Goal: Task Accomplishment & Management: Manage account settings

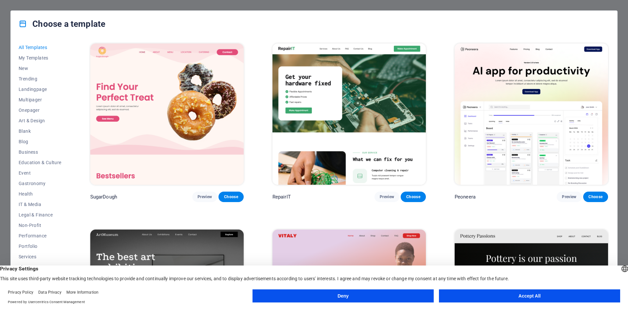
scroll to position [109, 0]
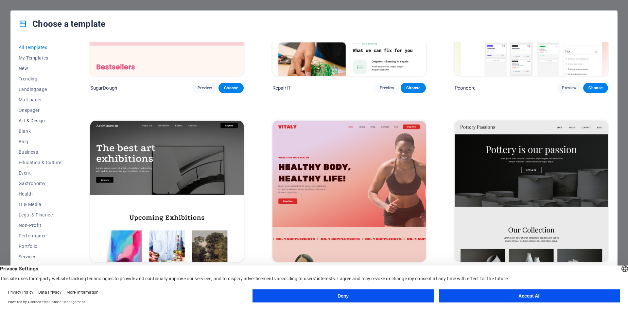
click at [35, 120] on span "Art & Design" at bounding box center [40, 120] width 43 height 5
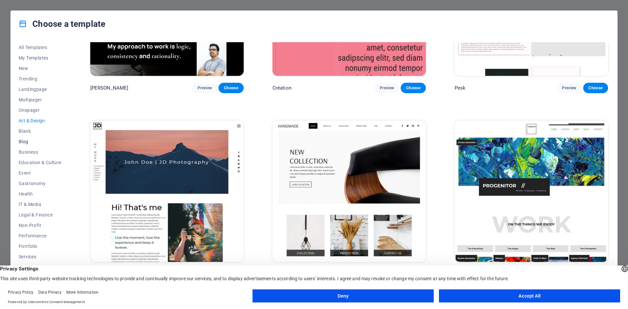
scroll to position [24, 0]
click at [398, 295] on button "Deny" at bounding box center [343, 296] width 181 height 13
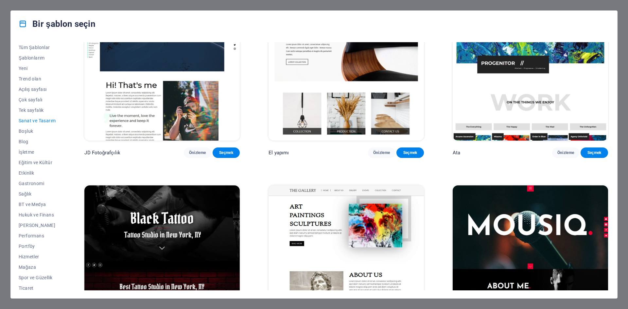
scroll to position [0, 0]
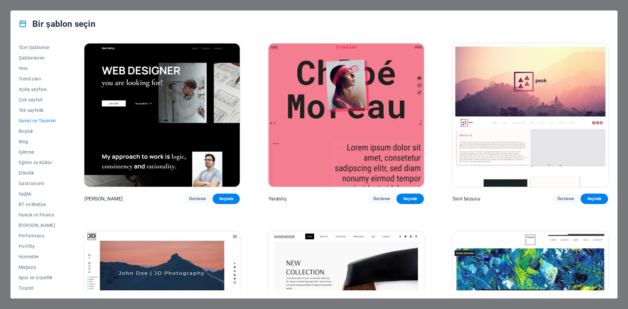
click at [140, 6] on div "Bir şablon seçin Tüm Şablonlar Şablonlarım Yeni Trend olan Açılış sayfası Çok s…" at bounding box center [314, 154] width 628 height 309
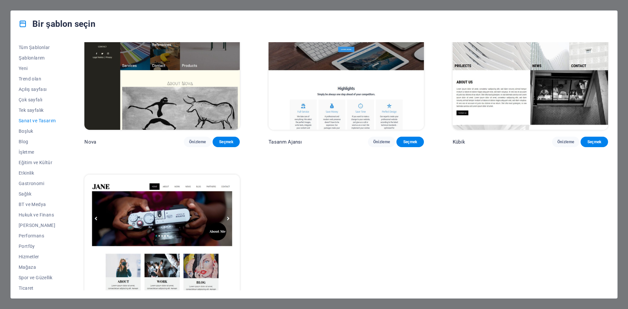
scroll to position [834, 0]
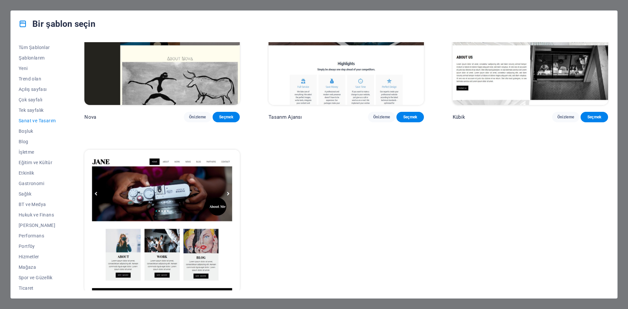
click at [121, 306] on div "Bir şablon seçin Tüm Şablonlar Şablonlarım Yeni Trend olan Açılış sayfası Çok s…" at bounding box center [314, 154] width 628 height 309
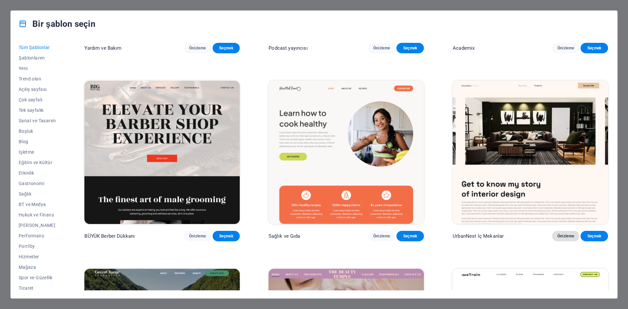
scroll to position [1086, 0]
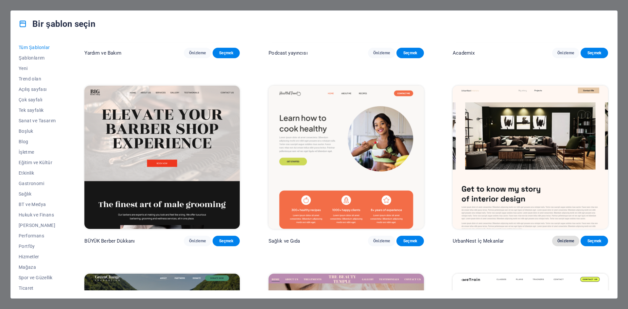
click at [568, 239] on font "Önizleme" at bounding box center [566, 241] width 17 height 5
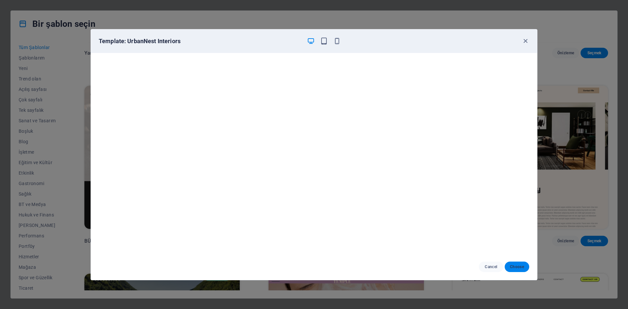
click at [518, 266] on span "Choose" at bounding box center [517, 266] width 14 height 5
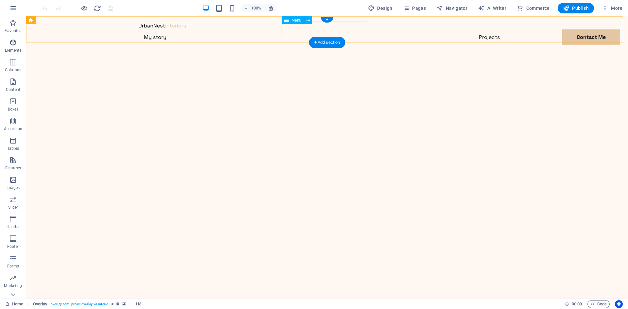
click at [310, 30] on nav "My story Projects Contact Me" at bounding box center [327, 37] width 377 height 16
click at [301, 31] on nav "My story Projects Contact Me" at bounding box center [327, 37] width 377 height 16
select select
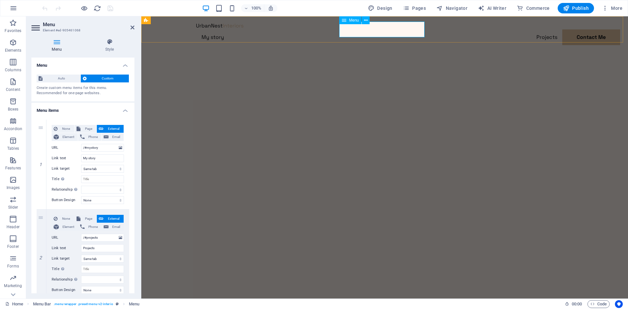
click at [368, 30] on nav "My story Projects Contact Me" at bounding box center [384, 37] width 377 height 16
drag, startPoint x: 99, startPoint y: 159, endPoint x: 80, endPoint y: 161, distance: 19.7
click at [80, 161] on div "Link text My story" at bounding box center [88, 158] width 72 height 8
type input "Hakkımızda"
select select
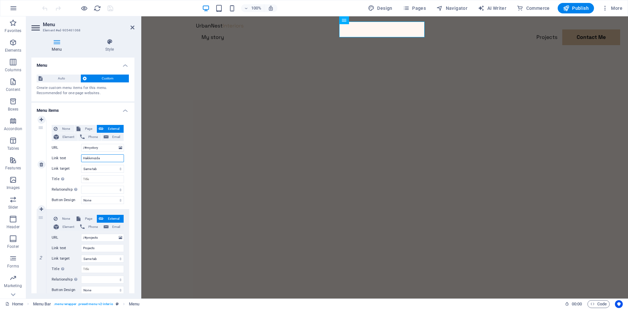
select select
type input "Hakkımızda"
click at [99, 149] on input "/#mystory" at bounding box center [102, 148] width 43 height 8
type input "/#"
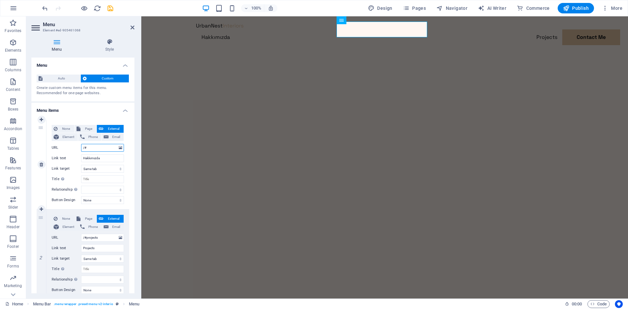
select select
type input "/#hakkimizda"
select select
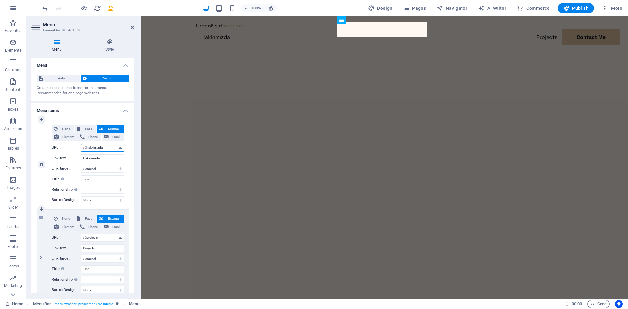
select select
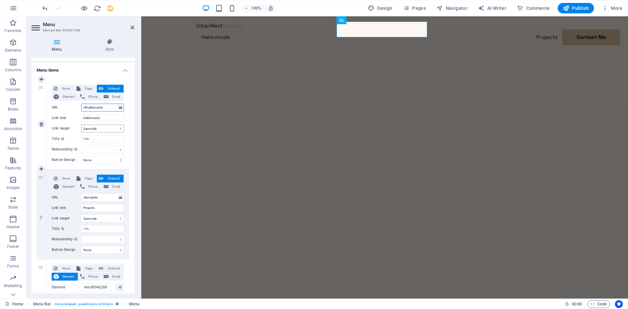
scroll to position [55, 0]
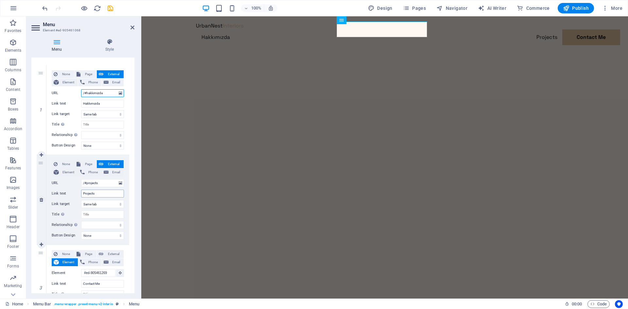
type input "/#hakkimizda"
click at [100, 194] on input "Projects" at bounding box center [102, 194] width 43 height 8
drag, startPoint x: 100, startPoint y: 194, endPoint x: 83, endPoint y: 194, distance: 16.7
click at [83, 194] on input "Projects" at bounding box center [102, 194] width 43 height 8
type input "p"
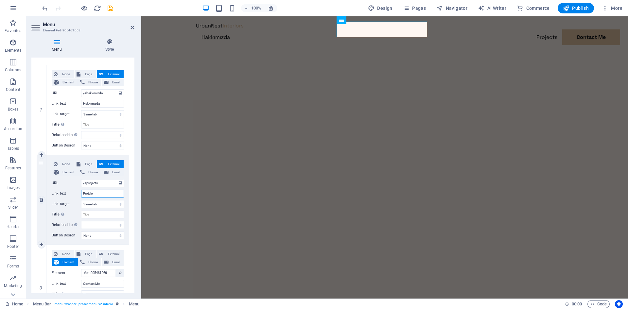
type input "Projeler"
select select
type input "Projeler"
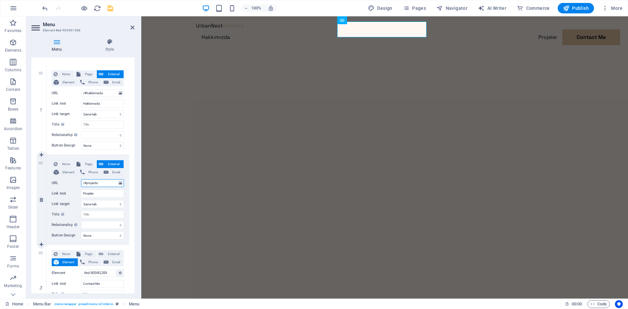
drag, startPoint x: 100, startPoint y: 184, endPoint x: 86, endPoint y: 185, distance: 13.5
click at [86, 185] on input "/#projects" at bounding box center [102, 183] width 43 height 8
type input "/#pro"
select select
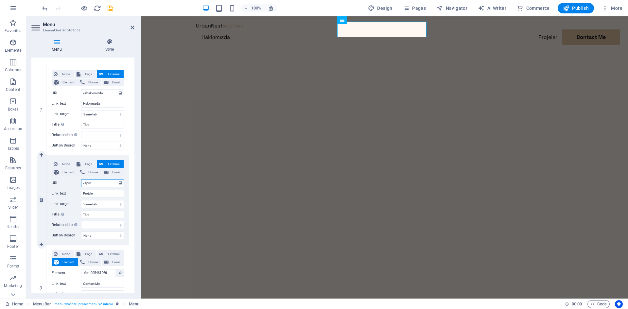
select select
type input "/#projeler"
select select
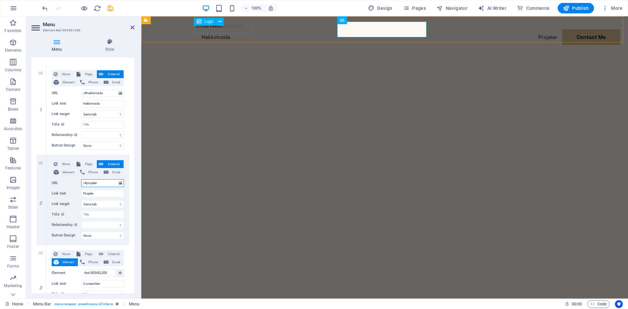
type input "/#projeler"
click at [213, 29] on div at bounding box center [384, 26] width 377 height 8
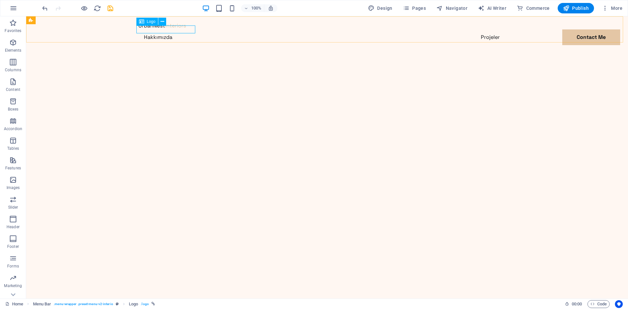
click at [145, 20] on div "Logo" at bounding box center [147, 22] width 22 height 8
click at [161, 22] on icon at bounding box center [163, 21] width 4 height 7
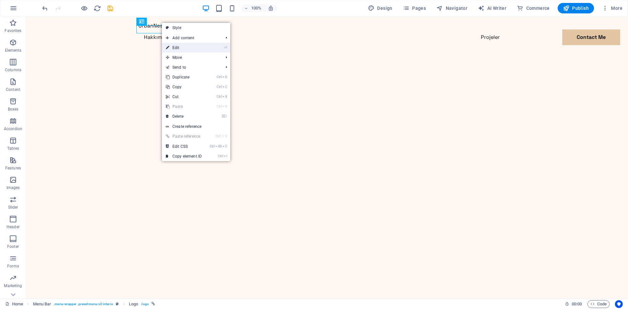
click at [181, 49] on link "⏎ Edit" at bounding box center [184, 48] width 44 height 10
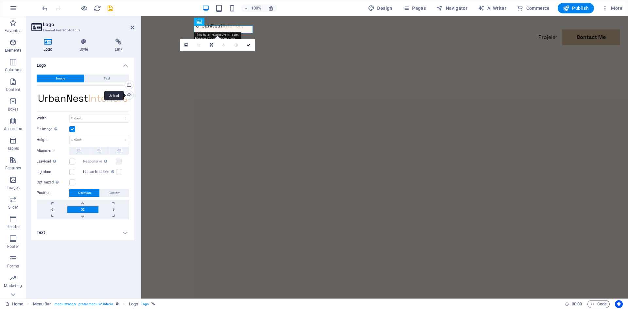
click at [130, 94] on div "Upload" at bounding box center [129, 96] width 10 height 10
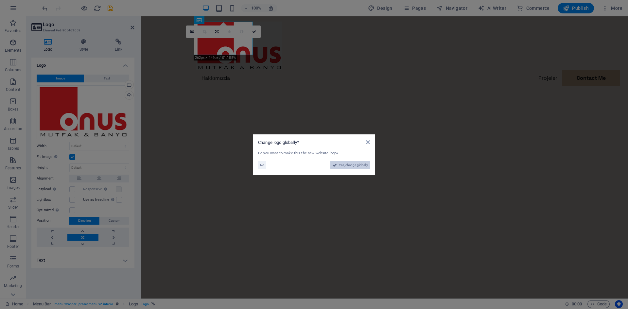
click at [349, 166] on span "Yes, change globally" at bounding box center [353, 165] width 29 height 8
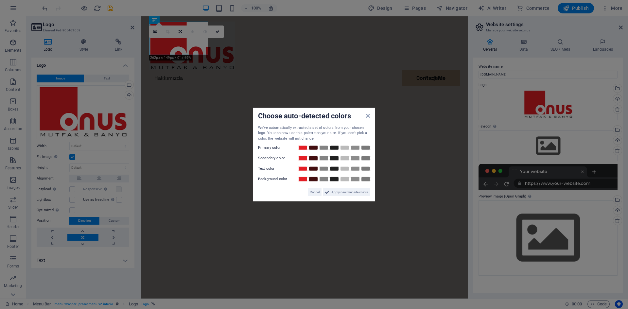
click at [329, 147] on div at bounding box center [333, 148] width 73 height 7
click at [326, 147] on link at bounding box center [324, 147] width 10 height 5
click at [339, 146] on div at bounding box center [333, 148] width 73 height 7
click at [336, 148] on link at bounding box center [335, 147] width 10 height 5
click at [316, 194] on span "Cancel" at bounding box center [315, 192] width 10 height 8
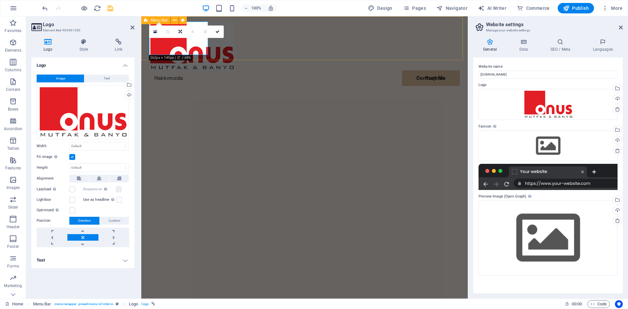
click at [241, 55] on div "Hakkımızda Projeler Contact Me Contact Me" at bounding box center [304, 61] width 327 height 91
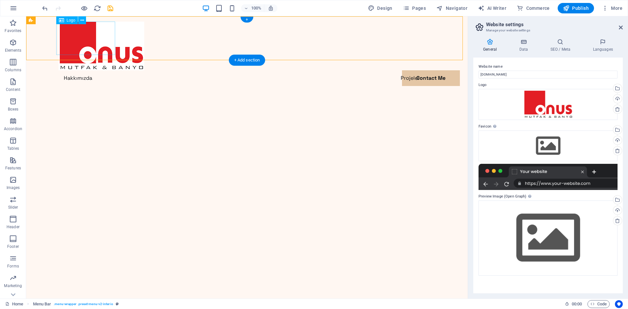
click at [98, 43] on div at bounding box center [247, 46] width 377 height 49
click at [413, 86] on div "Contact Me" at bounding box center [247, 94] width 377 height 16
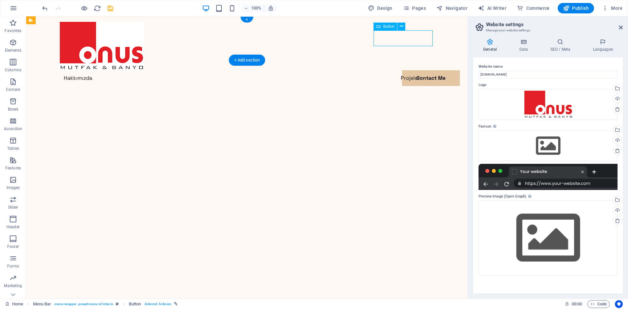
click at [413, 86] on div "Contact Me" at bounding box center [247, 94] width 377 height 16
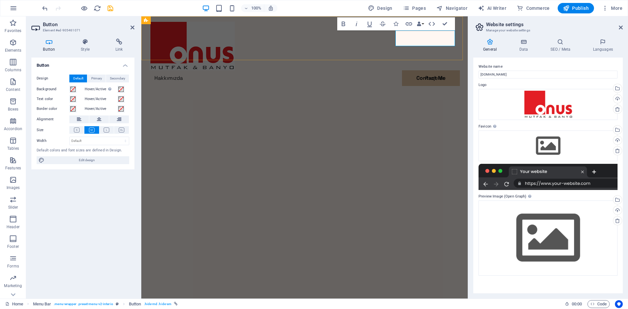
click at [208, 86] on link "Contact Me" at bounding box center [178, 94] width 59 height 16
drag, startPoint x: 429, startPoint y: 38, endPoint x: 419, endPoint y: 39, distance: 9.6
click at [208, 86] on link "Contact Me" at bounding box center [178, 94] width 59 height 16
click at [535, 230] on div "Drag files here, click to choose files or select files from Files or our free s…" at bounding box center [548, 238] width 139 height 75
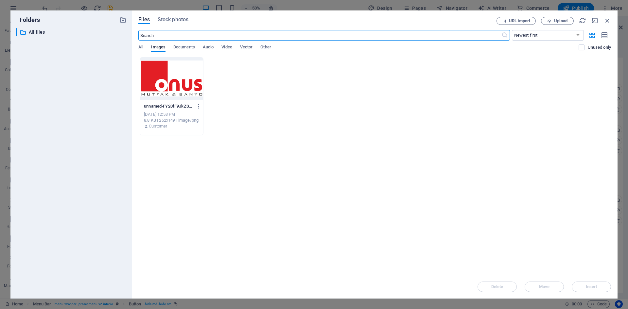
click at [182, 88] on div at bounding box center [171, 78] width 63 height 43
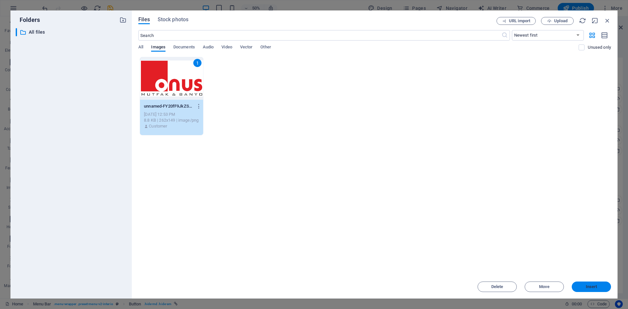
click at [592, 287] on span "Insert" at bounding box center [591, 287] width 11 height 4
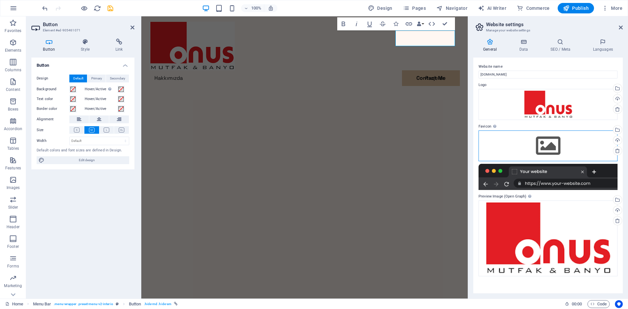
click at [550, 145] on div "Drag files here, click to choose files or select files from Files or our free s…" at bounding box center [548, 146] width 139 height 31
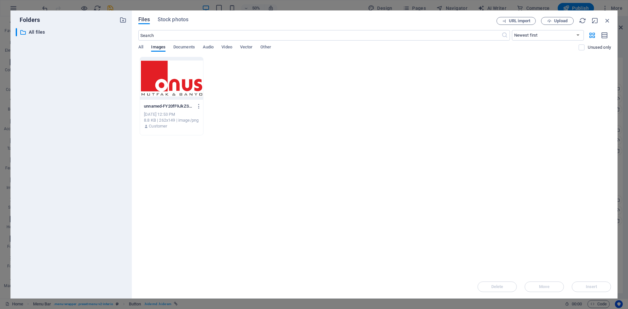
click at [169, 80] on div at bounding box center [171, 78] width 63 height 43
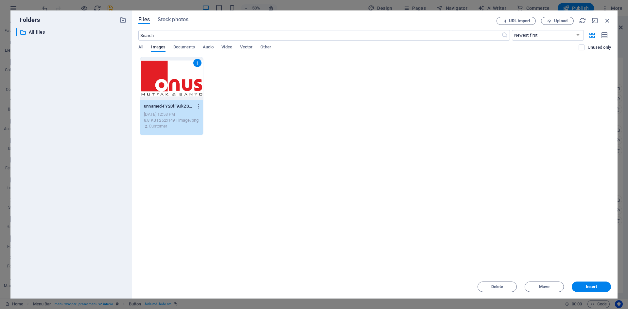
click at [586, 281] on div "Delete Move Insert" at bounding box center [374, 283] width 473 height 17
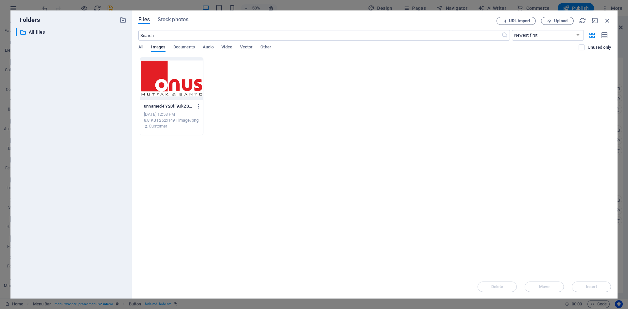
click at [585, 286] on div "Delete Move Insert" at bounding box center [374, 283] width 473 height 17
click at [163, 75] on div at bounding box center [171, 78] width 63 height 43
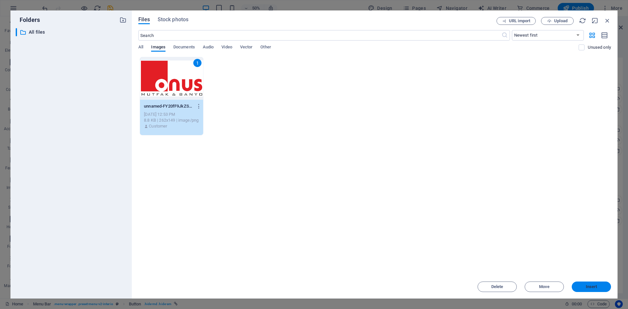
click at [597, 285] on span "Insert" at bounding box center [591, 287] width 11 height 4
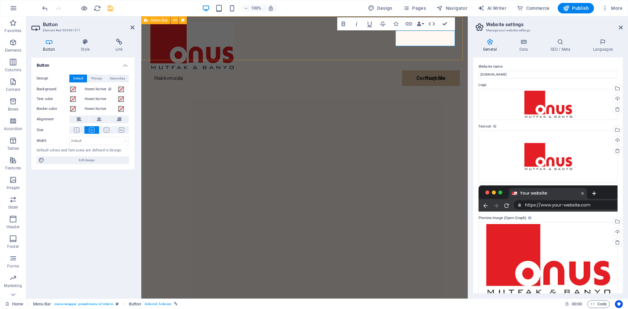
click at [230, 41] on div "Hakkımızda Projeler Contact Me Contact Me" at bounding box center [304, 61] width 327 height 91
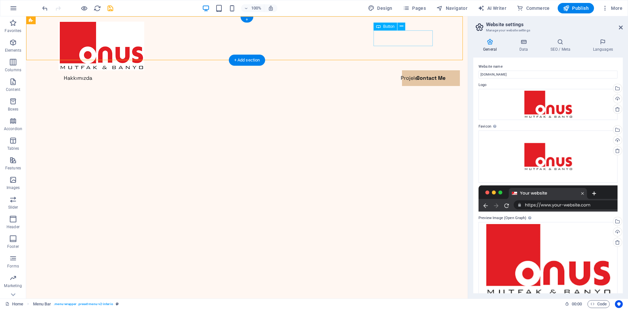
click at [400, 86] on div "Contact Me" at bounding box center [247, 94] width 377 height 16
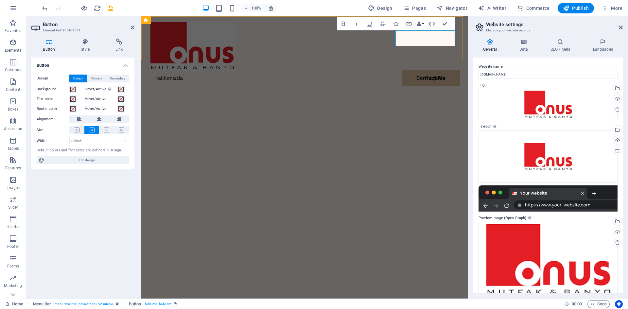
click at [208, 86] on link "Contact Me" at bounding box center [178, 94] width 59 height 16
click at [86, 47] on h4 "Style" at bounding box center [86, 46] width 35 height 14
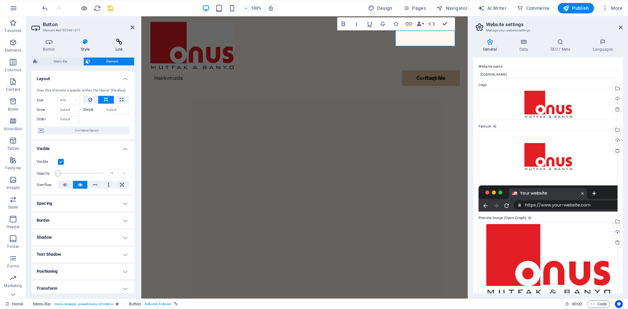
click at [116, 46] on h4 "Link" at bounding box center [119, 46] width 31 height 14
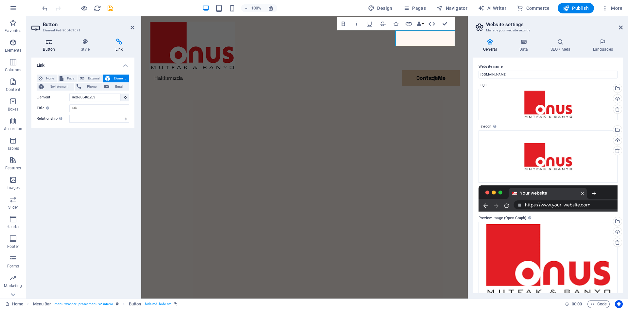
click at [52, 45] on icon at bounding box center [48, 42] width 35 height 7
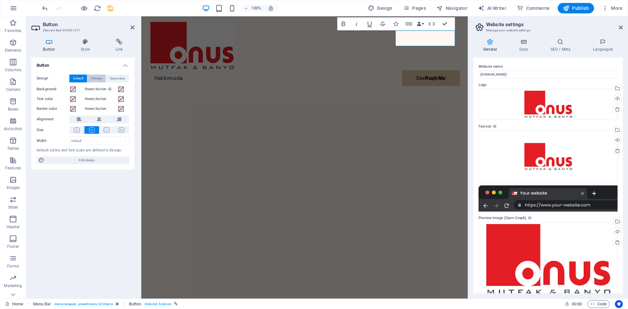
click at [99, 81] on span "Primary" at bounding box center [96, 79] width 11 height 8
click at [114, 80] on span "Secondary" at bounding box center [117, 79] width 15 height 8
click at [76, 78] on span "Default" at bounding box center [78, 79] width 10 height 8
click at [81, 43] on icon at bounding box center [85, 42] width 32 height 7
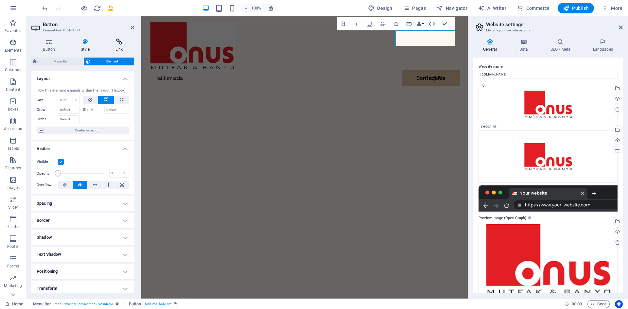
click at [117, 48] on h4 "Link" at bounding box center [119, 46] width 31 height 14
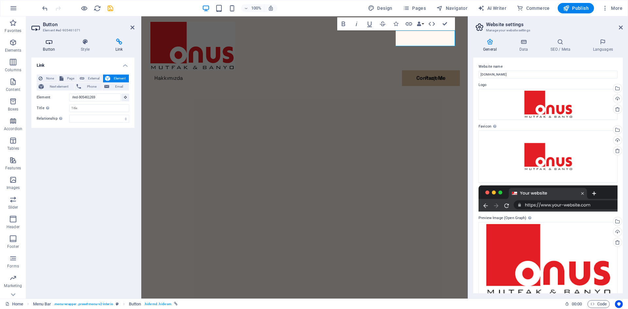
click at [46, 46] on h4 "Button" at bounding box center [50, 46] width 38 height 14
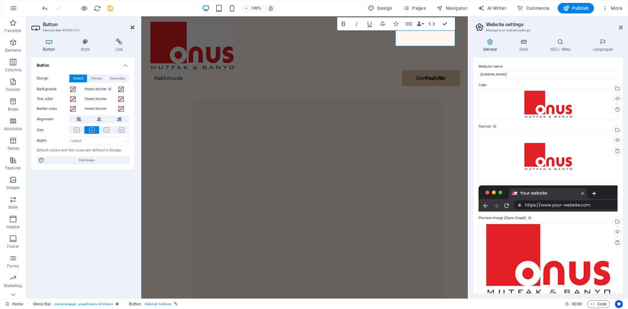
click at [134, 27] on icon at bounding box center [133, 27] width 4 height 5
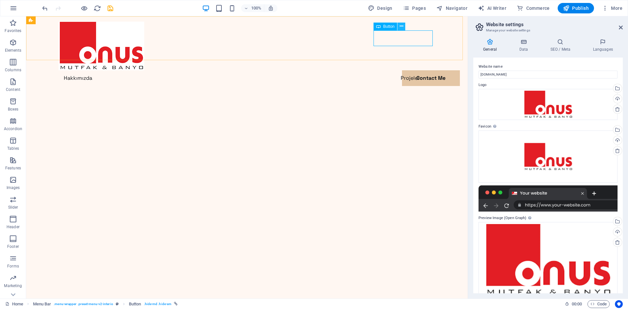
click at [399, 28] on button at bounding box center [402, 27] width 8 height 8
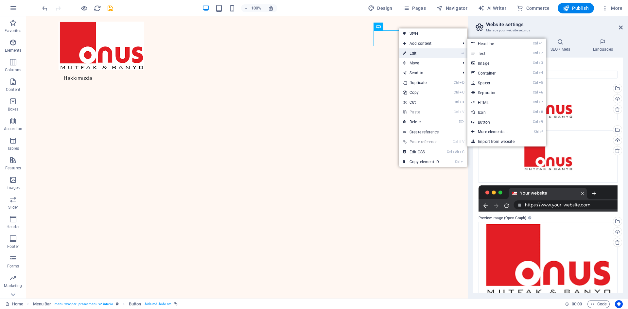
click at [419, 55] on link "⏎ Edit" at bounding box center [421, 53] width 44 height 10
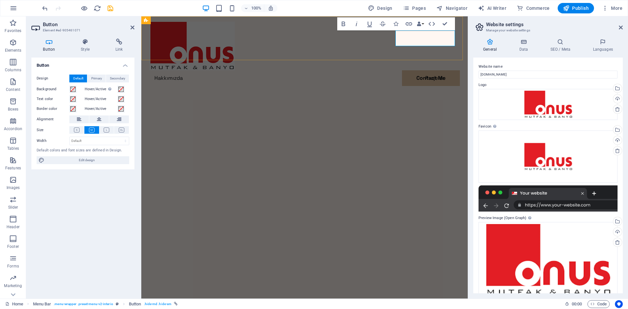
click at [208, 86] on link "Contact Me" at bounding box center [178, 94] width 59 height 16
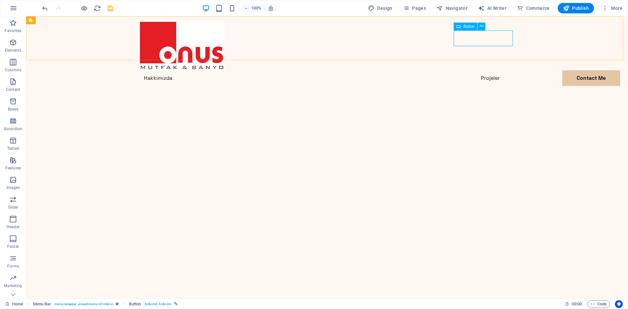
click at [459, 28] on icon at bounding box center [458, 27] width 5 height 8
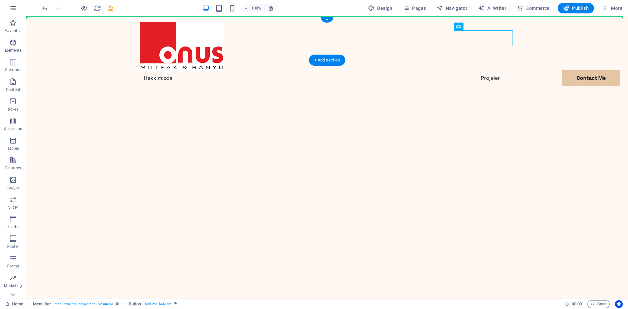
drag, startPoint x: 489, startPoint y: 43, endPoint x: 429, endPoint y: 29, distance: 61.2
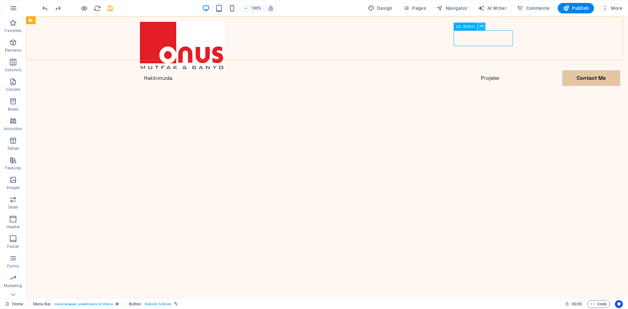
click at [481, 25] on icon at bounding box center [482, 26] width 4 height 7
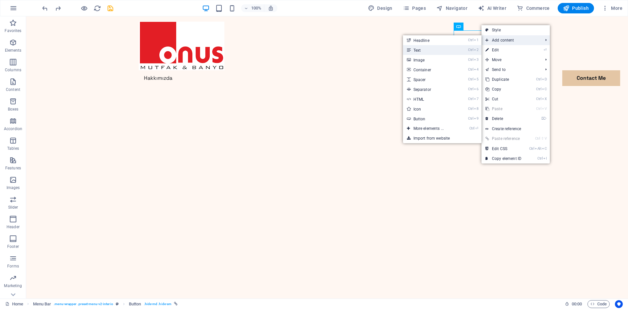
click at [478, 48] on icon "2" at bounding box center [476, 50] width 4 height 4
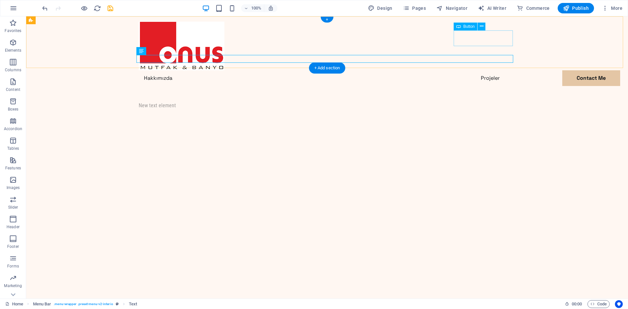
click at [484, 86] on div "Contact Me" at bounding box center [327, 94] width 377 height 16
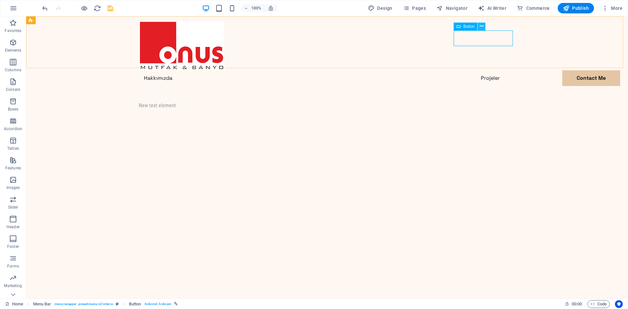
click at [484, 25] on button at bounding box center [482, 27] width 8 height 8
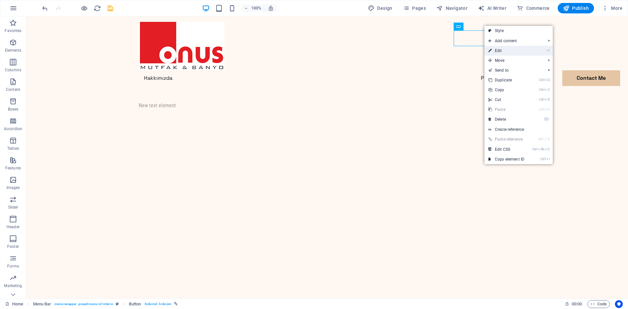
click at [508, 52] on link "⏎ Edit" at bounding box center [507, 51] width 44 height 10
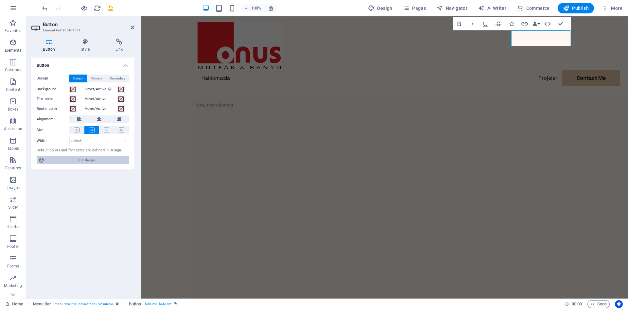
click at [91, 158] on span "Edit design" at bounding box center [86, 160] width 81 height 8
select select "px"
select select "400"
select select "px"
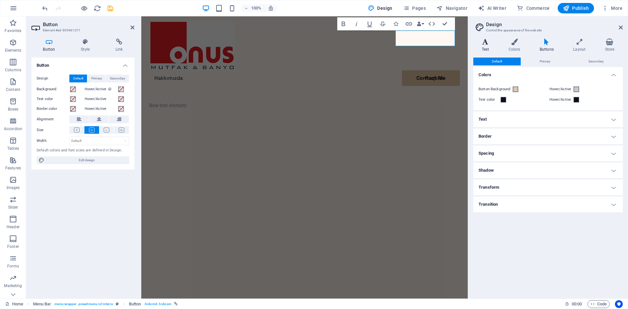
click at [487, 50] on h4 "Text" at bounding box center [486, 46] width 27 height 14
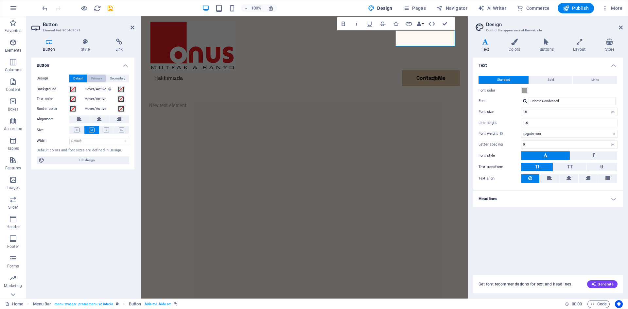
click at [99, 81] on span "Primary" at bounding box center [96, 79] width 11 height 8
click at [113, 80] on span "Secondary" at bounding box center [117, 79] width 15 height 8
click at [80, 79] on span "Default" at bounding box center [78, 79] width 10 height 8
click at [55, 26] on h2 "Button" at bounding box center [89, 25] width 92 height 6
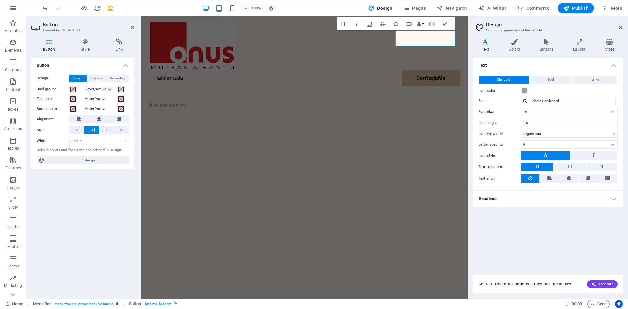
click at [488, 64] on h4 "Text" at bounding box center [548, 64] width 150 height 12
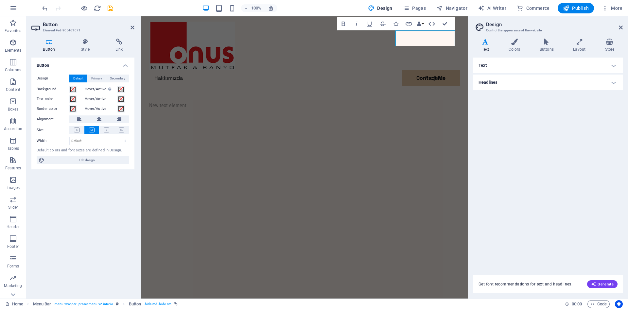
click at [488, 64] on h4 "Text" at bounding box center [548, 66] width 150 height 16
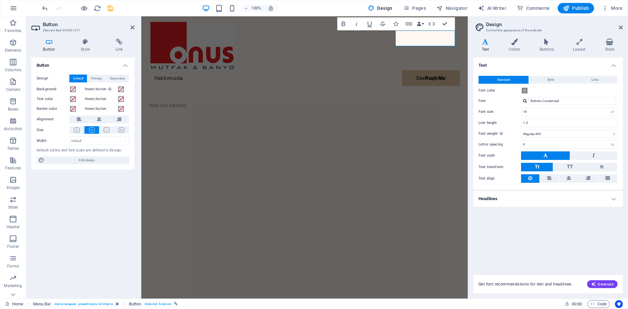
click at [504, 69] on div "Standard Bold Links Font color Font Roboto Condensed Font size 16 rem px Line h…" at bounding box center [548, 129] width 152 height 120
click at [511, 63] on h4 "Text" at bounding box center [548, 64] width 150 height 12
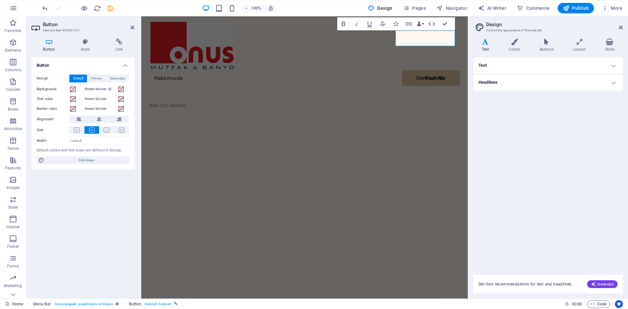
click at [511, 63] on h4 "Text" at bounding box center [548, 66] width 150 height 16
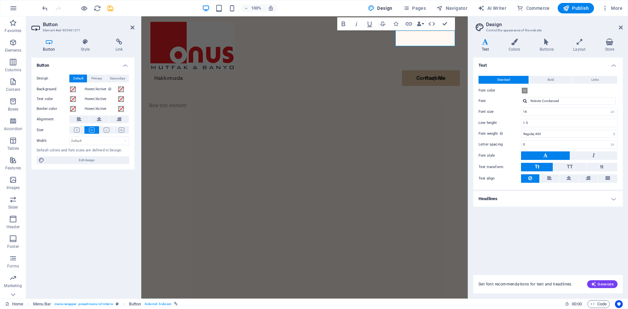
click at [510, 201] on h4 "Headlines" at bounding box center [548, 199] width 150 height 16
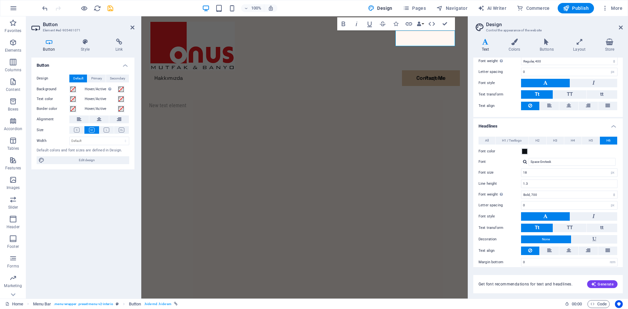
scroll to position [79, 0]
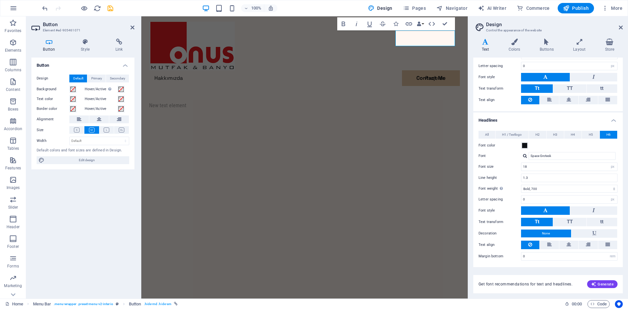
click at [525, 115] on h4 "Headlines" at bounding box center [548, 119] width 150 height 12
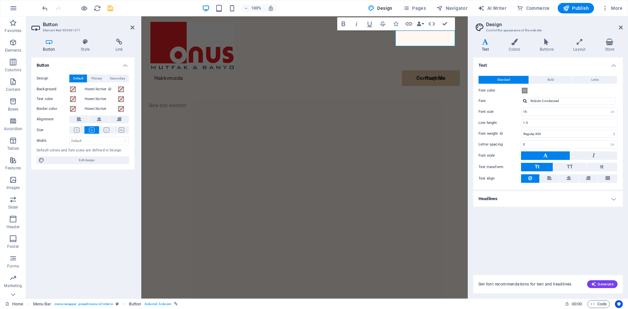
scroll to position [0, 0]
click at [520, 45] on h4 "Colors" at bounding box center [515, 46] width 31 height 14
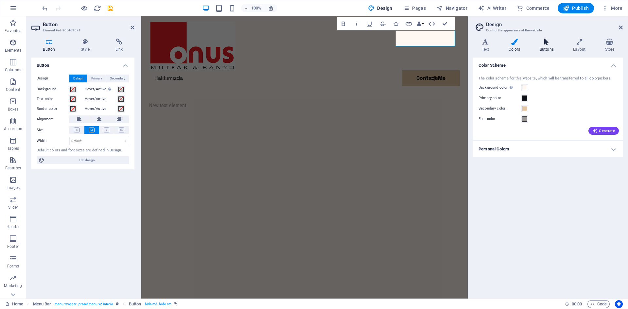
click at [543, 48] on h4 "Buttons" at bounding box center [547, 46] width 33 height 14
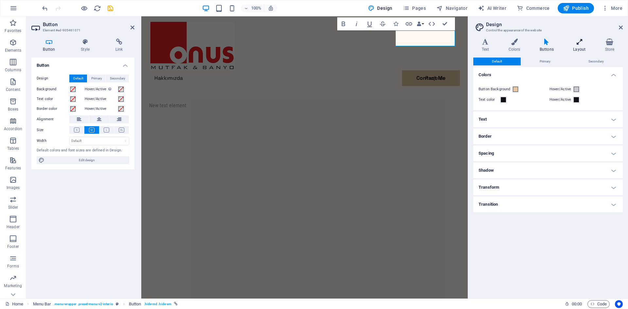
click at [576, 47] on h4 "Layout" at bounding box center [581, 46] width 32 height 14
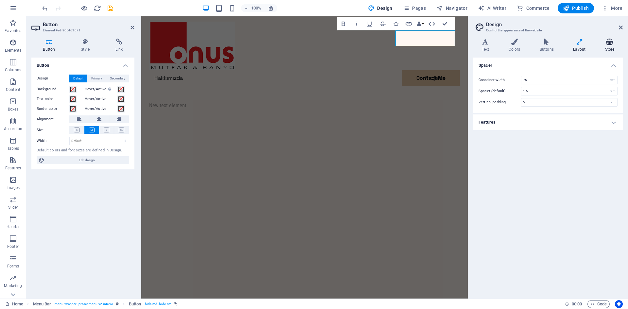
click at [603, 45] on h4 "Store" at bounding box center [610, 46] width 26 height 14
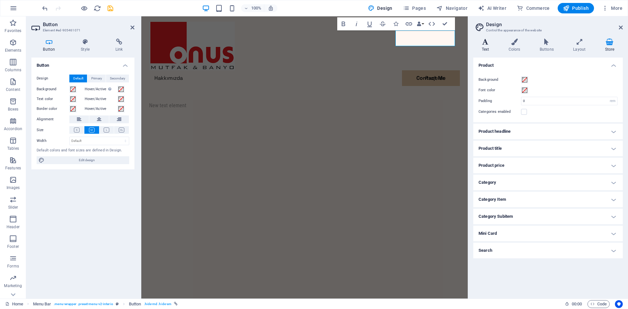
click at [488, 43] on icon at bounding box center [485, 42] width 24 height 7
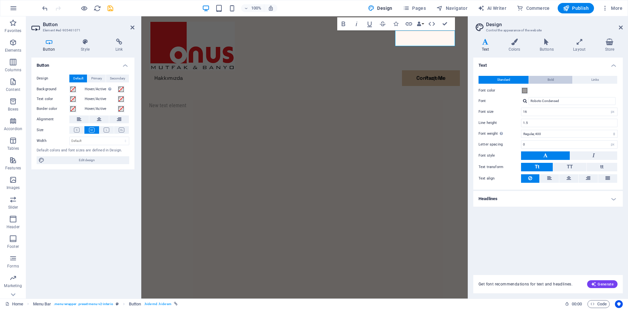
click at [553, 82] on span "Bold" at bounding box center [551, 80] width 7 height 8
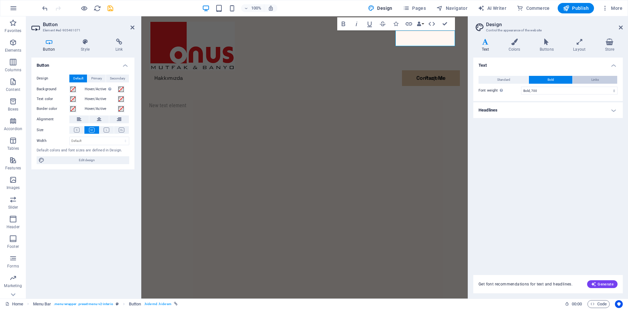
click at [579, 80] on button "Links" at bounding box center [595, 80] width 45 height 8
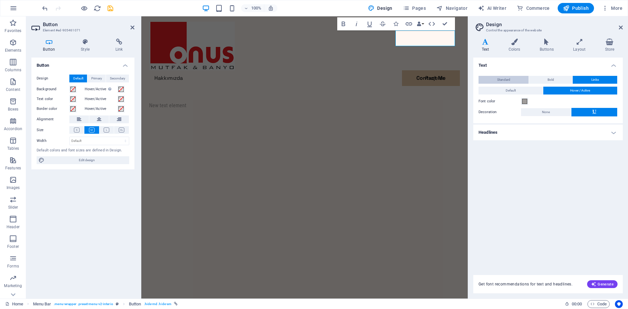
click at [523, 82] on button "Standard" at bounding box center [504, 80] width 50 height 8
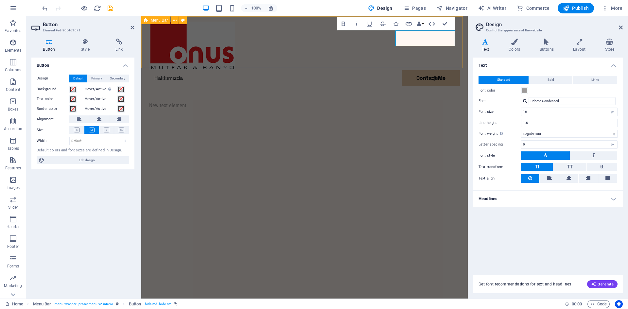
click at [432, 54] on div "Hakkımızda Projeler Contact Me Contact Me New text element" at bounding box center [304, 65] width 327 height 98
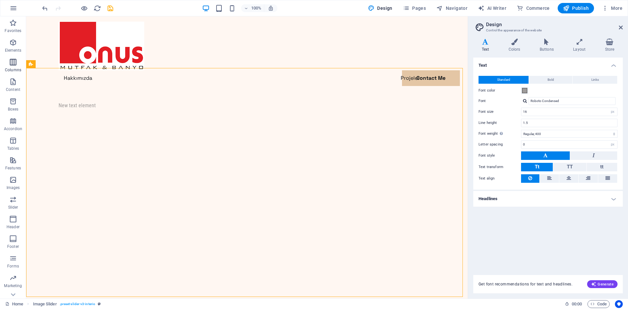
click at [14, 62] on icon "button" at bounding box center [13, 62] width 8 height 8
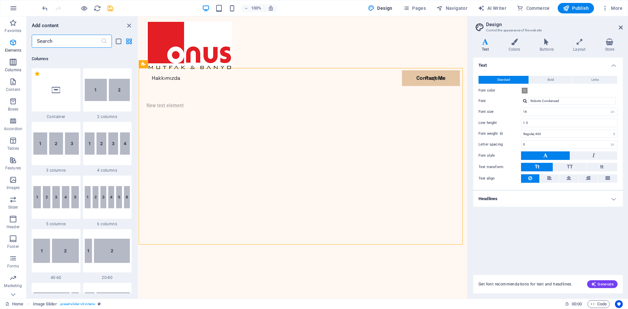
scroll to position [324, 0]
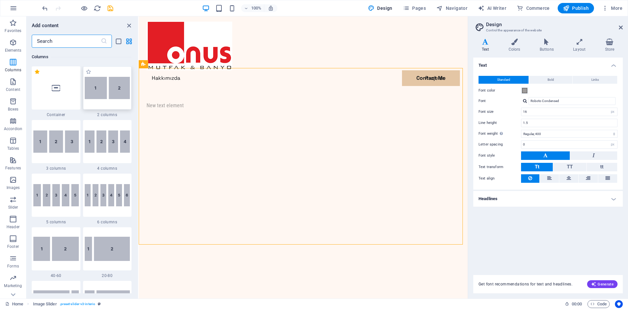
click at [107, 101] on div at bounding box center [107, 87] width 49 height 43
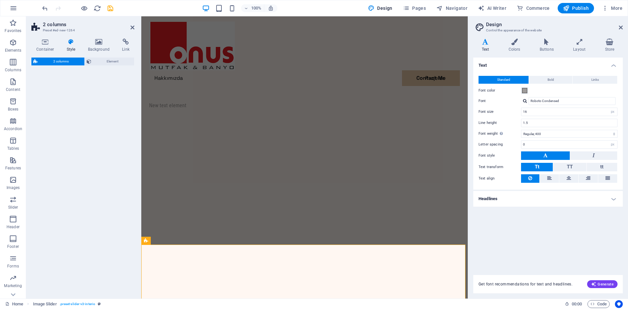
select select "rem"
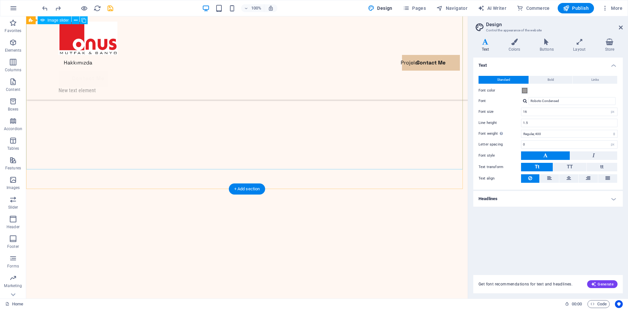
scroll to position [0, 0]
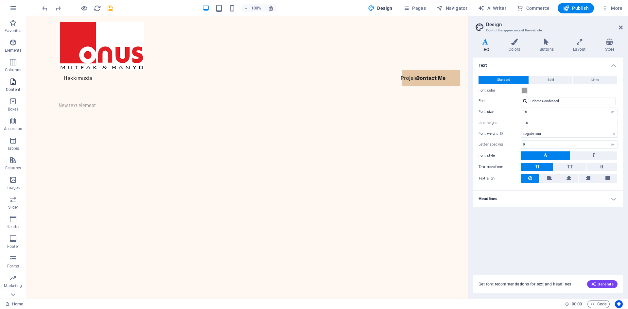
click at [15, 83] on icon "button" at bounding box center [13, 82] width 8 height 8
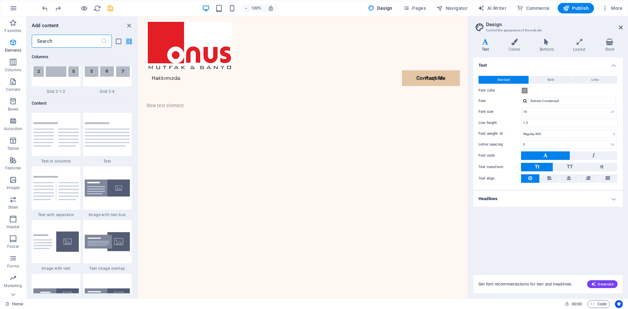
scroll to position [1145, 0]
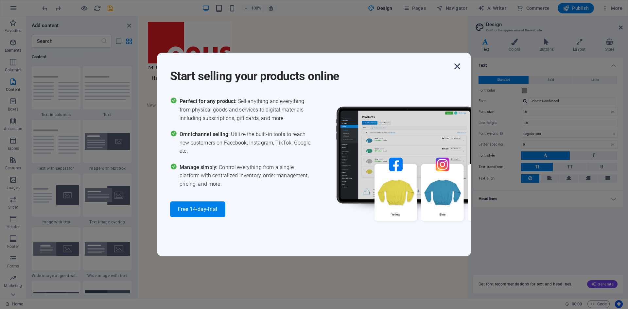
click at [457, 65] on icon "button" at bounding box center [458, 67] width 12 height 12
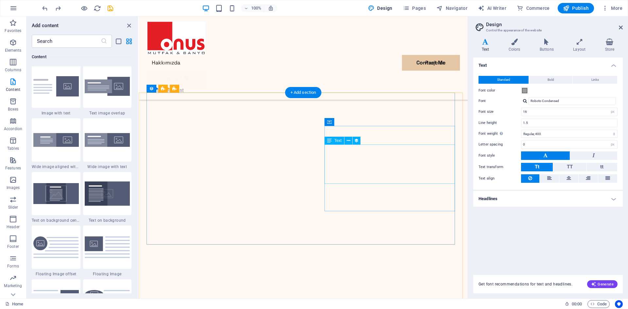
scroll to position [927, 0]
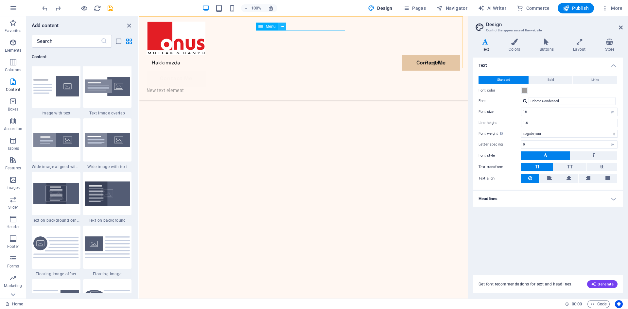
click at [283, 27] on icon at bounding box center [283, 26] width 4 height 7
click at [15, 46] on icon "button" at bounding box center [13, 43] width 8 height 8
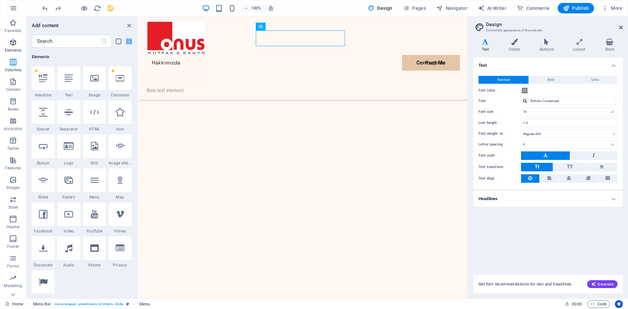
scroll to position [70, 0]
click at [48, 83] on div at bounding box center [43, 78] width 23 height 24
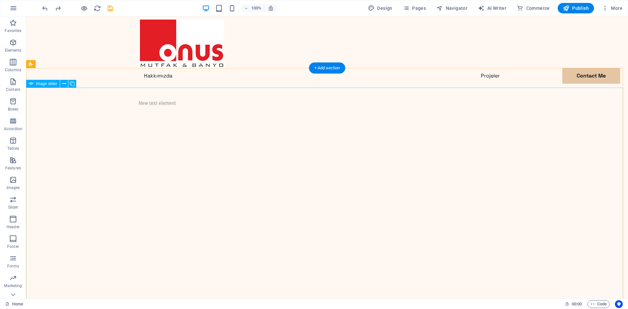
scroll to position [0, 0]
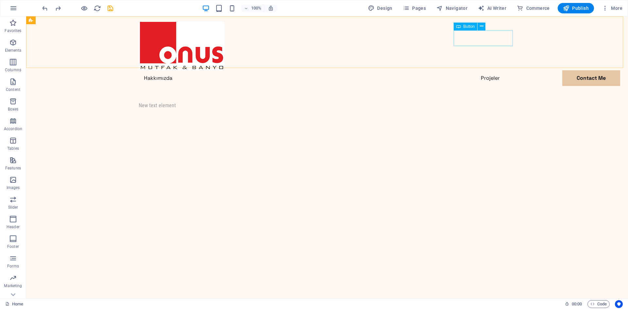
click at [473, 28] on span "Button" at bounding box center [469, 27] width 11 height 4
click at [461, 27] on div "Button" at bounding box center [466, 27] width 24 height 8
click at [482, 28] on icon at bounding box center [482, 26] width 4 height 7
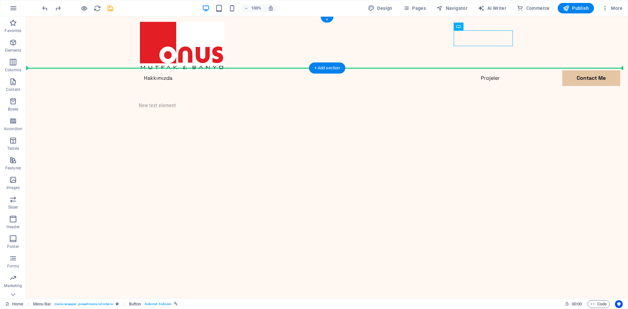
drag, startPoint x: 473, startPoint y: 39, endPoint x: 529, endPoint y: 41, distance: 56.3
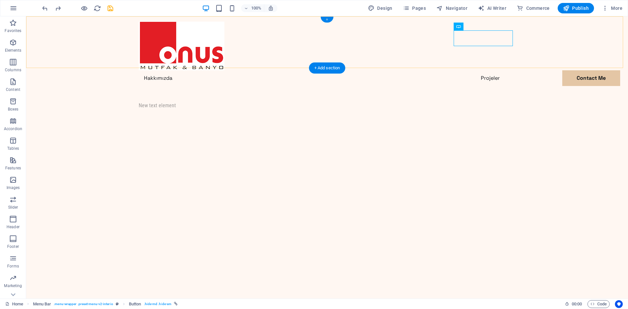
click at [328, 20] on div "+" at bounding box center [327, 20] width 13 height 6
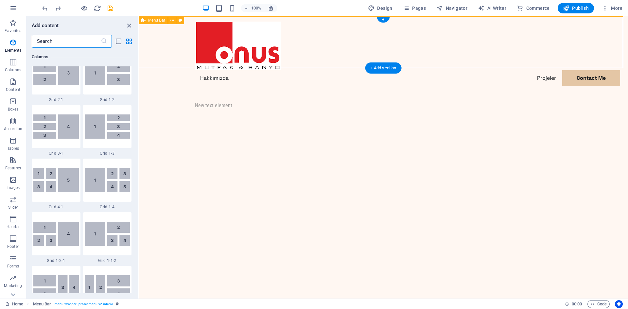
scroll to position [1145, 0]
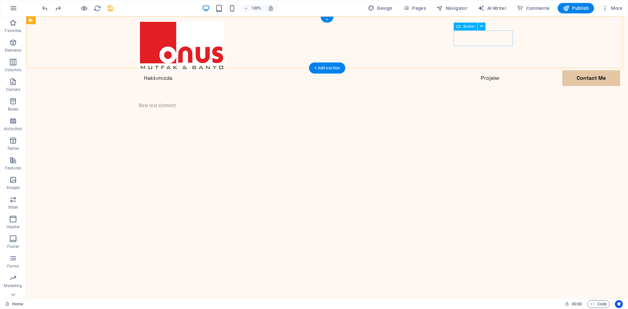
click at [475, 86] on div "Contact Me" at bounding box center [327, 94] width 377 height 16
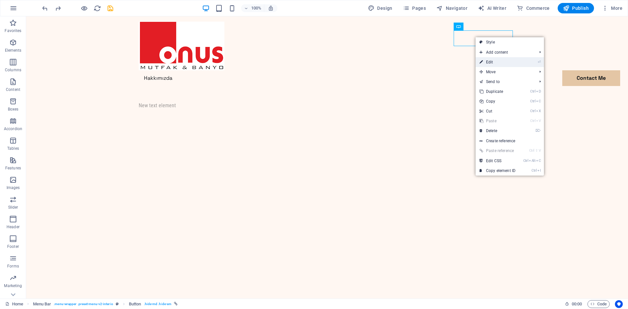
click at [491, 59] on link "⏎ Edit" at bounding box center [498, 62] width 44 height 10
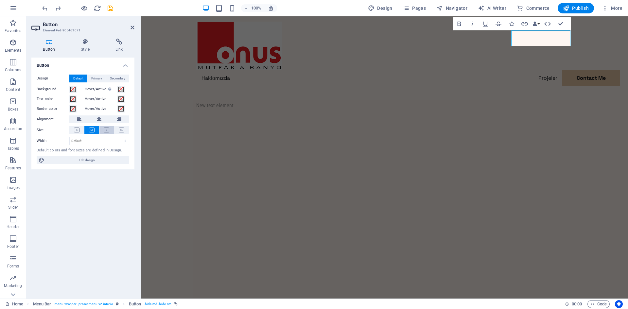
click at [108, 129] on icon at bounding box center [107, 130] width 6 height 5
click at [94, 128] on icon at bounding box center [92, 130] width 6 height 5
click at [82, 128] on button at bounding box center [76, 130] width 15 height 8
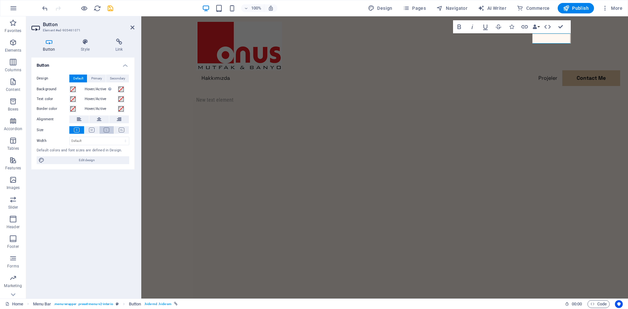
click at [108, 131] on icon at bounding box center [107, 130] width 6 height 5
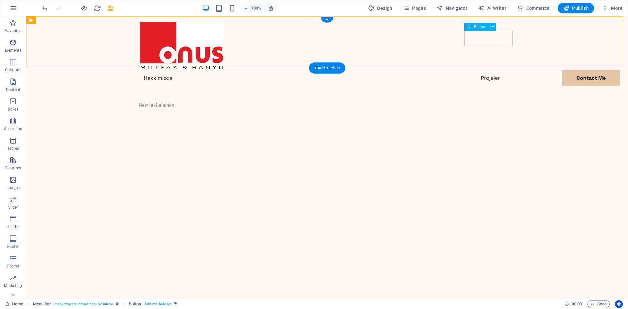
click at [469, 86] on div "Contact Me" at bounding box center [327, 93] width 377 height 15
click at [474, 29] on div "Button" at bounding box center [476, 27] width 24 height 8
click at [488, 28] on div "Button" at bounding box center [476, 27] width 24 height 8
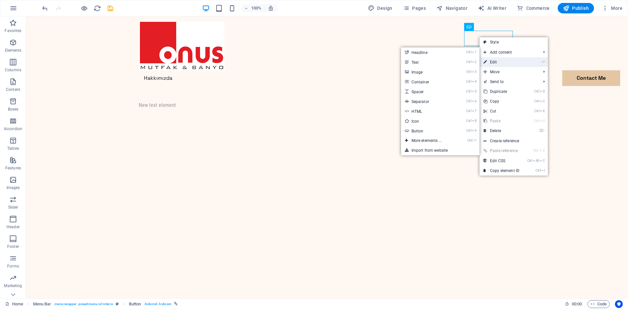
click at [495, 62] on link "⏎ Edit" at bounding box center [502, 62] width 44 height 10
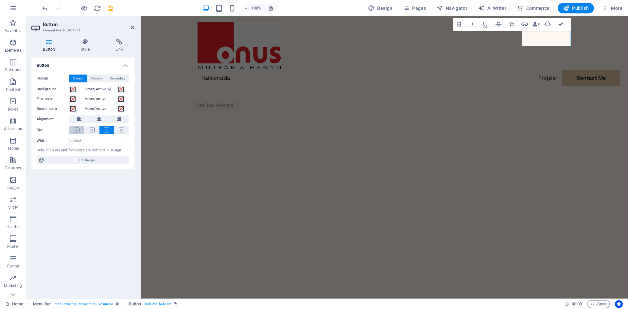
click at [79, 131] on icon at bounding box center [77, 130] width 6 height 5
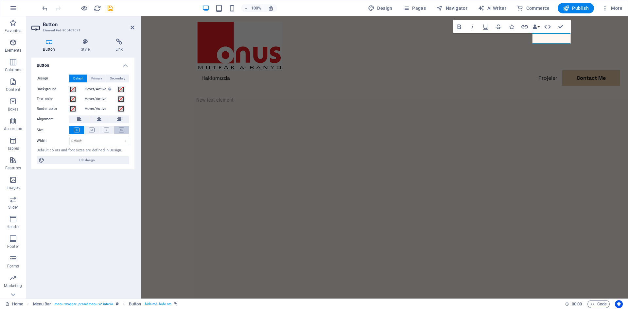
click at [119, 130] on icon at bounding box center [122, 130] width 6 height 5
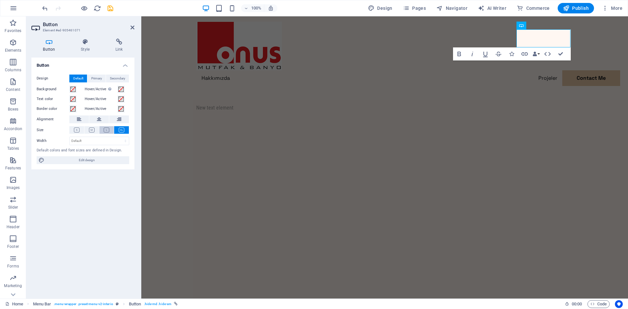
click at [109, 131] on icon at bounding box center [107, 130] width 6 height 5
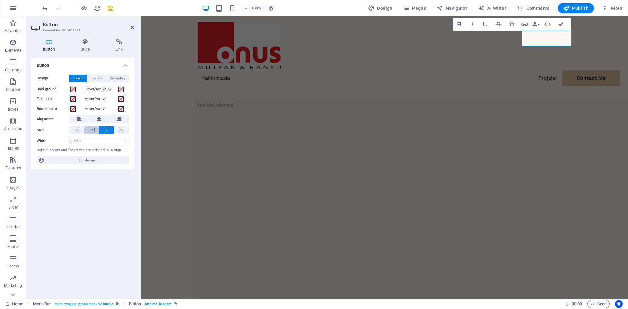
click at [97, 130] on button at bounding box center [91, 130] width 15 height 8
click at [110, 130] on button at bounding box center [106, 130] width 15 height 8
click at [92, 128] on icon at bounding box center [92, 130] width 6 height 5
click at [95, 160] on span "Edit design" at bounding box center [86, 160] width 81 height 8
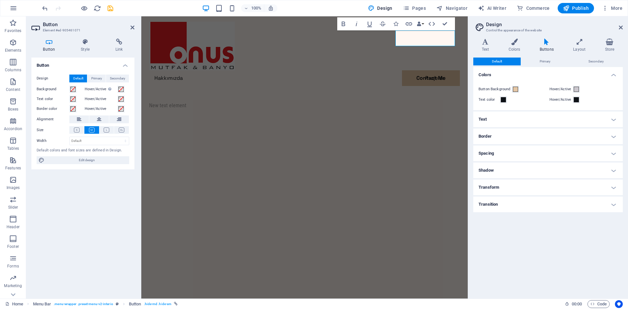
click at [618, 25] on h2 "Design" at bounding box center [554, 25] width 137 height 6
click at [620, 27] on icon at bounding box center [621, 27] width 4 height 5
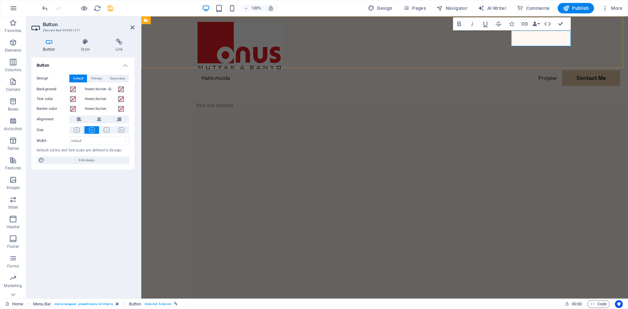
drag, startPoint x: 533, startPoint y: 37, endPoint x: 550, endPoint y: 42, distance: 17.9
click at [256, 86] on link "Contact Me" at bounding box center [225, 94] width 59 height 16
click at [487, 25] on icon "button" at bounding box center [486, 24] width 8 height 8
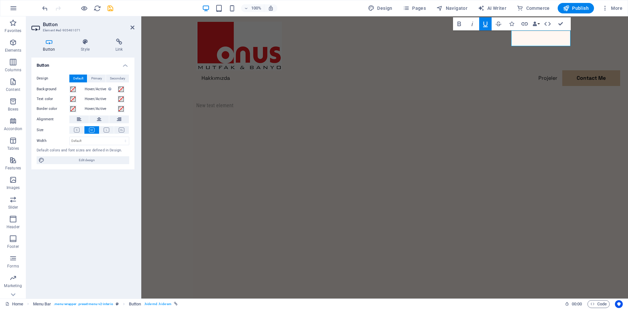
click at [487, 25] on icon "button" at bounding box center [486, 24] width 8 height 8
click at [256, 86] on link "Contact ​​​​​Me" at bounding box center [225, 94] width 59 height 16
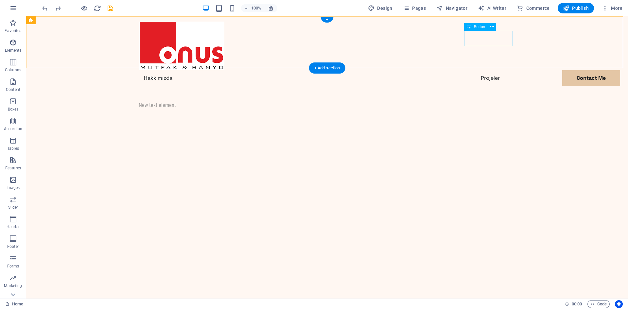
click at [497, 86] on div "Contact Me" at bounding box center [327, 93] width 377 height 15
click at [331, 67] on div "+ Add section" at bounding box center [327, 67] width 36 height 11
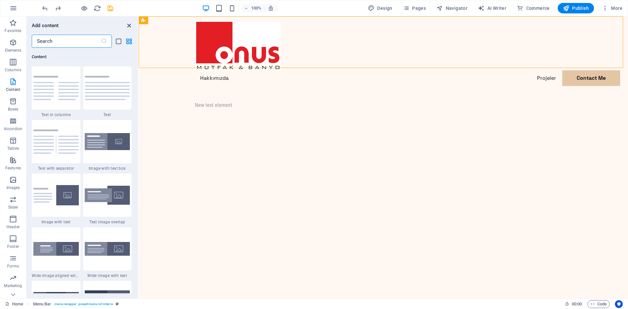
click at [128, 24] on icon "close panel" at bounding box center [129, 26] width 8 height 8
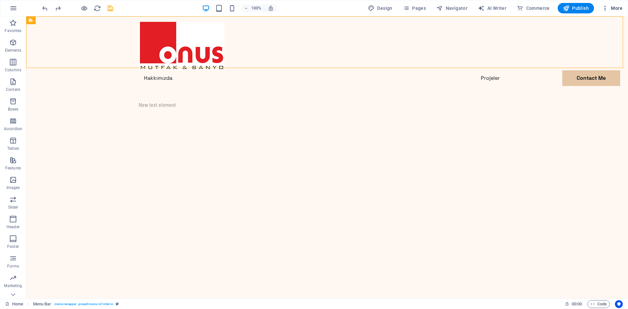
click at [608, 9] on icon "button" at bounding box center [605, 8] width 7 height 7
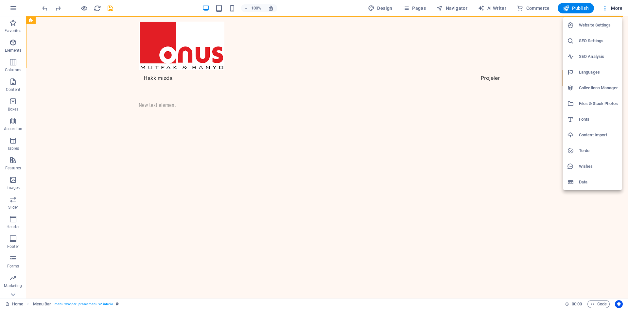
click at [587, 72] on h6 "Languages" at bounding box center [598, 72] width 39 height 8
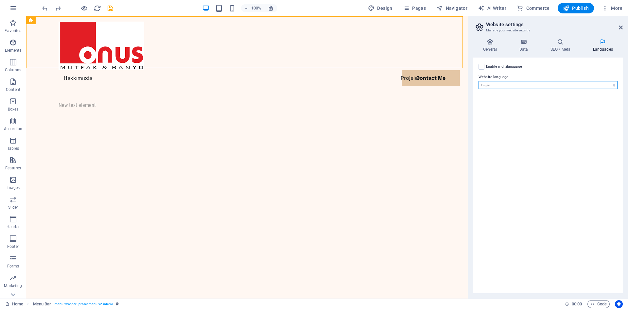
click at [548, 85] on select "Abkhazian Afar Afrikaans Akan Albanian Amharic Arabic Aragonese Armenian Assame…" at bounding box center [548, 85] width 139 height 8
select select "165"
click at [479, 81] on select "Abkhazian Afar Afrikaans Akan Albanian Amharic Arabic Aragonese Armenian Assame…" at bounding box center [548, 85] width 139 height 8
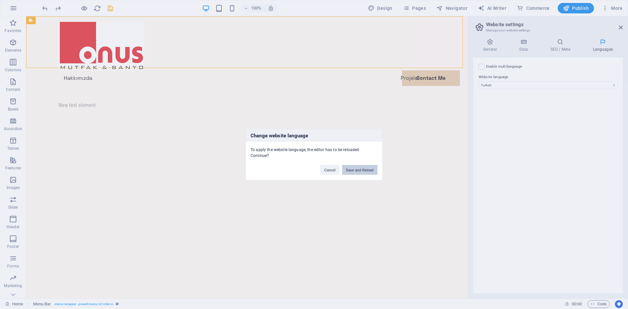
click at [361, 169] on button "Save and Reload" at bounding box center [359, 170] width 35 height 10
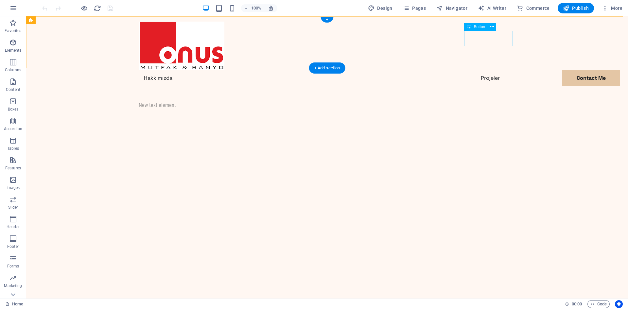
click at [475, 86] on div "Contact Me" at bounding box center [327, 93] width 377 height 15
click at [494, 26] on icon at bounding box center [493, 26] width 4 height 7
click at [609, 7] on span "More" at bounding box center [612, 8] width 21 height 7
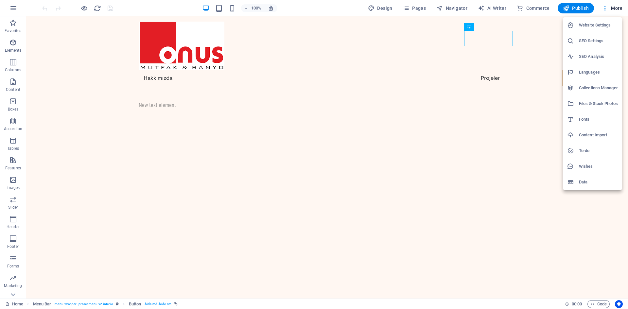
click at [595, 69] on h6 "Languages" at bounding box center [598, 72] width 39 height 8
select select "165"
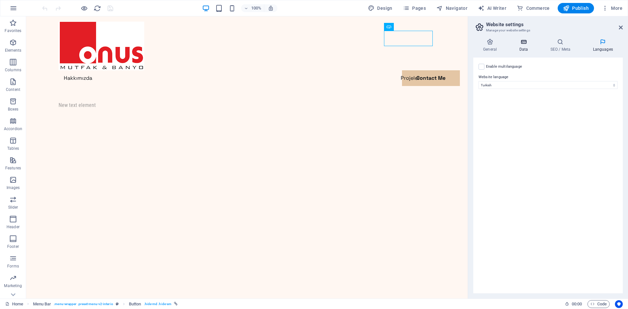
click at [533, 47] on h4 "Data" at bounding box center [524, 46] width 31 height 14
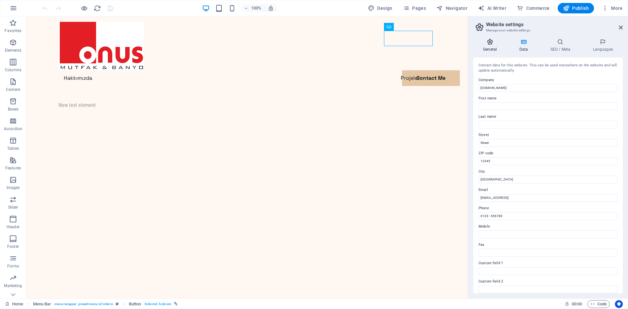
click at [496, 43] on icon at bounding box center [489, 42] width 33 height 7
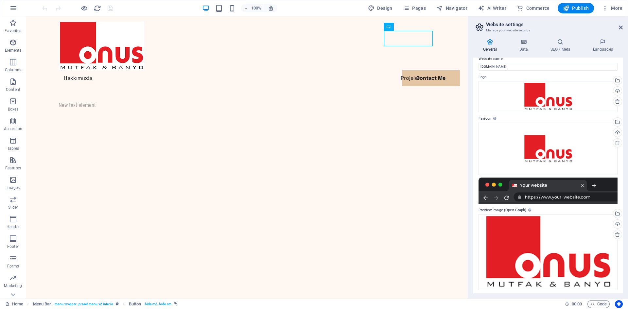
scroll to position [10, 0]
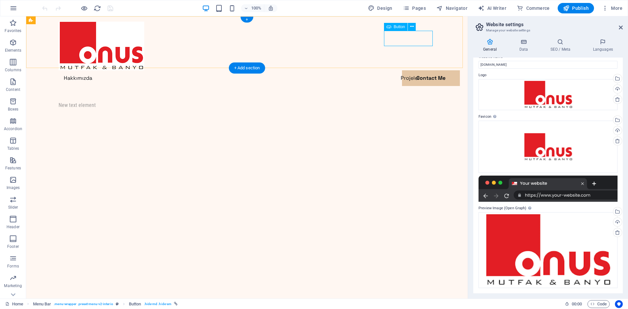
click at [392, 86] on div "Contact Me" at bounding box center [247, 93] width 377 height 15
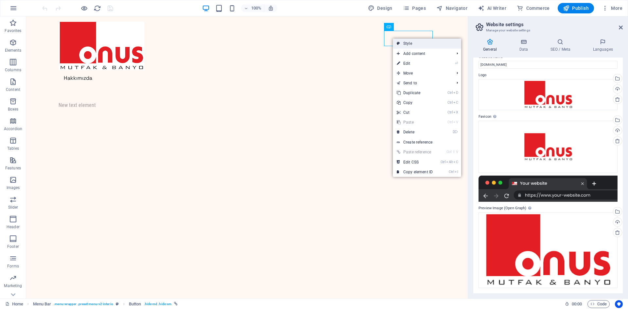
click at [405, 45] on link "Style" at bounding box center [427, 44] width 68 height 10
select select "rem"
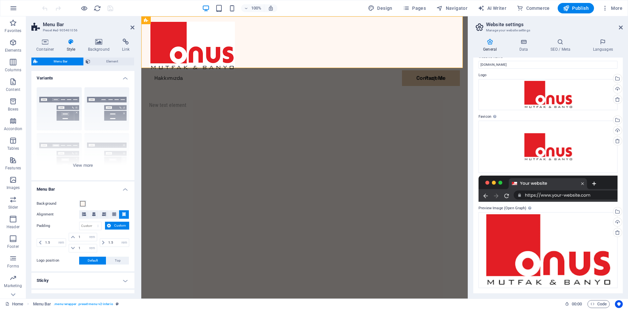
scroll to position [0, 0]
click at [108, 62] on span "Element" at bounding box center [112, 62] width 40 height 8
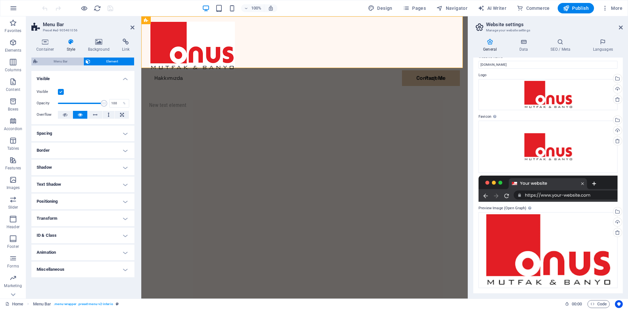
click at [63, 63] on span "Menu Bar" at bounding box center [61, 62] width 42 height 8
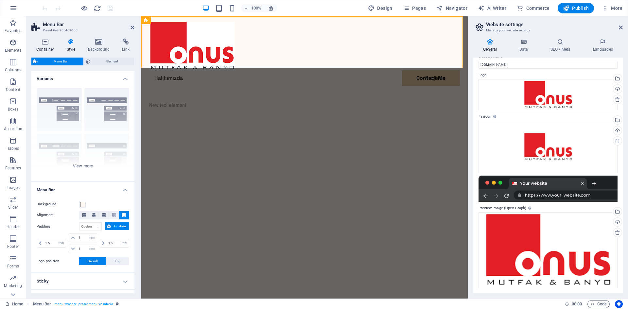
click at [50, 47] on h4 "Container" at bounding box center [46, 46] width 30 height 14
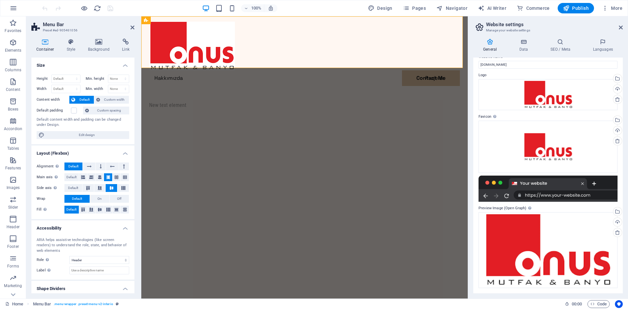
click at [71, 54] on div "Container Style Background Link Size Height Default px rem % vh vw Min. height …" at bounding box center [82, 166] width 103 height 255
click at [71, 50] on h4 "Style" at bounding box center [72, 46] width 21 height 14
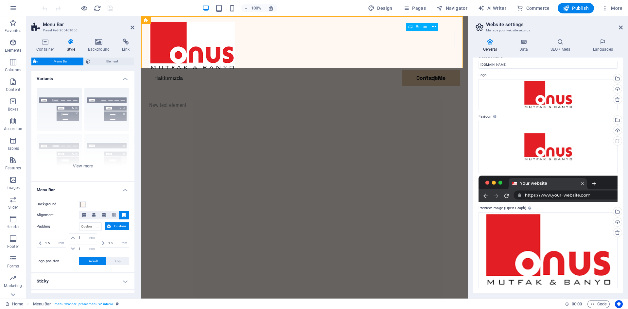
click at [435, 86] on div "Contact Me" at bounding box center [304, 93] width 311 height 15
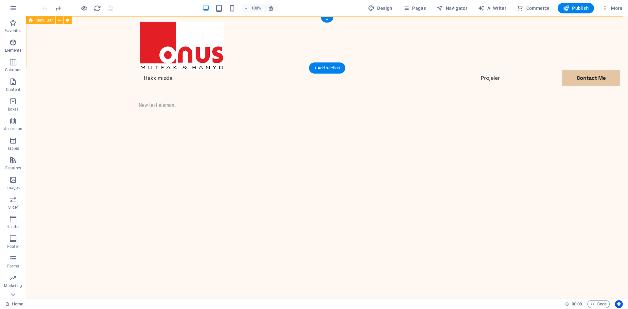
click at [442, 39] on div "Hakkımızda Projeler Contact Me Contact Me New text element" at bounding box center [327, 65] width 602 height 98
click at [473, 86] on div "Contact Me" at bounding box center [327, 93] width 377 height 15
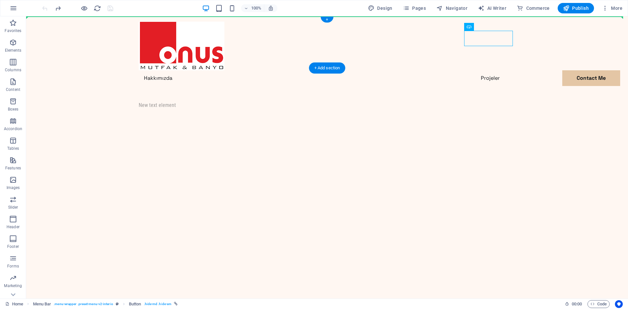
drag, startPoint x: 495, startPoint y: 39, endPoint x: 554, endPoint y: 41, distance: 58.6
drag, startPoint x: 486, startPoint y: 38, endPoint x: 437, endPoint y: 40, distance: 49.1
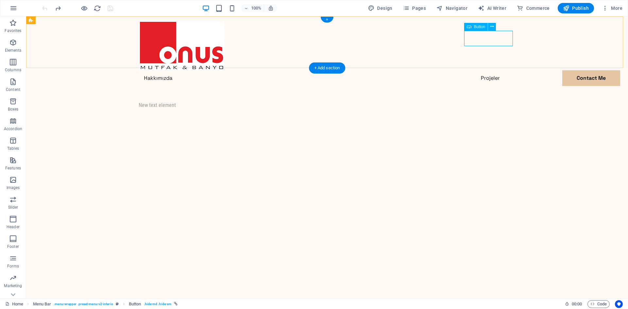
click at [479, 86] on div "Contact Me" at bounding box center [327, 93] width 377 height 15
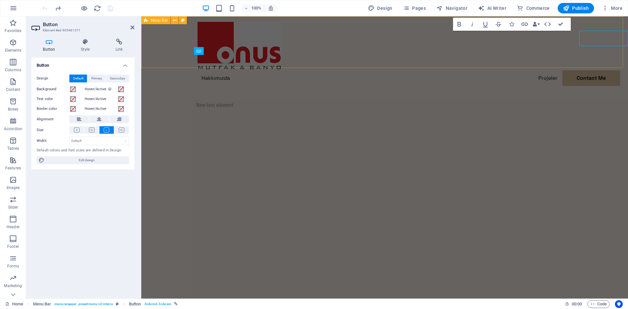
click at [479, 40] on div "Hakkımızda Projeler Contact Me Contact Me New text element" at bounding box center [384, 65] width 487 height 98
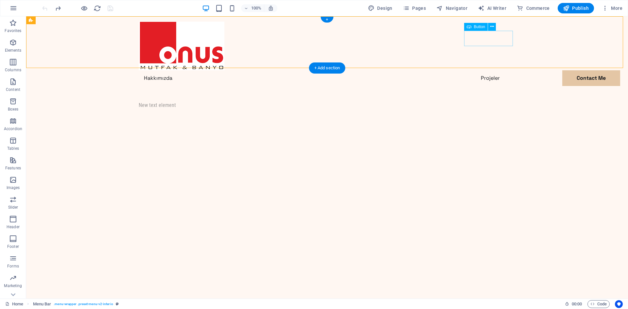
click at [473, 86] on div "Contact Me" at bounding box center [327, 93] width 377 height 15
drag, startPoint x: 464, startPoint y: 39, endPoint x: 448, endPoint y: 37, distance: 16.1
click at [448, 37] on div "Hakkımızda Projeler Contact Me Contact Me New text element" at bounding box center [327, 65] width 602 height 98
click at [475, 86] on div "Contact Me" at bounding box center [327, 93] width 377 height 15
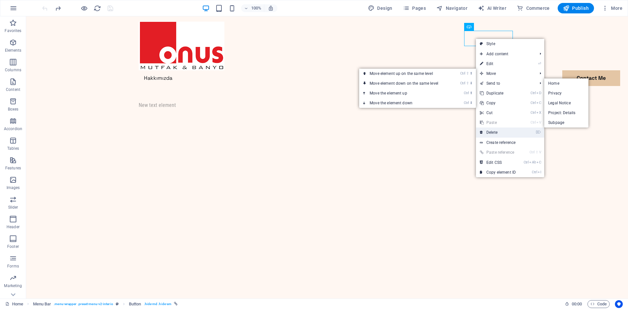
click at [497, 132] on link "⌦ Delete" at bounding box center [498, 133] width 44 height 10
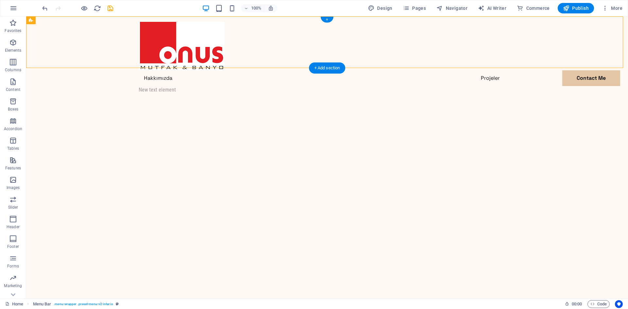
drag, startPoint x: 484, startPoint y: 39, endPoint x: 360, endPoint y: 39, distance: 124.0
click at [360, 39] on div "Hakkımızda Projeler Contact Me New text element" at bounding box center [327, 57] width 602 height 83
click at [445, 70] on nav "Hakkımızda Projeler Contact Me" at bounding box center [327, 78] width 377 height 16
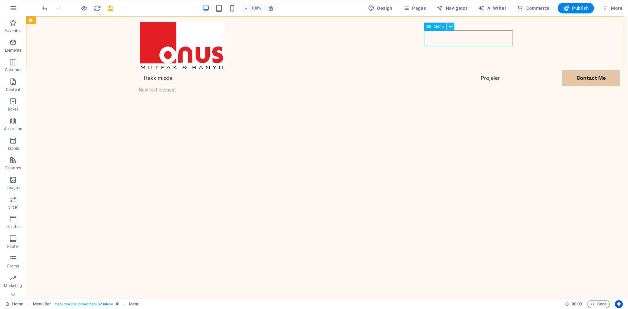
click at [448, 26] on button at bounding box center [451, 27] width 8 height 8
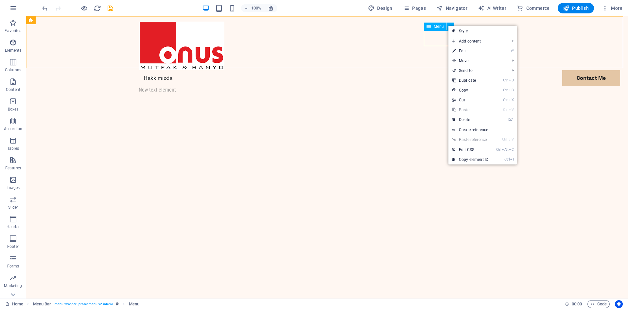
click at [437, 70] on nav "Hakkımızda Projeler Contact Me" at bounding box center [327, 78] width 377 height 16
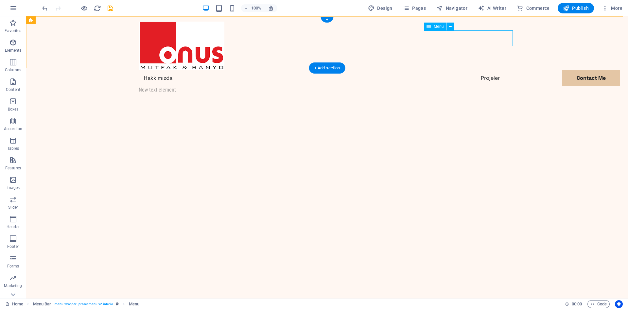
click at [470, 70] on nav "Hakkımızda Projeler Contact Me" at bounding box center [327, 78] width 377 height 16
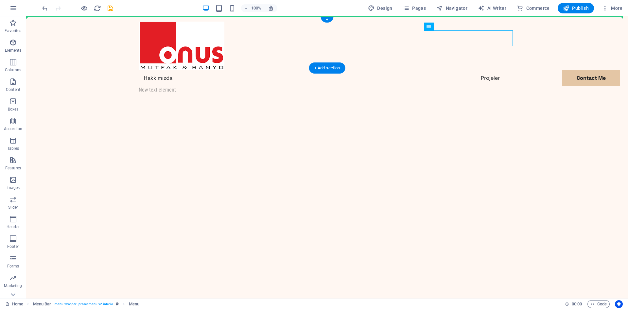
drag, startPoint x: 431, startPoint y: 36, endPoint x: 321, endPoint y: 39, distance: 110.6
drag, startPoint x: 431, startPoint y: 38, endPoint x: 352, endPoint y: 43, distance: 78.4
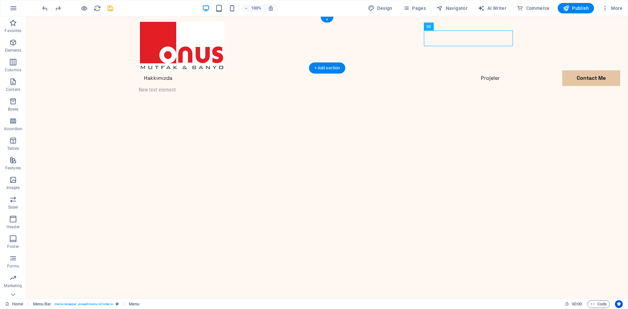
click at [327, 35] on div "Hakkımızda Projeler Contact Me New text element" at bounding box center [327, 57] width 602 height 83
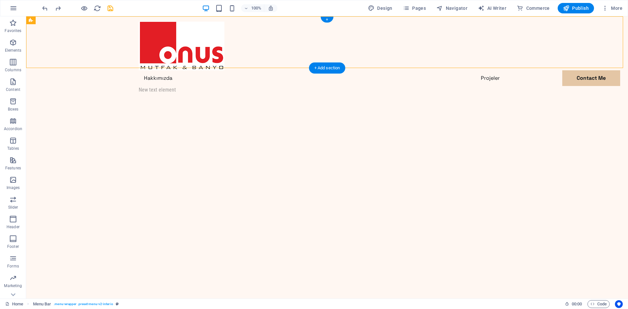
click at [334, 40] on div "Hakkımızda Projeler Contact Me New text element" at bounding box center [327, 57] width 602 height 83
select select "rem"
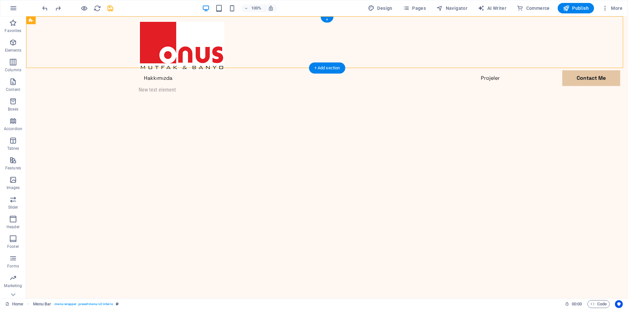
select select "rem"
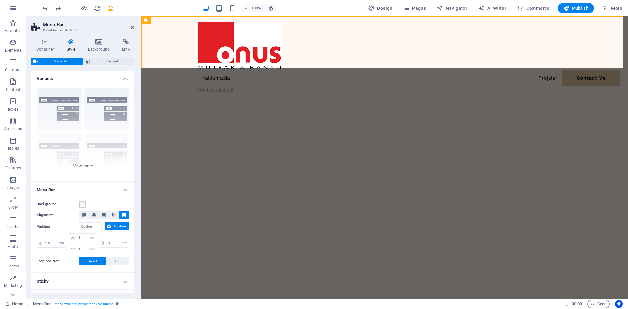
click at [83, 206] on span at bounding box center [82, 204] width 5 height 5
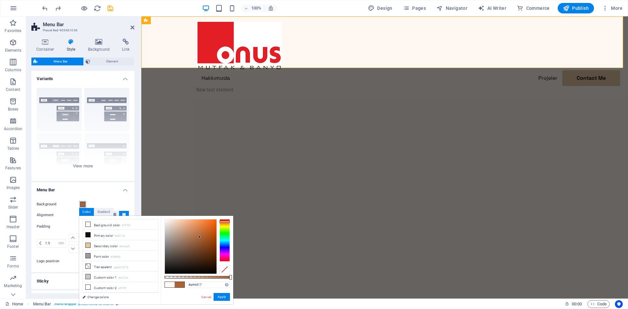
drag, startPoint x: 165, startPoint y: 229, endPoint x: 209, endPoint y: 239, distance: 45.5
click at [209, 239] on div at bounding box center [191, 246] width 52 height 55
drag, startPoint x: 203, startPoint y: 240, endPoint x: 211, endPoint y: 266, distance: 27.4
click at [211, 266] on div at bounding box center [191, 247] width 52 height 54
click at [214, 250] on div at bounding box center [191, 247] width 52 height 54
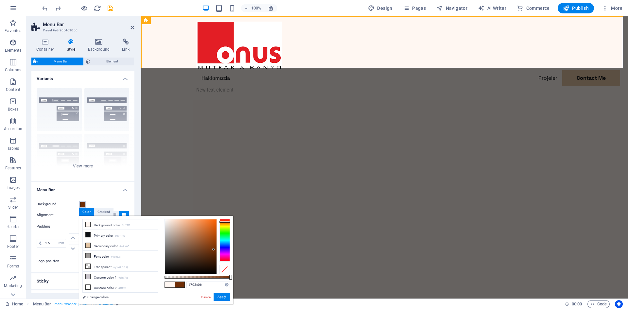
type input "#100803"
click at [207, 270] on div at bounding box center [191, 247] width 52 height 54
click at [222, 301] on button "Apply" at bounding box center [222, 297] width 16 height 8
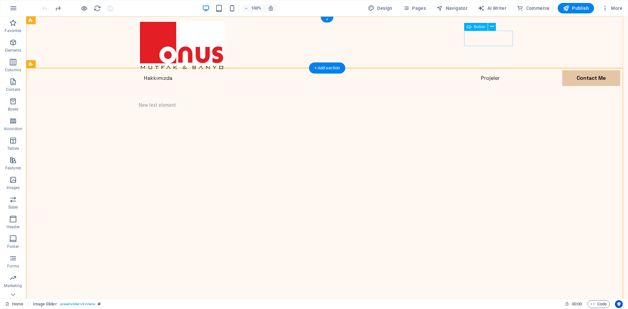
click at [486, 86] on div "Contact Me" at bounding box center [327, 93] width 377 height 15
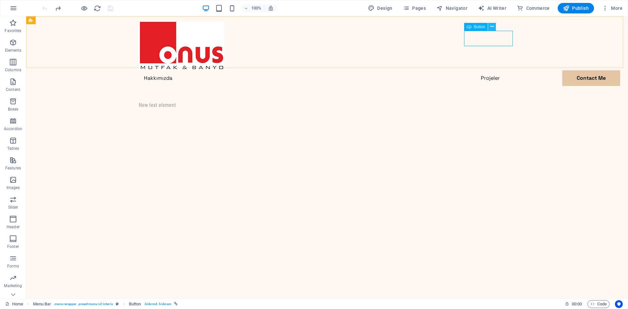
click at [492, 28] on icon at bounding box center [493, 26] width 4 height 7
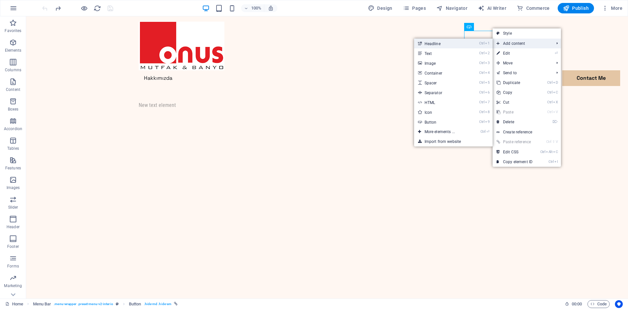
click at [446, 42] on link "Ctrl 1 Headline" at bounding box center [441, 44] width 54 height 10
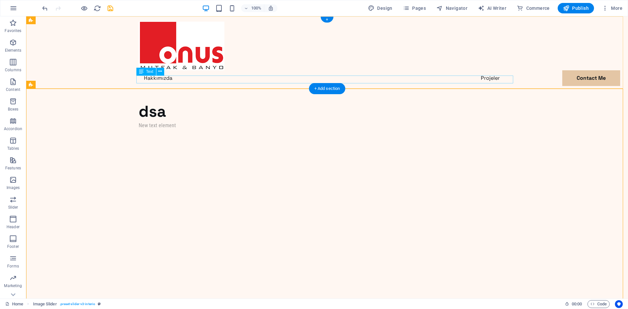
click at [159, 122] on div "New text element" at bounding box center [327, 126] width 377 height 8
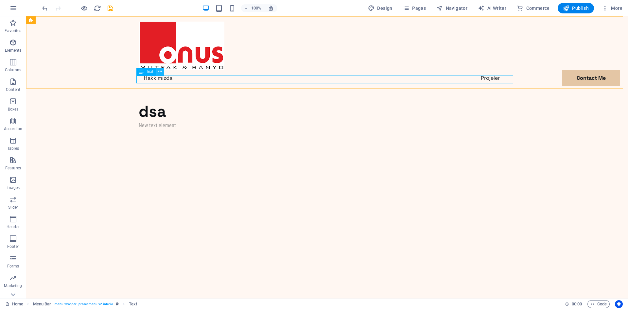
click at [161, 71] on icon at bounding box center [160, 71] width 4 height 7
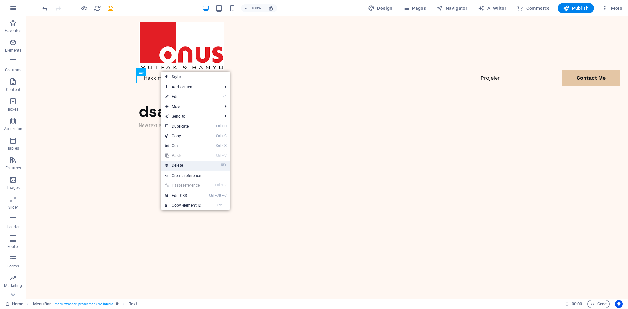
click at [180, 166] on link "⌦ Delete" at bounding box center [183, 166] width 44 height 10
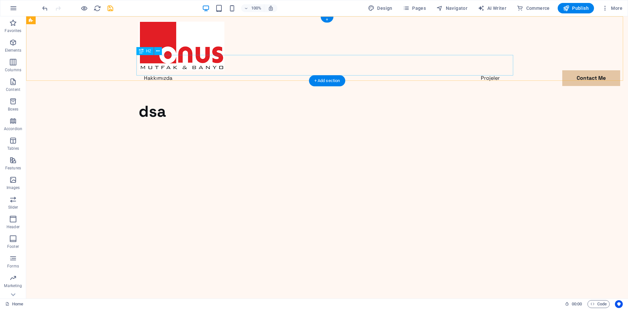
click at [162, 101] on div "dsa" at bounding box center [327, 111] width 377 height 20
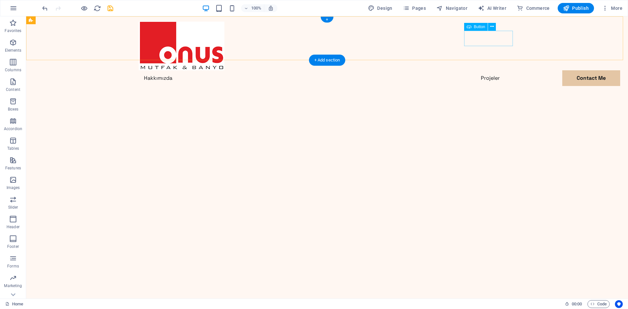
click at [478, 86] on div "Contact Me" at bounding box center [327, 93] width 377 height 15
click at [493, 24] on icon at bounding box center [493, 26] width 4 height 7
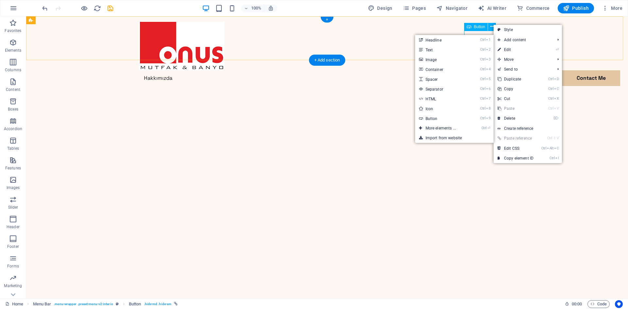
click at [487, 86] on div "Contact Me" at bounding box center [327, 93] width 377 height 15
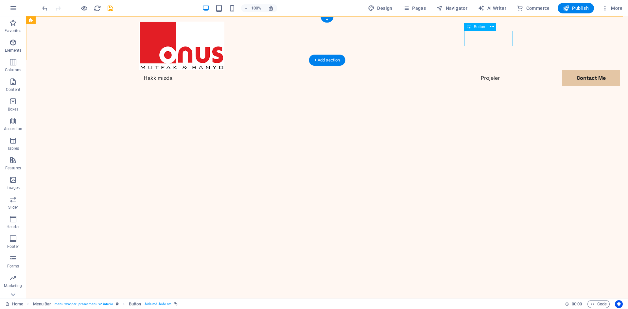
click at [487, 86] on div "Contact Me" at bounding box center [327, 93] width 377 height 15
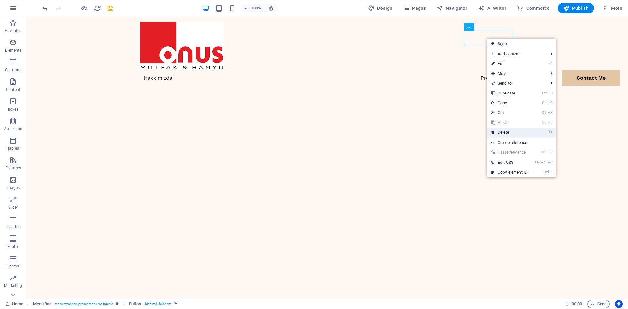
click at [507, 129] on link "⌦ Delete" at bounding box center [510, 133] width 44 height 10
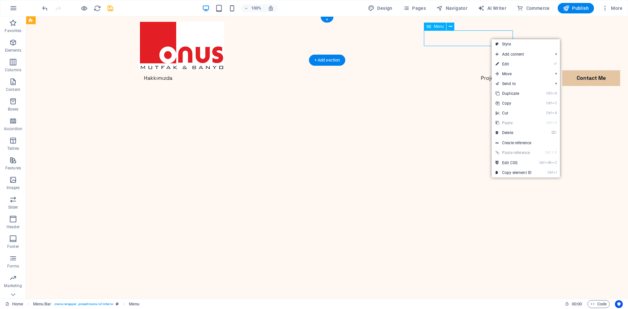
click at [523, 32] on div "Hakkımızda Projeler Contact Me" at bounding box center [327, 53] width 602 height 75
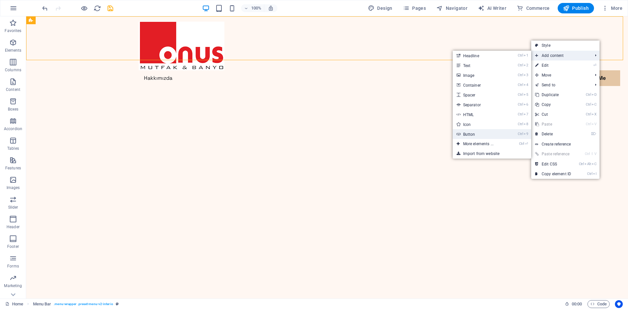
click at [478, 134] on link "Ctrl 9 Button" at bounding box center [480, 134] width 54 height 10
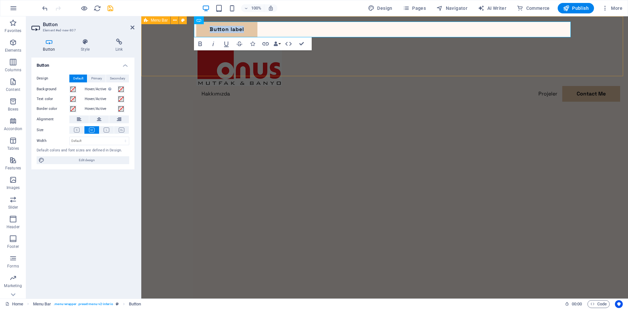
click at [458, 58] on div "Button label Hakkımızda Projeler Contact Me" at bounding box center [384, 61] width 487 height 91
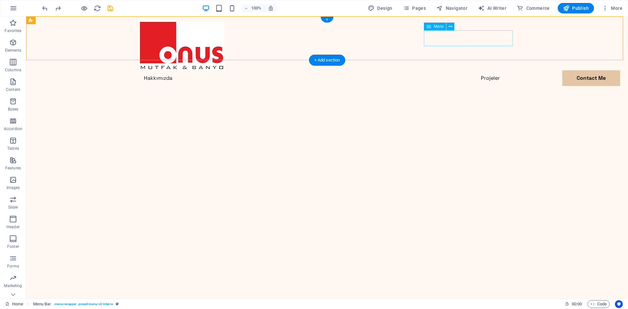
click at [440, 70] on nav "Hakkımızda Projeler Contact Me" at bounding box center [327, 78] width 377 height 16
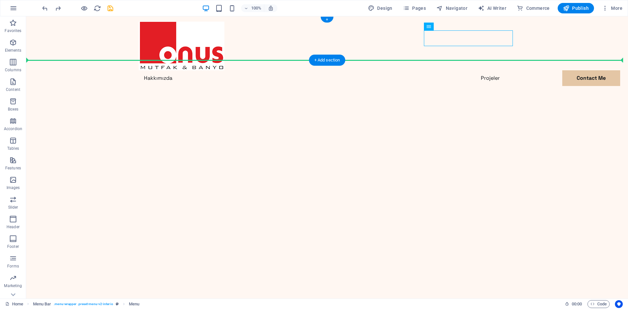
drag, startPoint x: 439, startPoint y: 37, endPoint x: 329, endPoint y: 44, distance: 110.8
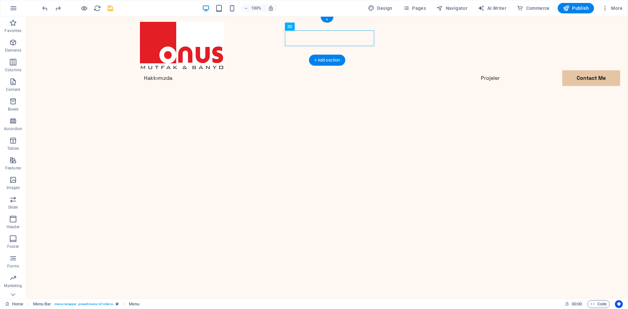
click at [462, 37] on div "Hakkımızda Projeler Contact Me Contact Me" at bounding box center [327, 61] width 602 height 90
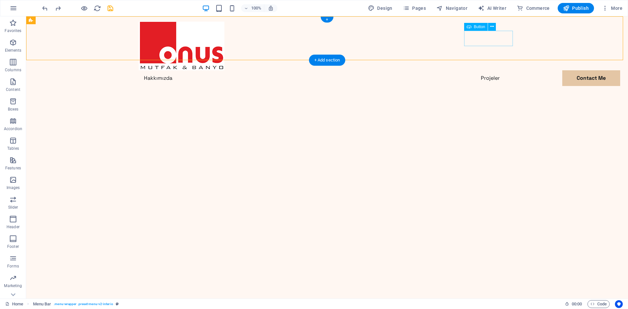
click at [479, 86] on div "Contact Me" at bounding box center [327, 93] width 377 height 15
click at [482, 28] on span "Button" at bounding box center [479, 27] width 11 height 4
click at [512, 70] on nav "Hakkımızda Projeler Contact Me" at bounding box center [327, 78] width 377 height 16
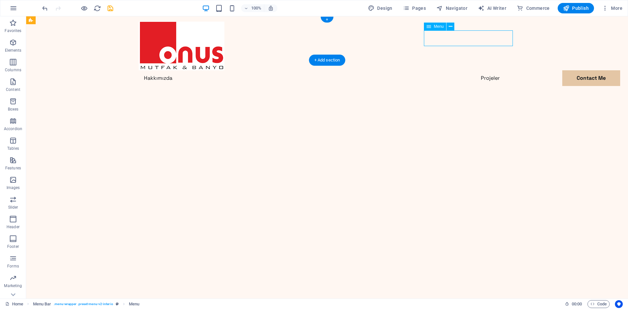
click at [460, 70] on nav "Hakkımızda Projeler Contact Me" at bounding box center [327, 78] width 377 height 16
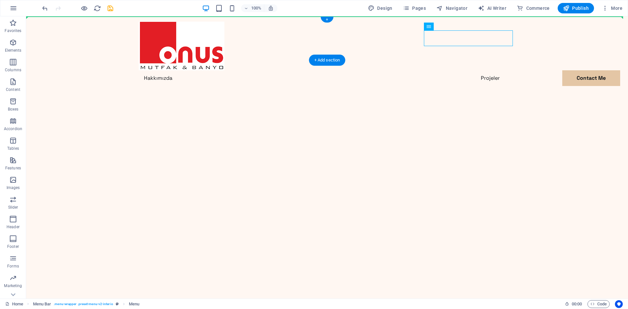
drag, startPoint x: 464, startPoint y: 36, endPoint x: 358, endPoint y: 39, distance: 105.7
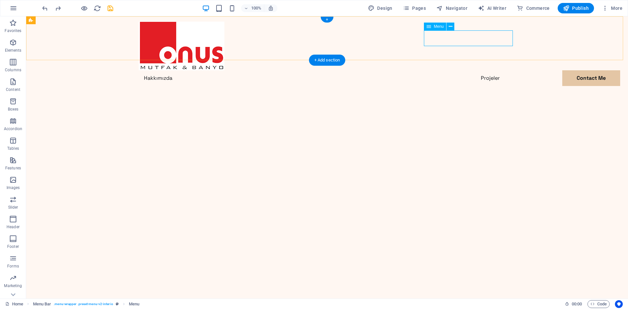
click at [496, 70] on nav "Hakkımızda Projeler Contact Me" at bounding box center [327, 78] width 377 height 16
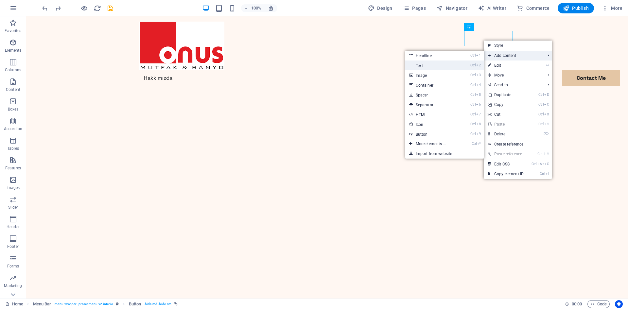
click at [476, 63] on mark "Ctrl 2" at bounding box center [476, 66] width 10 height 10
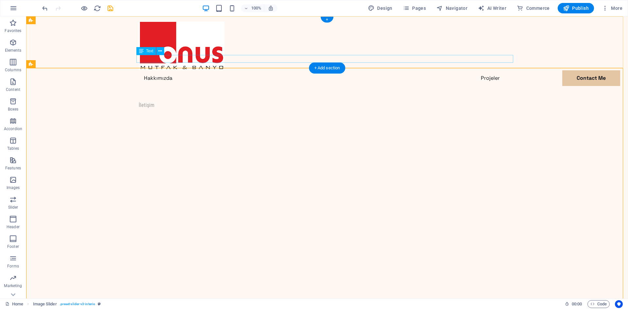
click at [145, 101] on div "İletişim" at bounding box center [327, 105] width 377 height 8
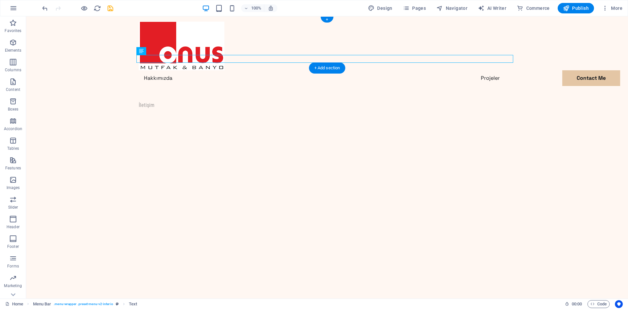
drag, startPoint x: 146, startPoint y: 59, endPoint x: 482, endPoint y: 59, distance: 336.7
click at [482, 101] on div "İletişim" at bounding box center [327, 105] width 377 height 8
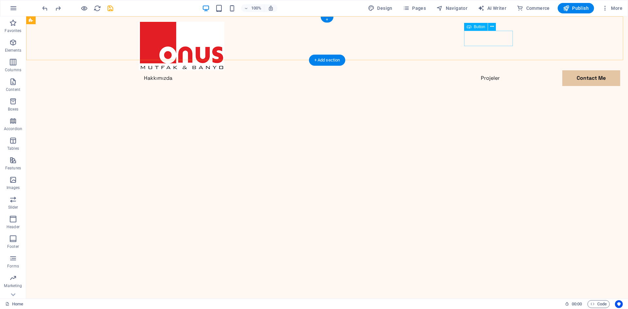
click at [477, 86] on div "Contact Me" at bounding box center [327, 93] width 377 height 15
click at [484, 28] on span "Button" at bounding box center [479, 27] width 11 height 4
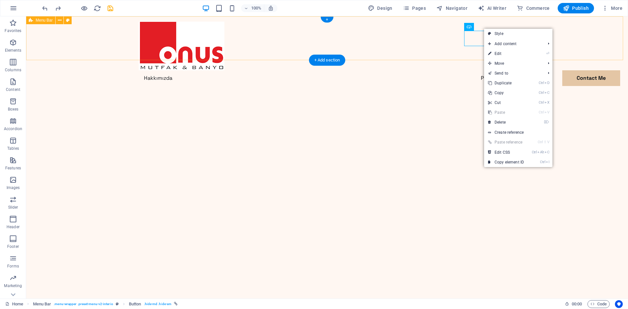
click at [407, 32] on div "Hakkımızda Projeler Contact Me Contact Me" at bounding box center [327, 61] width 602 height 90
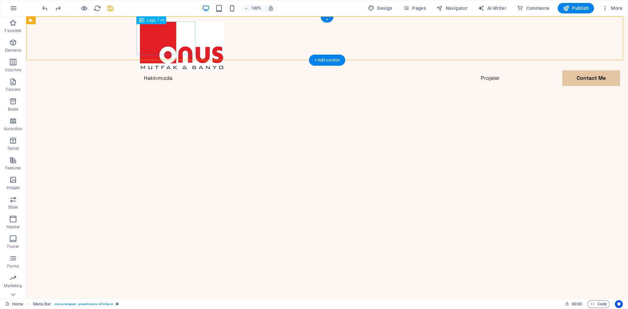
click at [193, 40] on div at bounding box center [327, 46] width 377 height 49
click at [307, 70] on nav "Hakkımızda Projeler Contact Me" at bounding box center [327, 78] width 377 height 16
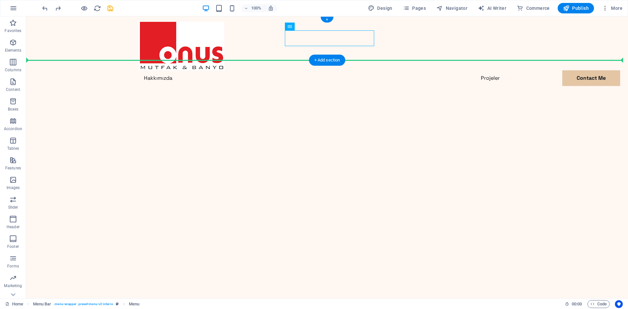
drag, startPoint x: 319, startPoint y: 37, endPoint x: 257, endPoint y: 40, distance: 61.9
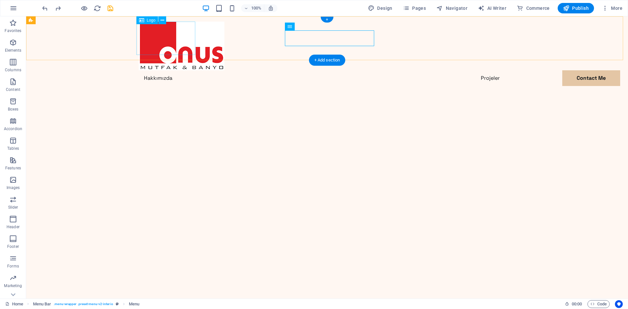
click at [149, 45] on div at bounding box center [327, 46] width 377 height 49
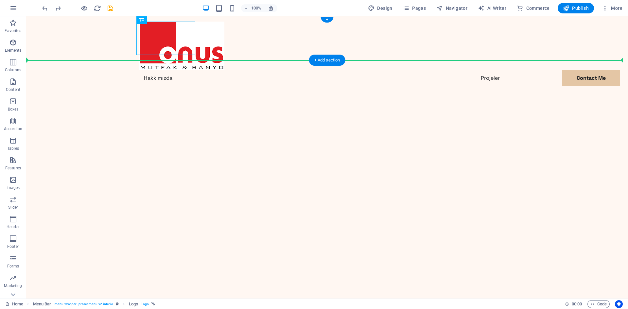
drag, startPoint x: 150, startPoint y: 43, endPoint x: 83, endPoint y: 45, distance: 66.1
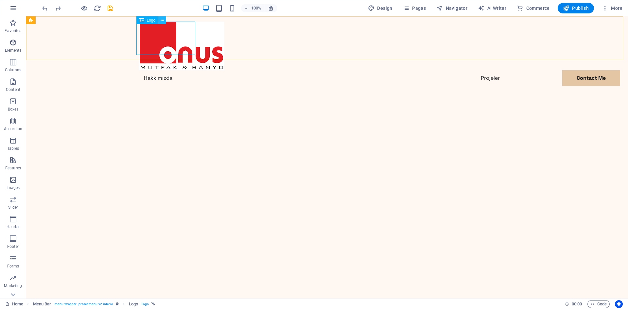
click at [164, 19] on icon at bounding box center [163, 20] width 4 height 7
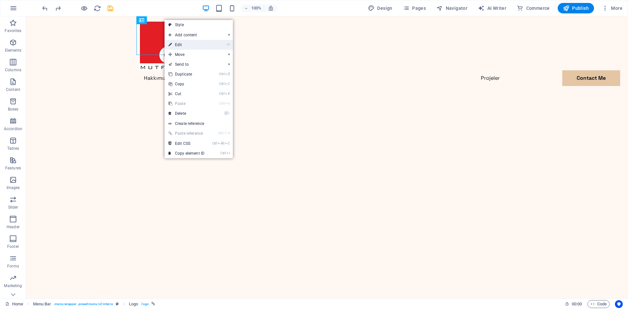
click at [184, 45] on link "⏎ Edit" at bounding box center [187, 45] width 44 height 10
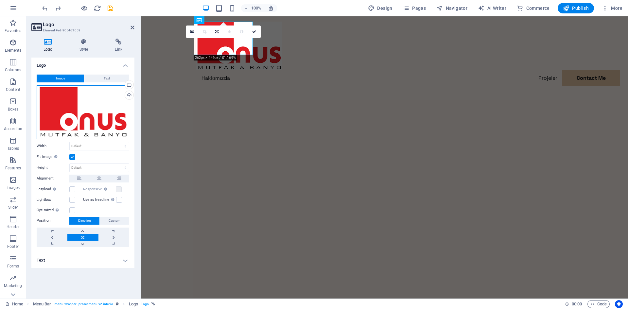
drag, startPoint x: 128, startPoint y: 138, endPoint x: 118, endPoint y: 132, distance: 11.3
click at [118, 132] on div "Drag files here, click to choose files or select files from Files or our free s…" at bounding box center [83, 112] width 93 height 54
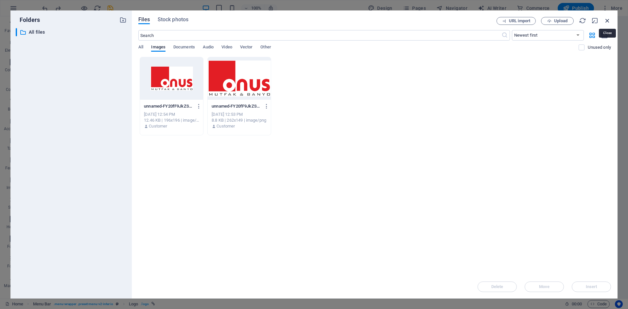
click at [607, 22] on icon "button" at bounding box center [607, 20] width 7 height 7
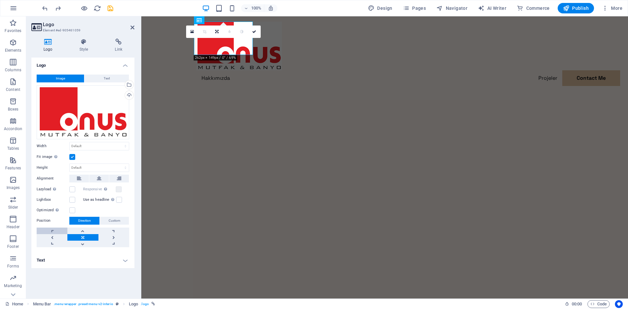
click at [59, 231] on link at bounding box center [52, 231] width 31 height 7
click at [113, 244] on link at bounding box center [113, 244] width 31 height 7
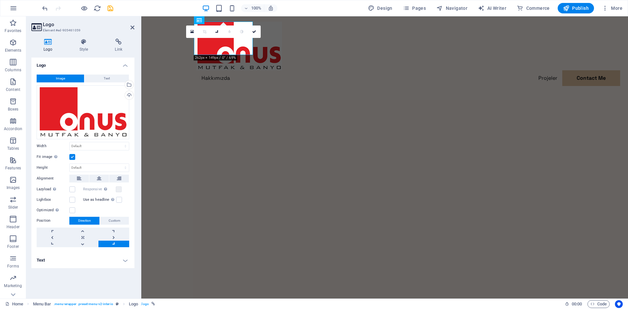
click at [113, 244] on link at bounding box center [113, 244] width 31 height 7
click at [63, 246] on link at bounding box center [52, 244] width 31 height 7
click at [60, 232] on link at bounding box center [52, 231] width 31 height 7
click at [91, 259] on h4 "Text" at bounding box center [82, 261] width 103 height 16
click at [91, 259] on h4 "Text" at bounding box center [82, 259] width 103 height 12
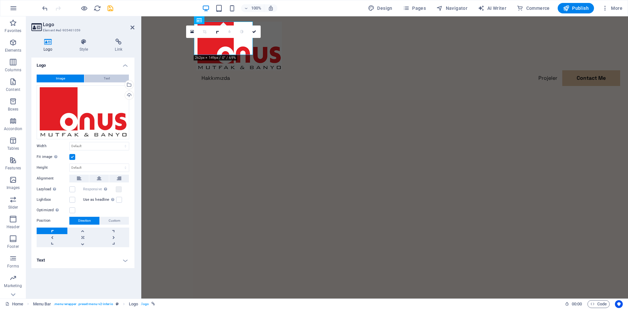
click at [107, 76] on span "Text" at bounding box center [107, 79] width 6 height 8
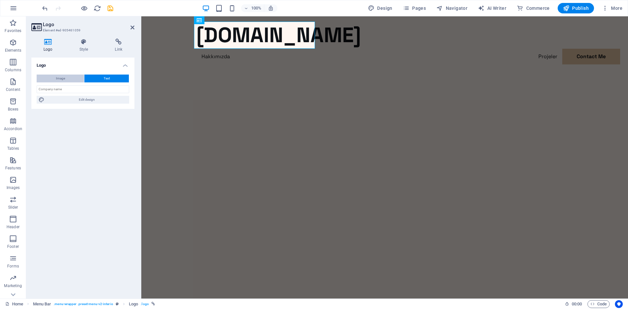
click at [75, 80] on button "Image" at bounding box center [60, 79] width 47 height 8
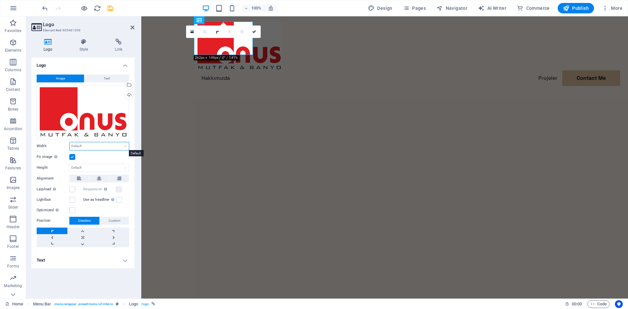
click at [91, 146] on select "Default auto px rem % em vh vw" at bounding box center [99, 146] width 59 height 8
click at [70, 142] on select "Default auto px rem % em vh vw" at bounding box center [99, 146] width 59 height 8
click at [110, 147] on select "Default auto px rem % em vh vw" at bounding box center [99, 146] width 59 height 8
select select "px"
click at [120, 142] on select "Default auto px rem % em vh vw" at bounding box center [99, 146] width 59 height 8
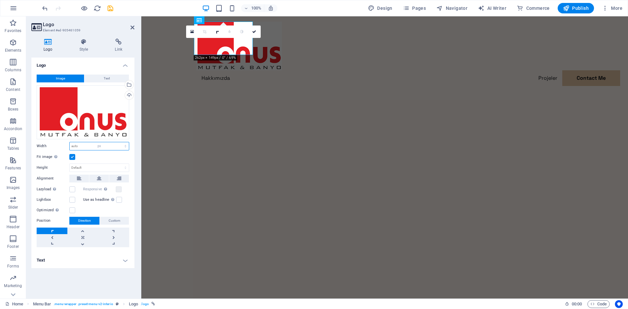
type input "180"
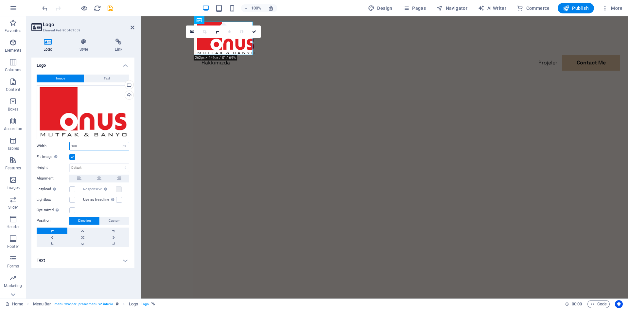
click at [111, 148] on input "180" at bounding box center [99, 146] width 59 height 8
click at [119, 147] on input "180" at bounding box center [99, 146] width 59 height 8
click at [122, 146] on select "Default auto px rem % em vh vw" at bounding box center [124, 146] width 9 height 8
select select "%"
click at [120, 142] on select "Default auto px rem % em vh vw" at bounding box center [124, 146] width 9 height 8
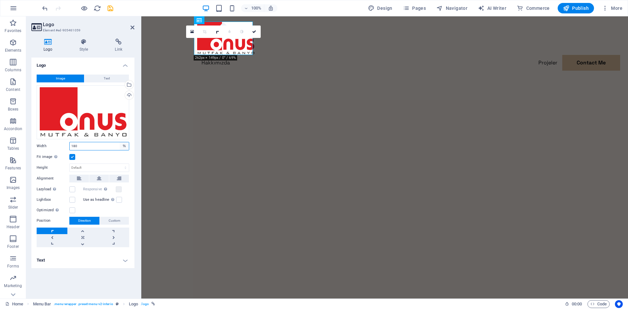
type input "15.6"
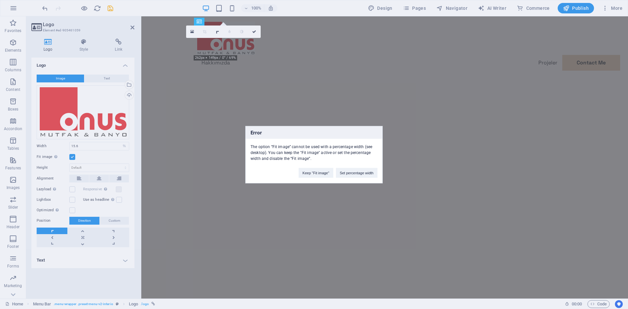
click at [349, 196] on div "Error The option “Fit image” cannot be used with a percentage width (see deskto…" at bounding box center [314, 154] width 628 height 309
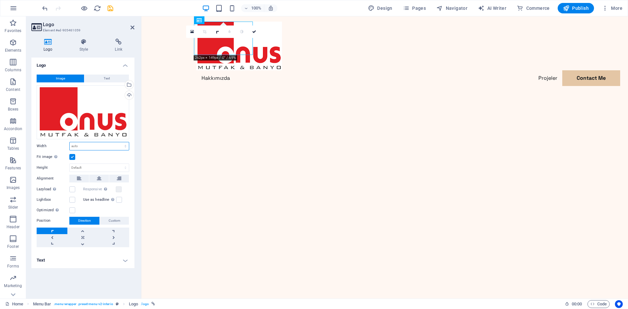
click at [93, 144] on select "Default auto px rem % em vh vw" at bounding box center [99, 146] width 59 height 8
click at [70, 142] on select "Default auto px rem % em vh vw" at bounding box center [99, 146] width 59 height 8
select select "DISABLED_OPTION_VALUE"
click at [87, 168] on select "Default auto px" at bounding box center [99, 168] width 59 height 8
click at [70, 164] on select "Default auto px" at bounding box center [99, 168] width 59 height 8
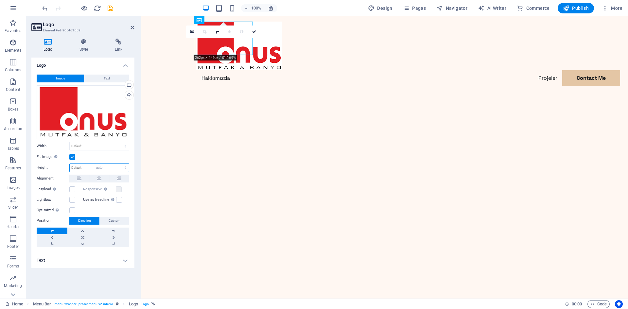
select select "DISABLED_OPTION_VALUE"
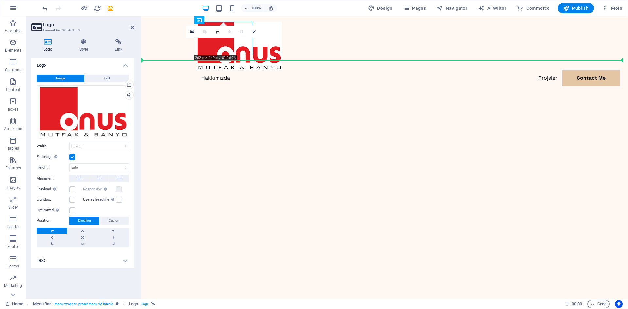
drag, startPoint x: 244, startPoint y: 51, endPoint x: 256, endPoint y: 61, distance: 15.8
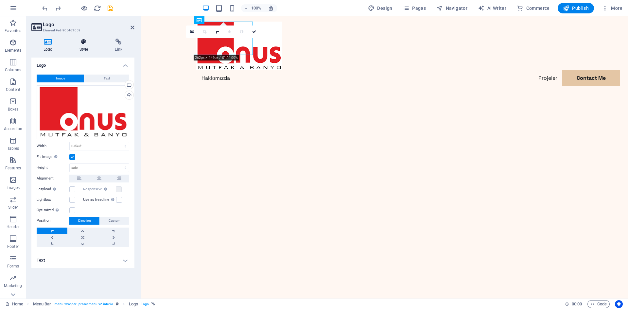
click at [90, 48] on h4 "Style" at bounding box center [85, 46] width 36 height 14
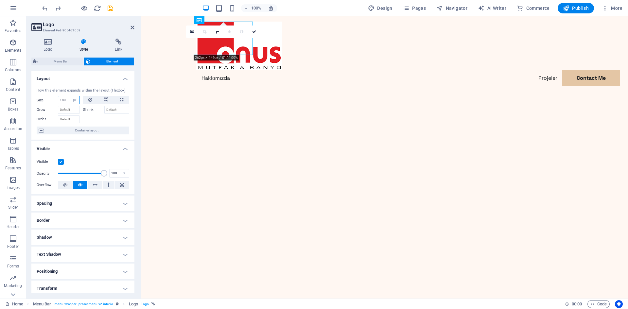
click at [65, 100] on input "180" at bounding box center [68, 100] width 21 height 8
type input "1"
type input "2"
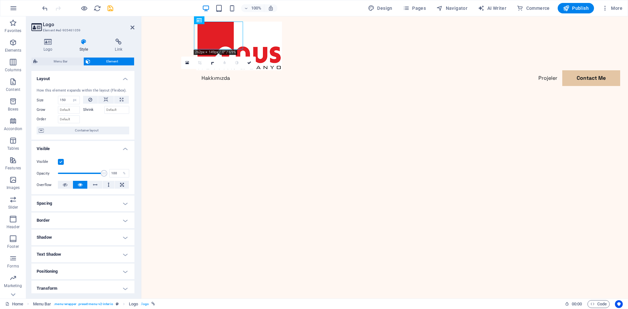
click at [122, 123] on div at bounding box center [106, 118] width 46 height 9
click at [68, 100] on input "150" at bounding box center [68, 100] width 21 height 8
type input "165"
click at [103, 118] on div at bounding box center [106, 118] width 46 height 9
click at [550, 86] on div "Contact Me" at bounding box center [384, 93] width 377 height 15
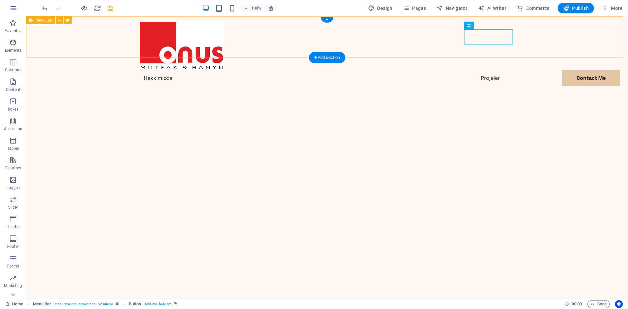
click at [548, 25] on div "Hakkımızda Projeler Contact Me Contact Me" at bounding box center [327, 61] width 602 height 90
click at [495, 86] on div "Contact Me" at bounding box center [327, 93] width 377 height 15
click at [16, 67] on span "Columns" at bounding box center [13, 66] width 26 height 16
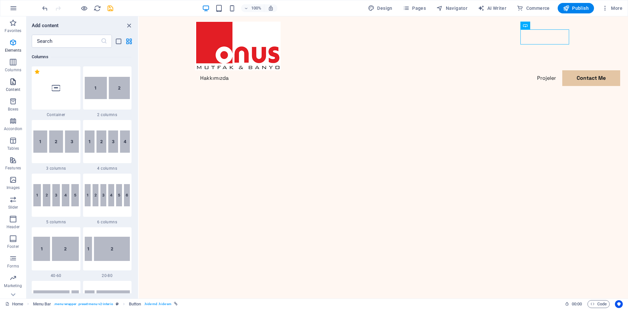
click at [12, 85] on icon "button" at bounding box center [13, 82] width 8 height 8
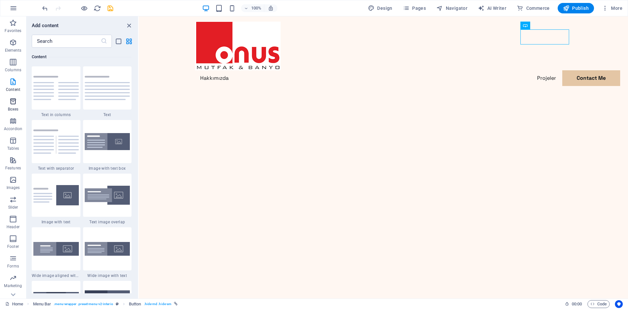
click at [14, 104] on icon "button" at bounding box center [13, 102] width 8 height 8
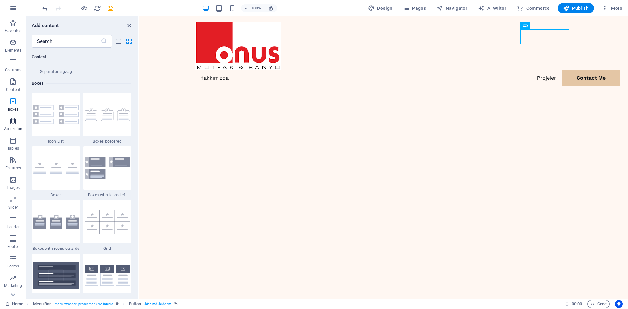
scroll to position [1805, 0]
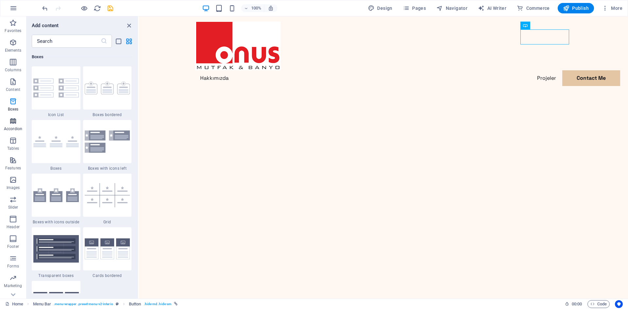
click at [13, 125] on icon "button" at bounding box center [13, 121] width 8 height 8
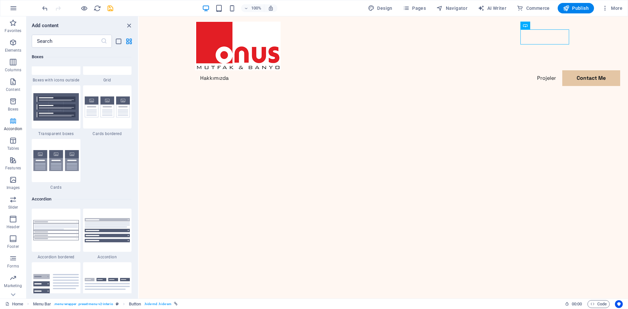
scroll to position [2089, 0]
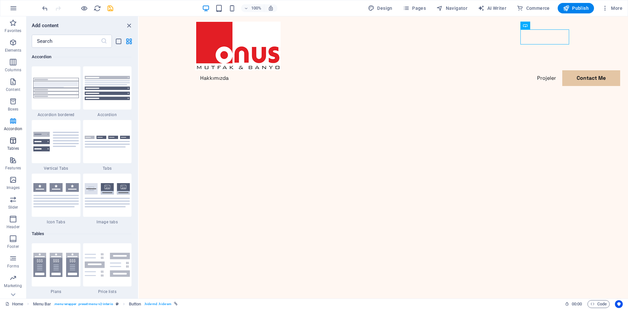
click at [12, 145] on span "Tables" at bounding box center [13, 145] width 26 height 16
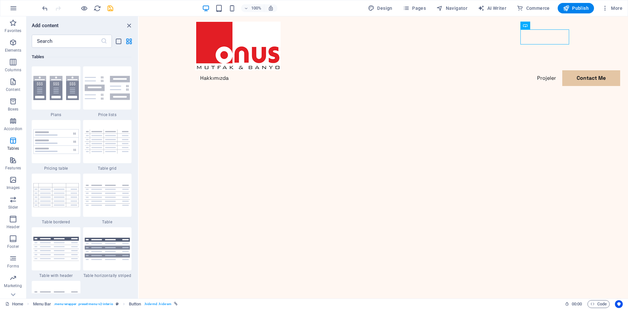
scroll to position [2321, 0]
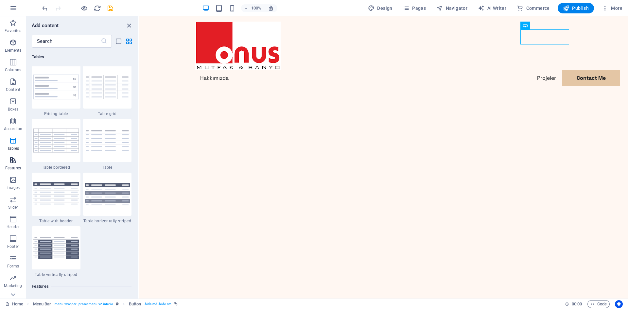
click at [13, 163] on icon "button" at bounding box center [13, 160] width 8 height 8
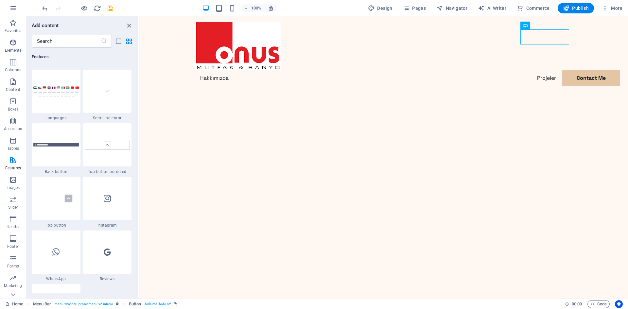
scroll to position [3042, 0]
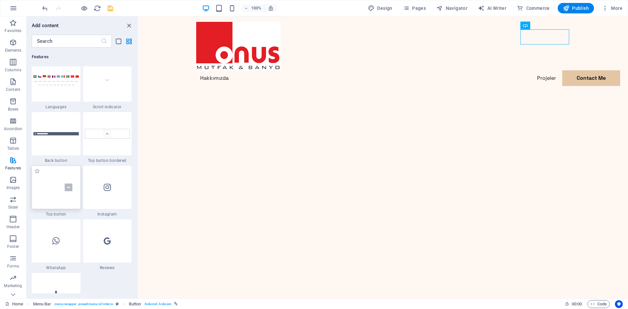
click at [52, 190] on img at bounding box center [55, 187] width 45 height 30
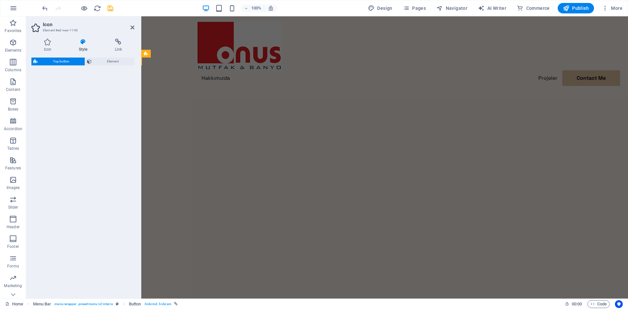
select select "rem"
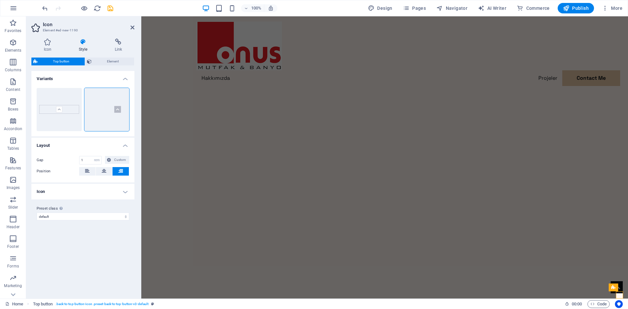
click at [54, 190] on div "Top button Element Layout How this element expands within the layout (Flexbox).…" at bounding box center [82, 176] width 103 height 236
click at [548, 86] on div "Contact Me" at bounding box center [384, 93] width 377 height 15
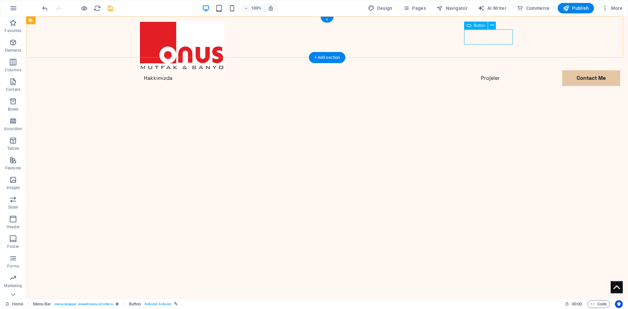
click at [498, 86] on div "Contact Me" at bounding box center [327, 93] width 377 height 15
click at [492, 25] on icon at bounding box center [493, 25] width 4 height 7
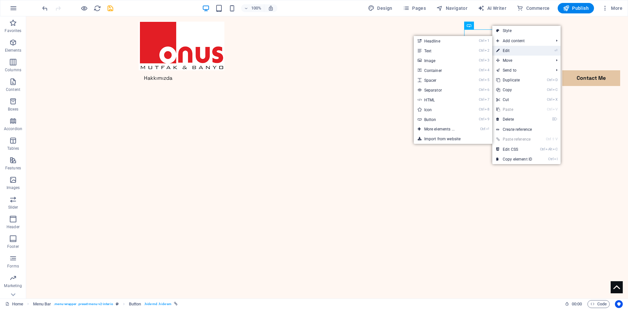
click at [515, 50] on link "⏎ Edit" at bounding box center [514, 51] width 44 height 10
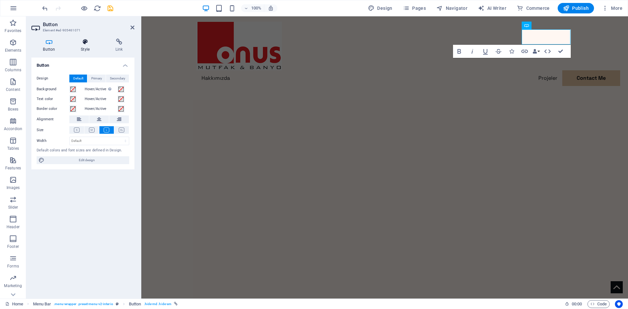
click at [87, 45] on icon at bounding box center [85, 42] width 32 height 7
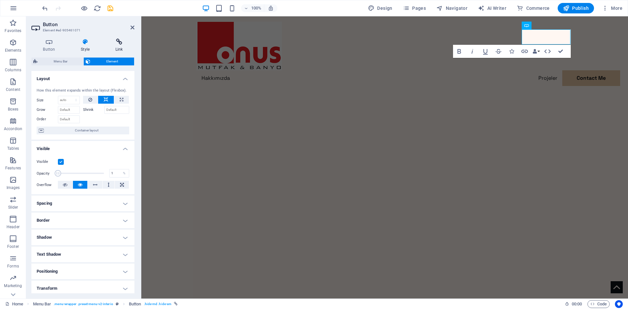
click at [118, 45] on h4 "Link" at bounding box center [119, 46] width 31 height 14
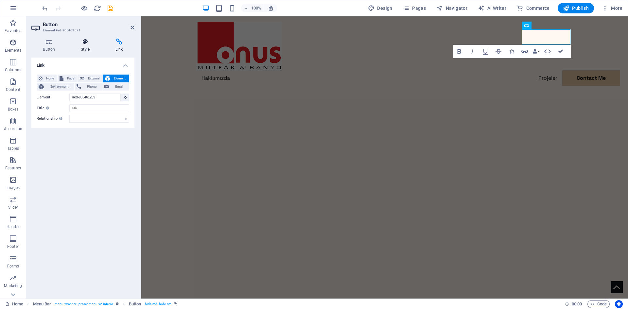
click at [88, 48] on h4 "Style" at bounding box center [86, 46] width 35 height 14
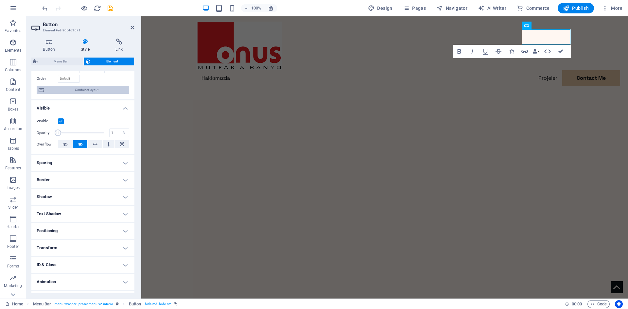
scroll to position [54, 0]
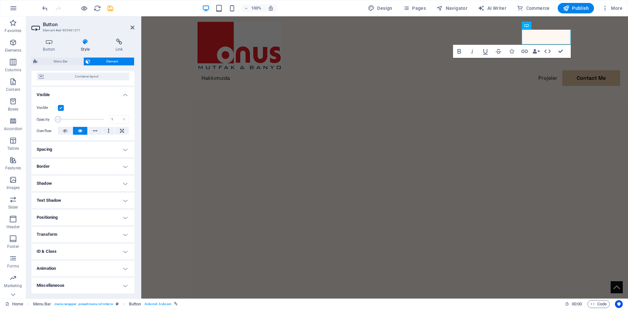
click at [82, 202] on h4 "Text Shadow" at bounding box center [82, 201] width 103 height 16
click at [92, 214] on button "None" at bounding box center [82, 214] width 29 height 8
click at [114, 185] on h4 "Shadow" at bounding box center [82, 184] width 103 height 16
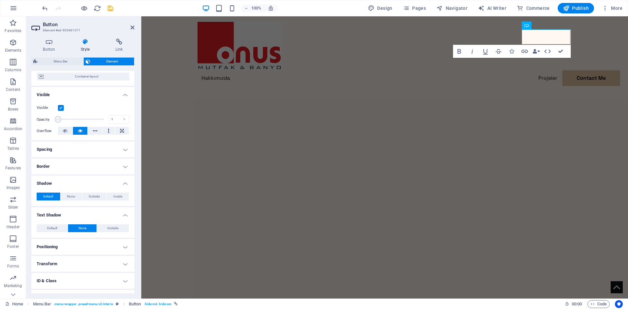
click at [114, 185] on h4 "Shadow" at bounding box center [82, 182] width 103 height 12
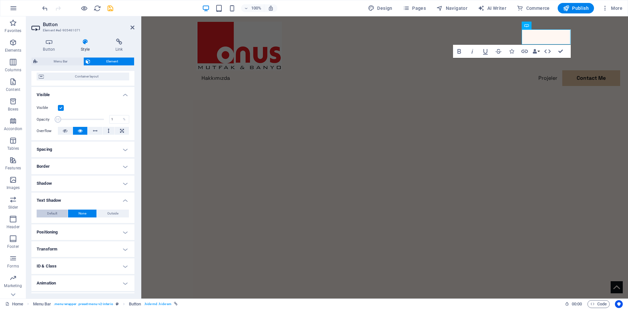
click at [50, 215] on span "Default" at bounding box center [52, 214] width 10 height 8
click at [109, 189] on h4 "Shadow" at bounding box center [82, 184] width 103 height 16
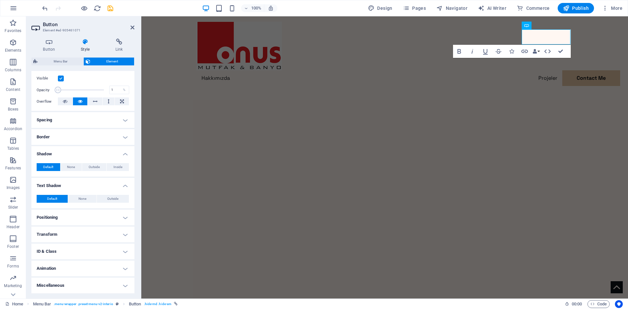
click at [110, 188] on h4 "Text Shadow" at bounding box center [82, 184] width 103 height 12
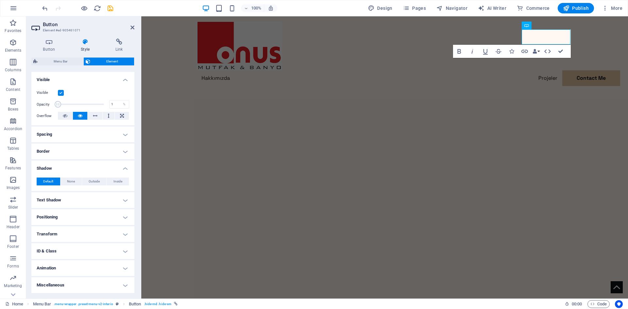
click at [116, 167] on h4 "Shadow" at bounding box center [82, 167] width 103 height 12
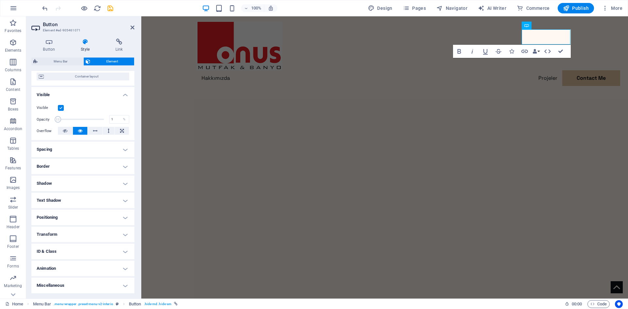
scroll to position [0, 0]
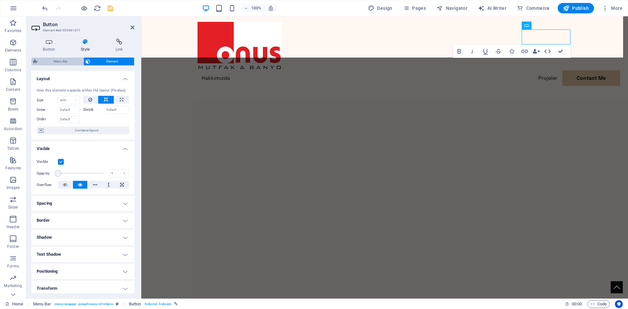
click at [59, 62] on span "Menu Bar" at bounding box center [61, 62] width 42 height 8
select select "header"
select select "rem"
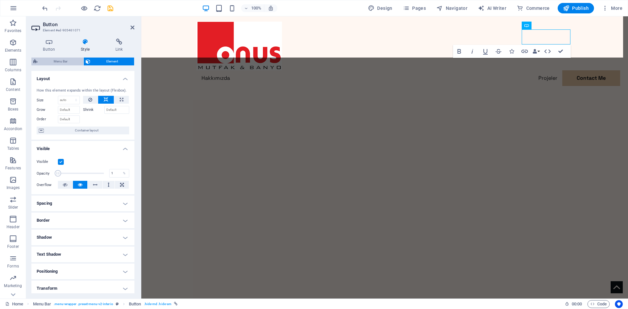
select select "rem"
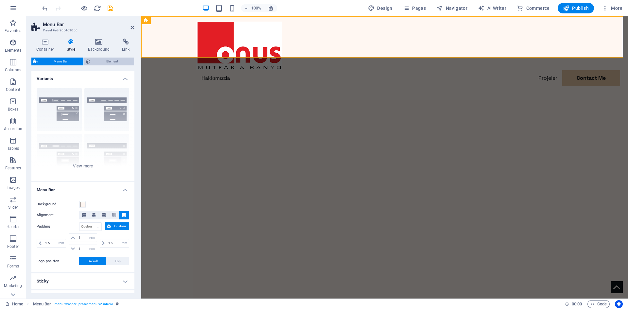
click at [101, 59] on span "Element" at bounding box center [112, 62] width 40 height 8
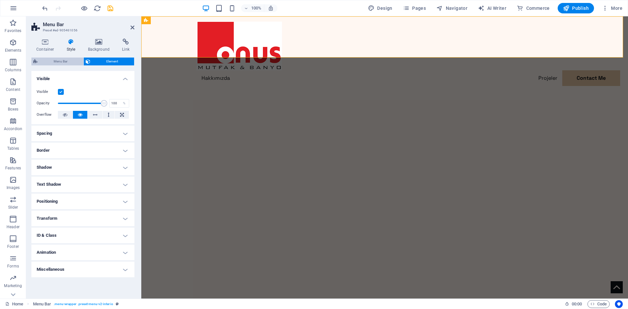
click at [70, 61] on span "Menu Bar" at bounding box center [61, 62] width 42 height 8
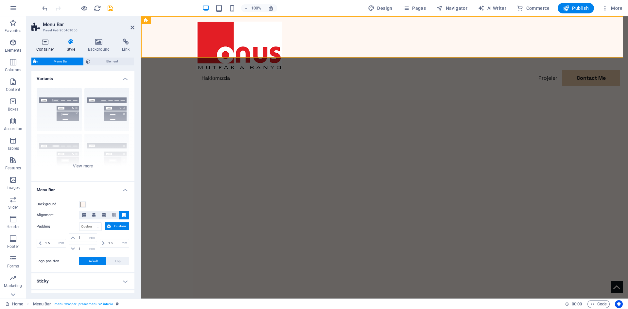
click at [53, 46] on h4 "Container" at bounding box center [46, 46] width 30 height 14
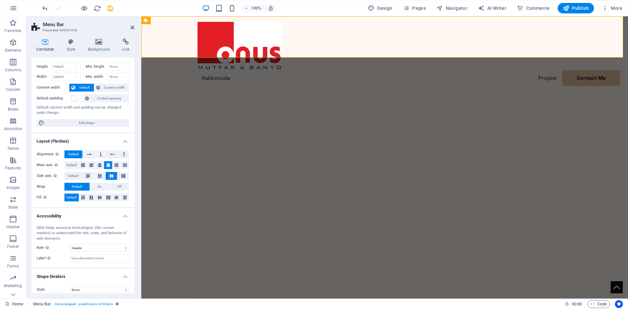
scroll to position [18, 0]
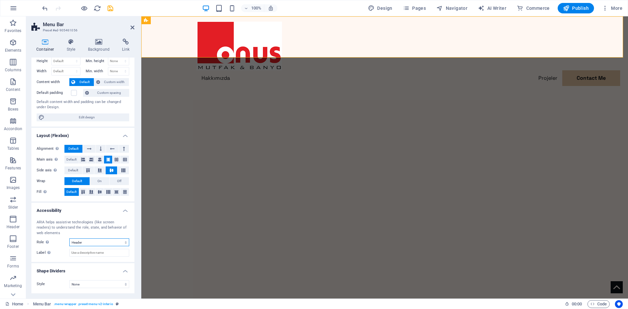
click at [100, 243] on select "None Alert Article Banner Comment Complementary Dialog Footer Header Marquee Pr…" at bounding box center [99, 243] width 60 height 8
click at [100, 246] on select "None Alert Article Banner Comment Complementary Dialog Footer Header Marquee Pr…" at bounding box center [99, 243] width 60 height 8
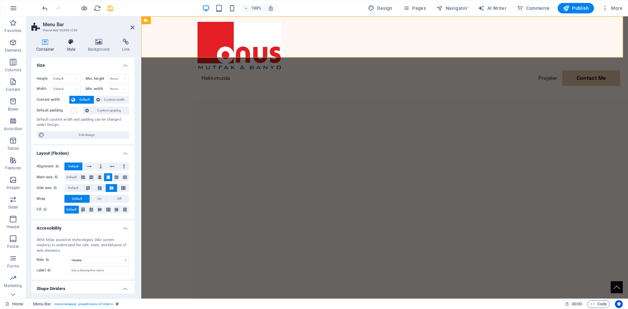
click at [77, 46] on h4 "Style" at bounding box center [72, 46] width 21 height 14
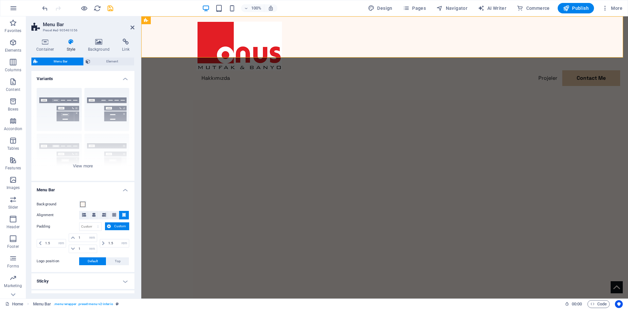
click at [105, 55] on div "Container Style Background Link Size Height Default px rem % vh vw Min. height …" at bounding box center [82, 166] width 103 height 255
click at [106, 61] on span "Element" at bounding box center [112, 62] width 40 height 8
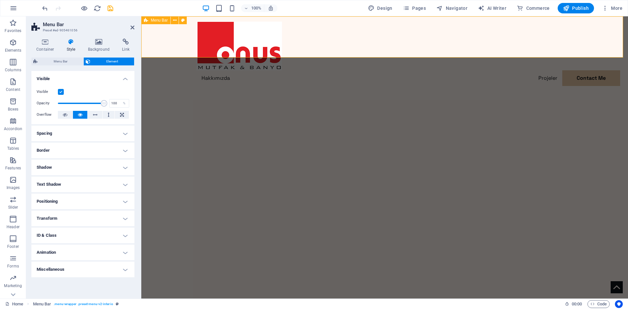
click at [462, 38] on div "Hakkımızda Projeler Contact Me Contact Me" at bounding box center [384, 61] width 487 height 90
click at [414, 7] on span "Pages" at bounding box center [414, 8] width 23 height 7
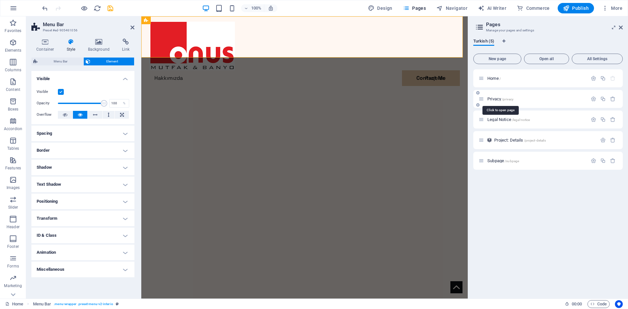
click at [494, 98] on span "Privacy /privacy" at bounding box center [501, 99] width 26 height 5
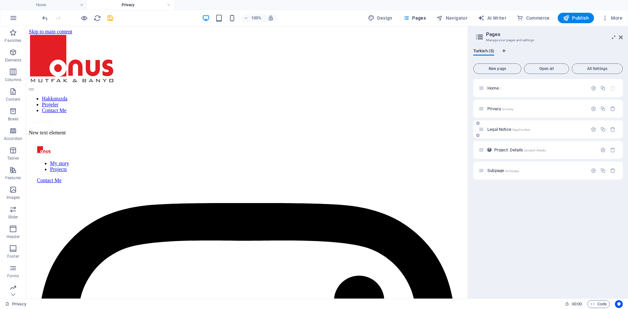
click at [508, 130] on span "Legal Notice /legal-notice" at bounding box center [509, 129] width 43 height 5
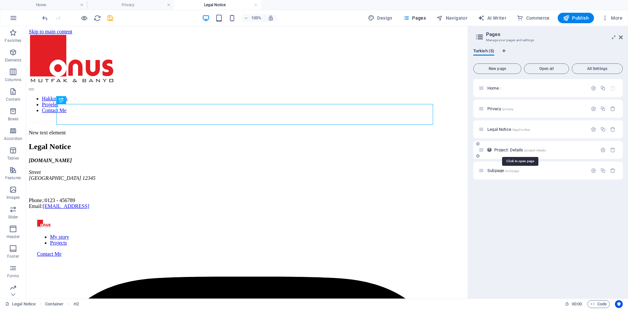
click at [512, 151] on span "Project: Details /project-details" at bounding box center [519, 150] width 51 height 5
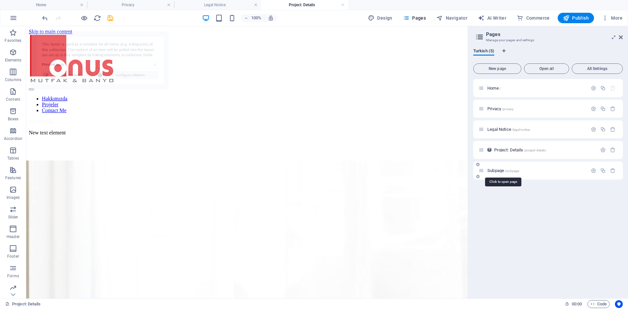
select select "68b96f33c75911f41f03ef1c"
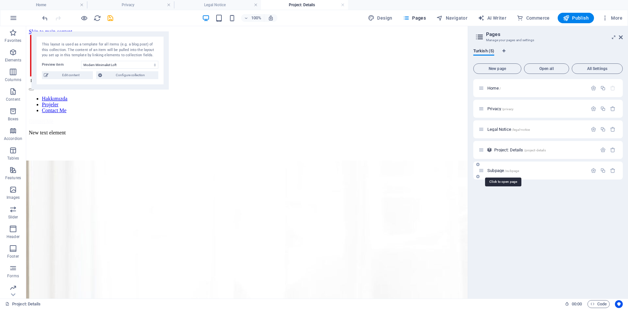
click at [507, 172] on span "/subpage" at bounding box center [512, 171] width 14 height 4
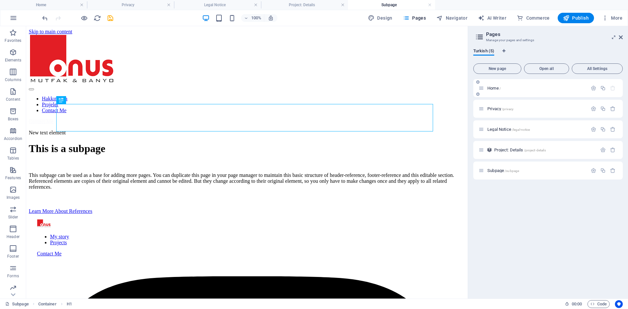
click at [508, 90] on p "Home /" at bounding box center [537, 88] width 98 height 4
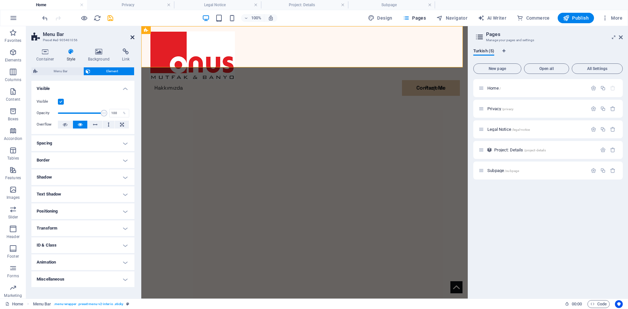
click at [131, 36] on icon at bounding box center [133, 37] width 4 height 5
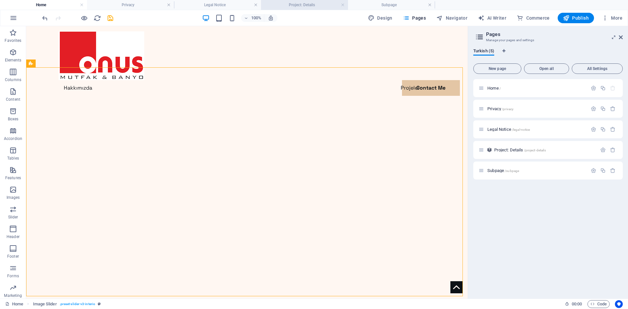
click at [314, 4] on h4 "Project: Details" at bounding box center [304, 4] width 87 height 7
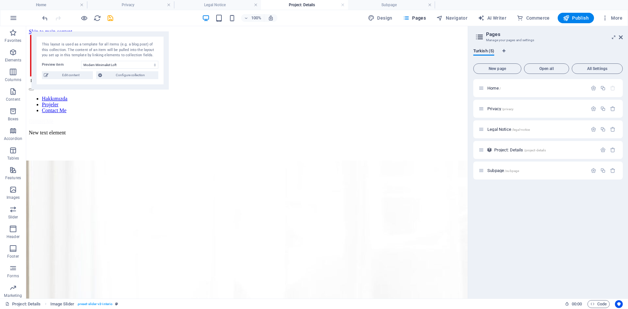
click at [345, 4] on h4 "Project: Details" at bounding box center [304, 4] width 87 height 7
click at [345, 4] on link at bounding box center [343, 5] width 4 height 6
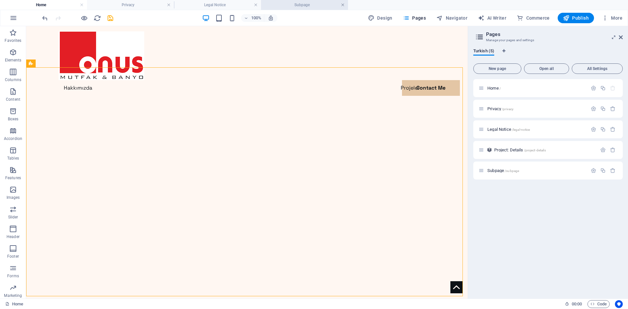
click at [344, 4] on link at bounding box center [343, 5] width 4 height 6
click at [232, 3] on h4 "Legal Notice" at bounding box center [217, 4] width 87 height 7
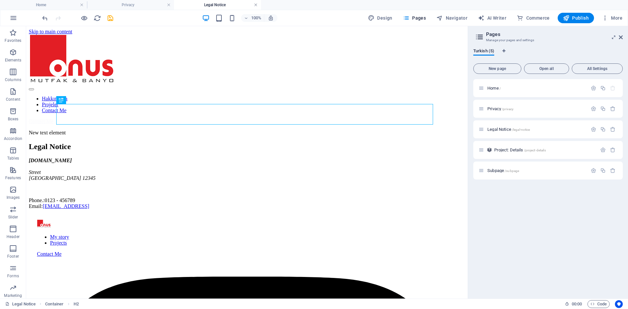
click at [254, 5] on link at bounding box center [256, 5] width 4 height 6
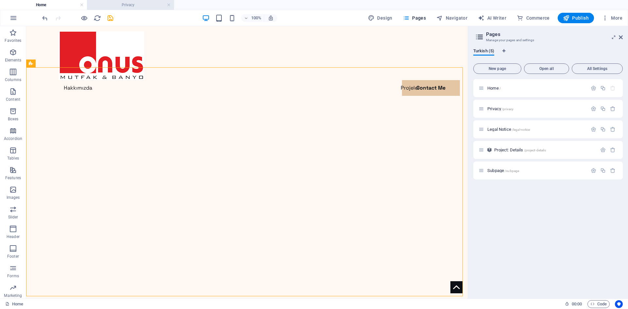
click at [156, 6] on h4 "Privacy" at bounding box center [130, 4] width 87 height 7
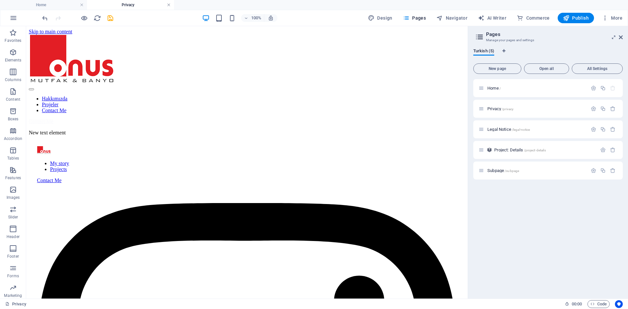
click at [168, 4] on link at bounding box center [169, 5] width 4 height 6
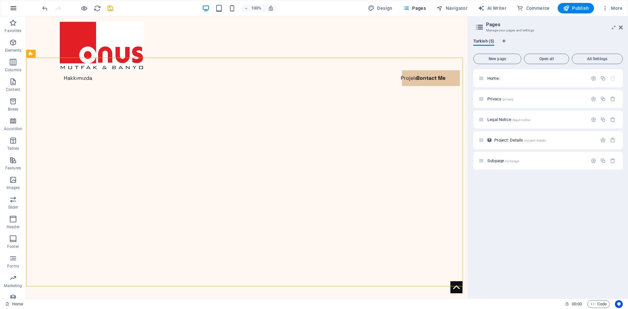
click at [15, 9] on icon "button" at bounding box center [13, 8] width 8 height 8
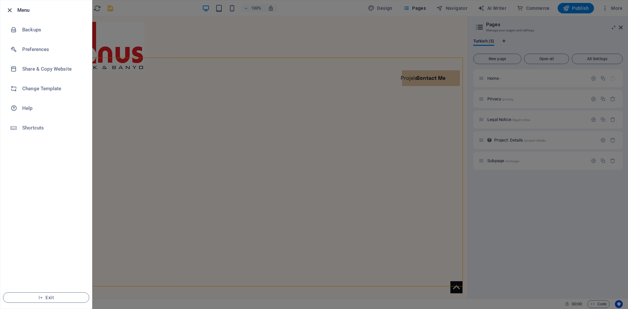
click at [10, 8] on icon "button" at bounding box center [10, 11] width 8 height 8
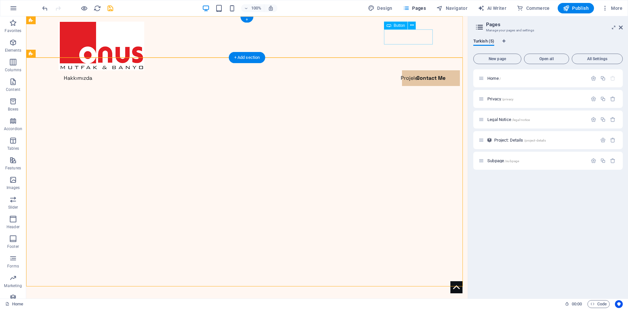
click at [402, 86] on div "Contact Me" at bounding box center [247, 93] width 377 height 15
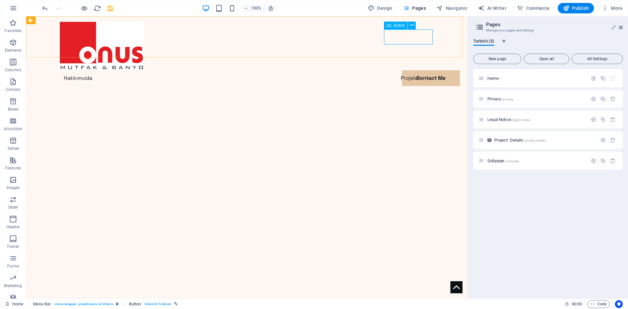
click at [396, 27] on span "Button" at bounding box center [399, 26] width 11 height 4
click at [389, 25] on icon at bounding box center [389, 26] width 5 height 8
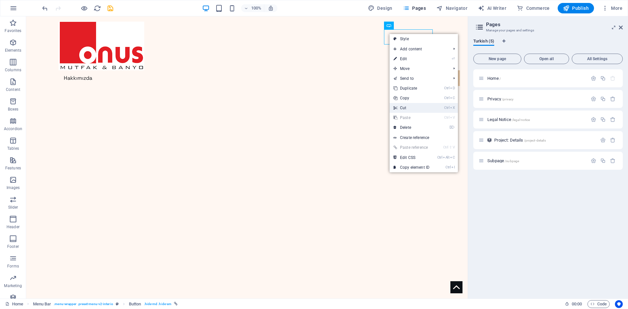
click at [409, 107] on link "Ctrl X Cut" at bounding box center [412, 108] width 44 height 10
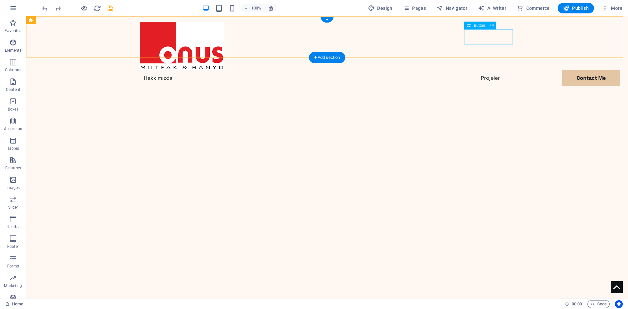
click at [487, 86] on div "Contact Me" at bounding box center [327, 93] width 377 height 15
click at [491, 26] on icon at bounding box center [493, 25] width 4 height 7
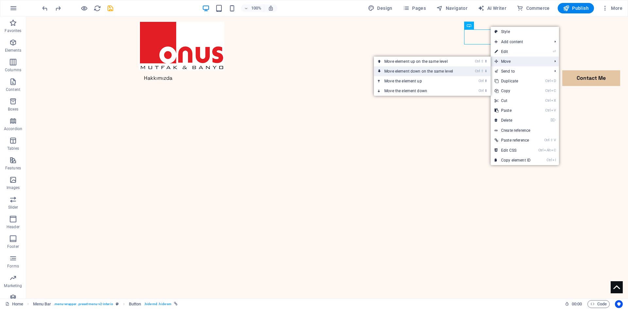
click at [463, 73] on link "Ctrl ⇧ ⬇ Move element down on the same level" at bounding box center [420, 71] width 92 height 10
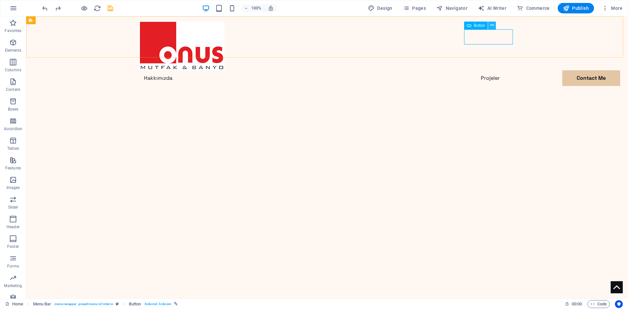
click at [496, 25] on button at bounding box center [492, 26] width 8 height 8
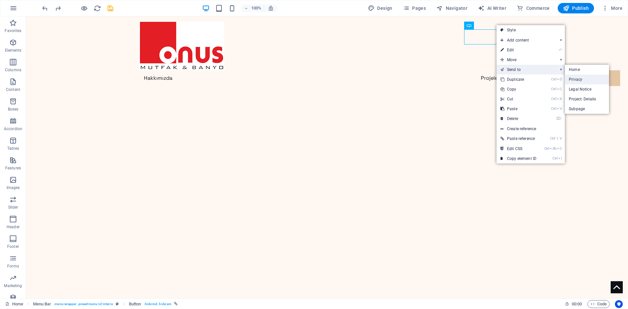
click at [571, 79] on link "Privacy" at bounding box center [587, 80] width 44 height 10
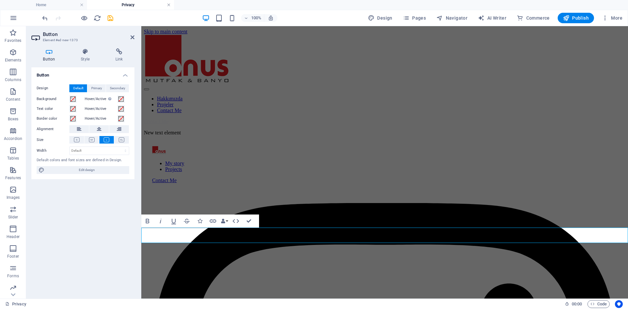
click at [168, 6] on link at bounding box center [169, 5] width 4 height 6
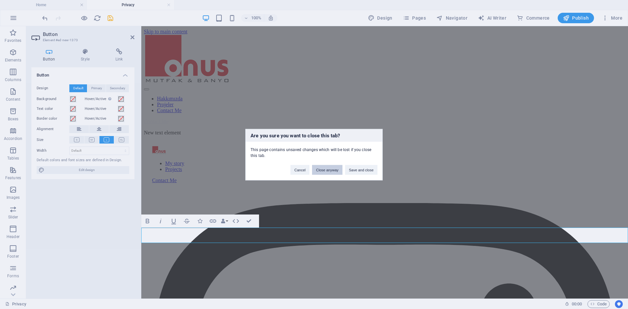
click at [332, 170] on button "Close anyway" at bounding box center [327, 170] width 30 height 10
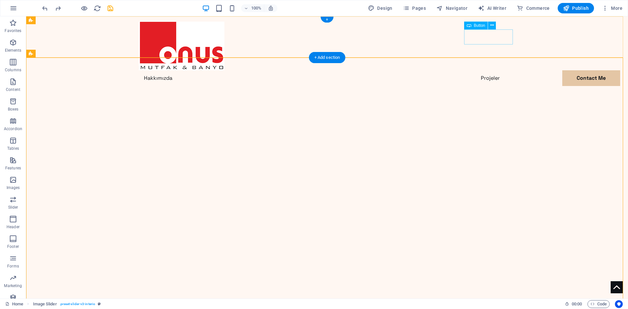
click at [484, 86] on div "Contact Me" at bounding box center [327, 93] width 377 height 15
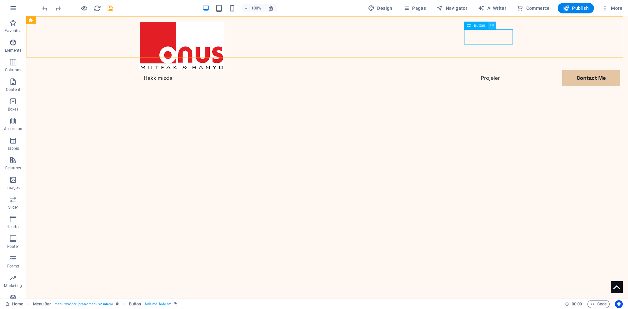
click at [490, 27] on button at bounding box center [492, 26] width 8 height 8
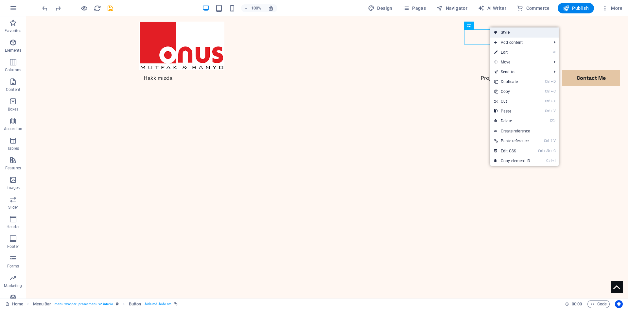
click at [508, 30] on link "Style" at bounding box center [525, 32] width 68 height 10
select select "rem"
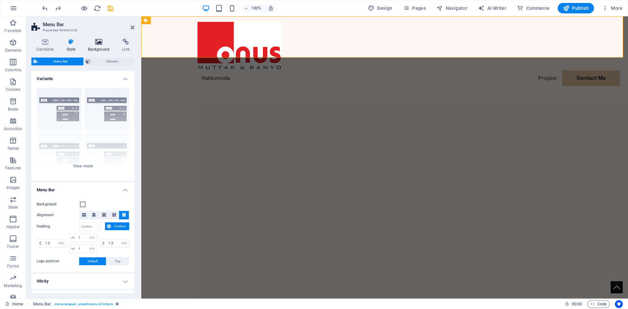
click at [102, 50] on h4 "Background" at bounding box center [100, 46] width 34 height 14
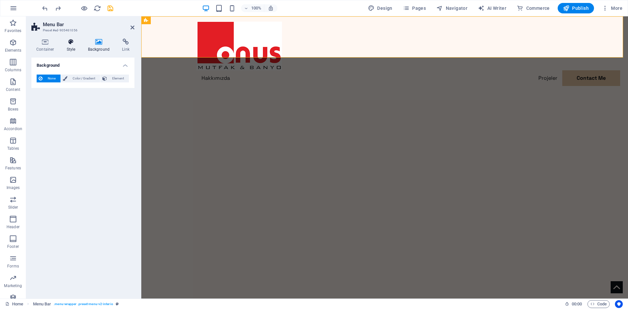
click at [75, 46] on h4 "Style" at bounding box center [72, 46] width 21 height 14
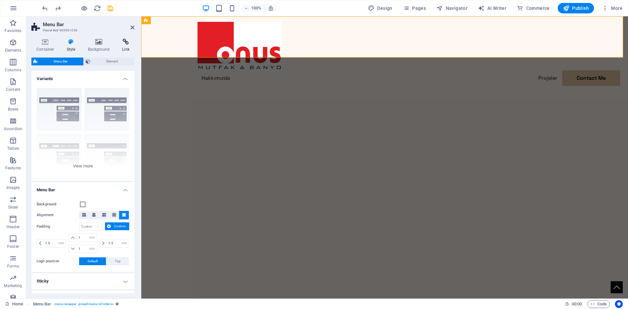
click at [126, 44] on icon at bounding box center [125, 42] width 17 height 7
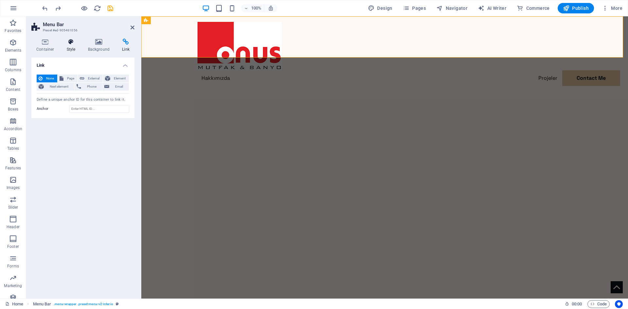
click at [74, 44] on icon at bounding box center [71, 42] width 19 height 7
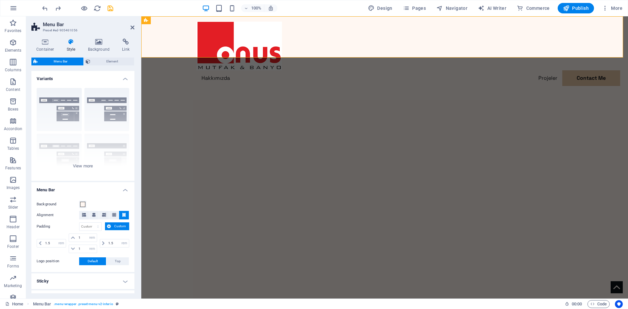
click at [135, 44] on div "Container Style Background Link Size Height Default px rem % vh vw Min. height …" at bounding box center [83, 165] width 114 height 265
click at [125, 45] on icon at bounding box center [125, 42] width 17 height 7
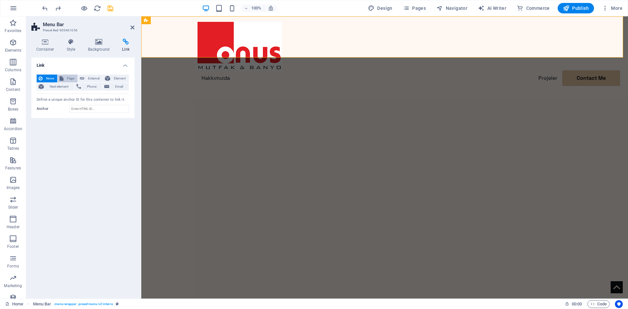
click at [67, 82] on span "Page" at bounding box center [70, 79] width 10 height 8
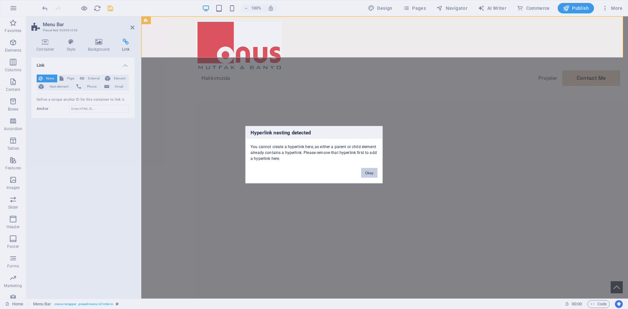
drag, startPoint x: 367, startPoint y: 174, endPoint x: 179, endPoint y: 149, distance: 190.1
click at [367, 174] on button "Okay" at bounding box center [369, 173] width 16 height 10
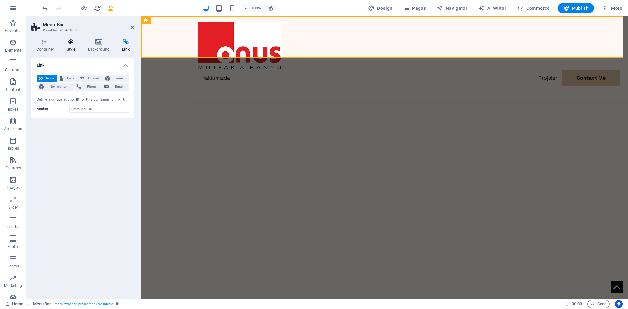
click at [77, 48] on h4 "Style" at bounding box center [72, 46] width 21 height 14
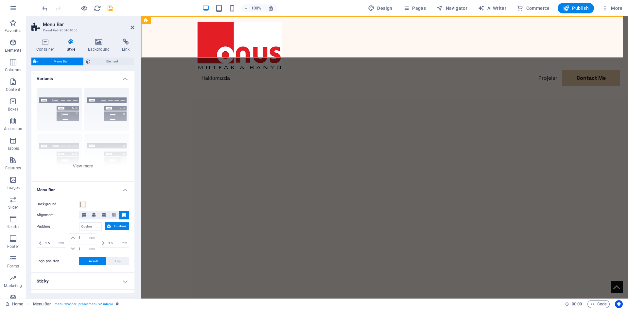
scroll to position [55, 0]
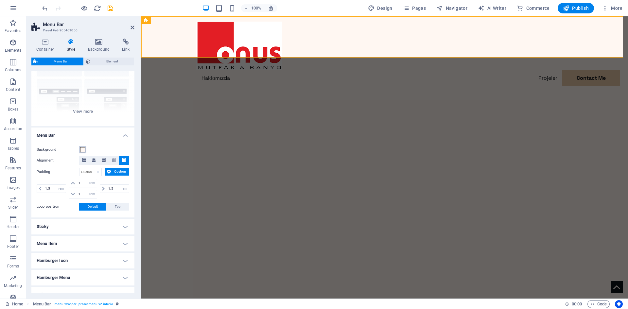
click at [85, 152] on span at bounding box center [82, 149] width 5 height 5
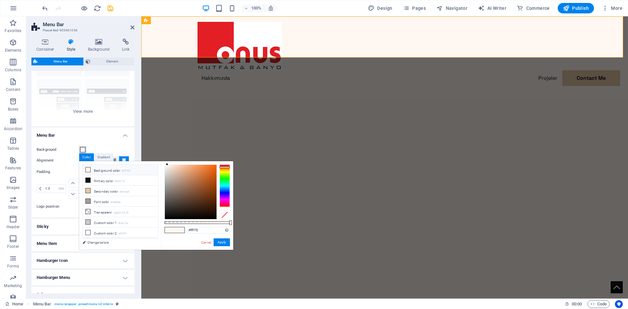
click at [85, 152] on span at bounding box center [82, 149] width 5 height 5
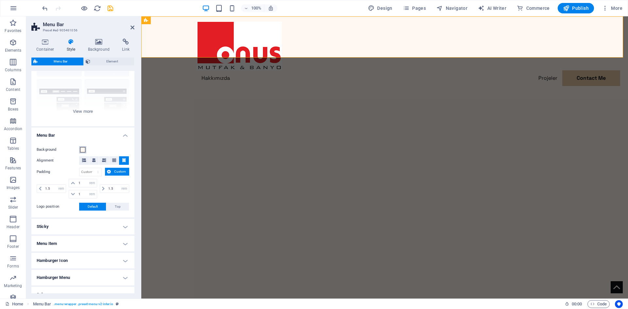
scroll to position [90, 0]
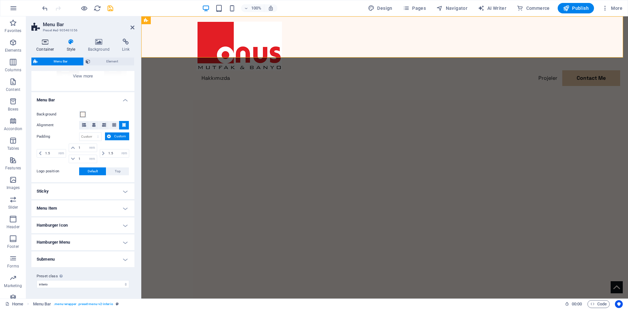
click at [44, 48] on h4 "Container" at bounding box center [46, 46] width 30 height 14
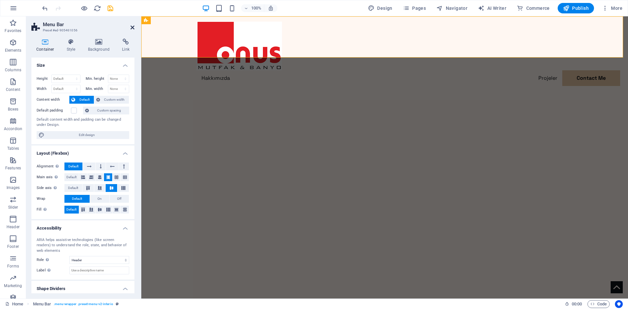
click at [132, 27] on icon at bounding box center [133, 27] width 4 height 5
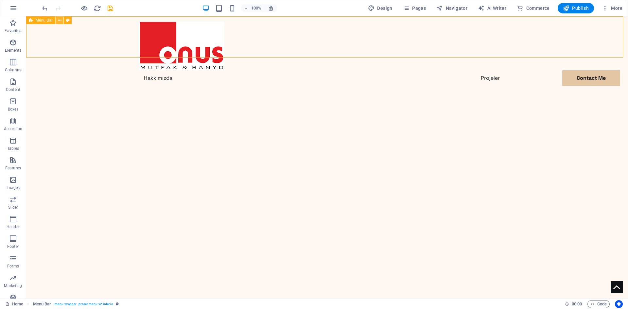
click at [57, 21] on button at bounding box center [60, 20] width 8 height 8
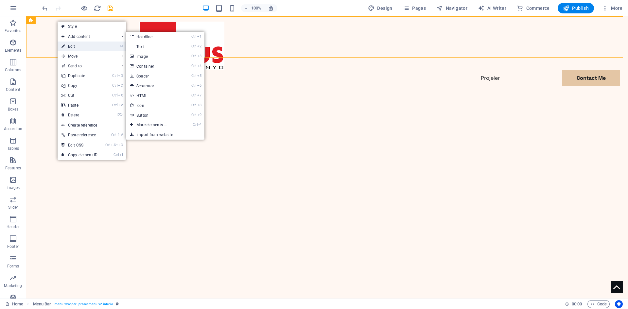
click at [70, 47] on link "⏎ Edit" at bounding box center [80, 47] width 44 height 10
select select "header"
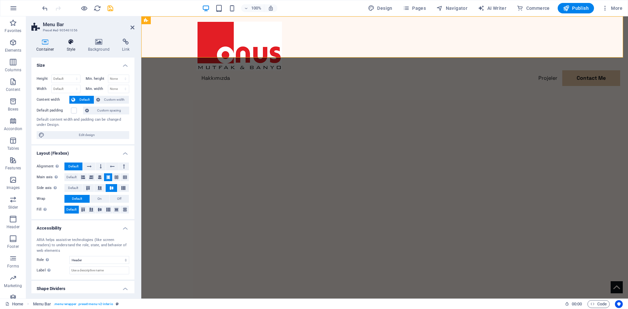
click at [74, 49] on h4 "Style" at bounding box center [72, 46] width 21 height 14
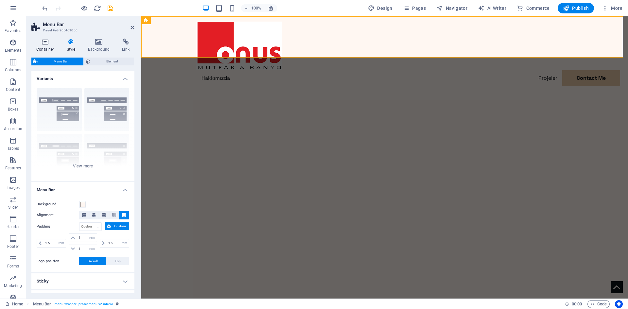
click at [47, 45] on icon at bounding box center [45, 42] width 28 height 7
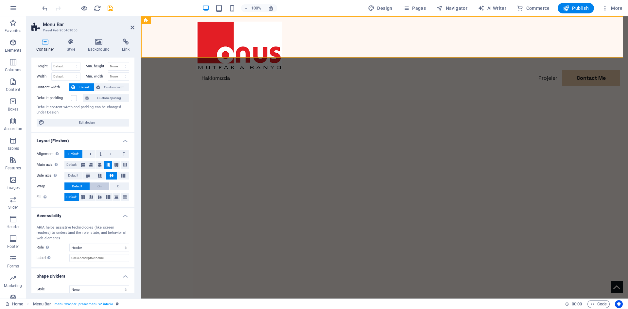
scroll to position [18, 0]
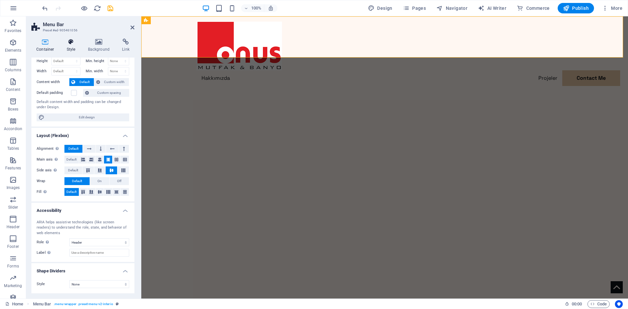
click at [76, 47] on h4 "Style" at bounding box center [72, 46] width 21 height 14
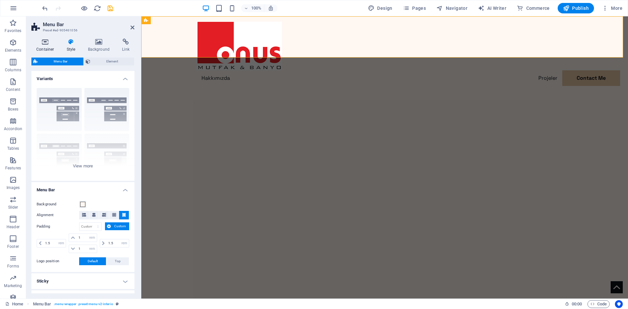
click at [51, 45] on h4 "Container" at bounding box center [46, 46] width 30 height 14
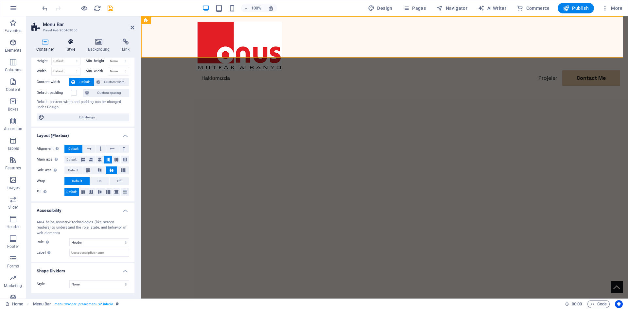
click at [68, 45] on icon at bounding box center [71, 42] width 19 height 7
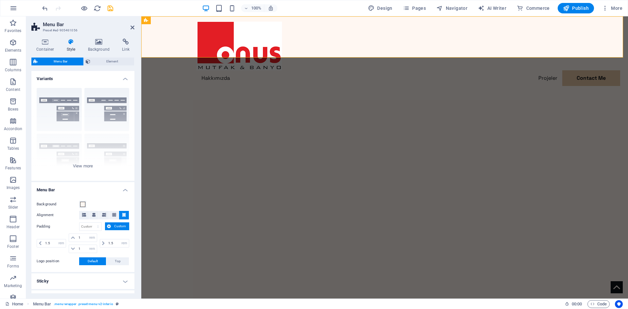
click at [116, 77] on h4 "Variants" at bounding box center [82, 77] width 103 height 12
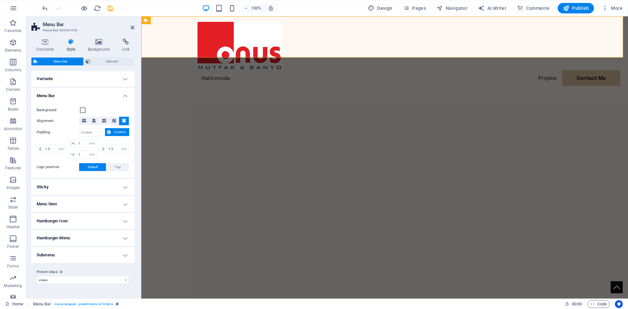
click at [121, 79] on h4 "Variants" at bounding box center [82, 79] width 103 height 16
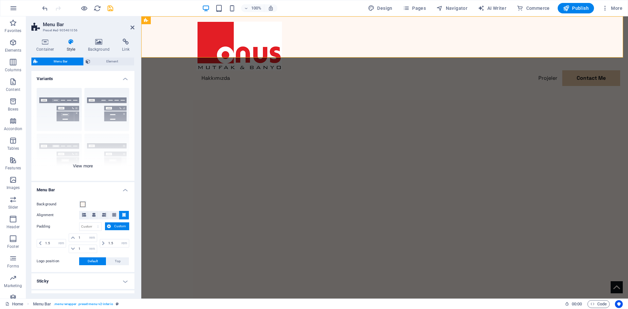
click at [88, 167] on div "Border Centered Default Fixed Loki Trigger Wide XXL" at bounding box center [82, 132] width 103 height 98
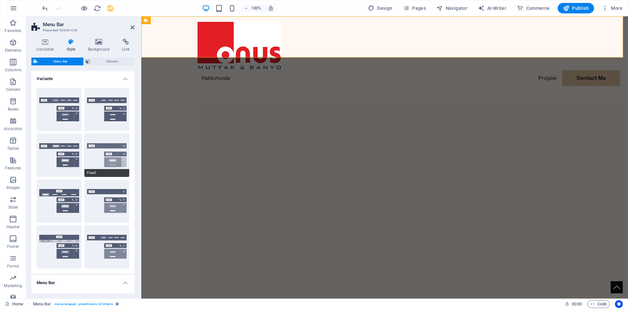
click at [110, 154] on button "Fixed" at bounding box center [106, 155] width 45 height 43
type input "1"
select select "rem"
type input "1"
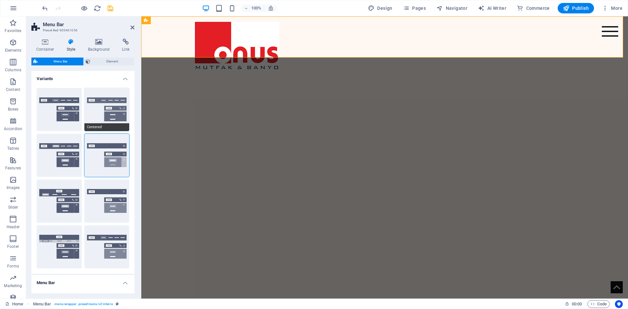
click at [111, 122] on button "Centered" at bounding box center [106, 109] width 45 height 43
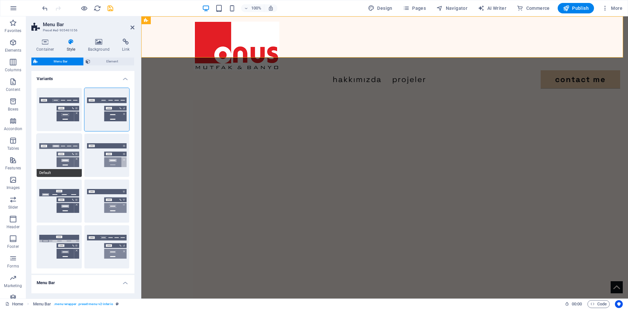
click at [78, 144] on button "Default" at bounding box center [59, 155] width 45 height 43
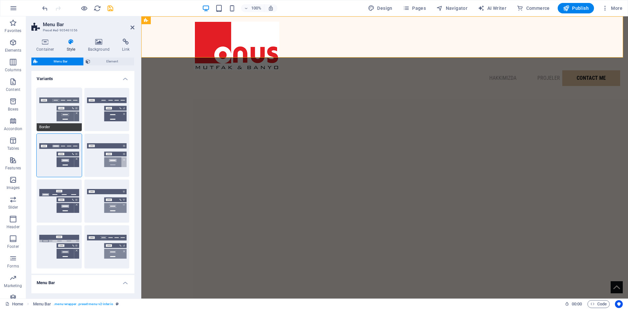
click at [72, 106] on button "Border" at bounding box center [59, 109] width 45 height 43
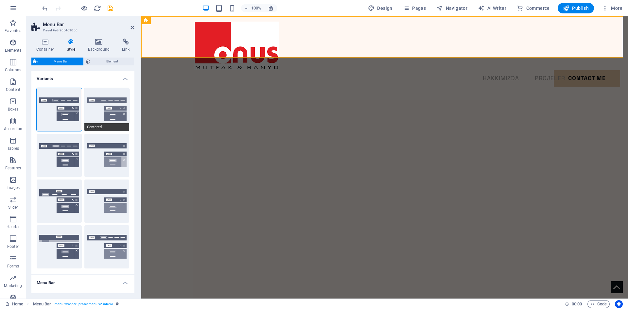
click at [109, 107] on button "Centered" at bounding box center [106, 109] width 45 height 43
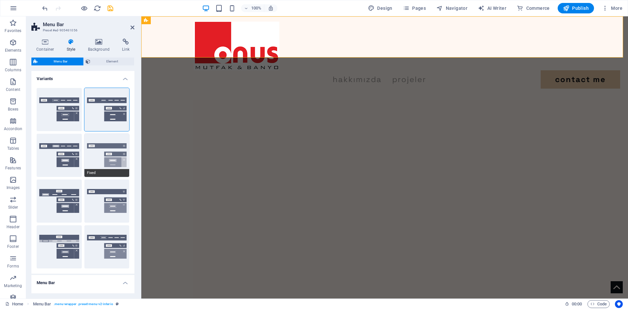
click at [109, 155] on button "Fixed" at bounding box center [106, 155] width 45 height 43
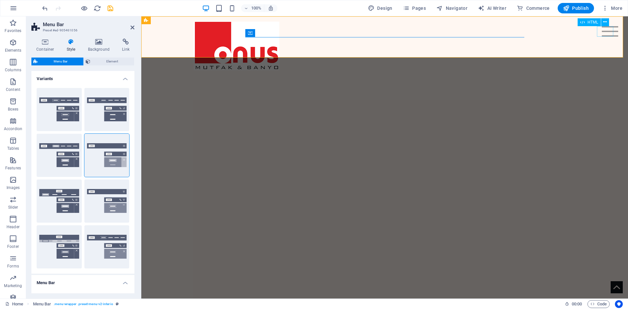
click at [605, 30] on div at bounding box center [610, 31] width 16 height 10
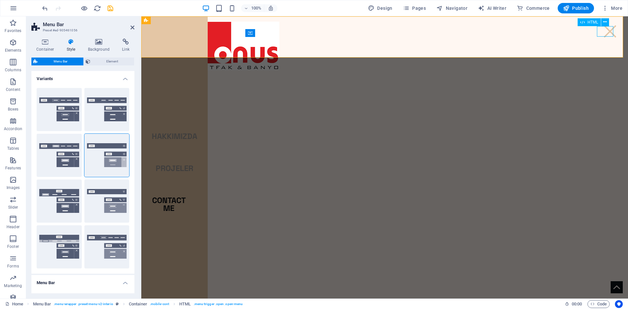
click at [603, 32] on div at bounding box center [610, 31] width 16 height 10
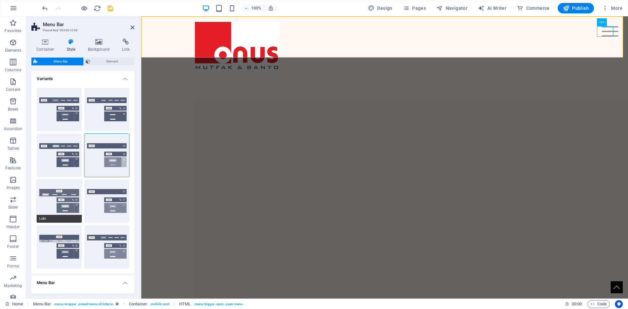
click at [75, 196] on button "Loki" at bounding box center [59, 201] width 45 height 43
type input "0"
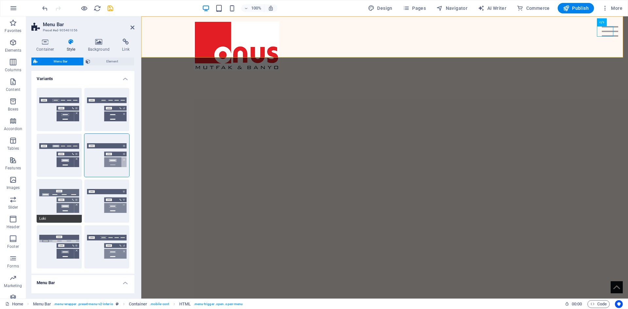
type input "0"
select select "DISABLED_OPTION_VALUE"
type input "2"
type input "1"
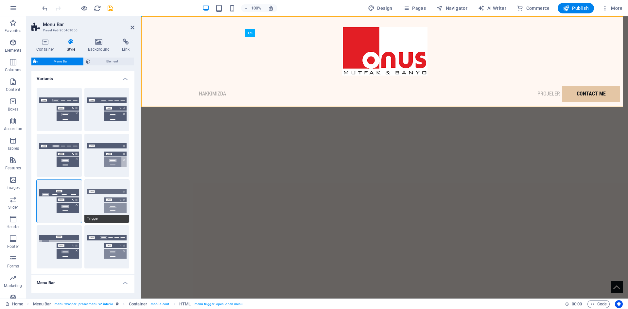
click at [110, 200] on button "Trigger" at bounding box center [106, 201] width 45 height 43
type input "1"
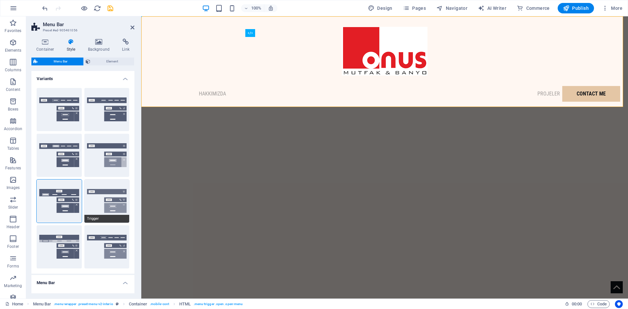
type input "1"
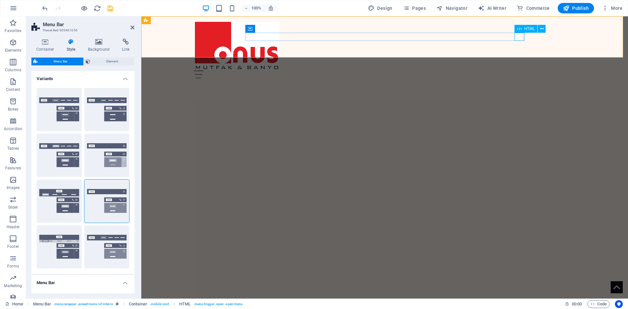
click at [519, 70] on div at bounding box center [385, 74] width 382 height 8
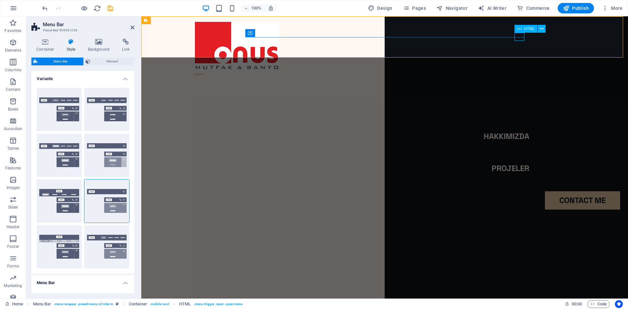
click at [204, 70] on div at bounding box center [199, 74] width 10 height 8
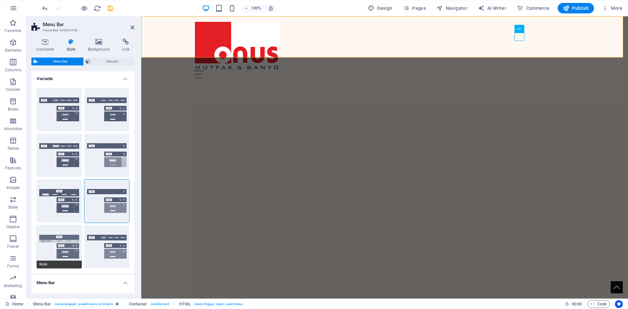
click at [65, 241] on button "Wide" at bounding box center [59, 246] width 45 height 43
type input "0"
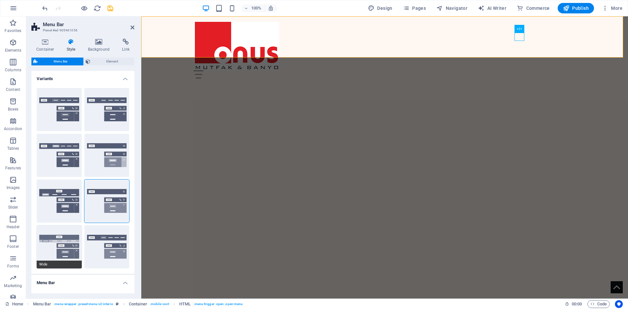
type input "0"
type input "2"
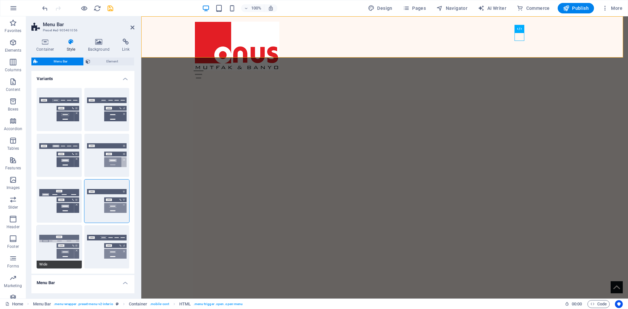
type input "2"
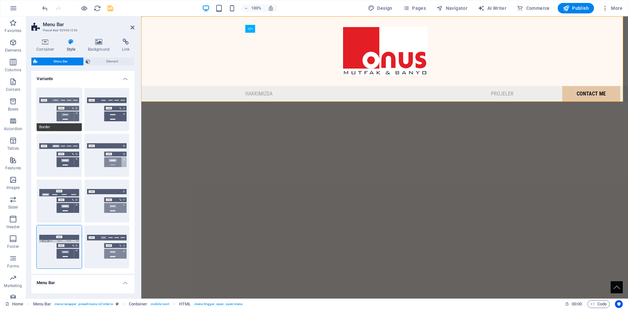
click at [66, 108] on button "Border" at bounding box center [59, 109] width 45 height 43
type input "1"
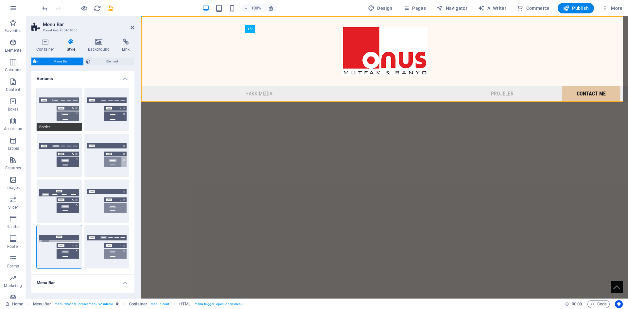
type input "1"
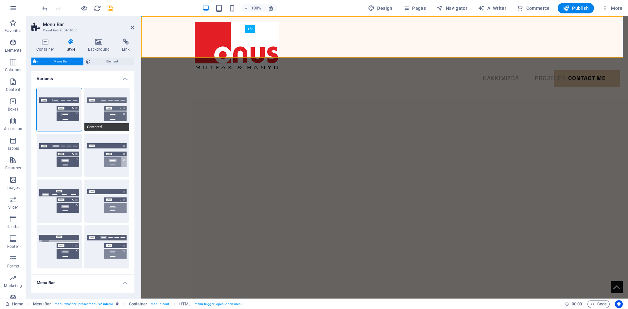
click at [118, 106] on button "Centered" at bounding box center [106, 109] width 45 height 43
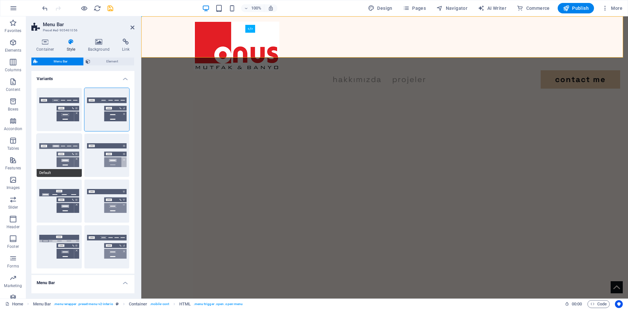
click at [62, 156] on button "Default" at bounding box center [59, 155] width 45 height 43
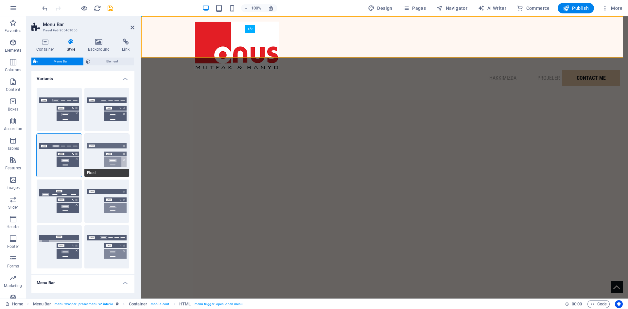
click at [98, 154] on button "Fixed" at bounding box center [106, 155] width 45 height 43
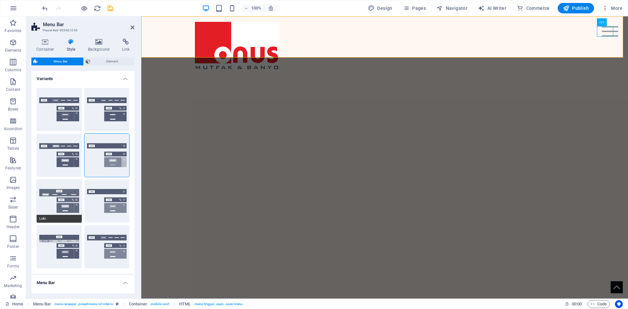
click at [66, 205] on button "Loki" at bounding box center [59, 201] width 45 height 43
type input "0"
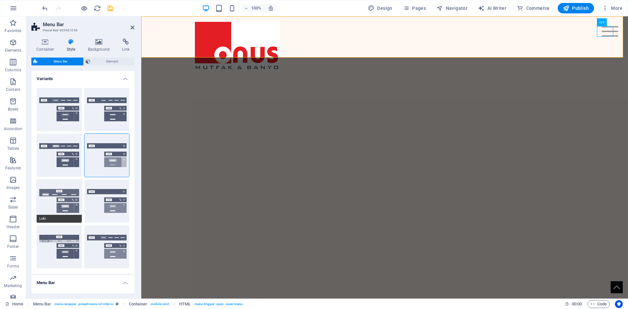
type input "0"
select select "DISABLED_OPTION_VALUE"
type input "2"
type input "1"
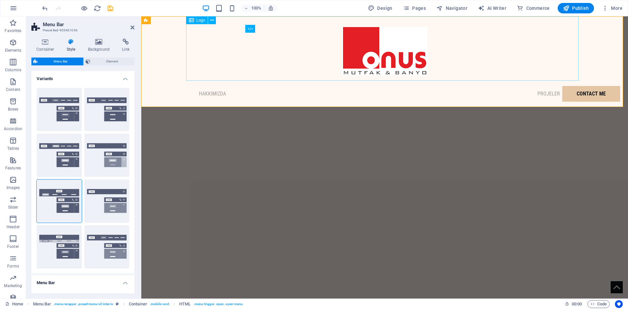
click at [384, 55] on div at bounding box center [384, 48] width 393 height 64
click at [379, 53] on div at bounding box center [384, 48] width 393 height 64
select select "px"
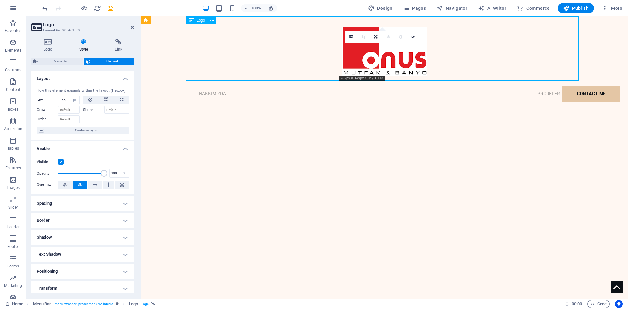
drag, startPoint x: 339, startPoint y: 59, endPoint x: 319, endPoint y: 59, distance: 20.0
click at [319, 59] on div at bounding box center [384, 48] width 393 height 64
click at [377, 37] on icon at bounding box center [375, 37] width 3 height 4
click at [389, 46] on icon at bounding box center [388, 47] width 3 height 4
click at [389, 43] on div "0" at bounding box center [382, 37] width 75 height 12
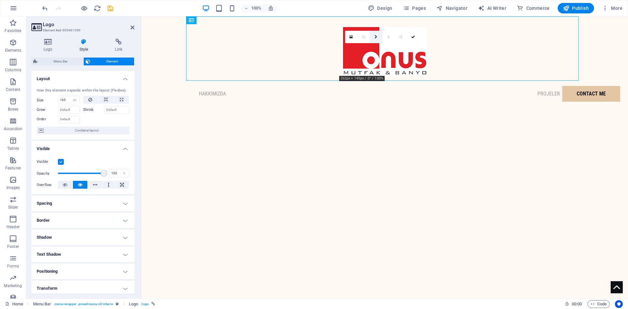
click at [375, 38] on icon at bounding box center [376, 37] width 3 height 4
click at [379, 48] on link at bounding box center [376, 47] width 12 height 12
drag, startPoint x: 348, startPoint y: 62, endPoint x: 325, endPoint y: 59, distance: 22.8
click at [325, 59] on div at bounding box center [384, 48] width 393 height 64
click at [209, 20] on button at bounding box center [212, 20] width 8 height 8
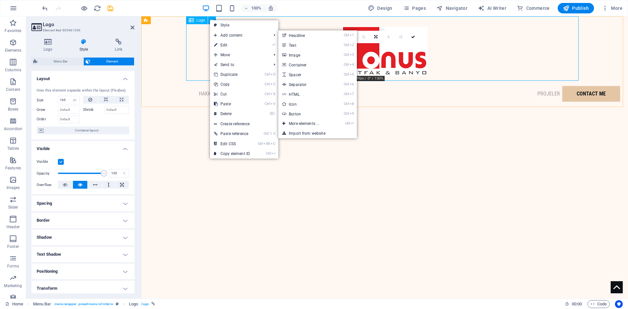
click at [386, 59] on div at bounding box center [384, 48] width 393 height 64
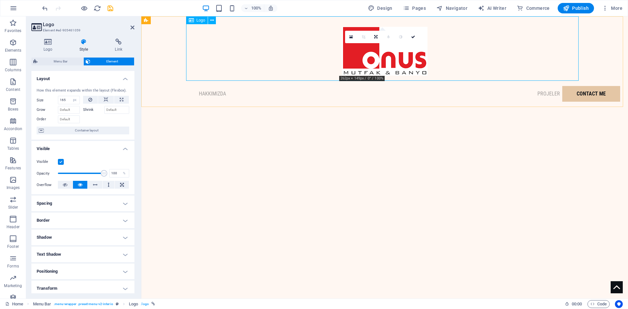
click at [386, 59] on div at bounding box center [384, 48] width 393 height 64
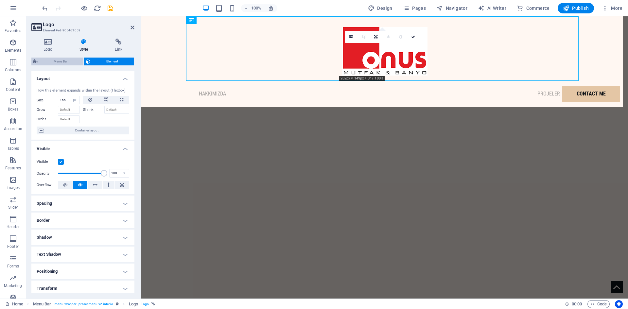
click at [77, 61] on span "Menu Bar" at bounding box center [61, 62] width 42 height 8
select select "rem"
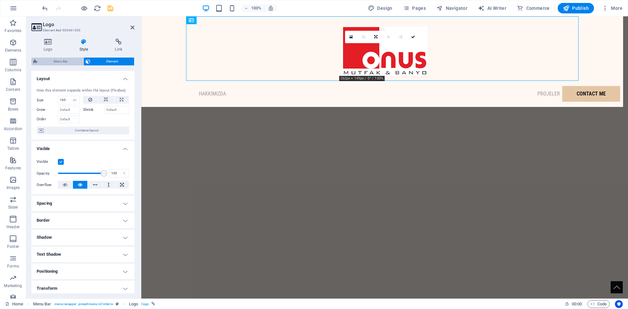
select select "rem"
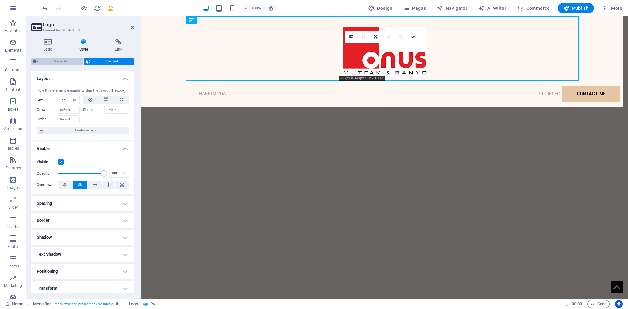
select select "rem"
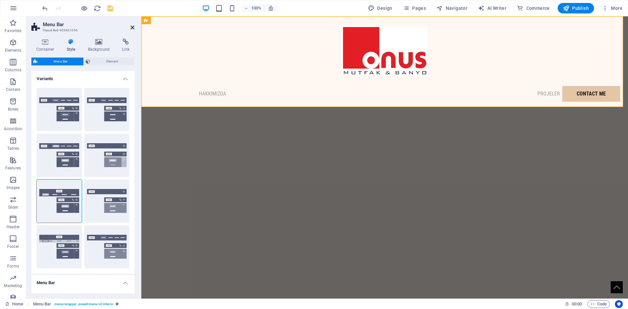
click at [132, 27] on icon at bounding box center [133, 27] width 4 height 5
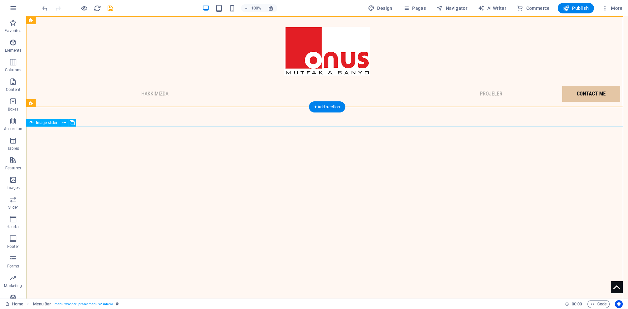
click at [310, 58] on div at bounding box center [327, 48] width 393 height 64
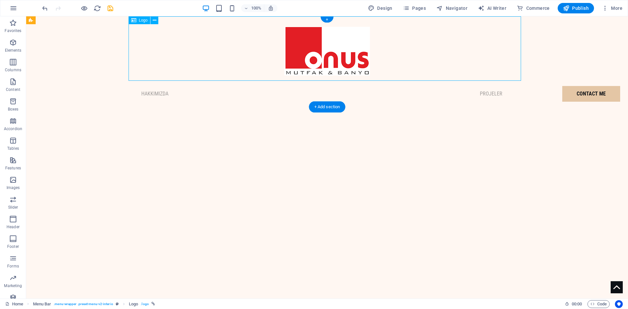
click at [310, 58] on div at bounding box center [327, 48] width 393 height 64
click at [195, 58] on div at bounding box center [327, 48] width 393 height 64
select select "px"
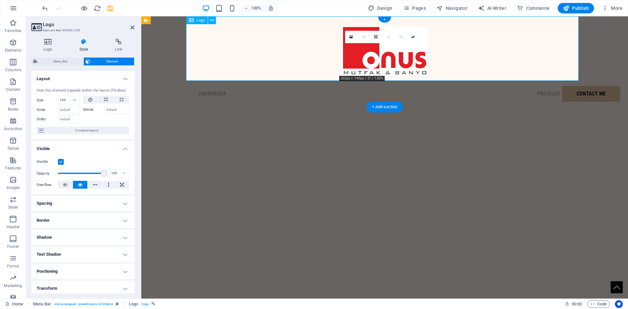
click at [380, 57] on div at bounding box center [384, 48] width 393 height 64
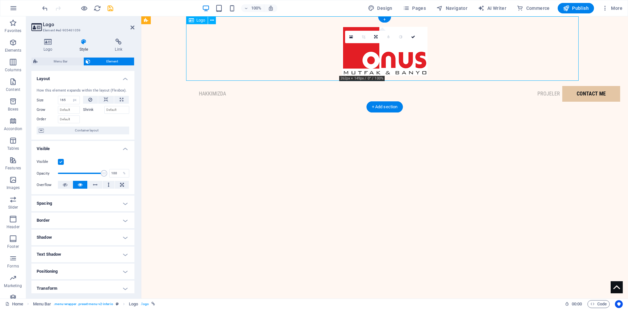
drag, startPoint x: 347, startPoint y: 53, endPoint x: 283, endPoint y: 52, distance: 63.5
click at [283, 52] on div at bounding box center [384, 48] width 393 height 64
drag, startPoint x: 357, startPoint y: 58, endPoint x: 261, endPoint y: 57, distance: 95.9
click at [261, 57] on div at bounding box center [384, 48] width 393 height 64
drag, startPoint x: 354, startPoint y: 57, endPoint x: 477, endPoint y: 61, distance: 123.1
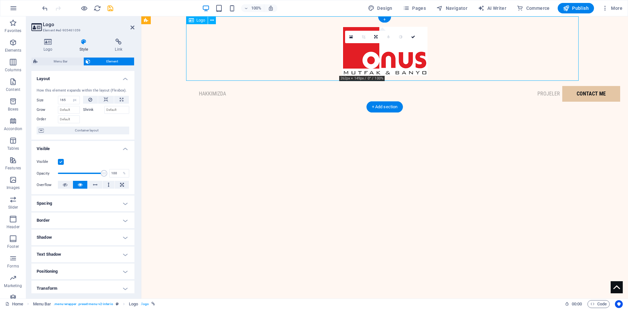
click at [477, 61] on div at bounding box center [384, 48] width 393 height 64
click at [413, 39] on link at bounding box center [413, 37] width 12 height 12
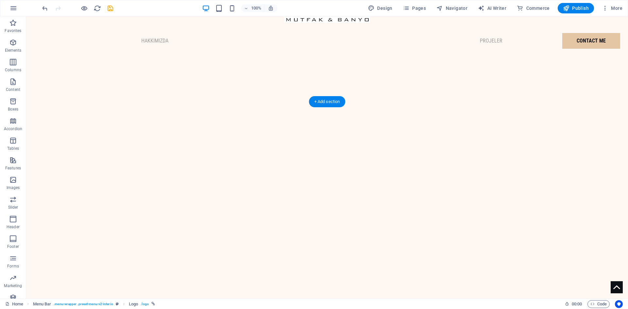
scroll to position [0, 0]
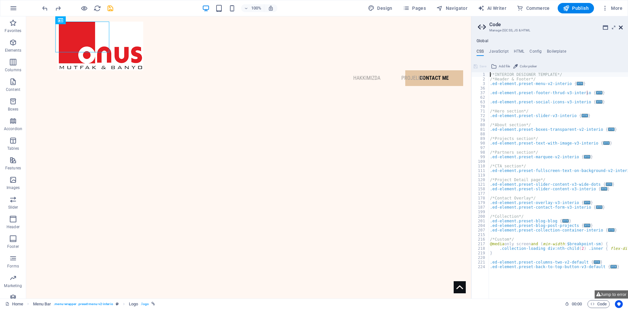
click at [620, 27] on icon at bounding box center [621, 27] width 4 height 5
click at [620, 28] on icon at bounding box center [621, 27] width 4 height 5
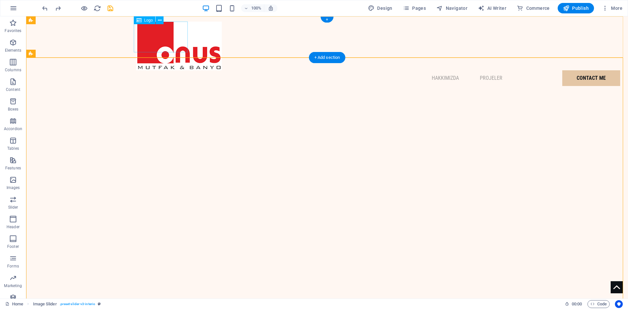
click at [162, 40] on div at bounding box center [327, 46] width 382 height 49
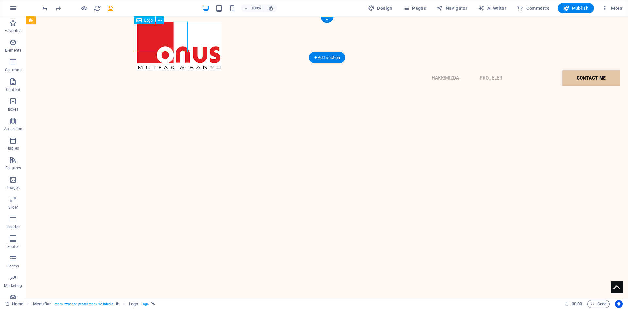
click at [158, 39] on div at bounding box center [327, 46] width 382 height 49
select select "px"
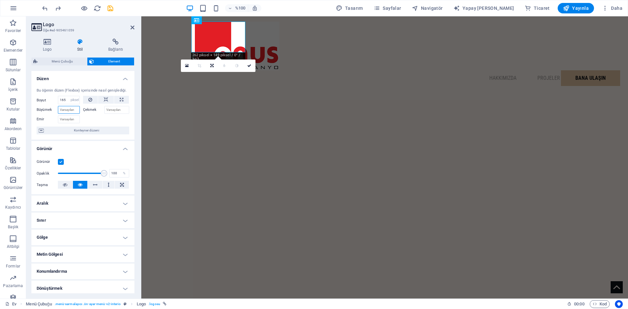
click at [68, 110] on input "Büyümek" at bounding box center [69, 110] width 22 height 8
type input "5"
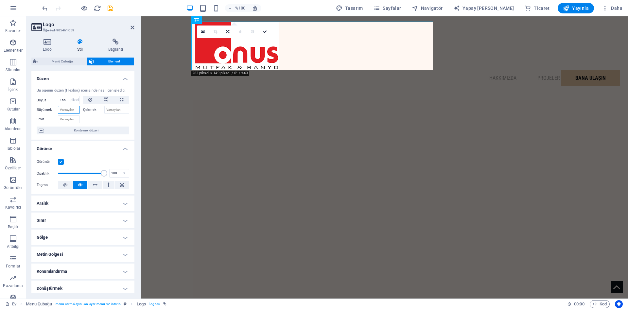
type input "2"
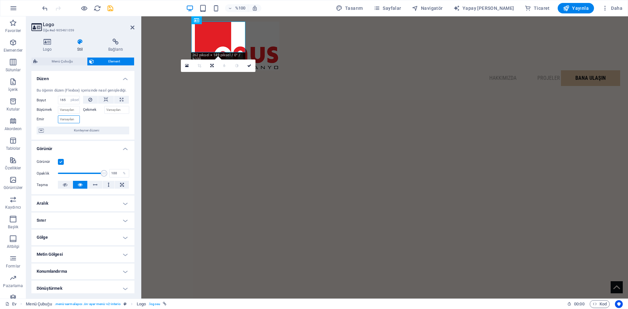
click at [68, 118] on input "Emir" at bounding box center [69, 120] width 22 height 8
type input "5"
click at [66, 101] on input "165" at bounding box center [68, 100] width 21 height 8
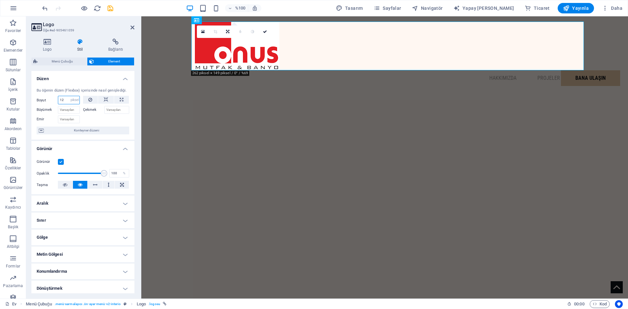
type input "1"
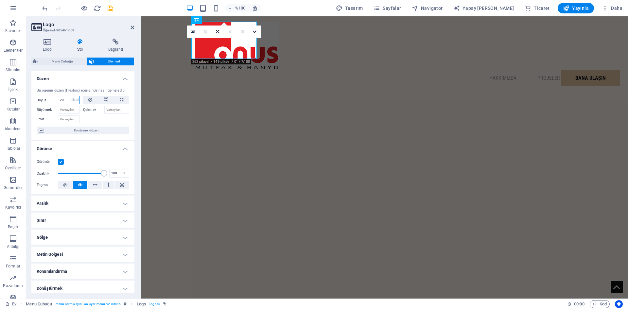
type input "2"
type input "300"
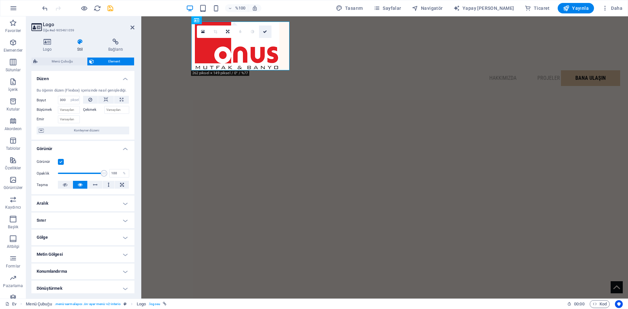
click at [267, 31] on icon at bounding box center [265, 32] width 4 height 4
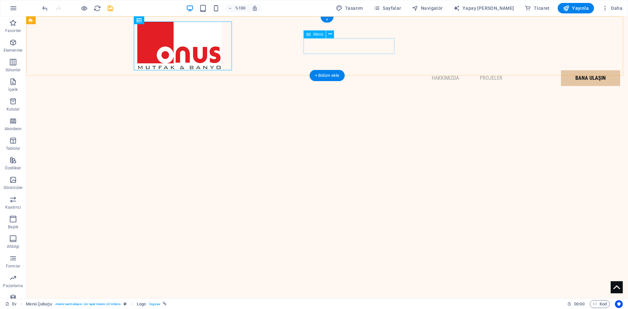
click at [324, 70] on nav "Hakkımızda Projeler Bana Ulaşın" at bounding box center [327, 78] width 382 height 16
click at [374, 70] on nav "Hakkımızda Projeler Bana Ulaşın" at bounding box center [327, 78] width 382 height 16
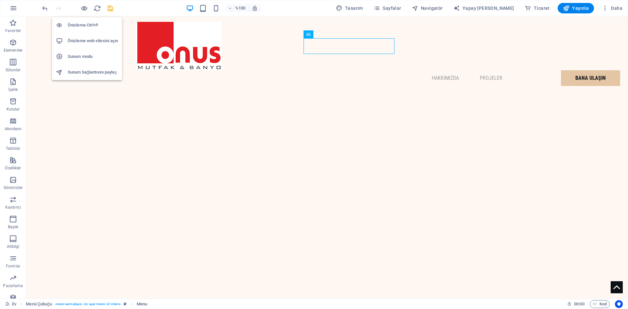
click at [84, 23] on font "Önizleme Ctrl+P" at bounding box center [83, 25] width 30 height 5
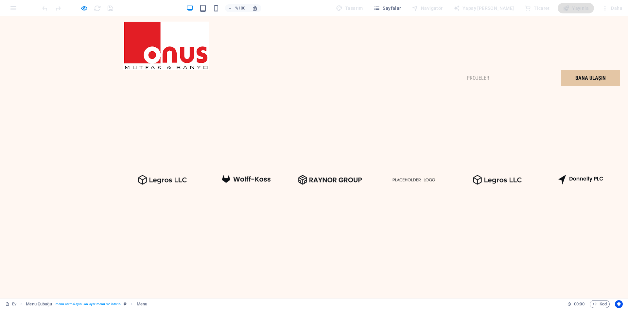
click at [419, 75] on font "Hakkımızda" at bounding box center [432, 78] width 27 height 6
click at [467, 75] on font "Projeler" at bounding box center [478, 78] width 23 height 6
click at [196, 51] on img at bounding box center [166, 46] width 86 height 49
click at [576, 75] on font "Bana Ulaşın" at bounding box center [591, 78] width 30 height 6
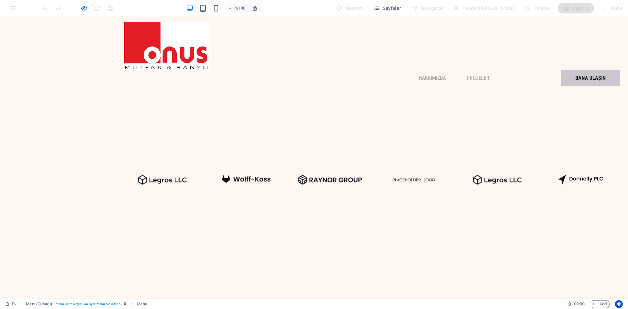
click at [561, 70] on link "Bana Ulaşın" at bounding box center [590, 78] width 59 height 16
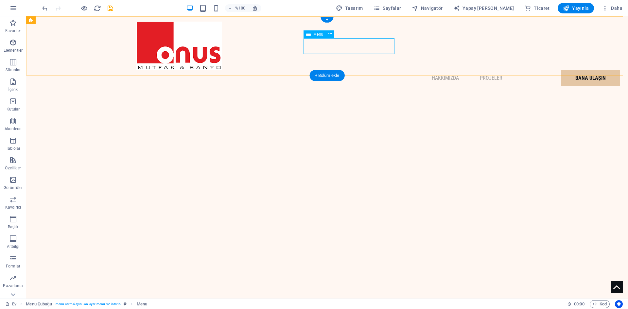
click at [325, 70] on nav "Hakkımızda Projeler Bana Ulaşın" at bounding box center [327, 78] width 382 height 16
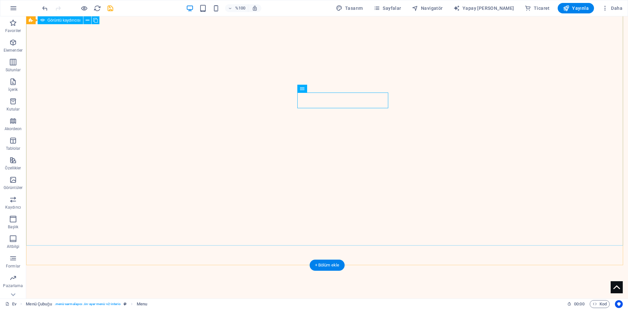
scroll to position [55, 0]
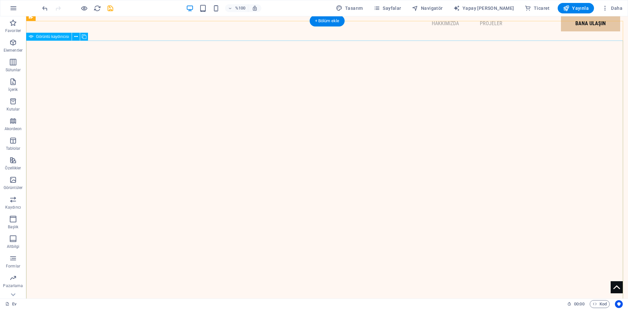
click at [75, 35] on icon at bounding box center [76, 36] width 4 height 7
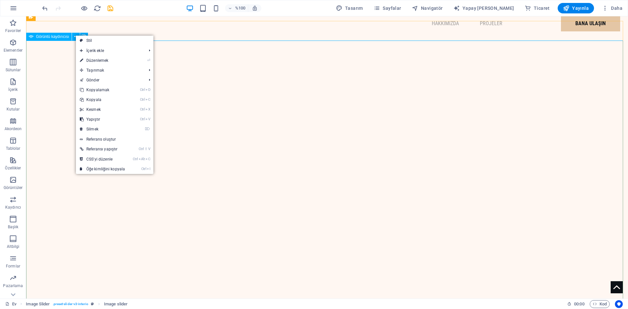
click at [51, 36] on font "Görüntü kaydırıcısı" at bounding box center [52, 36] width 33 height 5
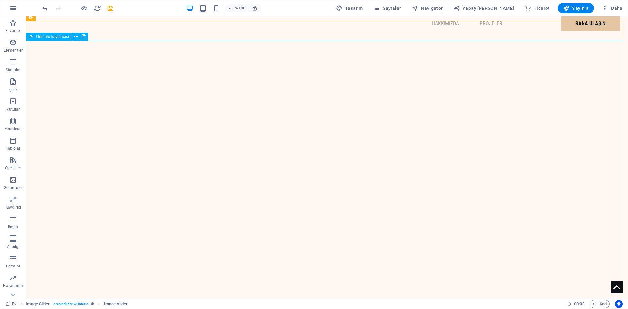
click at [51, 38] on font "Görüntü kaydırıcısı" at bounding box center [52, 36] width 33 height 5
click at [78, 38] on icon at bounding box center [76, 36] width 4 height 7
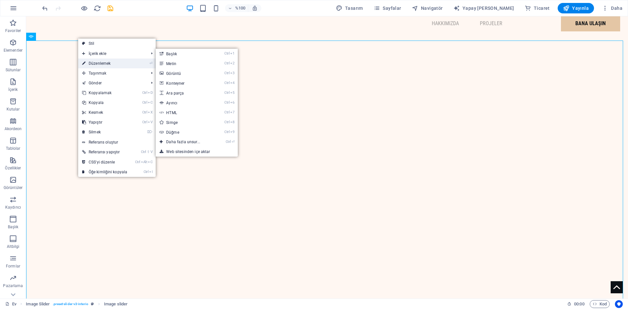
click at [104, 62] on font "Düzenlemek" at bounding box center [100, 63] width 22 height 5
select select "%"
select select "ms"
select select "s"
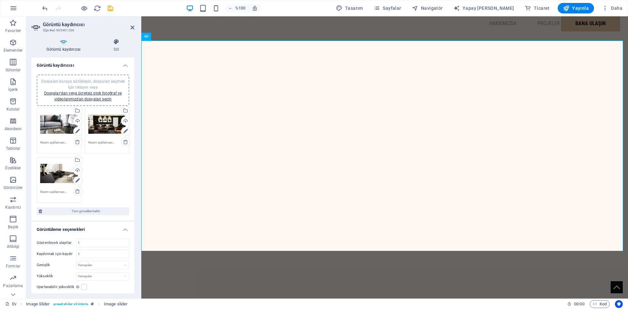
click at [101, 133] on div "Dosyaları buraya sürükleyin, dosyaları seçmek için tıklayın veya Dosyalar'dan v…" at bounding box center [107, 124] width 38 height 26
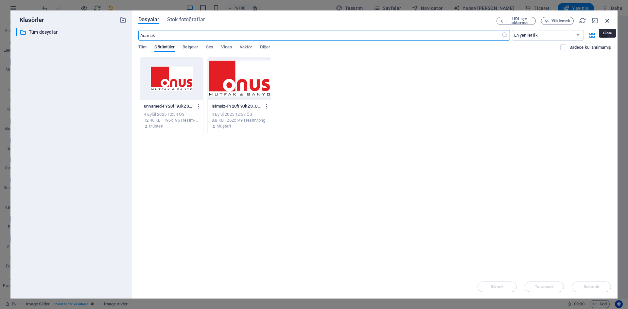
click at [610, 22] on icon "button" at bounding box center [607, 20] width 7 height 7
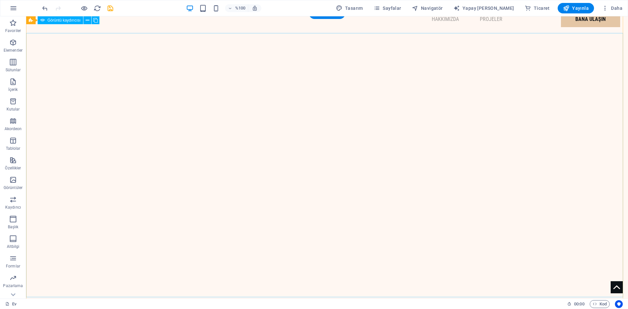
scroll to position [0, 0]
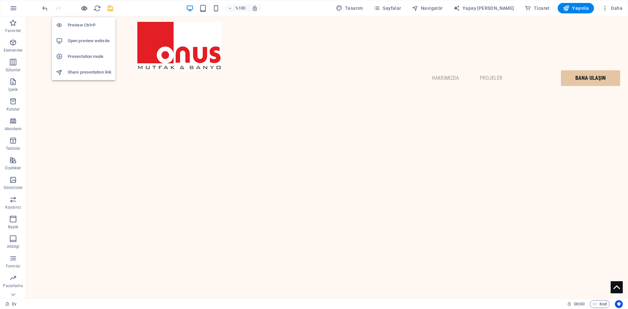
click at [85, 6] on icon "button" at bounding box center [84, 9] width 8 height 8
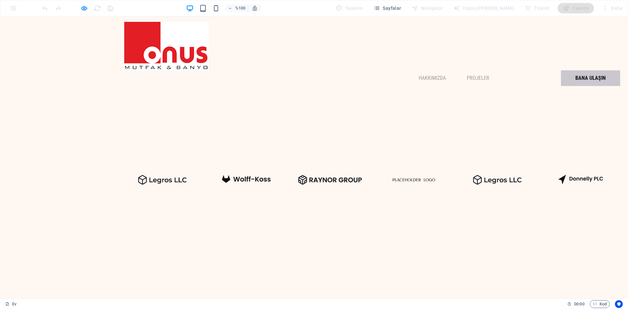
click at [576, 75] on font "Bana Ulaşın" at bounding box center [591, 78] width 30 height 6
click at [419, 75] on font "Hakkımızda" at bounding box center [432, 78] width 27 height 6
click at [467, 75] on font "Projeler" at bounding box center [478, 78] width 23 height 6
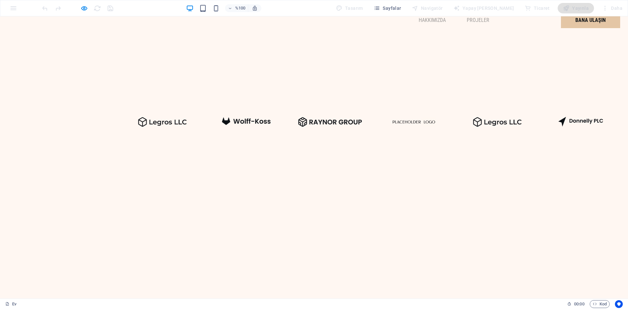
scroll to position [55, 0]
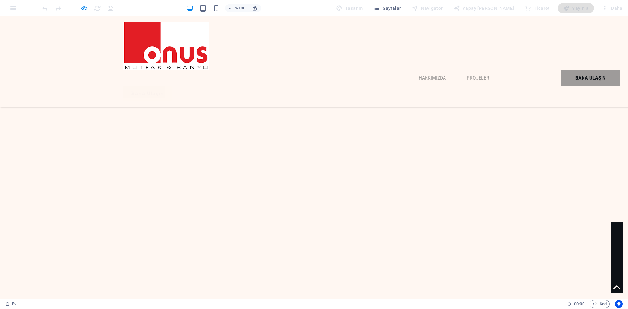
scroll to position [436, 0]
drag, startPoint x: 310, startPoint y: 238, endPoint x: 122, endPoint y: 199, distance: 192.1
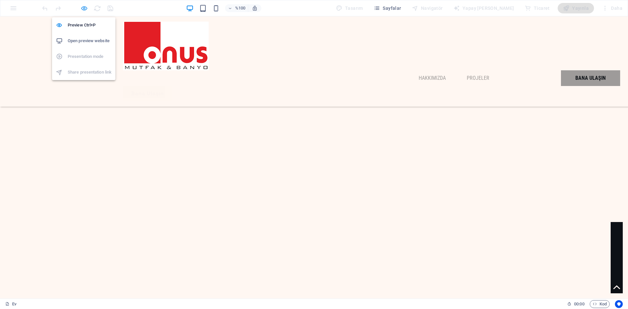
click at [83, 9] on icon "button" at bounding box center [84, 9] width 8 height 8
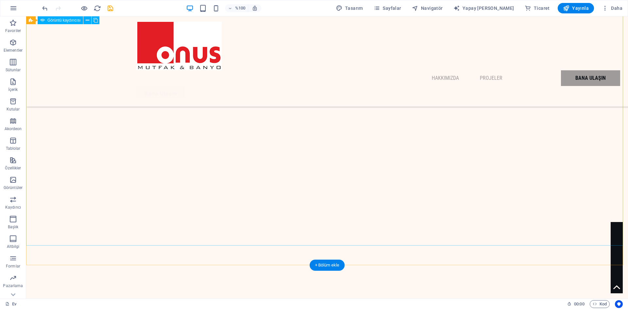
scroll to position [0, 0]
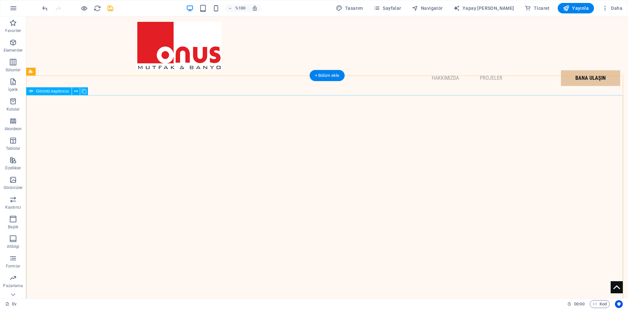
select select "%"
select select "ms"
select select "s"
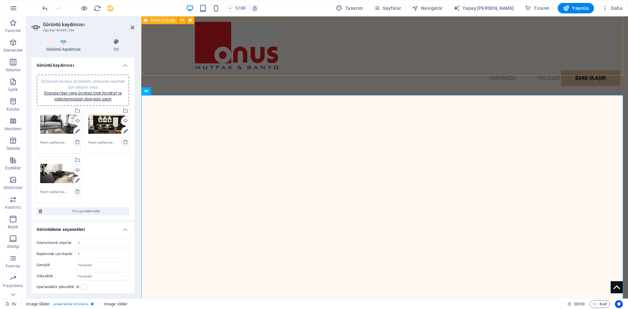
click at [522, 54] on div "Hakkımızda Projeler Bana Ulaşın Bana Ulaşın" at bounding box center [384, 61] width 487 height 90
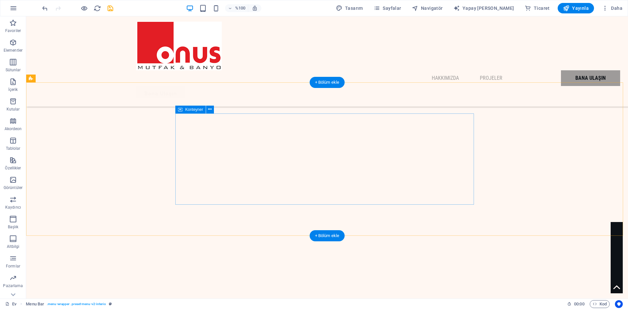
scroll to position [1791, 0]
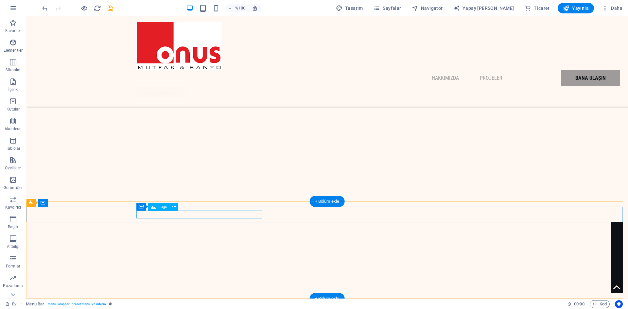
select select "px"
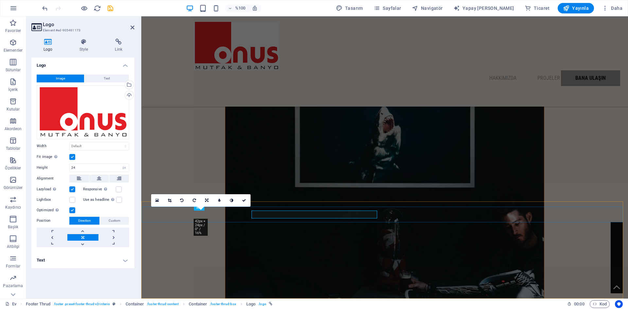
scroll to position [1737, 0]
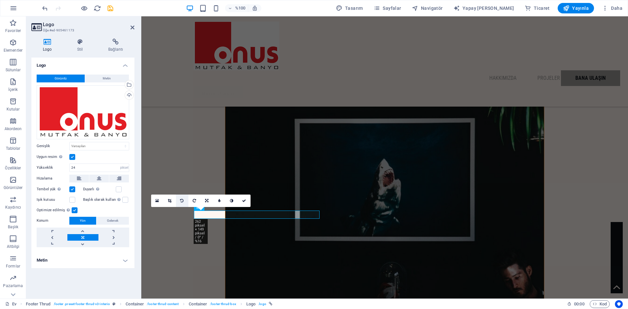
click at [181, 202] on icon at bounding box center [181, 201] width 3 height 4
click at [189, 201] on link at bounding box center [194, 201] width 12 height 12
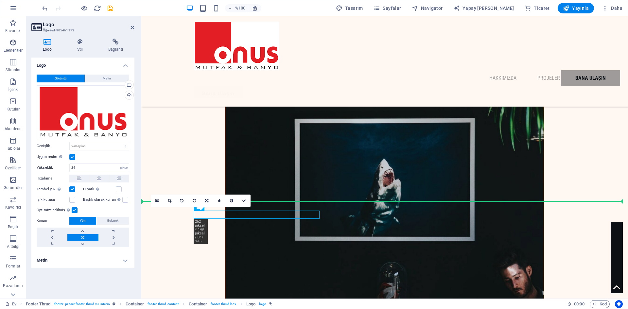
drag, startPoint x: 206, startPoint y: 218, endPoint x: 203, endPoint y: 245, distance: 27.3
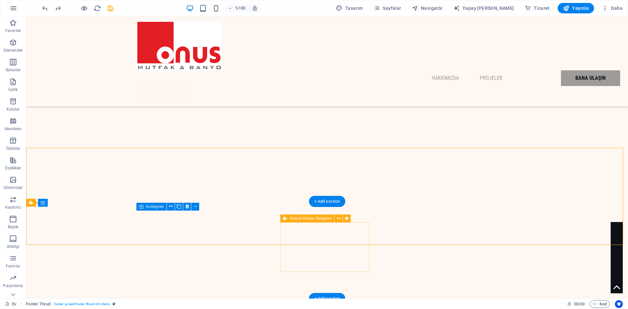
scroll to position [1791, 0]
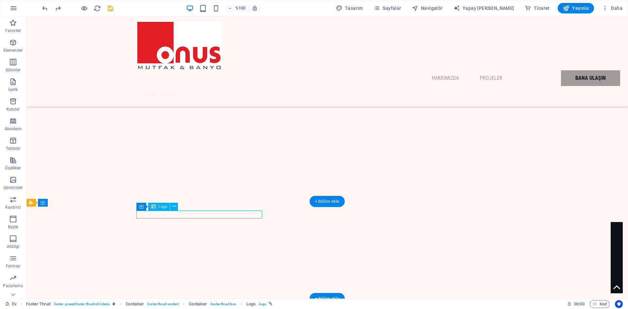
select select "px"
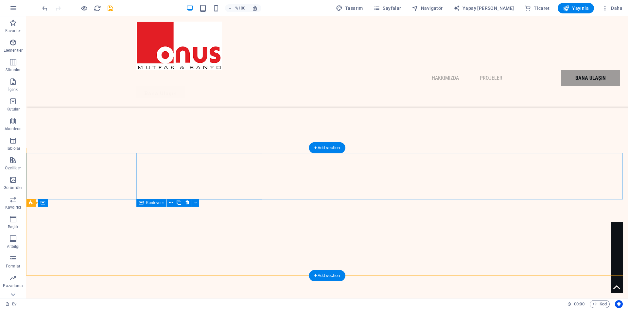
scroll to position [1791, 0]
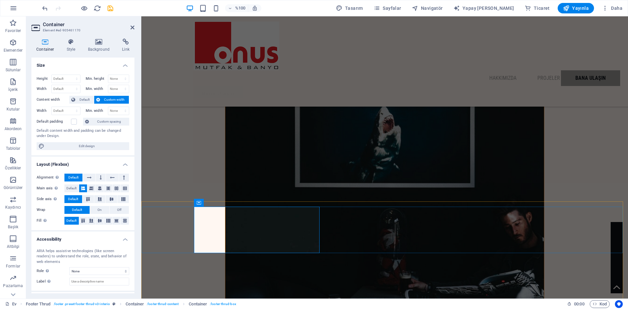
scroll to position [1737, 0]
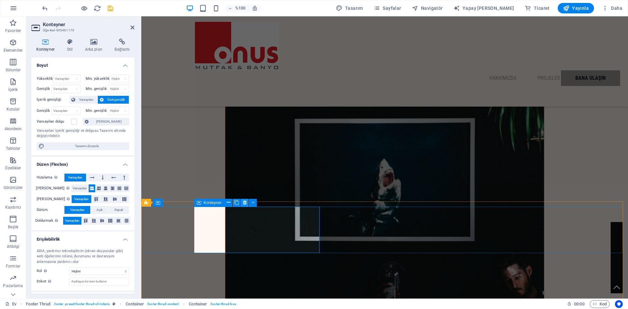
click at [241, 204] on button at bounding box center [245, 203] width 8 height 8
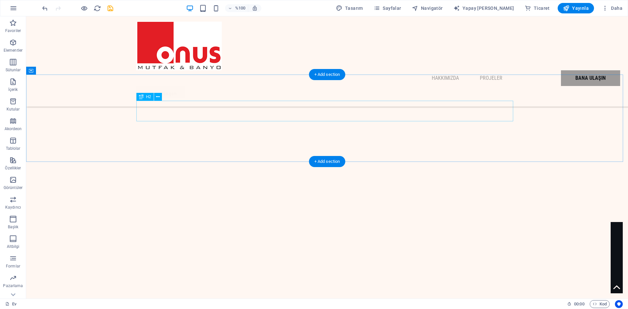
scroll to position [864, 0]
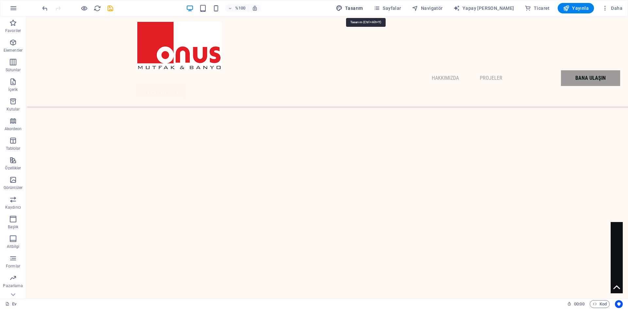
click at [363, 9] on font "Tasarım" at bounding box center [354, 8] width 18 height 5
select select "700"
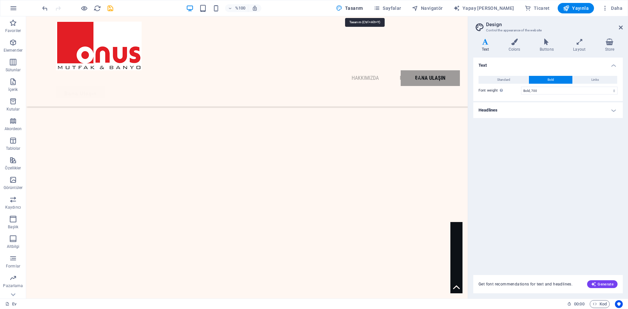
scroll to position [789, 0]
click at [363, 9] on font "Tasarım" at bounding box center [354, 8] width 18 height 5
click at [621, 29] on icon at bounding box center [621, 27] width 4 height 5
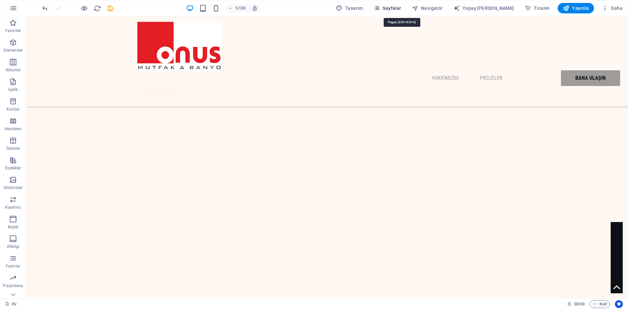
click at [380, 5] on icon "button" at bounding box center [377, 8] width 7 height 7
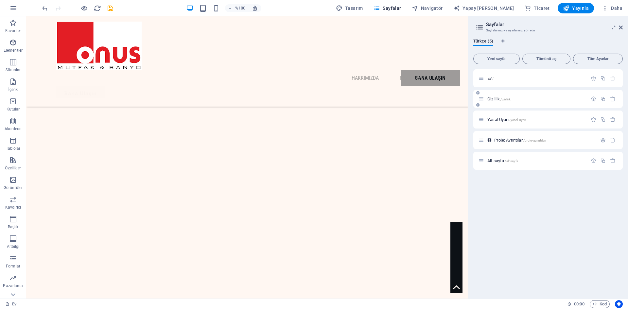
click at [499, 101] on div "Gizlilik /gizlilik" at bounding box center [533, 99] width 109 height 8
click at [621, 28] on icon at bounding box center [621, 27] width 4 height 5
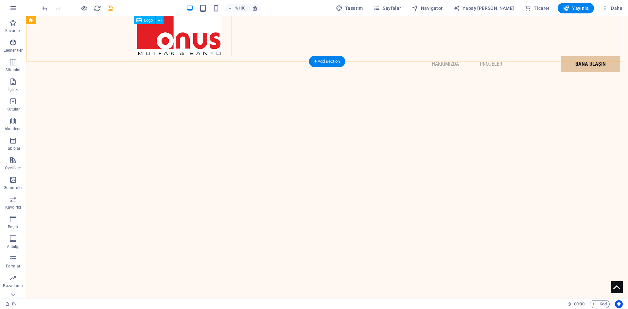
scroll to position [0, 0]
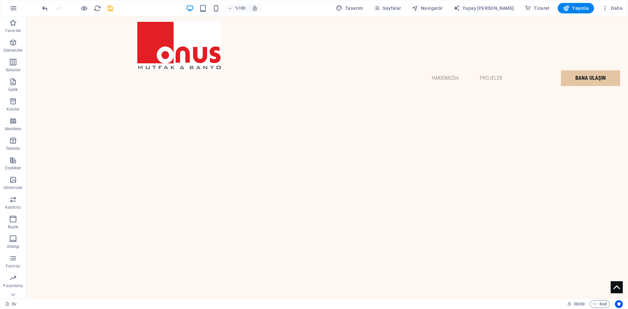
drag, startPoint x: 37, startPoint y: 7, endPoint x: 42, endPoint y: 7, distance: 4.3
click at [37, 7] on div "%100 Tasarım Sayfalar Navigatör Yapay Zeka Yazarı Ticaret Yayınla Daha" at bounding box center [314, 8] width 628 height 16
click at [42, 7] on icon "geri al" at bounding box center [45, 9] width 8 height 8
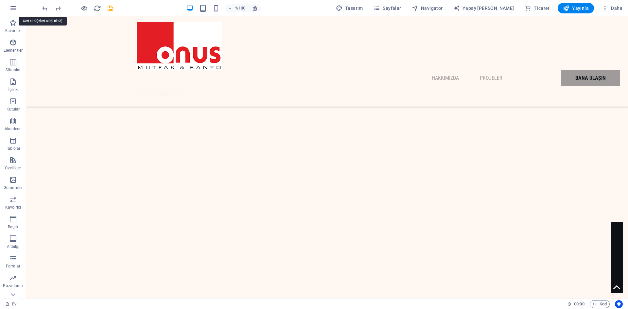
scroll to position [1791, 0]
click at [606, 9] on icon "button" at bounding box center [605, 8] width 7 height 7
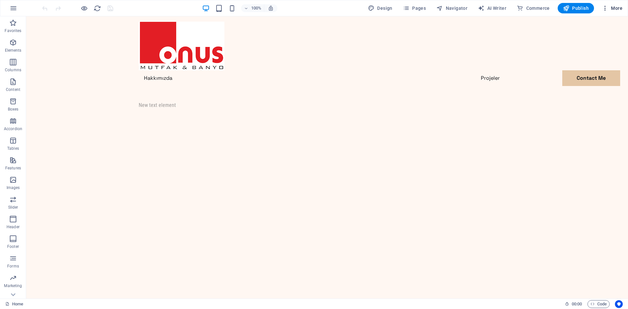
click at [605, 8] on icon "button" at bounding box center [605, 8] width 7 height 7
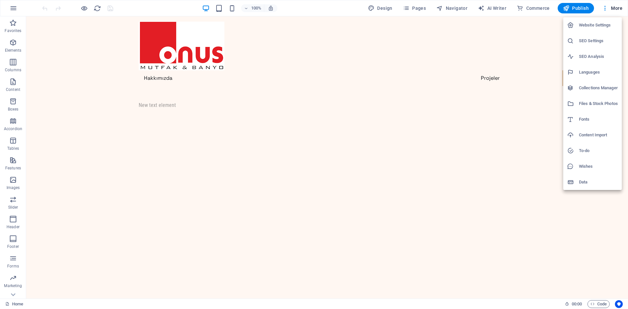
click at [15, 297] on div at bounding box center [314, 154] width 628 height 309
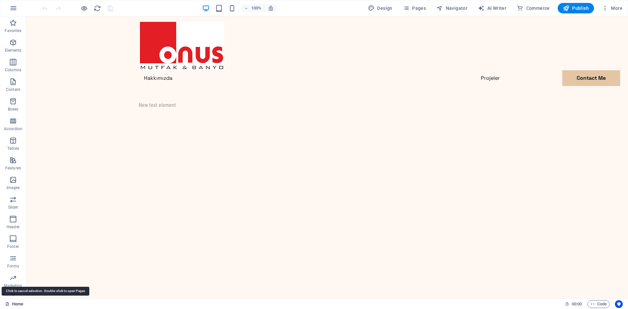
click at [13, 305] on link "Home" at bounding box center [14, 304] width 18 height 8
click at [11, 304] on link "Home" at bounding box center [14, 304] width 18 height 8
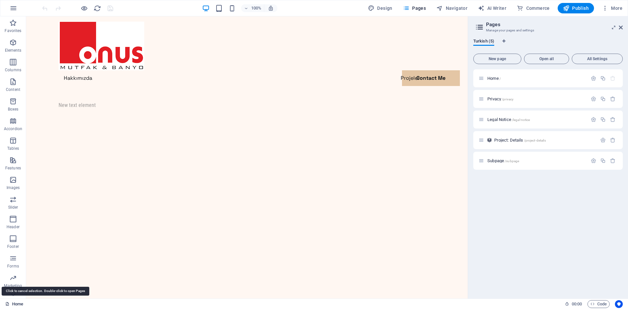
click at [11, 304] on link "Home" at bounding box center [14, 304] width 18 height 8
click at [514, 80] on p "Home /" at bounding box center [537, 78] width 98 height 4
click at [512, 93] on div "Privacy /privacy" at bounding box center [548, 99] width 150 height 18
click at [515, 102] on div "Privacy /privacy" at bounding box center [533, 99] width 109 height 8
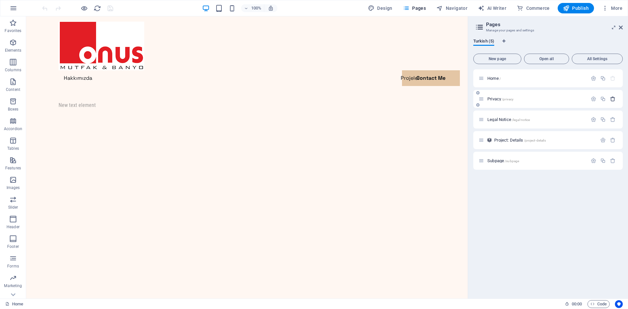
click at [616, 99] on button "button" at bounding box center [612, 99] width 9 height 6
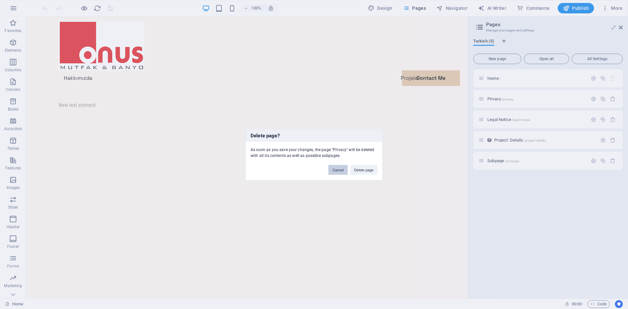
click at [343, 168] on button "Cancel" at bounding box center [338, 170] width 19 height 10
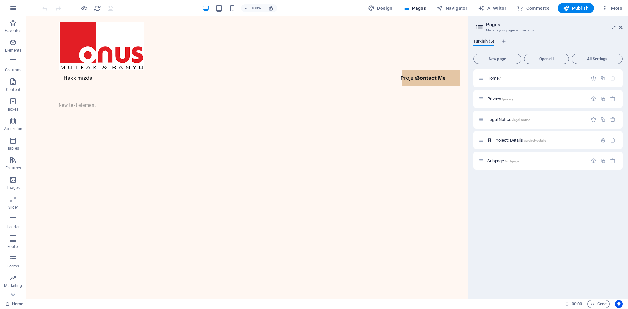
click at [571, 33] on div "Turkish (5) New page Open all All Settings Home / Privacy /privacy Legal Notice…" at bounding box center [548, 165] width 160 height 265
click at [570, 36] on div "Turkish (5) New page Open all All Settings Home / Privacy /privacy Legal Notice…" at bounding box center [548, 165] width 160 height 265
drag, startPoint x: 580, startPoint y: 31, endPoint x: 587, endPoint y: 27, distance: 7.8
click at [580, 31] on h3 "Sayfalarınızı ve ayarlarınızı yönetin" at bounding box center [548, 30] width 124 height 6
click at [401, 8] on font "Sayfalar" at bounding box center [392, 8] width 18 height 5
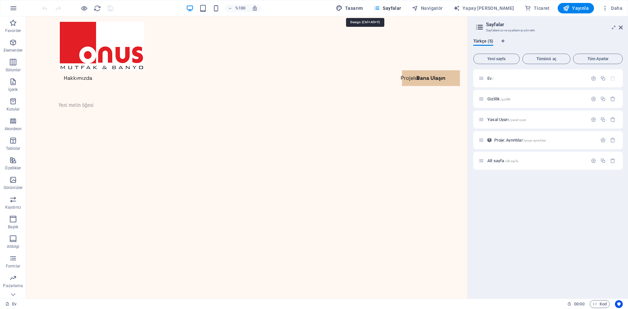
click at [363, 9] on font "Tasarım" at bounding box center [354, 8] width 18 height 5
select select "700"
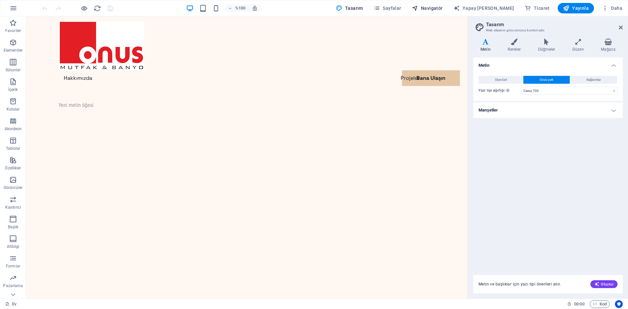
drag, startPoint x: 500, startPoint y: 7, endPoint x: 454, endPoint y: 11, distance: 46.6
click at [454, 11] on div "Tasarım Sayfalar Navigatör Yapay Zeka Yazarı Ticaret Yayınla Daha" at bounding box center [479, 8] width 292 height 10
click at [443, 11] on span "Navigatör" at bounding box center [427, 8] width 31 height 7
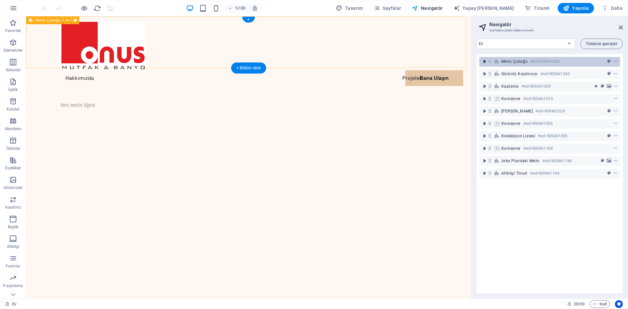
click at [484, 62] on icon "geçiş-genişletme" at bounding box center [484, 61] width 7 height 7
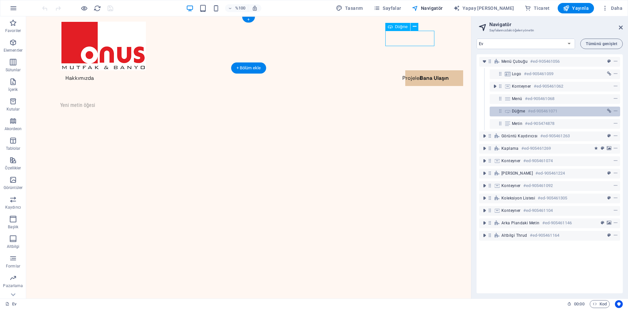
click at [499, 114] on icon at bounding box center [501, 111] width 6 height 6
click at [615, 110] on icon "bağlam menüsü" at bounding box center [616, 111] width 5 height 5
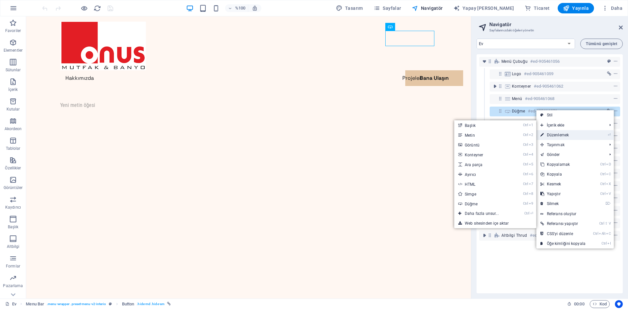
click at [593, 135] on li "⏎ Düzenlemek" at bounding box center [576, 135] width 78 height 10
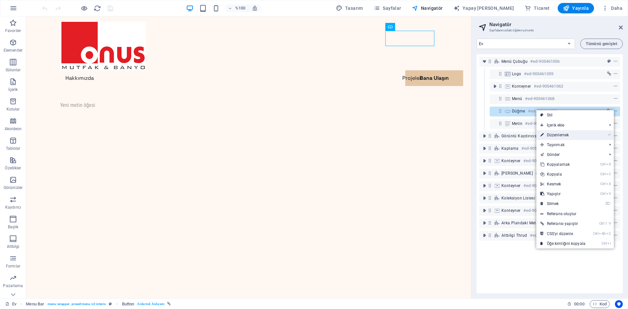
click at [607, 135] on li "⏎ Düzenlemek" at bounding box center [576, 135] width 78 height 10
click at [590, 133] on li "⏎ Düzenlemek" at bounding box center [576, 135] width 78 height 10
click at [569, 139] on link "⏎ Düzenlemek" at bounding box center [563, 135] width 53 height 10
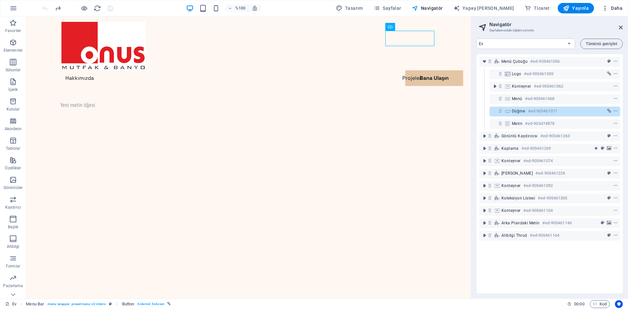
click at [608, 12] on button "Daha" at bounding box center [612, 8] width 26 height 10
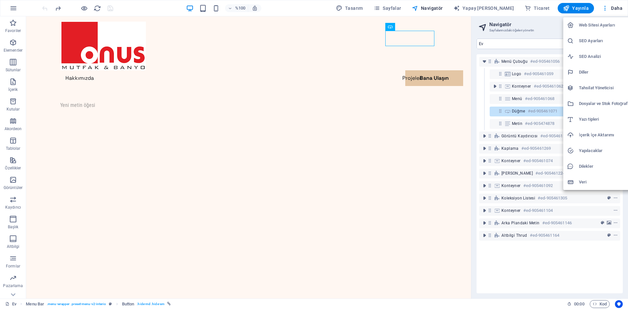
click at [604, 28] on h6 "Web Sitesi Ayarları" at bounding box center [606, 25] width 54 height 8
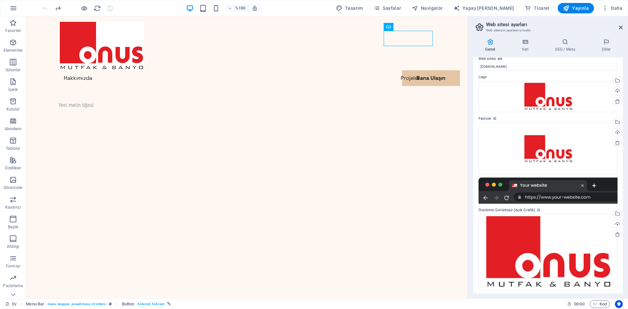
scroll to position [10, 0]
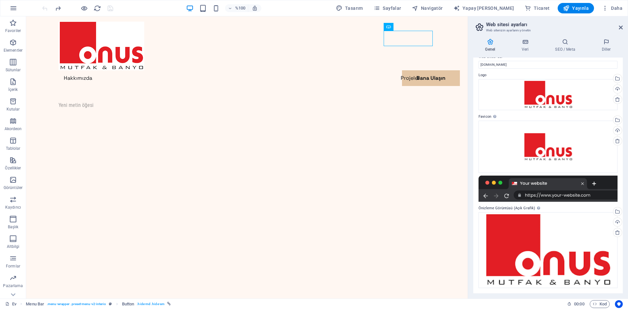
click at [581, 187] on div at bounding box center [548, 189] width 139 height 26
click at [582, 183] on div at bounding box center [548, 189] width 139 height 26
click at [564, 243] on div "Dosyaları buraya sürükleyin, dosyaları seçmek için tıklayın veya Dosyalar'dan v…" at bounding box center [548, 250] width 139 height 76
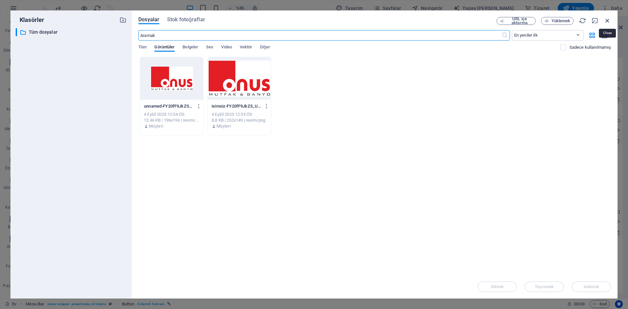
click at [606, 22] on icon "button" at bounding box center [607, 20] width 7 height 7
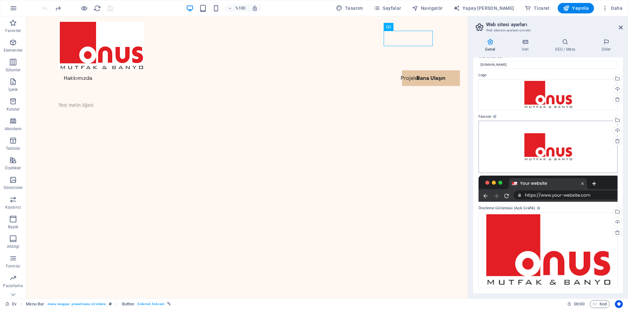
scroll to position [0, 0]
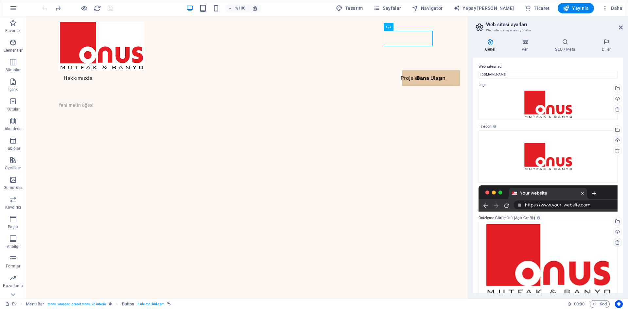
click at [617, 243] on icon at bounding box center [617, 242] width 5 height 5
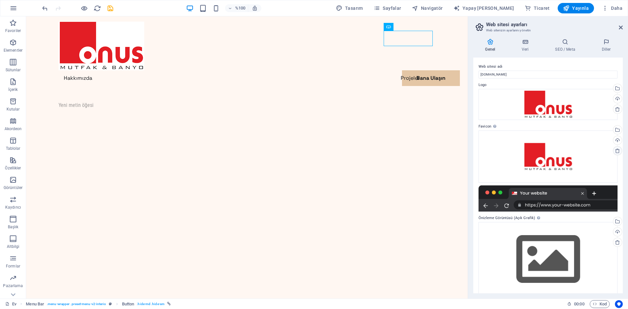
click at [616, 151] on icon at bounding box center [617, 150] width 5 height 5
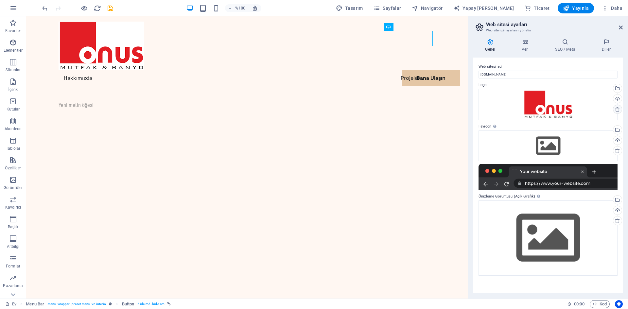
click at [619, 111] on icon at bounding box center [617, 109] width 5 height 5
click at [13, 8] on icon "button" at bounding box center [13, 8] width 8 height 8
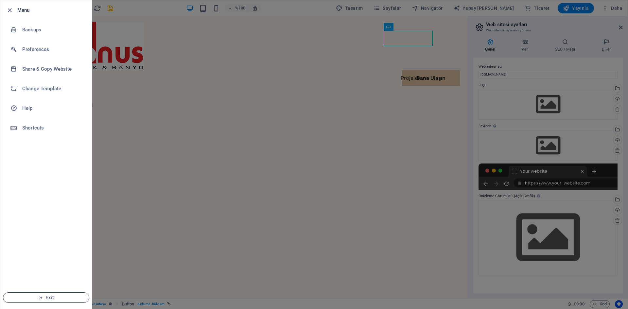
click at [52, 302] on button "Exit" at bounding box center [46, 298] width 86 height 10
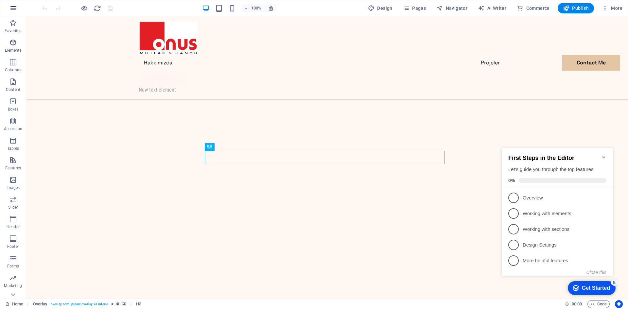
click at [16, 6] on icon "button" at bounding box center [13, 8] width 8 height 8
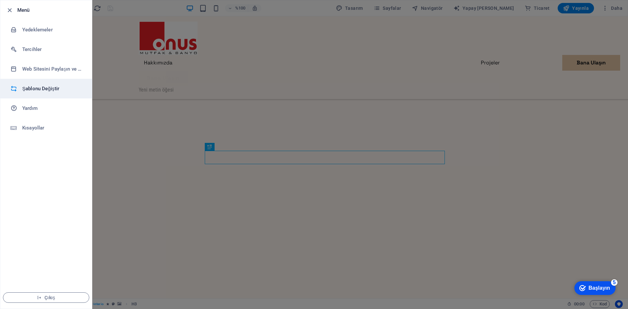
click at [41, 92] on h6 "Şablonu Değiştir" at bounding box center [52, 89] width 61 height 8
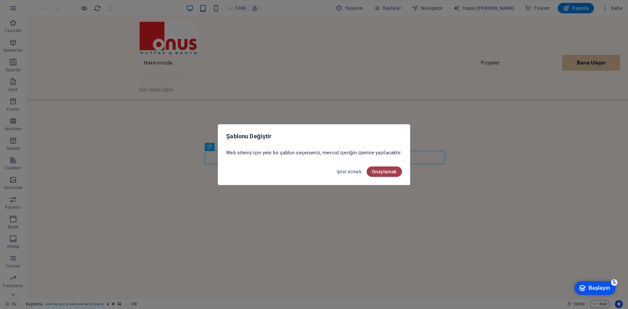
click at [380, 170] on font "Onaylamak" at bounding box center [384, 171] width 25 height 5
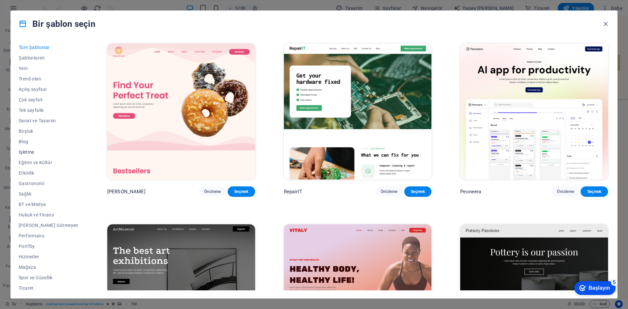
click at [31, 154] on font "İşletme" at bounding box center [27, 152] width 16 height 5
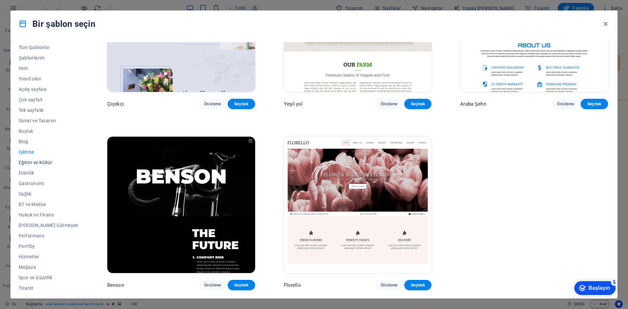
scroll to position [24, 0]
click at [30, 263] on font "Ticaret" at bounding box center [26, 264] width 15 height 5
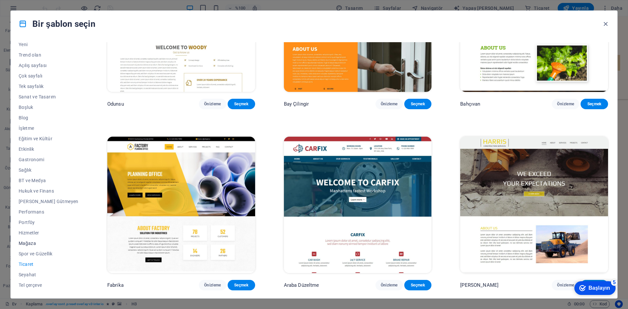
click at [31, 242] on font "Mağaza" at bounding box center [27, 243] width 17 height 5
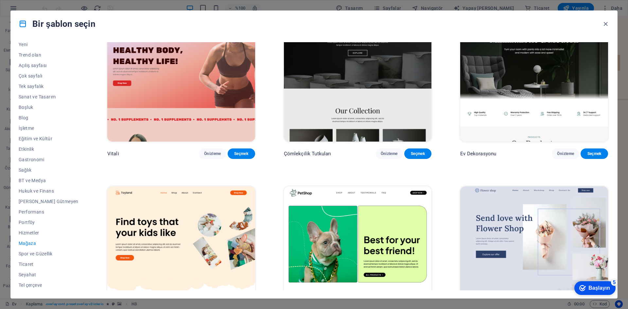
scroll to position [0, 0]
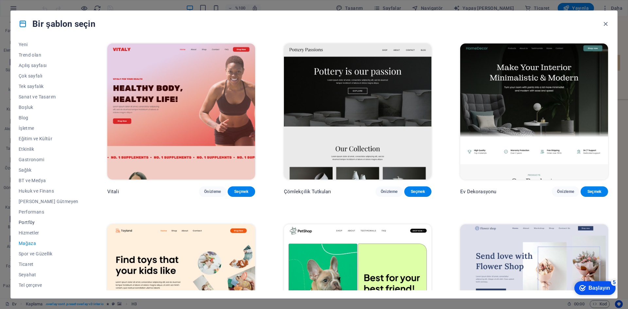
click at [30, 220] on font "Portföy" at bounding box center [27, 222] width 16 height 5
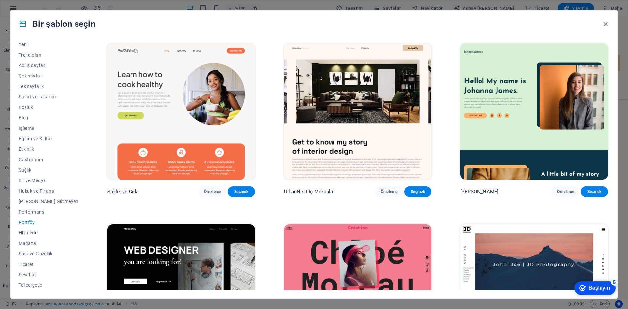
click at [41, 234] on span "Hizmetler" at bounding box center [49, 232] width 60 height 5
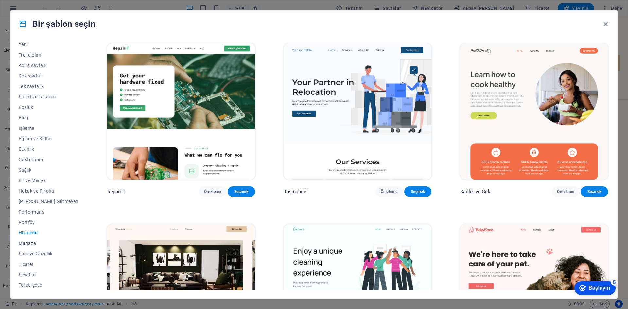
click at [31, 243] on font "Mağaza" at bounding box center [27, 243] width 17 height 5
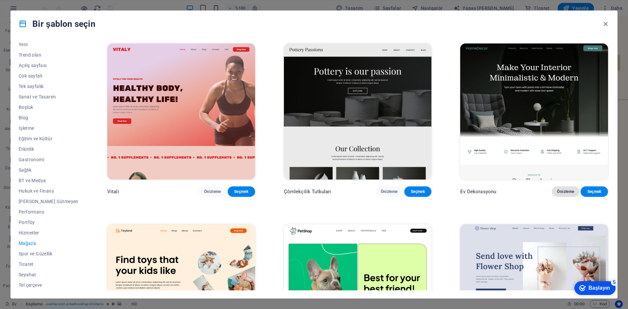
click at [558, 194] on font "Önizleme" at bounding box center [565, 191] width 17 height 5
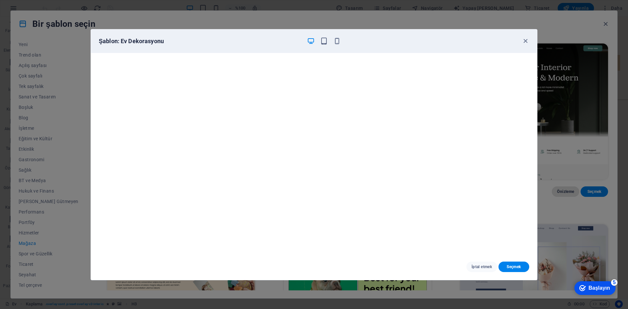
click at [399, 43] on div "Şablon: Ev Dekorasyonu" at bounding box center [310, 41] width 423 height 8
click at [337, 44] on icon "button" at bounding box center [337, 41] width 8 height 8
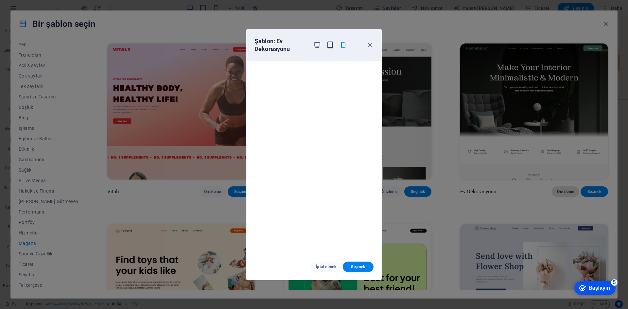
click at [330, 44] on icon "button" at bounding box center [331, 45] width 8 height 8
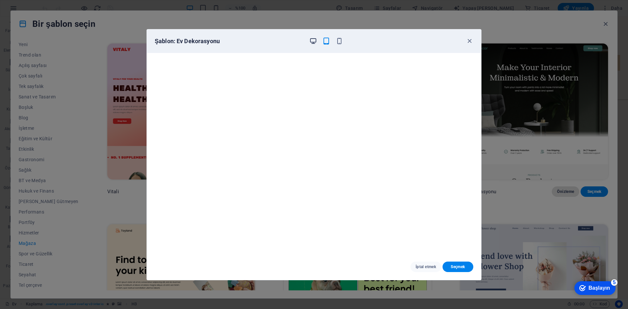
click at [312, 41] on icon "button" at bounding box center [314, 41] width 8 height 8
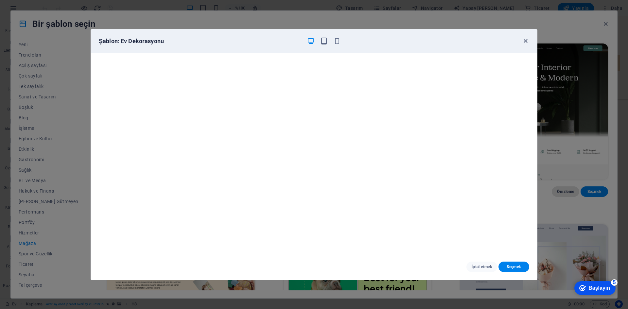
click at [528, 41] on icon "button" at bounding box center [526, 41] width 8 height 8
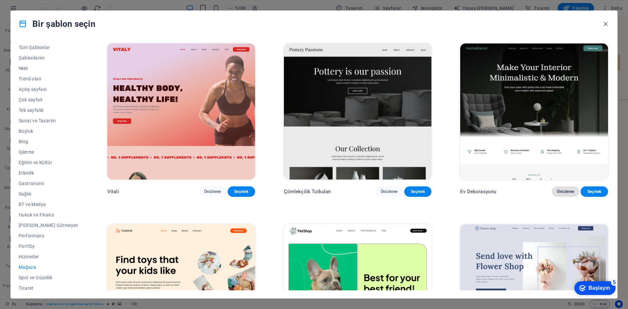
click at [35, 69] on span "Yeni" at bounding box center [49, 68] width 60 height 5
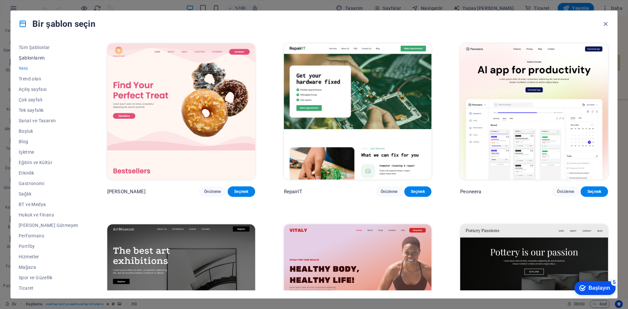
click at [39, 59] on font "Şablonlarım" at bounding box center [32, 57] width 26 height 5
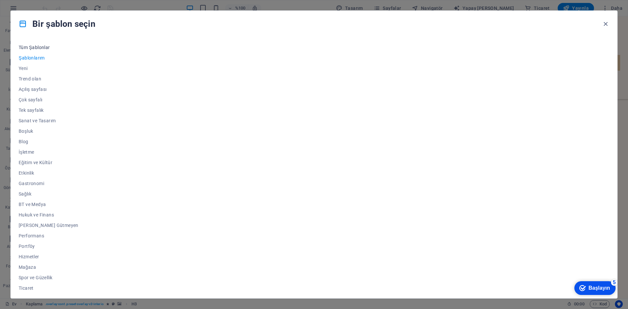
click at [39, 49] on font "Tüm Şablonlar" at bounding box center [34, 47] width 31 height 5
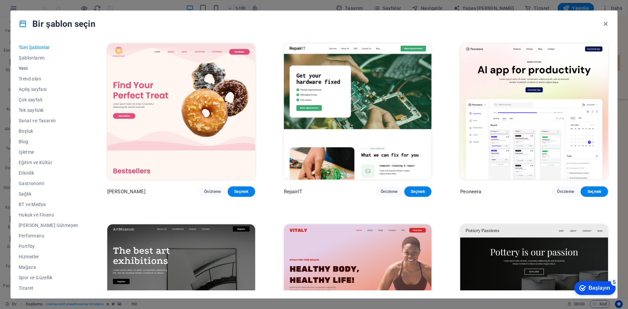
click at [28, 66] on font "Yeni" at bounding box center [23, 68] width 9 height 5
click at [29, 73] on button "Yeni" at bounding box center [49, 68] width 60 height 10
click at [38, 51] on button "Tüm Şablonlar" at bounding box center [49, 47] width 60 height 10
click at [31, 78] on font "Trend olan" at bounding box center [30, 78] width 23 height 5
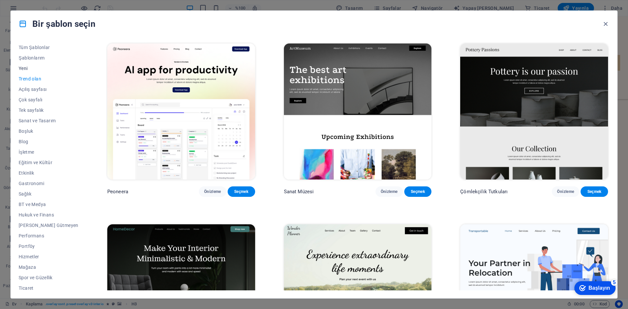
click at [31, 67] on span "Yeni" at bounding box center [49, 68] width 60 height 5
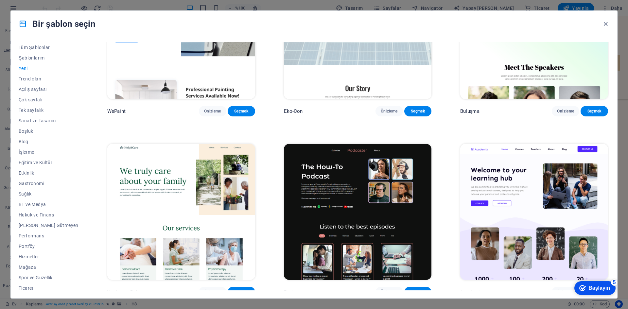
scroll to position [834, 0]
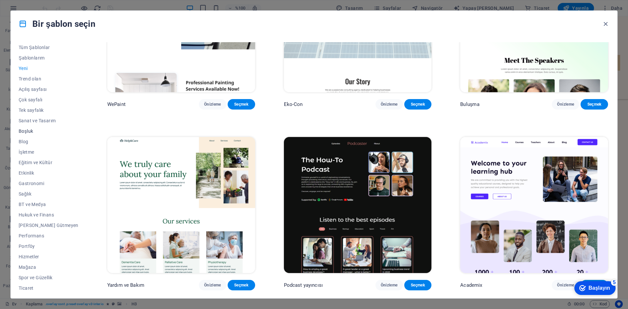
click at [27, 130] on font "Boşluk" at bounding box center [26, 131] width 14 height 5
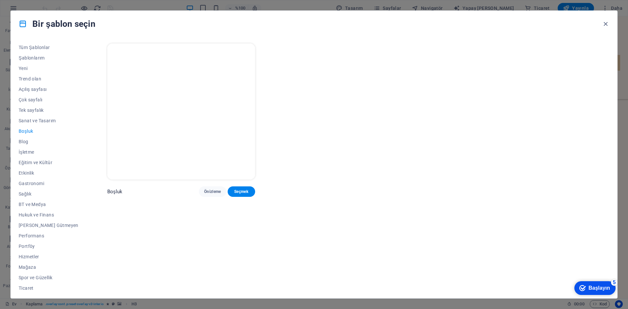
click at [151, 132] on img at bounding box center [181, 112] width 148 height 136
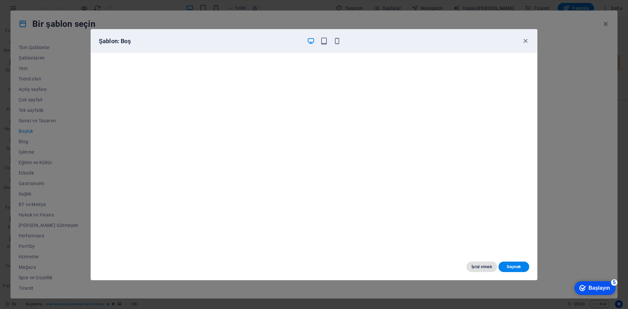
click at [482, 265] on font "İptal etmek" at bounding box center [482, 267] width 20 height 5
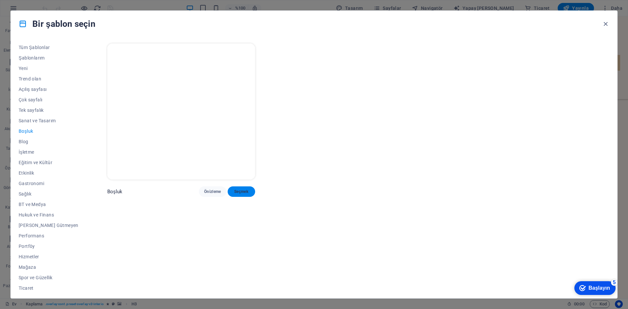
click at [234, 194] on font "Seçmek" at bounding box center [241, 191] width 14 height 5
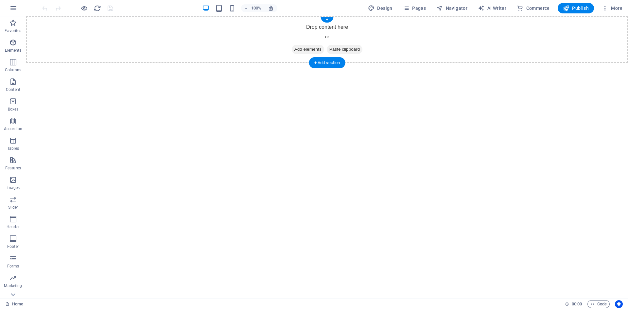
click at [312, 48] on span "Add elements" at bounding box center [308, 49] width 32 height 9
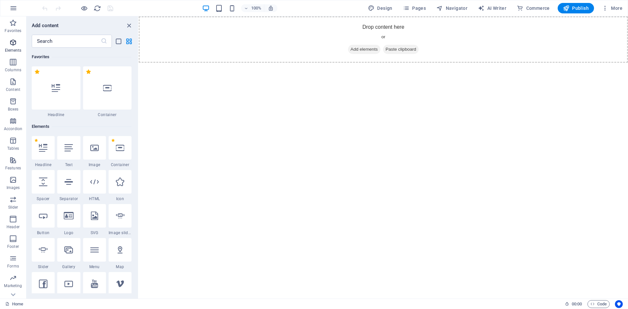
click at [15, 45] on icon "button" at bounding box center [13, 43] width 8 height 8
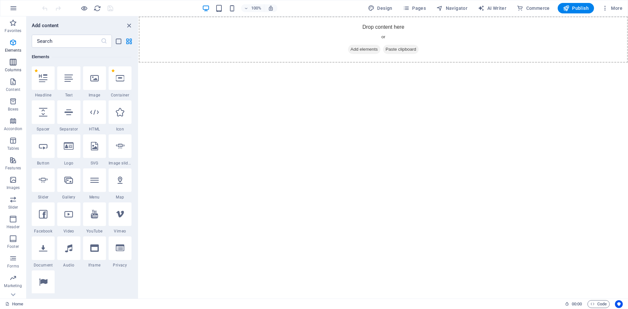
click at [12, 67] on span "Columns" at bounding box center [13, 66] width 26 height 16
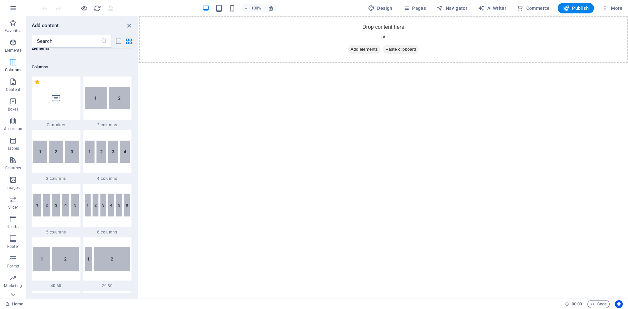
scroll to position [324, 0]
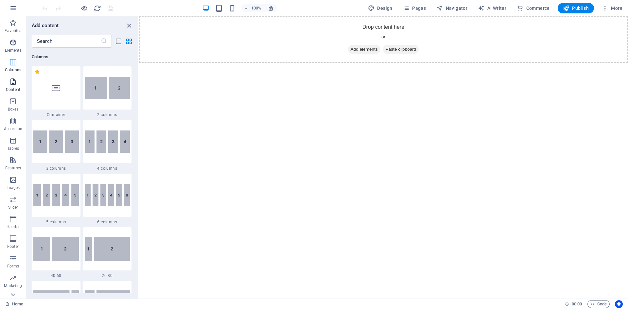
click at [8, 80] on span "Content" at bounding box center [13, 86] width 26 height 16
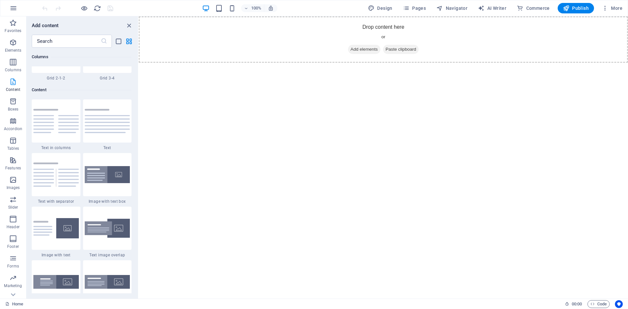
scroll to position [1145, 0]
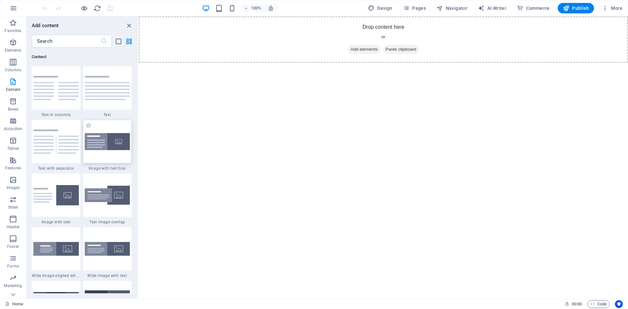
click at [110, 151] on div at bounding box center [107, 141] width 49 height 43
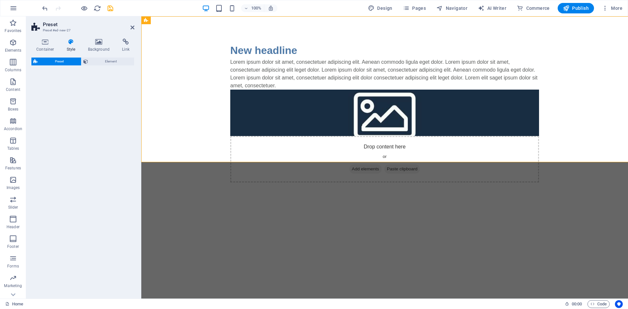
select select "rem"
select select "px"
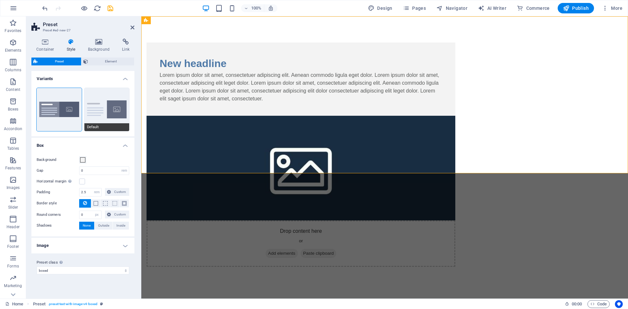
click at [105, 110] on button "Default" at bounding box center [106, 109] width 45 height 43
type input "2"
type input "0"
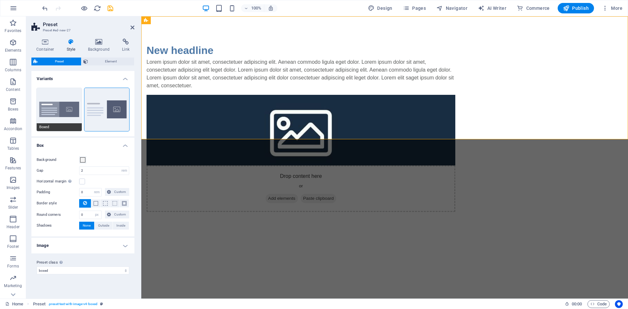
click at [75, 112] on button "Boxed" at bounding box center [59, 109] width 45 height 43
type input "0"
type input "2.5"
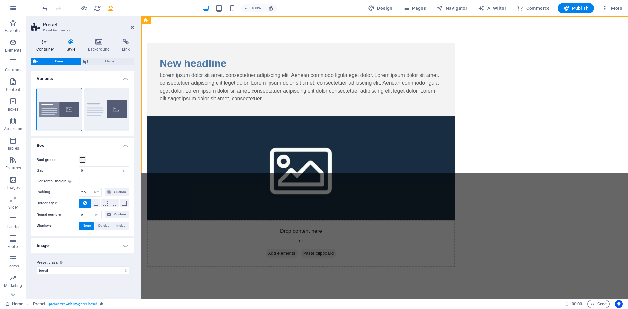
click at [54, 45] on icon at bounding box center [45, 42] width 28 height 7
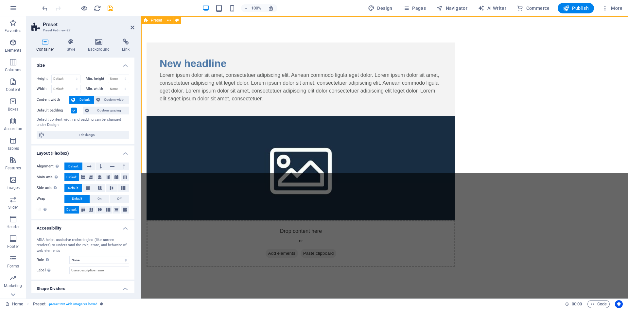
click at [229, 99] on div "New headline Lorem ipsum dolor sit amet, consectetuer adipiscing elit. Aenean c…" at bounding box center [384, 154] width 487 height 277
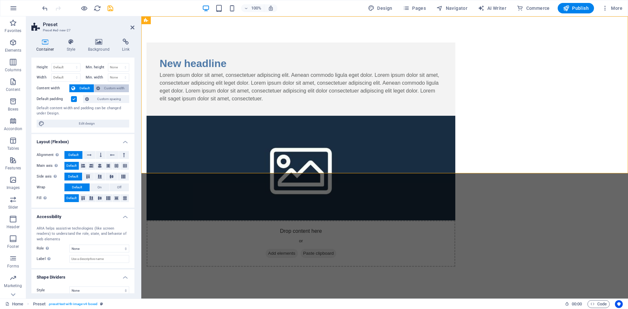
scroll to position [18, 0]
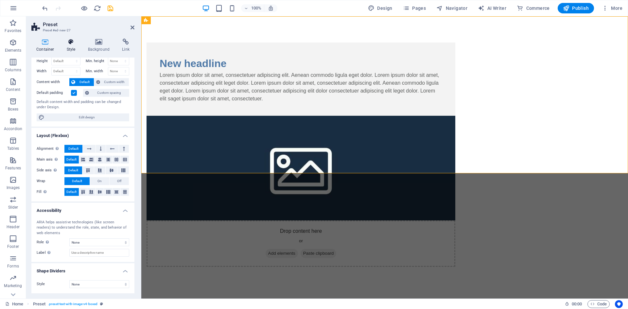
click at [77, 42] on icon at bounding box center [71, 42] width 19 height 7
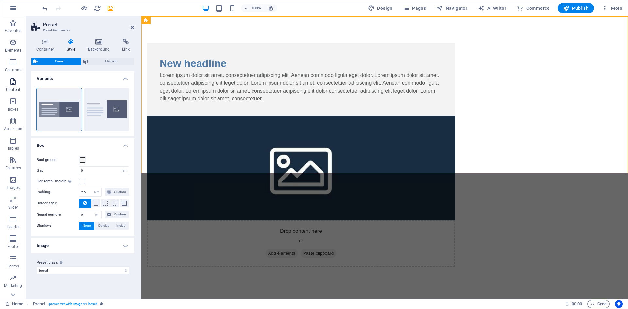
click at [16, 84] on icon "button" at bounding box center [13, 82] width 8 height 8
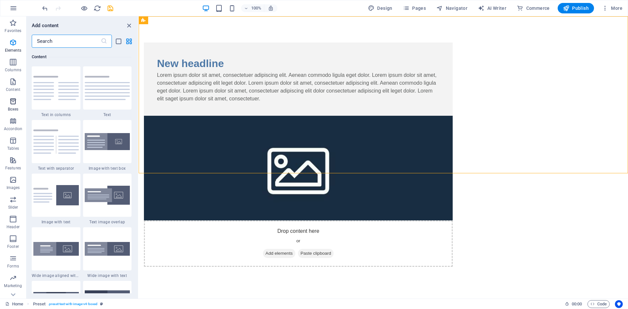
click at [12, 100] on icon "button" at bounding box center [13, 102] width 8 height 8
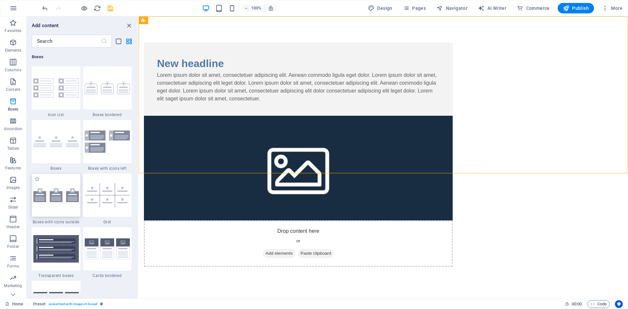
scroll to position [1860, 0]
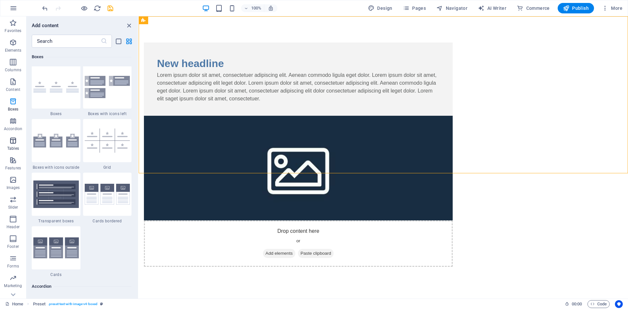
click at [16, 145] on span "Tables" at bounding box center [13, 145] width 26 height 16
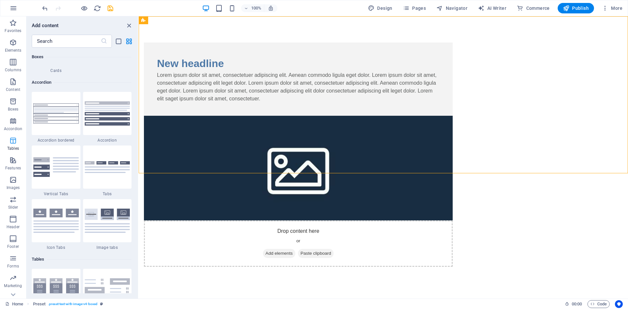
scroll to position [2266, 0]
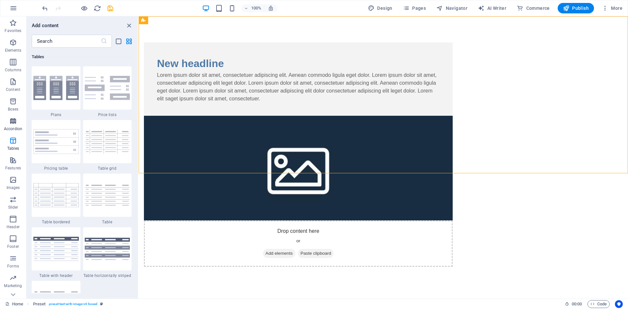
click at [14, 132] on span "Accordion" at bounding box center [13, 125] width 26 height 16
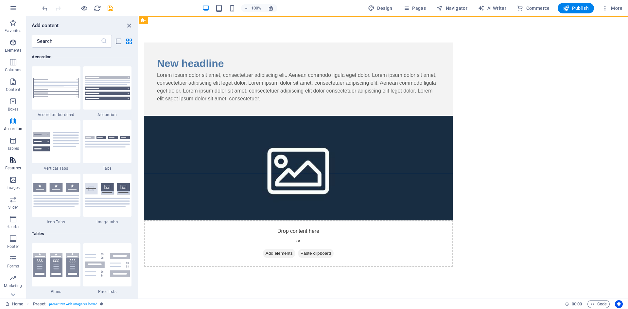
click at [13, 162] on icon "button" at bounding box center [13, 160] width 8 height 8
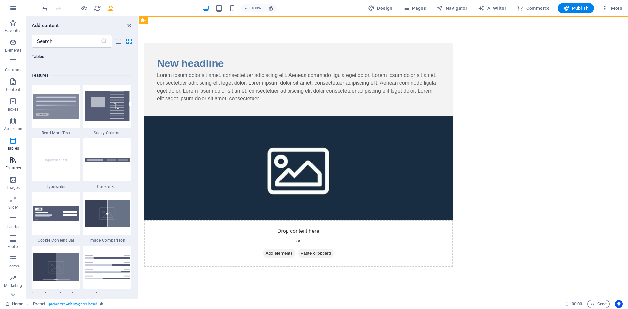
scroll to position [2551, 0]
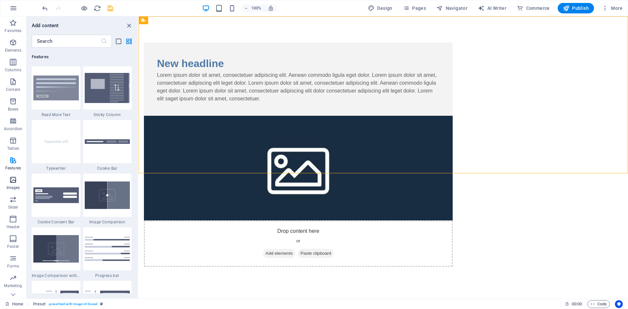
click at [14, 184] on icon "button" at bounding box center [13, 180] width 8 height 8
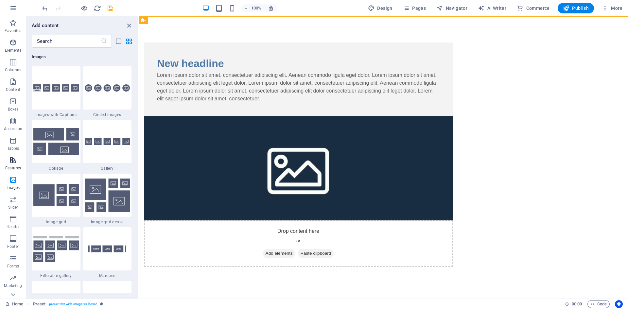
scroll to position [32, 0]
click at [14, 169] on icon "button" at bounding box center [13, 168] width 8 height 8
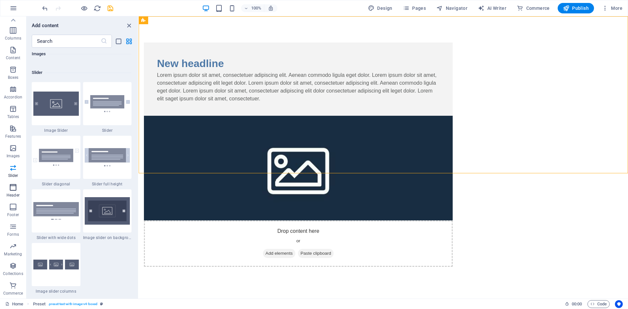
scroll to position [3710, 0]
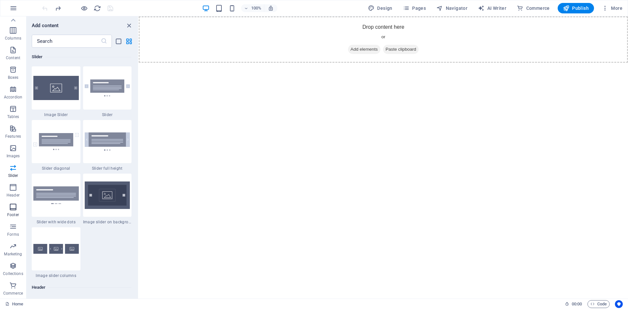
click at [16, 208] on icon "button" at bounding box center [13, 207] width 8 height 8
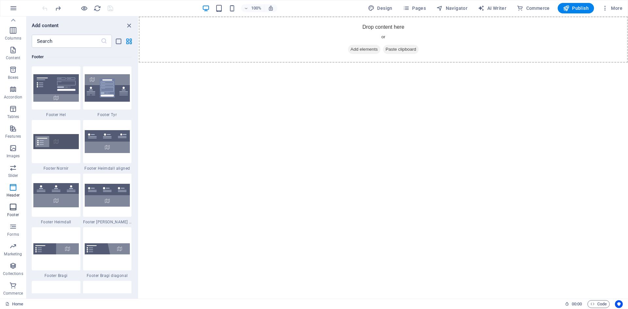
scroll to position [4332, 0]
click at [13, 190] on icon "button" at bounding box center [13, 188] width 8 height 8
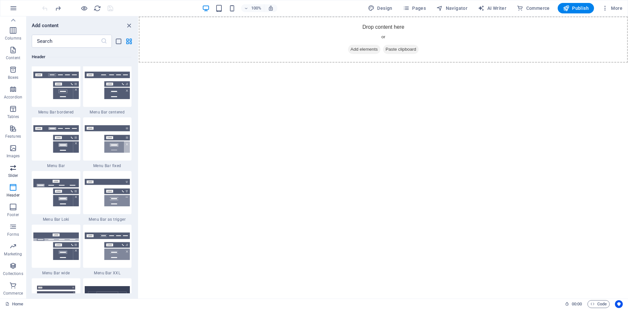
scroll to position [3940, 0]
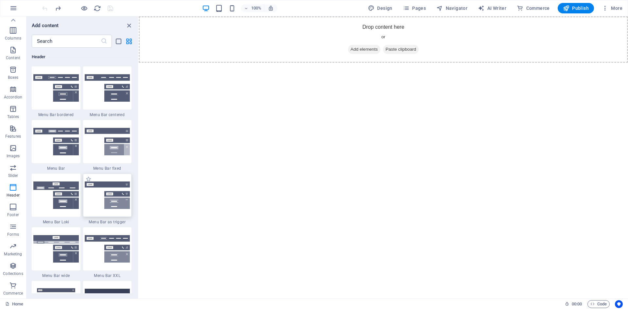
click at [104, 200] on img at bounding box center [107, 195] width 45 height 27
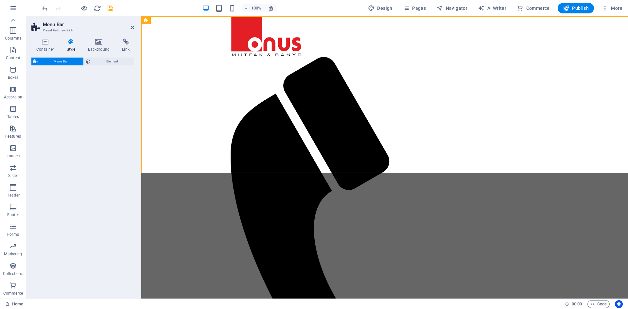
select select "rem"
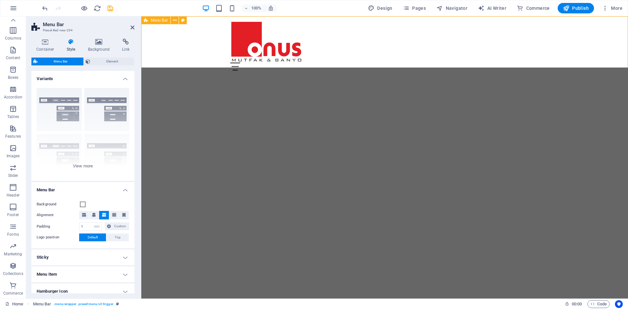
click at [540, 44] on div "Menu Home About Service Contact" at bounding box center [384, 46] width 487 height 60
click at [535, 62] on div "Menu" at bounding box center [384, 66] width 309 height 8
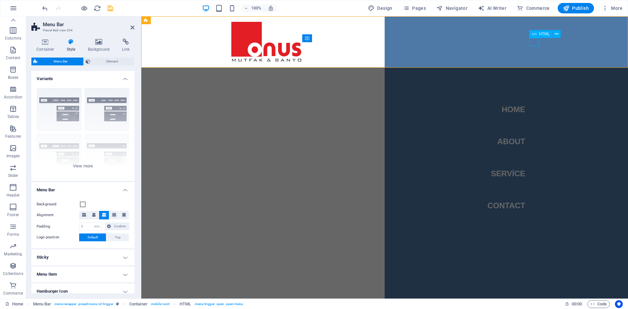
click at [240, 62] on div "Menu" at bounding box center [235, 66] width 10 height 8
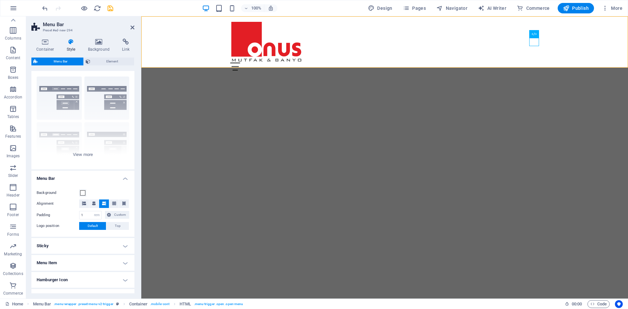
scroll to position [0, 0]
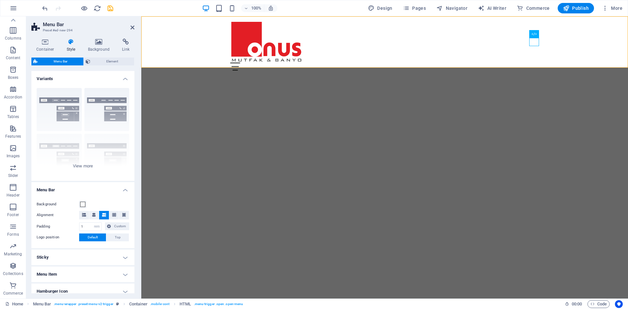
click at [127, 77] on h4 "Variants" at bounding box center [82, 77] width 103 height 12
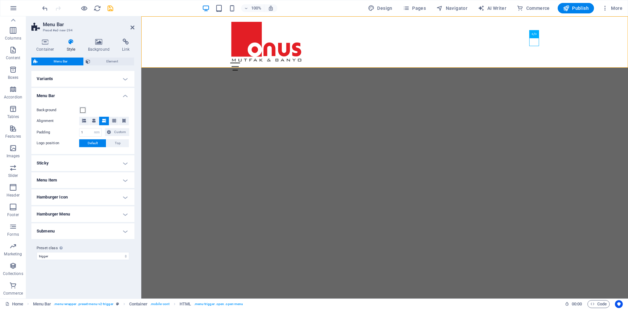
click at [126, 78] on h4 "Variants" at bounding box center [82, 79] width 103 height 16
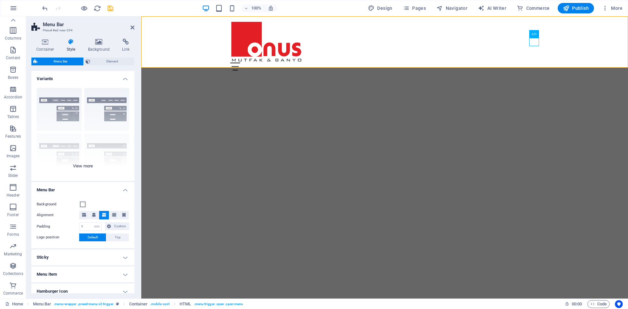
click at [87, 167] on div "Border Centered Default Fixed Loki Trigger Wide XXL" at bounding box center [82, 132] width 103 height 98
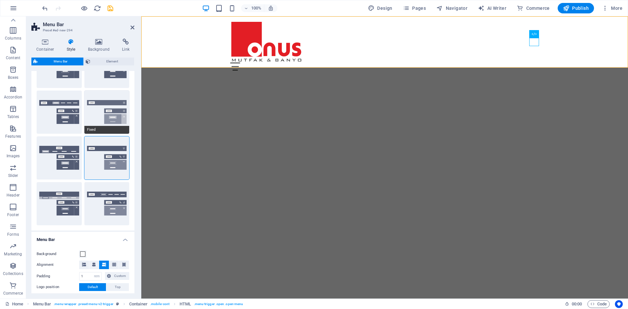
scroll to position [55, 0]
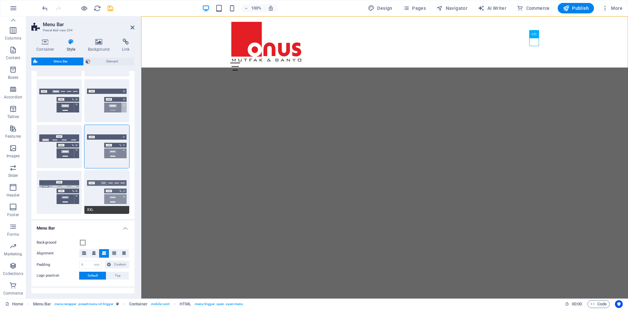
click at [103, 188] on button "XXL" at bounding box center [106, 192] width 45 height 43
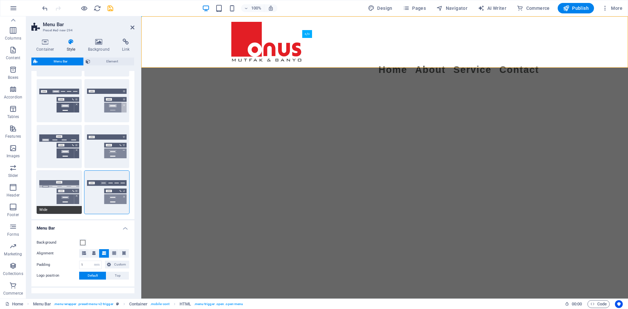
click at [69, 185] on button "Wide" at bounding box center [59, 192] width 45 height 43
type input "0"
type input "2"
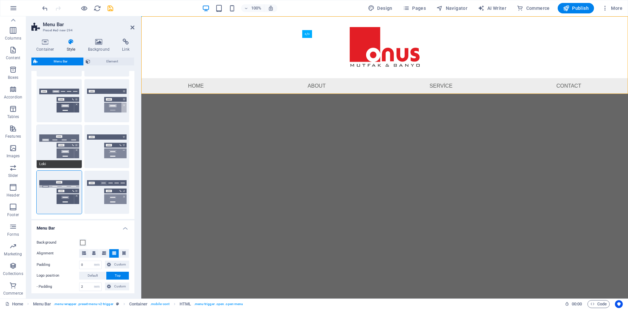
click at [66, 148] on button "Loki" at bounding box center [59, 146] width 45 height 43
type input "0"
select select "DISABLED_OPTION_VALUE"
type input "1"
type input "2"
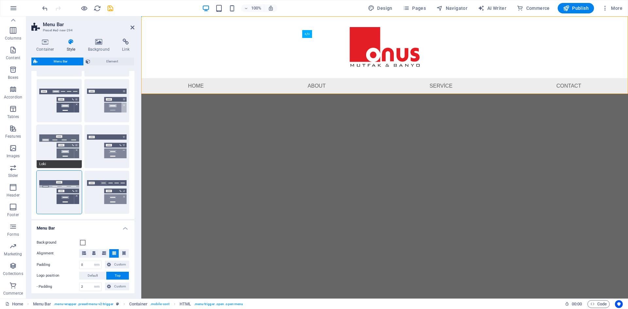
type input "1"
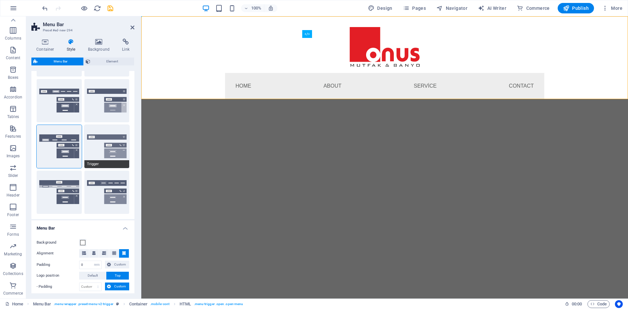
click at [102, 138] on button "Trigger" at bounding box center [106, 146] width 45 height 43
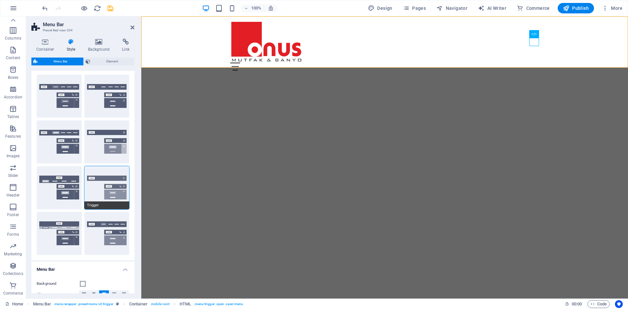
scroll to position [0, 0]
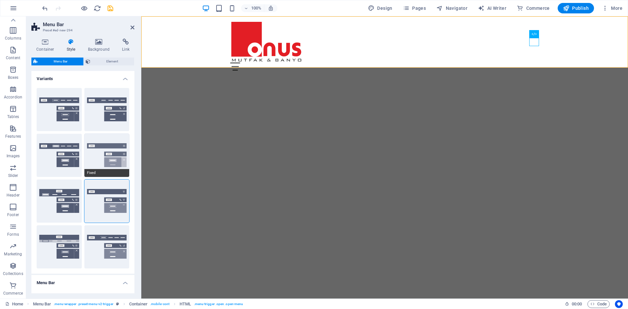
click at [104, 156] on button "Fixed" at bounding box center [106, 155] width 45 height 43
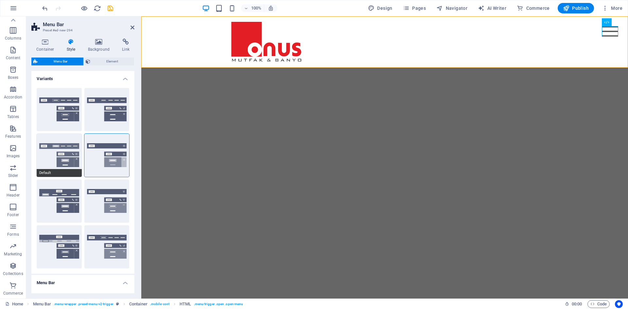
click at [71, 154] on button "Default" at bounding box center [59, 155] width 45 height 43
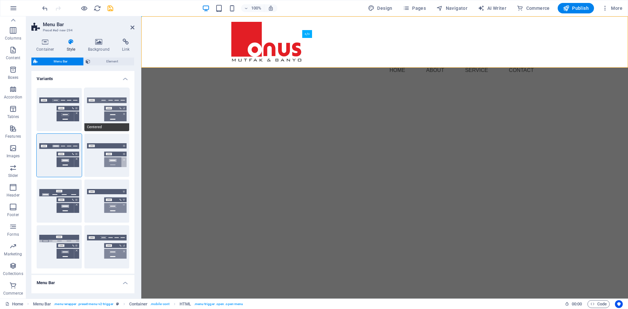
click at [110, 108] on button "Centered" at bounding box center [106, 109] width 45 height 43
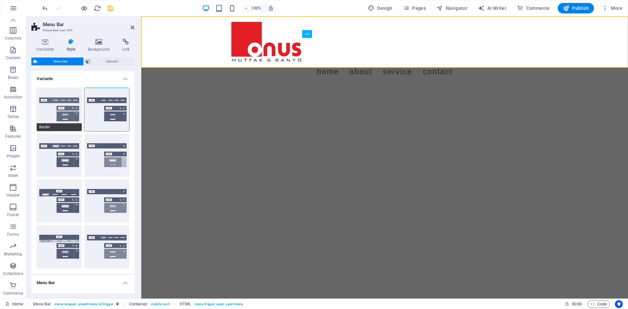
click at [68, 109] on button "Border" at bounding box center [59, 109] width 45 height 43
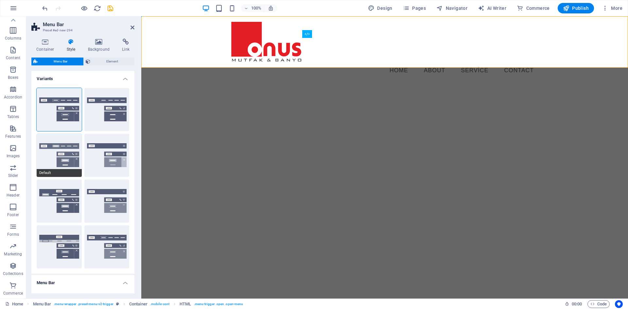
click at [69, 146] on button "Default" at bounding box center [59, 155] width 45 height 43
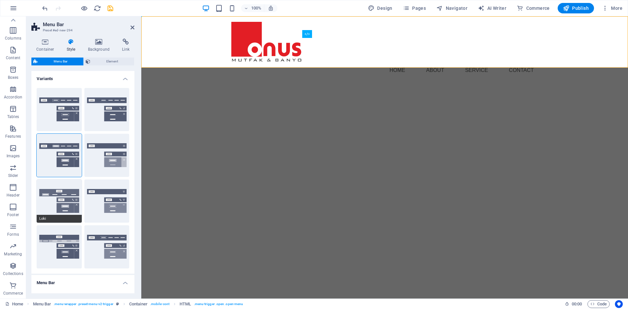
click at [67, 197] on button "Loki" at bounding box center [59, 201] width 45 height 43
type input "0"
select select "DISABLED_OPTION_VALUE"
type input "2"
type input "1"
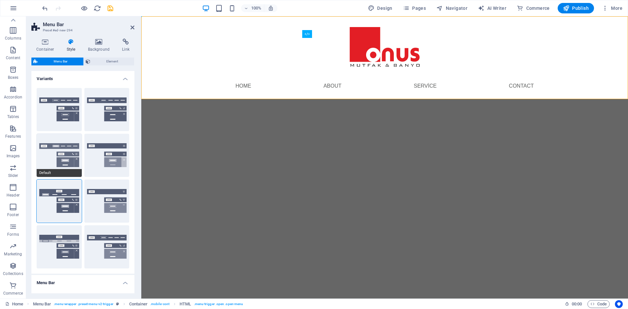
click at [62, 155] on button "Default" at bounding box center [59, 155] width 45 height 43
type input "1"
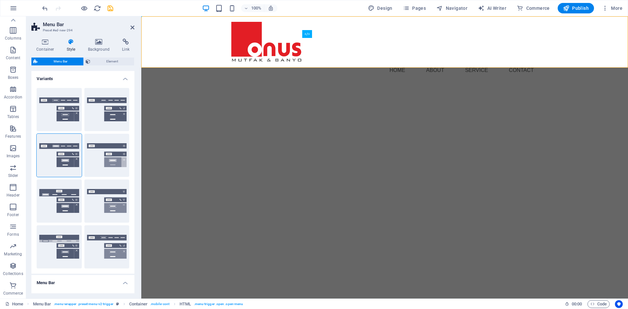
click at [333, 83] on html "Skip to main content Menu Home About Service Contact" at bounding box center [384, 49] width 487 height 67
click at [433, 62] on nav "Home About Service Contact" at bounding box center [384, 70] width 309 height 16
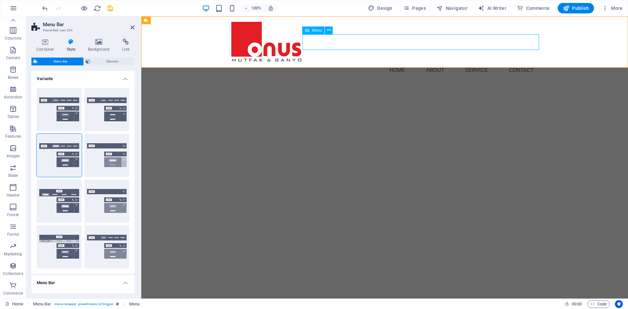
click at [399, 62] on nav "Home About Service Contact" at bounding box center [384, 70] width 309 height 16
click at [112, 75] on h4 "Variants" at bounding box center [82, 77] width 103 height 12
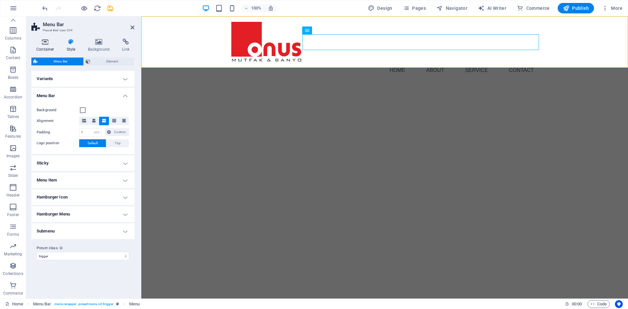
click at [46, 45] on h4 "Container" at bounding box center [46, 46] width 30 height 14
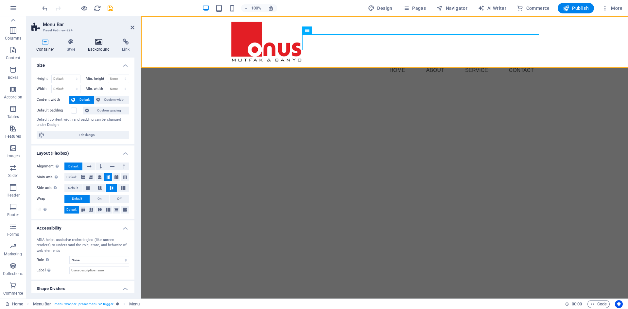
click at [98, 42] on icon at bounding box center [99, 42] width 32 height 7
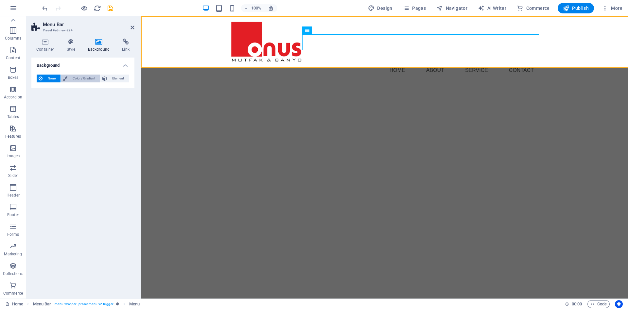
click at [78, 80] on span "Color / Gradient" at bounding box center [83, 79] width 29 height 8
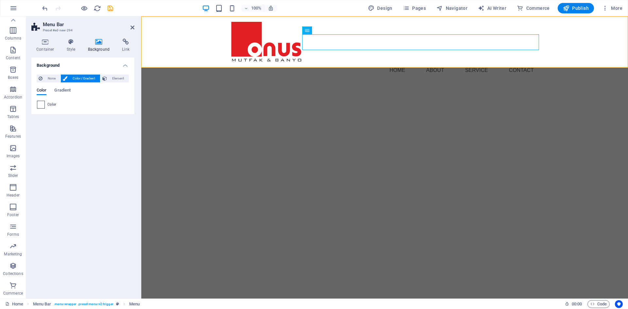
click at [39, 105] on span at bounding box center [40, 104] width 7 height 7
click at [42, 104] on span at bounding box center [40, 104] width 7 height 7
click at [43, 105] on span at bounding box center [40, 104] width 7 height 7
click at [43, 106] on span at bounding box center [40, 104] width 7 height 7
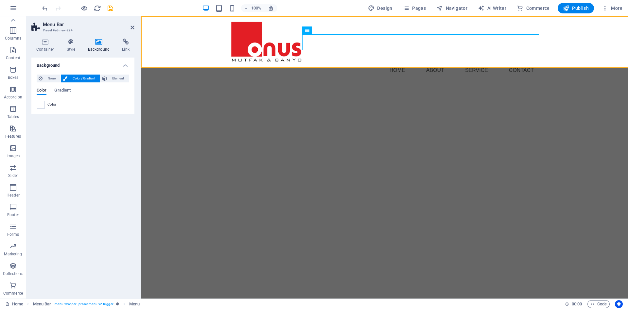
click at [49, 83] on div "Color Gradient Color" at bounding box center [83, 96] width 93 height 26
click at [51, 80] on span "None" at bounding box center [52, 79] width 14 height 8
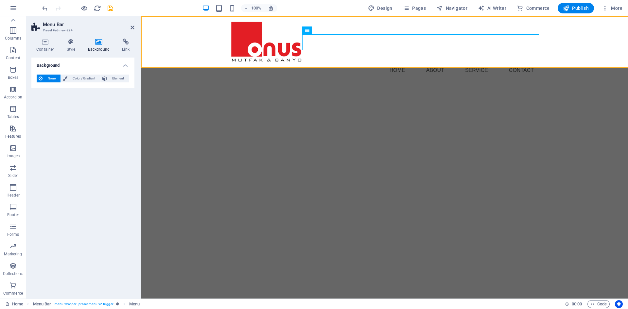
click at [58, 101] on div "Background None Color / Gradient Element Stretch background to full-width Color…" at bounding box center [82, 176] width 103 height 236
click at [116, 81] on span "Element" at bounding box center [118, 79] width 18 height 8
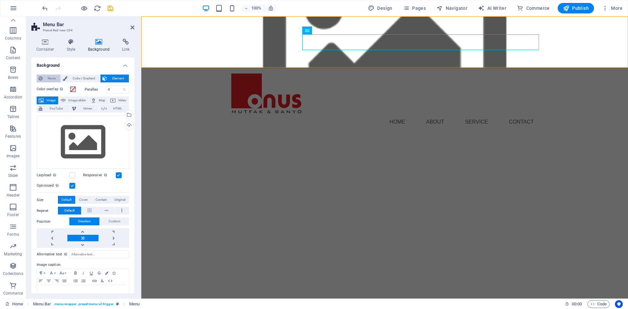
click at [49, 81] on span "None" at bounding box center [52, 79] width 14 height 8
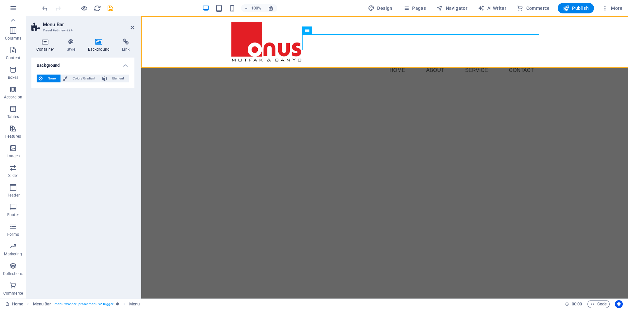
click at [50, 45] on h4 "Container" at bounding box center [46, 46] width 30 height 14
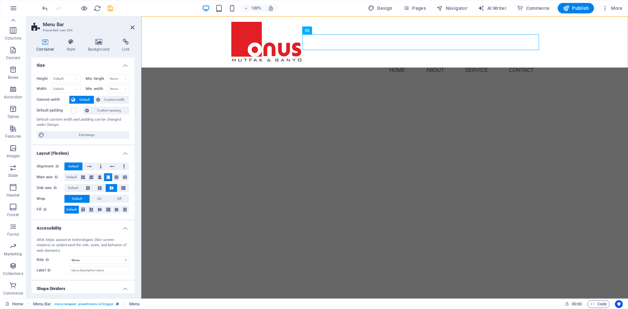
click at [148, 83] on html "Skip to main content Menu Home About Service Contact" at bounding box center [384, 49] width 487 height 67
click at [208, 83] on html "Skip to main content Menu Home About Service Contact" at bounding box center [384, 49] width 487 height 67
click at [16, 98] on p "Accordion" at bounding box center [13, 97] width 18 height 5
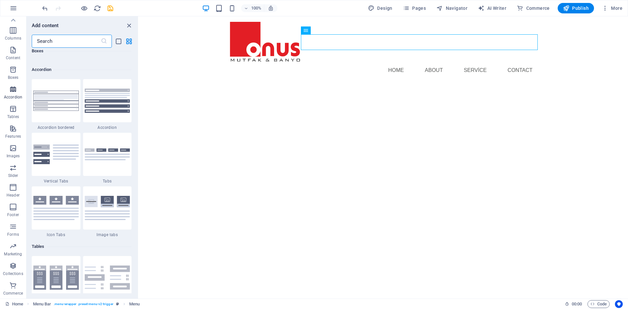
scroll to position [2089, 0]
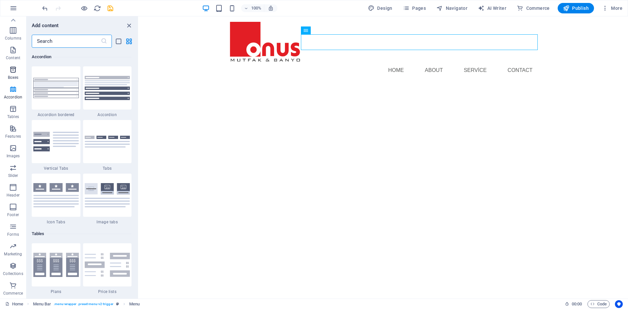
click at [12, 63] on button "Boxes" at bounding box center [13, 73] width 26 height 20
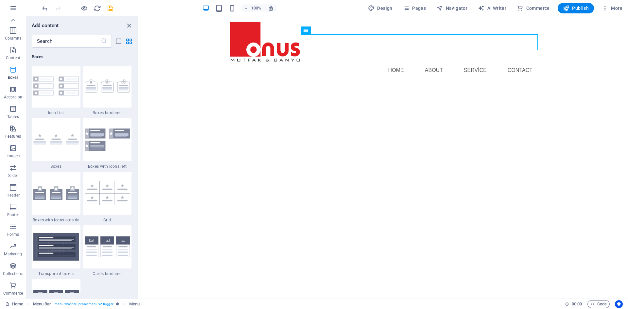
scroll to position [1805, 0]
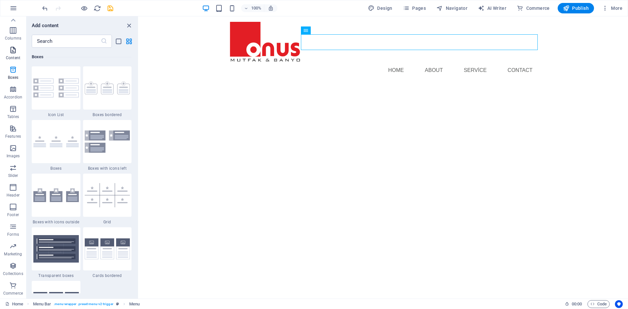
click at [12, 53] on icon "button" at bounding box center [13, 50] width 8 height 8
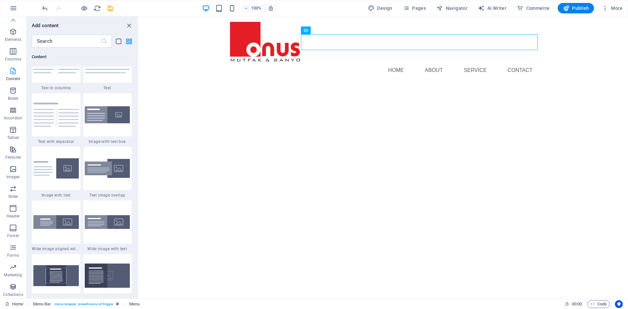
scroll to position [0, 0]
click at [14, 45] on icon "button" at bounding box center [13, 43] width 8 height 8
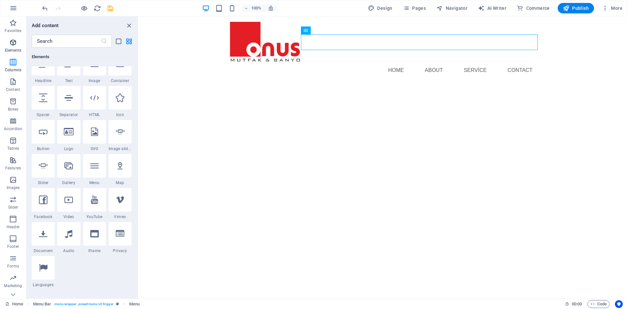
scroll to position [70, 0]
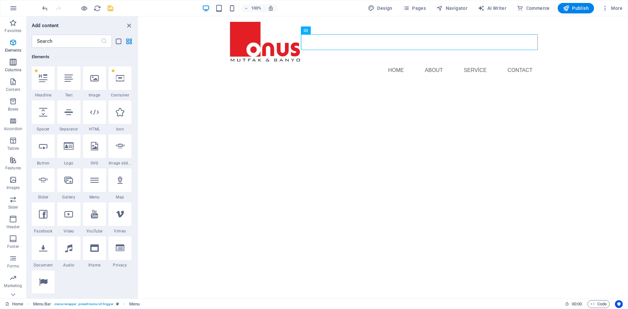
click at [10, 61] on icon "button" at bounding box center [13, 62] width 8 height 8
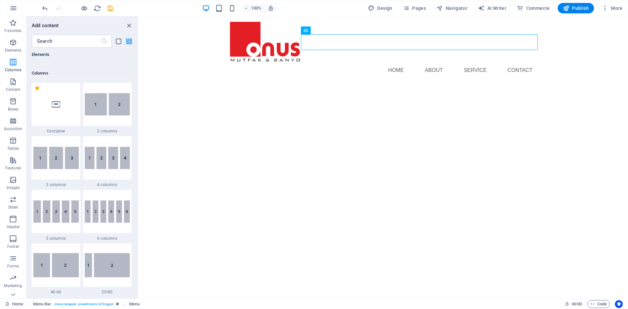
scroll to position [324, 0]
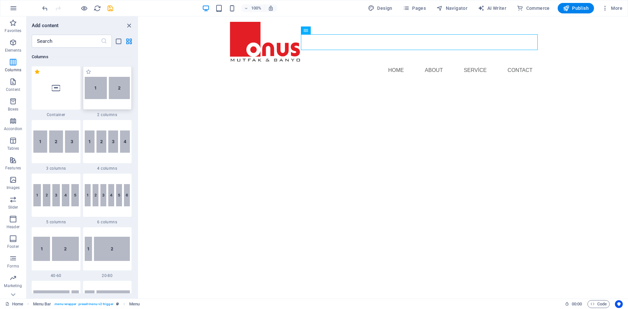
click at [109, 94] on img at bounding box center [107, 88] width 45 height 22
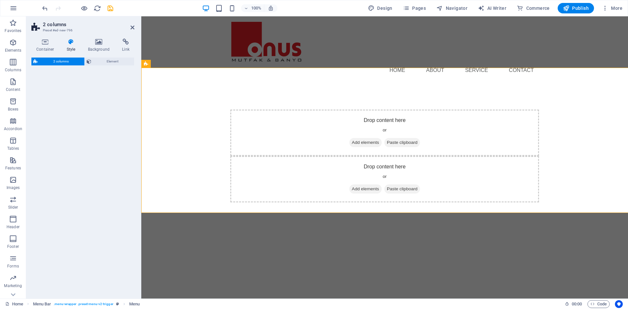
select select "rem"
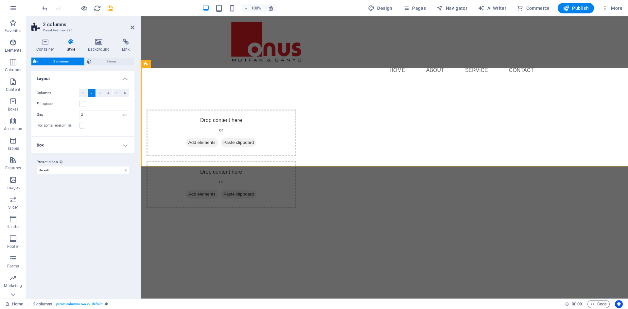
click at [130, 29] on header "2 columns Preset #ed-new-796" at bounding box center [82, 24] width 103 height 17
click at [132, 28] on icon at bounding box center [133, 27] width 4 height 5
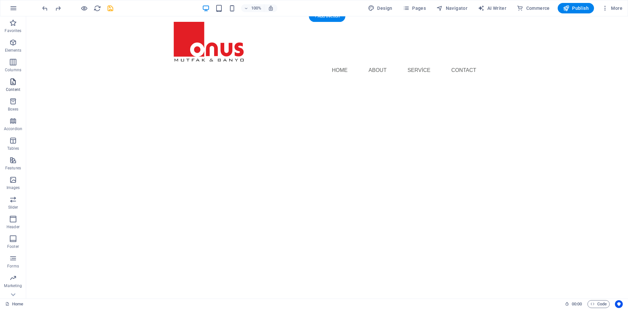
click at [15, 82] on icon "button" at bounding box center [13, 82] width 8 height 8
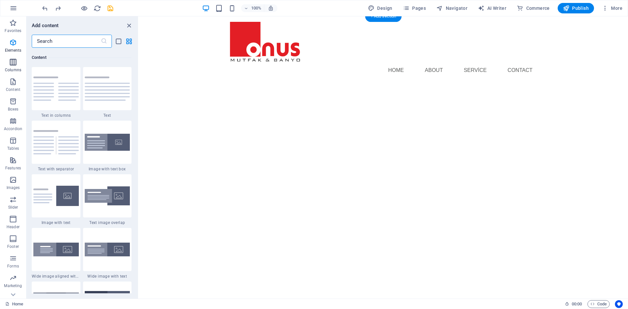
click at [12, 65] on icon "button" at bounding box center [13, 62] width 8 height 8
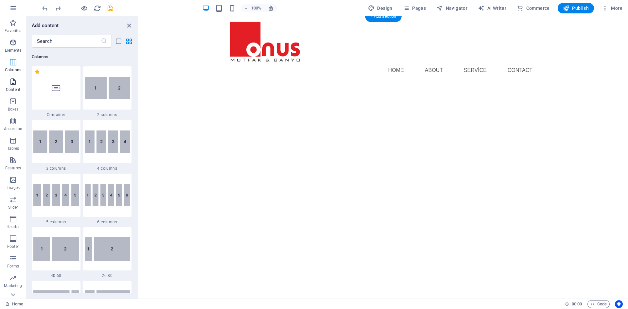
click at [12, 86] on span "Content" at bounding box center [13, 86] width 26 height 16
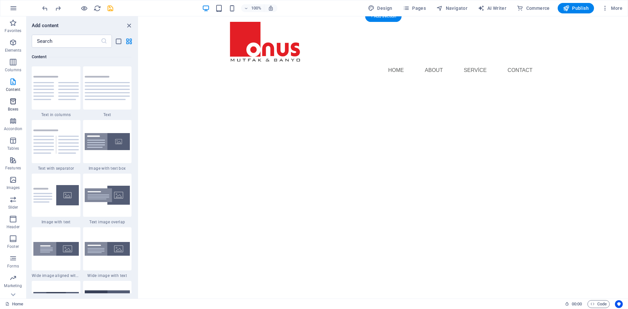
scroll to position [1145, 0]
click at [54, 251] on img at bounding box center [55, 249] width 45 height 14
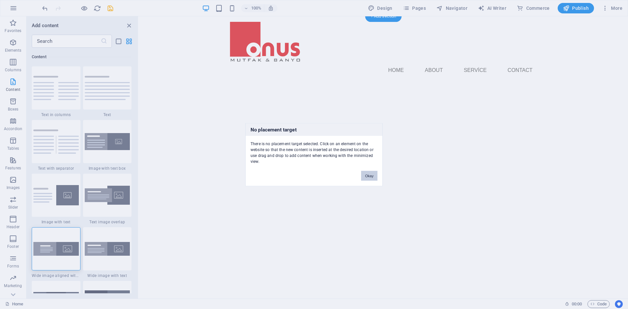
click at [367, 173] on button "Okay" at bounding box center [369, 176] width 16 height 10
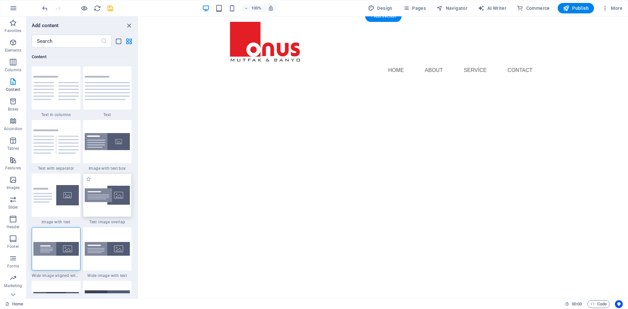
click at [100, 197] on img at bounding box center [107, 195] width 45 height 19
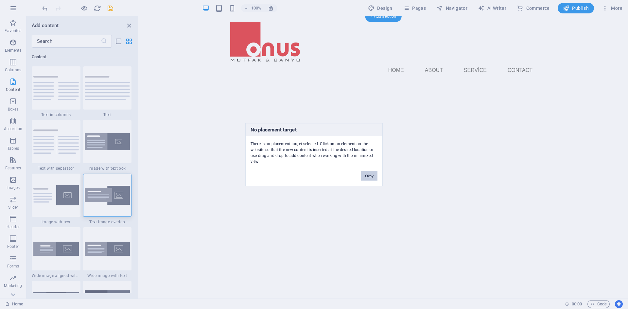
click at [369, 174] on button "Okay" at bounding box center [369, 176] width 16 height 10
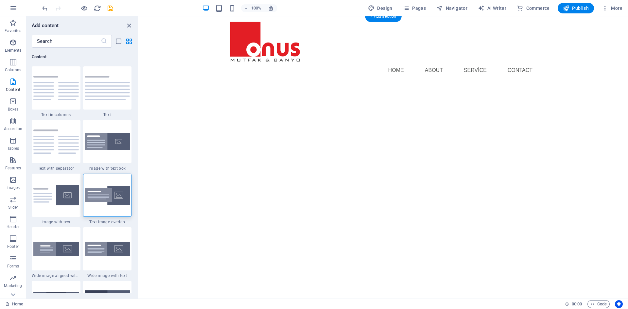
click at [333, 83] on html "Skip to main content Menu Home About Service Contact" at bounding box center [384, 49] width 490 height 67
click at [117, 162] on div at bounding box center [107, 141] width 49 height 43
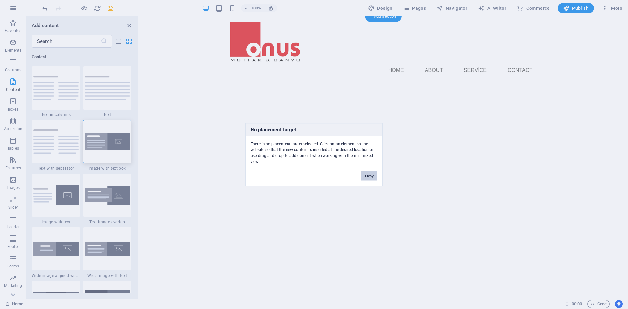
click at [369, 175] on button "Okay" at bounding box center [369, 176] width 16 height 10
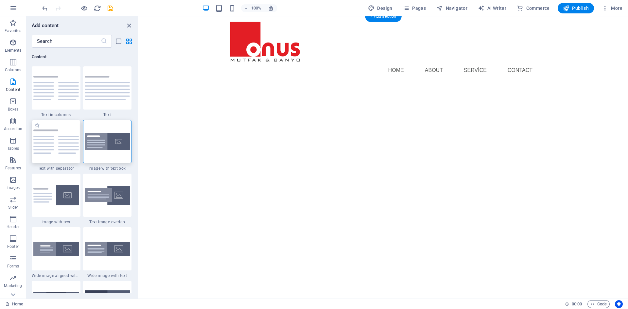
click at [60, 140] on img at bounding box center [55, 142] width 45 height 24
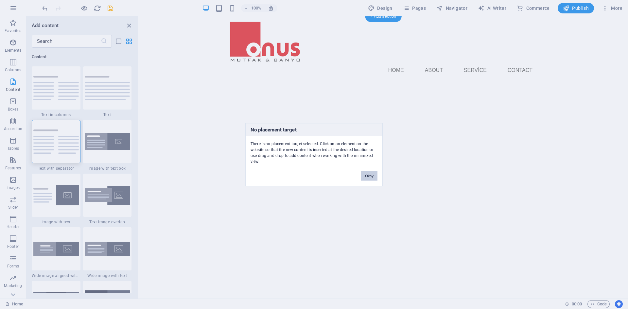
click at [371, 177] on button "Okay" at bounding box center [369, 176] width 16 height 10
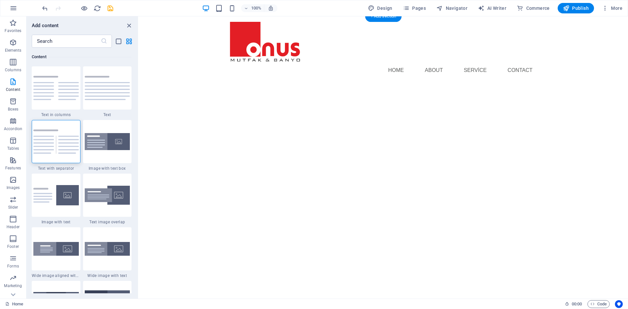
click at [374, 83] on html "Skip to main content Menu Home About Service Contact" at bounding box center [384, 49] width 490 height 67
drag, startPoint x: 472, startPoint y: 159, endPoint x: 460, endPoint y: 163, distance: 11.6
click at [471, 83] on html "Skip to main content Menu Home About Service Contact" at bounding box center [384, 49] width 490 height 67
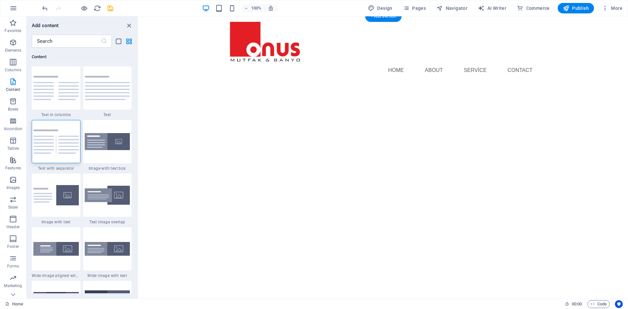
click at [134, 22] on div "Add content" at bounding box center [83, 26] width 112 height 8
click at [129, 25] on icon "close panel" at bounding box center [129, 26] width 8 height 8
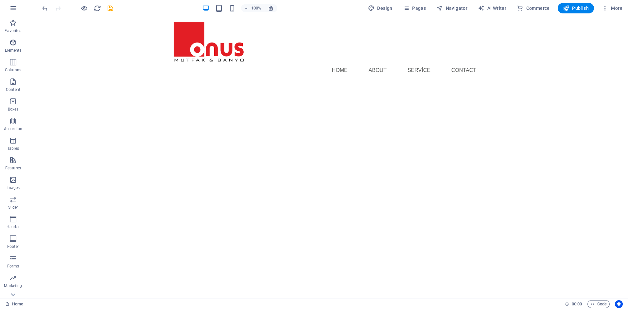
click at [284, 83] on html "Skip to main content Menu Home About Service Contact" at bounding box center [327, 49] width 602 height 67
click at [266, 83] on html "Skip to main content Menu Home About Service Contact" at bounding box center [327, 49] width 602 height 67
click at [16, 46] on icon "button" at bounding box center [13, 43] width 8 height 8
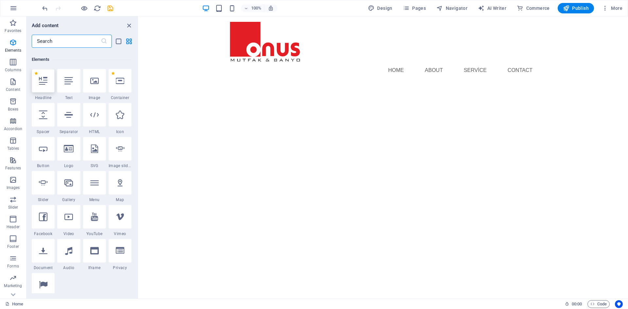
scroll to position [70, 0]
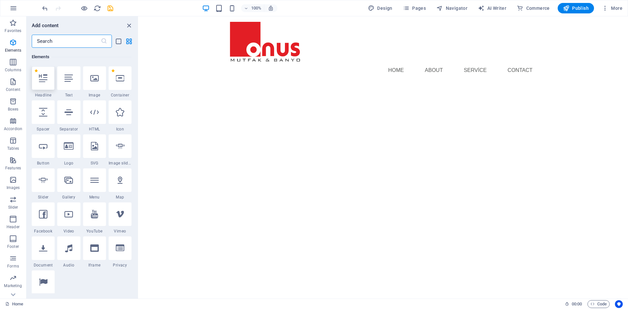
click at [45, 88] on div at bounding box center [43, 78] width 23 height 24
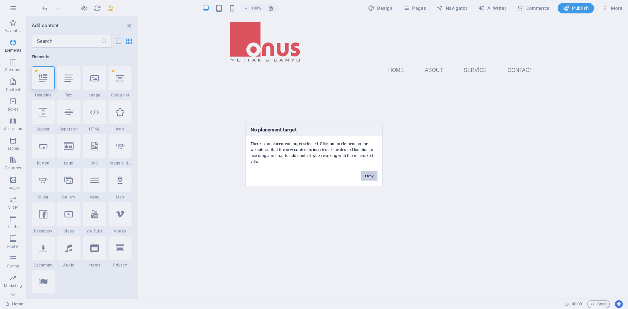
click at [375, 175] on button "Okay" at bounding box center [369, 176] width 16 height 10
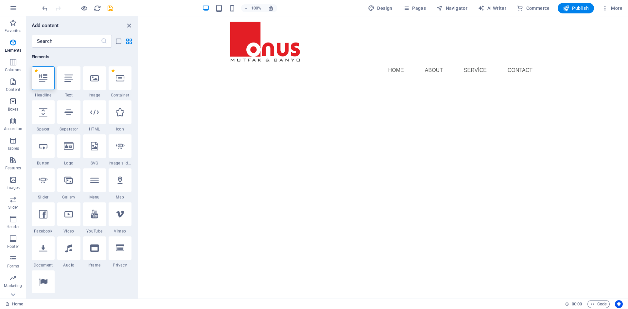
click at [19, 107] on span "Boxes" at bounding box center [13, 106] width 26 height 16
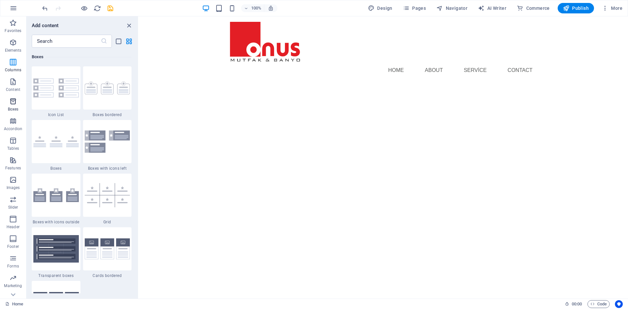
scroll to position [1805, 0]
click at [104, 94] on img at bounding box center [107, 87] width 45 height 13
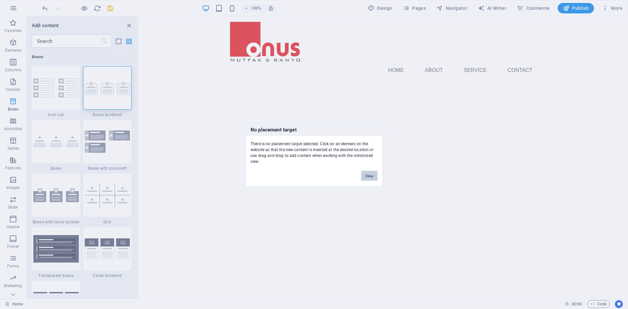
click at [367, 177] on button "Okay" at bounding box center [369, 176] width 16 height 10
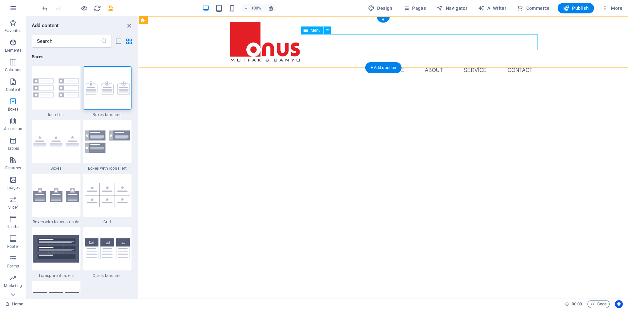
click at [353, 62] on nav "Home About Service Contact" at bounding box center [383, 70] width 309 height 16
click at [349, 56] on div "Menu Home About Service Contact" at bounding box center [384, 49] width 490 height 67
click at [388, 69] on div "+ Add section" at bounding box center [384, 67] width 36 height 11
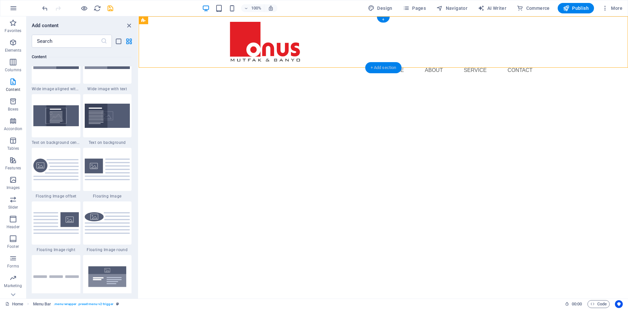
scroll to position [1145, 0]
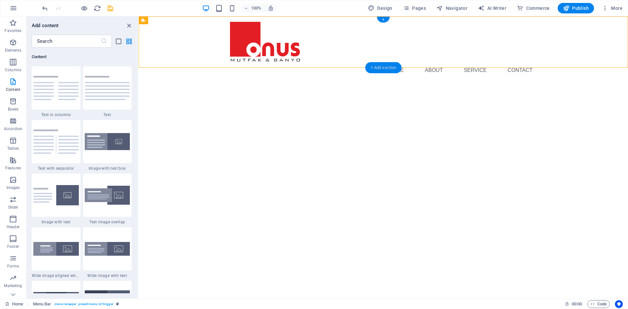
click at [388, 69] on div "+ Add section" at bounding box center [384, 67] width 36 height 11
click at [105, 152] on div at bounding box center [107, 141] width 49 height 43
select select "rem"
select select "px"
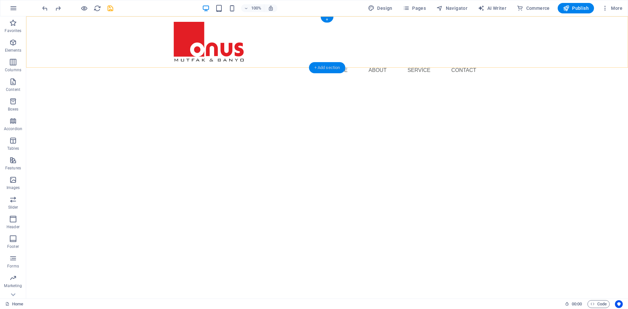
click at [328, 68] on div "+ Add section" at bounding box center [327, 67] width 36 height 11
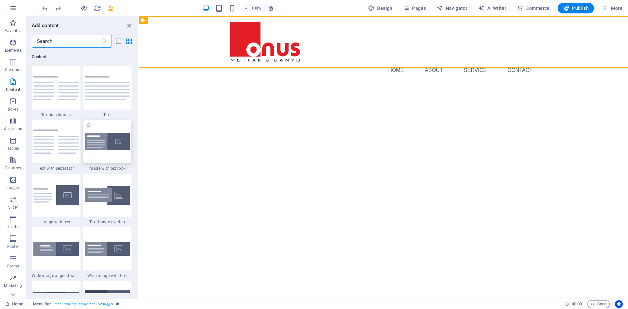
scroll to position [1200, 0]
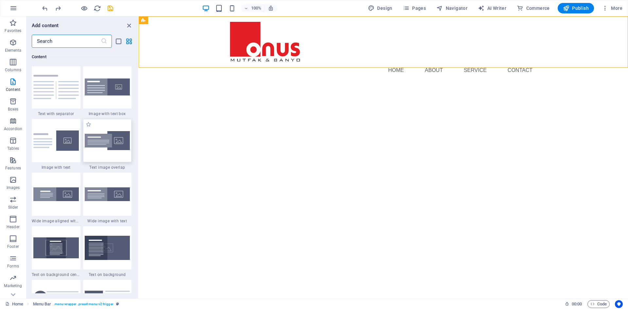
click at [110, 147] on img at bounding box center [107, 140] width 45 height 19
select select "rem"
select select "px"
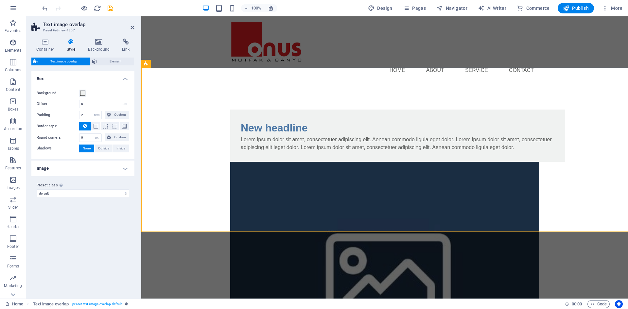
click at [384, 248] on html "Skip to main content Menu Home About Service Contact New headline Lorem ipsum d…" at bounding box center [384, 213] width 487 height 395
click at [308, 130] on div "New headline" at bounding box center [398, 128] width 314 height 16
click at [310, 134] on div "New headline" at bounding box center [398, 128] width 314 height 16
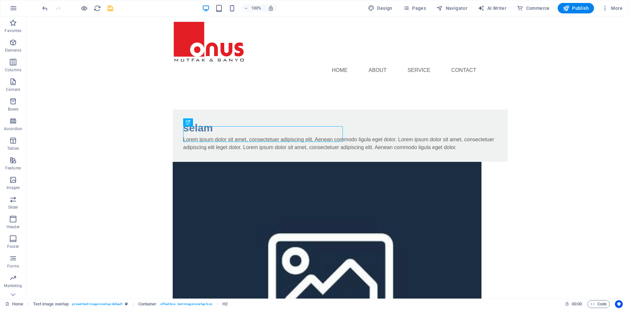
click at [393, 239] on html "Skip to main content Menu Home About Service Contact selam Lorem ipsum dolor si…" at bounding box center [327, 213] width 602 height 395
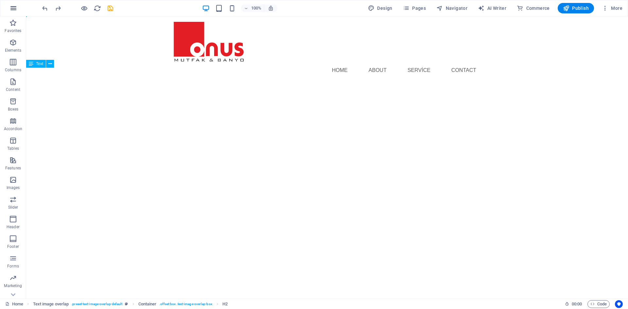
click at [15, 8] on icon "button" at bounding box center [13, 8] width 8 height 8
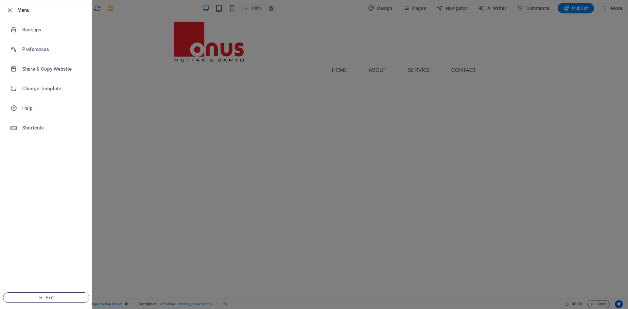
click at [45, 294] on button "Exit" at bounding box center [46, 298] width 86 height 10
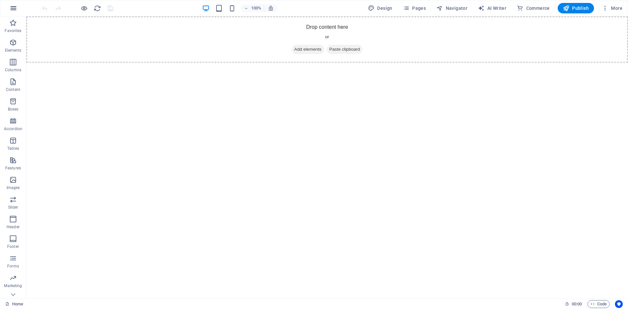
click at [13, 7] on icon "button" at bounding box center [13, 8] width 8 height 8
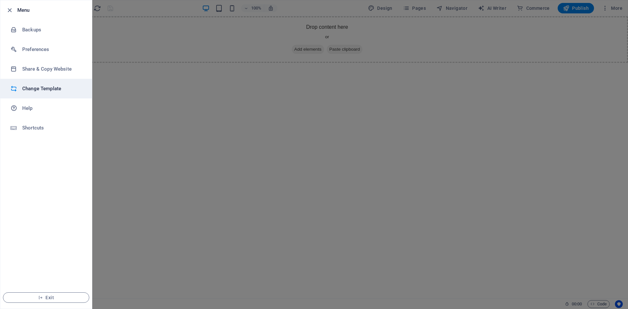
click at [50, 87] on h6 "Change Template" at bounding box center [52, 89] width 61 height 8
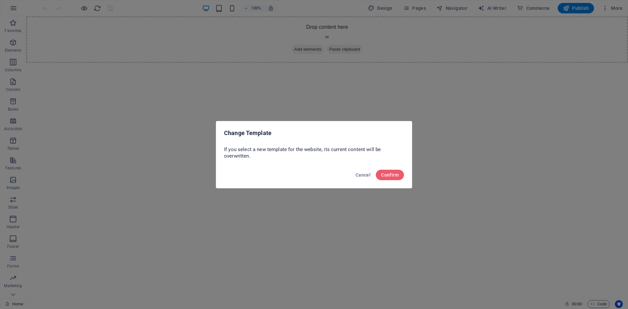
click at [395, 181] on div "Cancel Confirm" at bounding box center [314, 177] width 196 height 22
click at [393, 175] on span "Confirm" at bounding box center [390, 174] width 18 height 5
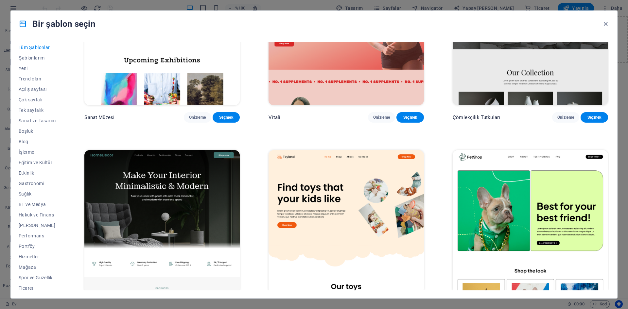
scroll to position [327, 0]
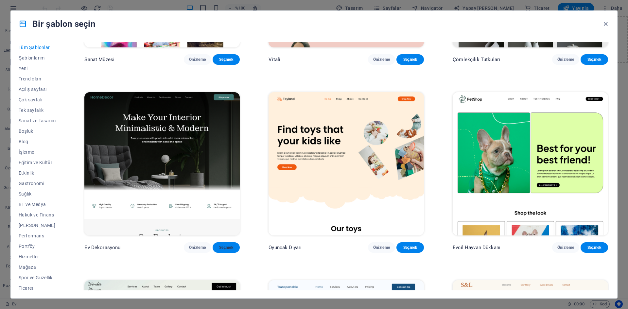
click at [227, 242] on button "Seçmek" at bounding box center [226, 247] width 27 height 10
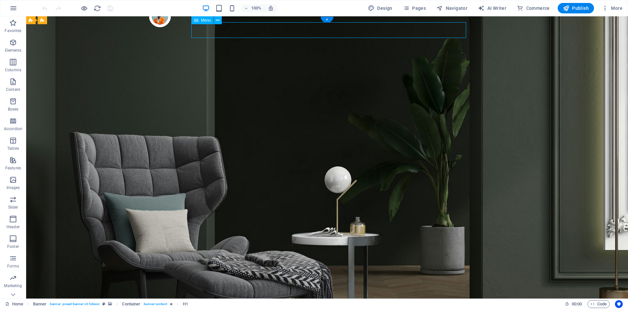
select select "1"
select select
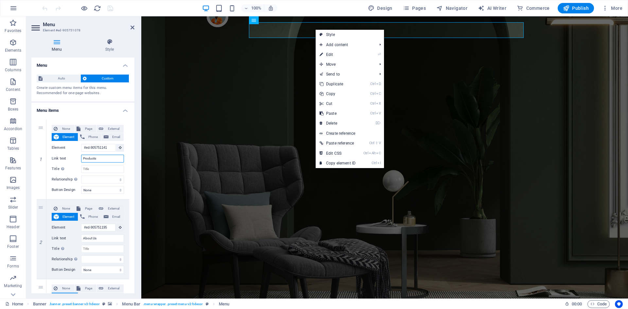
drag, startPoint x: 245, startPoint y: 175, endPoint x: 188, endPoint y: 145, distance: 64.0
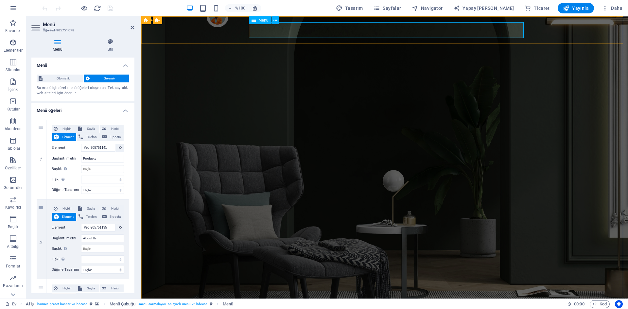
drag, startPoint x: 102, startPoint y: 160, endPoint x: 54, endPoint y: 161, distance: 48.4
click at [54, 161] on div "Bağlantı metni Products" at bounding box center [88, 159] width 72 height 8
type input "Ürünle"
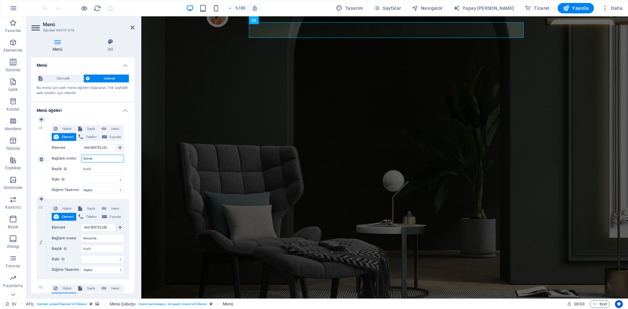
select select
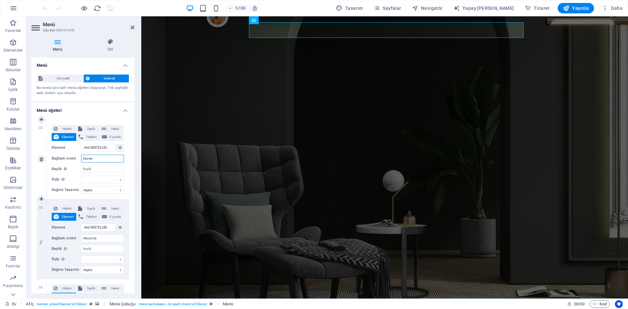
type input "Ürünler"
select select
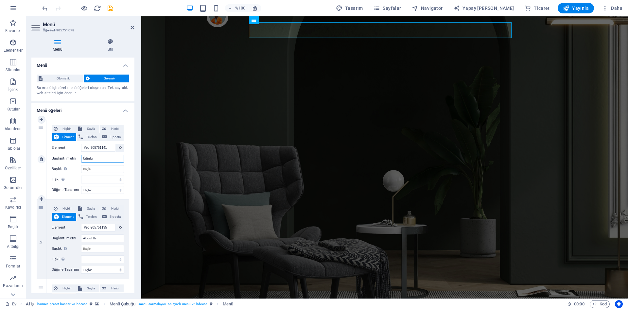
select select
type input "Ürünler"
drag, startPoint x: 100, startPoint y: 240, endPoint x: 76, endPoint y: 240, distance: 23.9
click at [76, 240] on div "Bağlantı metni About Us" at bounding box center [88, 239] width 72 height 8
type input "Hakkımıza"
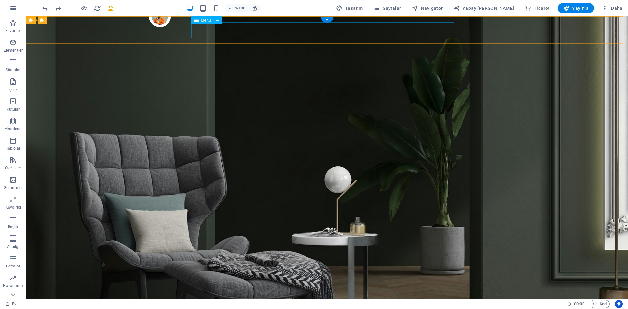
select select "1"
select select
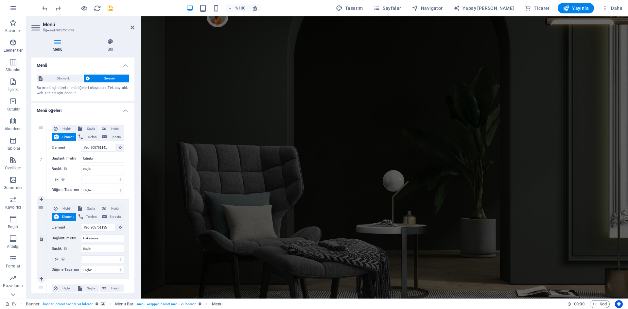
scroll to position [61, 0]
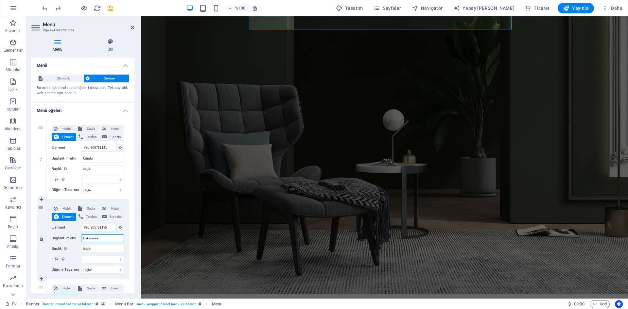
click at [106, 238] on input "Hakkımıza" at bounding box center [102, 239] width 43 height 8
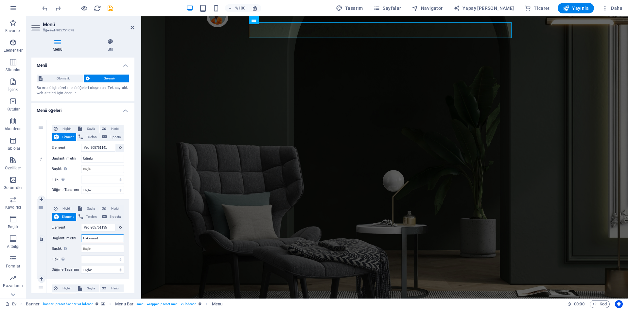
type input "Hakkımızda"
select select
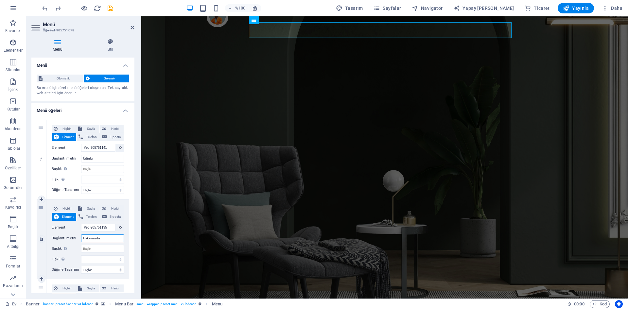
select select
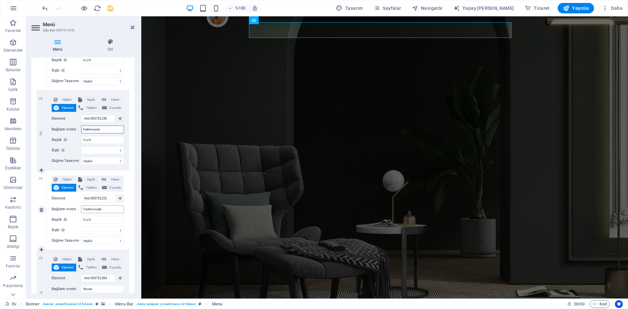
type input "Hakkımızda"
drag, startPoint x: 106, startPoint y: 208, endPoint x: 9, endPoint y: 221, distance: 97.3
click at [9, 221] on section "Favoriler Elementler Sütunlar İçerik Kutular Akordeon Tablolar Özellikler Görün…" at bounding box center [314, 157] width 628 height 282
type input "r"
type input "Referanslar"
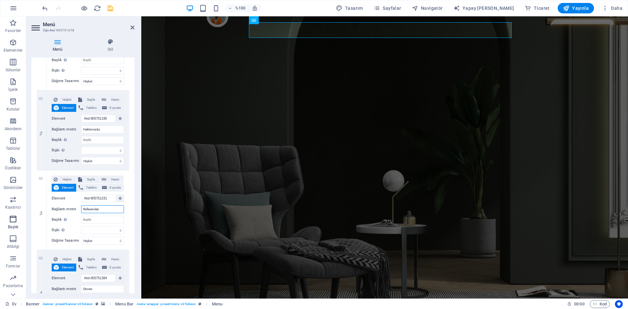
select select
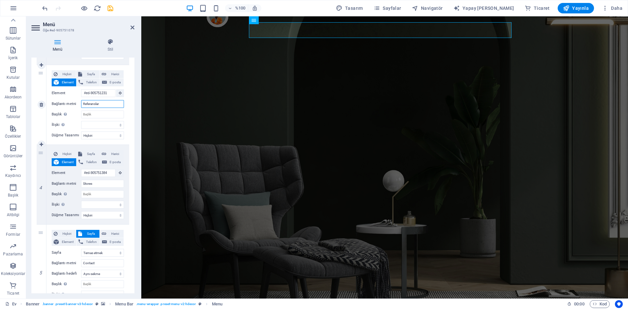
scroll to position [218, 0]
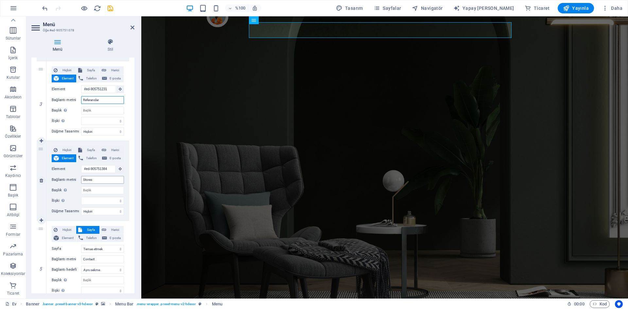
type input "Referanslar"
drag, startPoint x: 100, startPoint y: 178, endPoint x: 61, endPoint y: 184, distance: 39.8
click at [61, 184] on div "Hiçbiri Sayfa Harici Element Telefon E-posta Sayfa Ev Temas etmek Mahremiyet Ya…" at bounding box center [88, 175] width 72 height 59
type input "M"
select select
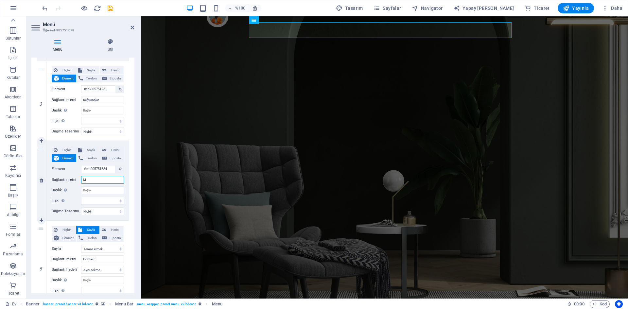
select select
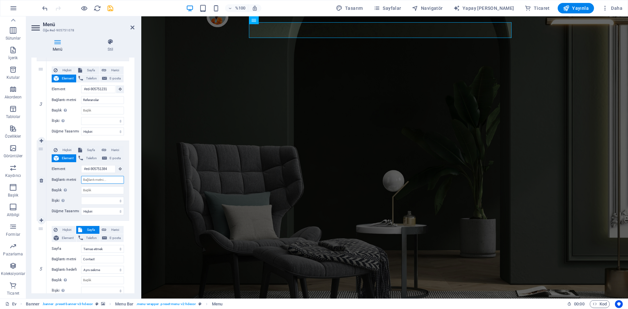
select select
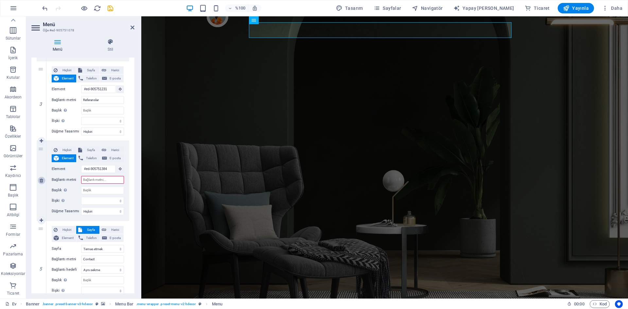
click at [41, 184] on link at bounding box center [42, 181] width 8 height 8
select select
select select "1"
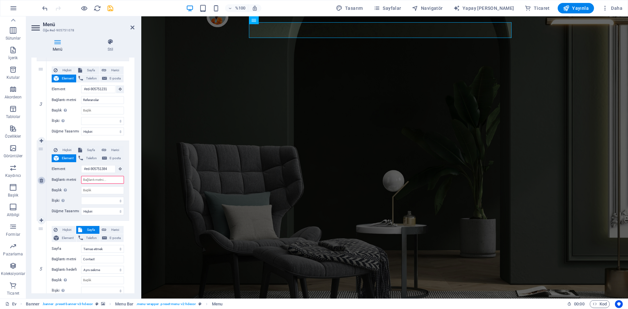
type input "Contact"
select select
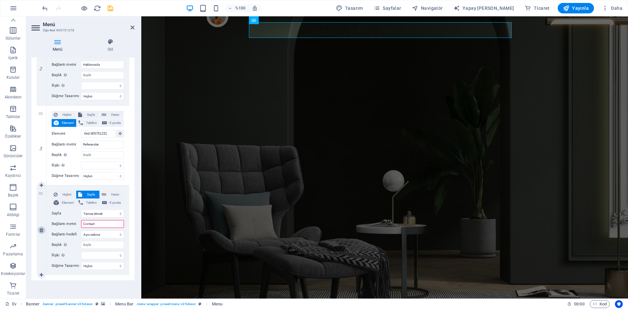
scroll to position [174, 0]
click at [101, 227] on input "Contact" at bounding box center [102, 224] width 43 height 8
type input "İletişim"
select select
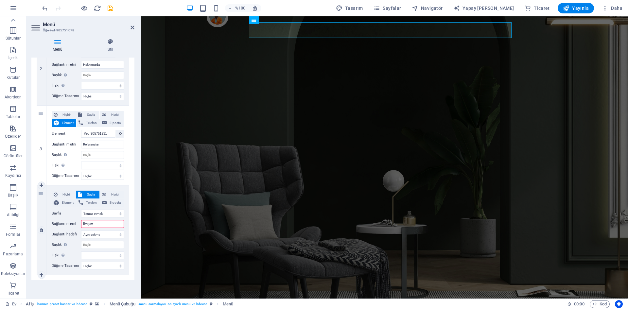
select select
type input "İletişim"
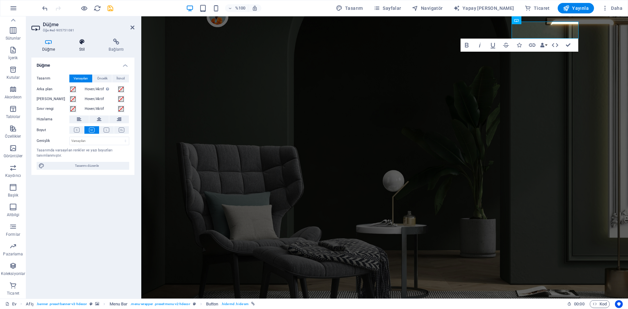
click at [86, 51] on h4 "Stil" at bounding box center [83, 46] width 30 height 14
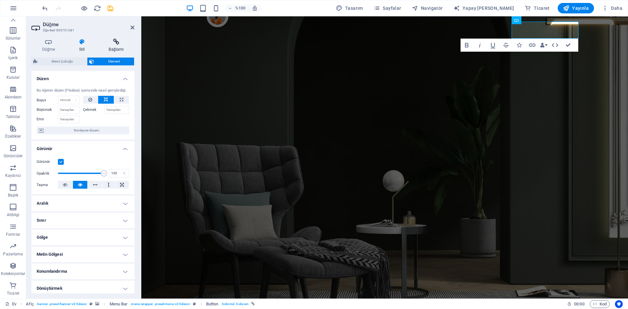
click at [110, 49] on font "Bağlantı" at bounding box center [116, 49] width 15 height 5
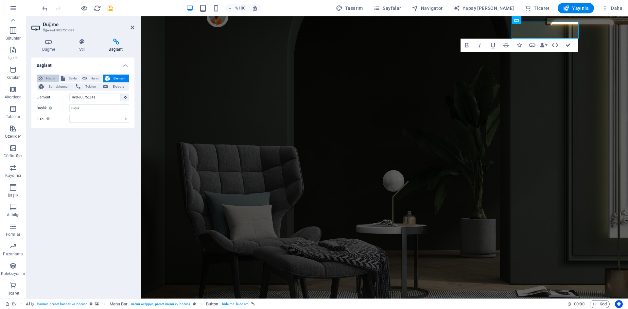
click at [52, 77] on font "Hiçbiri" at bounding box center [50, 79] width 9 height 4
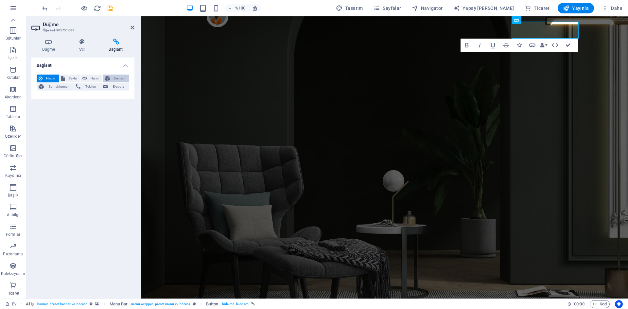
click at [116, 77] on font "Element" at bounding box center [120, 79] width 12 height 4
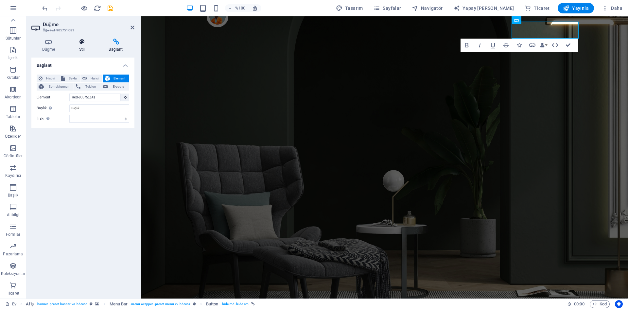
click at [86, 45] on icon at bounding box center [81, 42] width 27 height 7
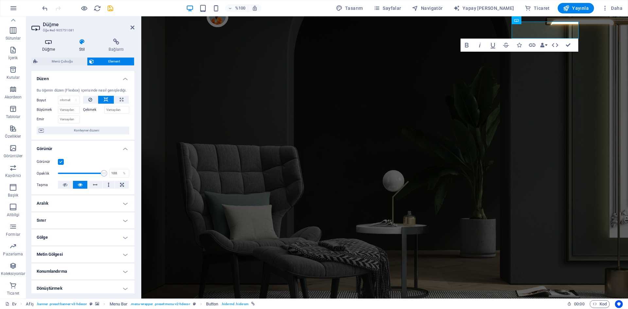
click at [54, 42] on icon at bounding box center [48, 42] width 34 height 7
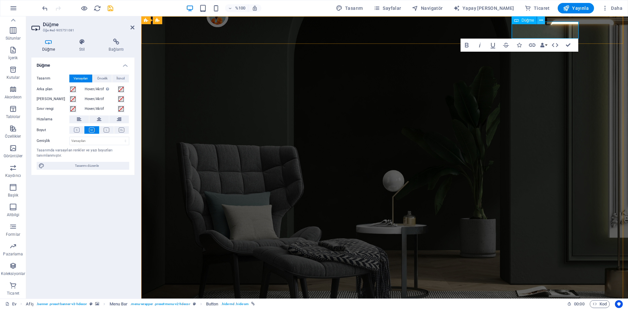
click at [542, 20] on icon at bounding box center [542, 20] width 4 height 7
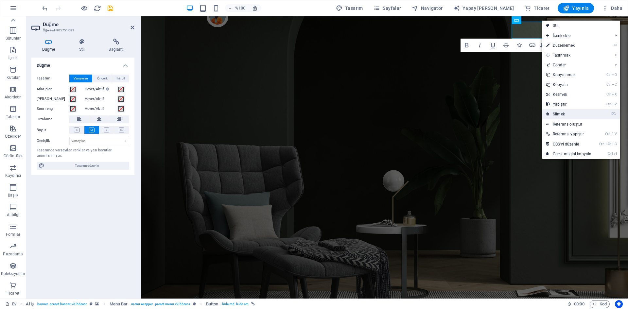
click at [563, 112] on font "Silmek" at bounding box center [559, 114] width 12 height 5
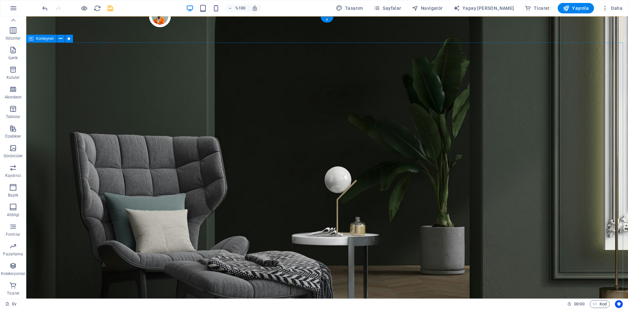
click at [329, 20] on div "+" at bounding box center [327, 20] width 13 height 6
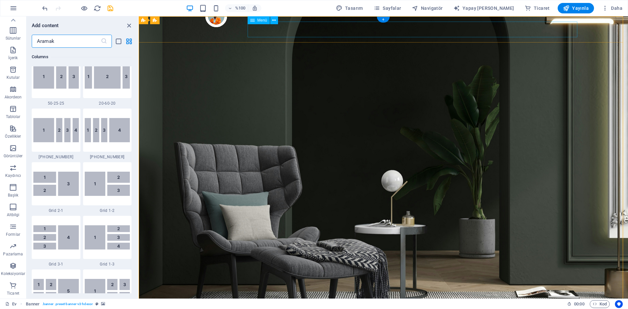
scroll to position [1145, 0]
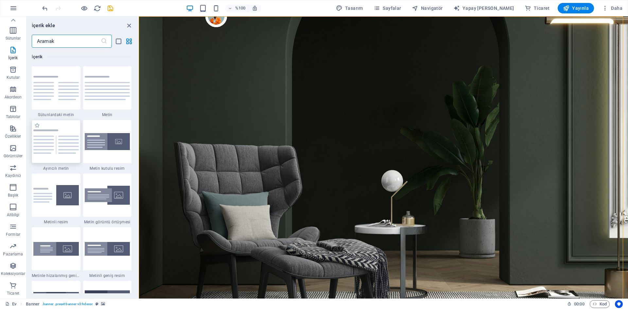
click at [69, 151] on img at bounding box center [55, 142] width 45 height 24
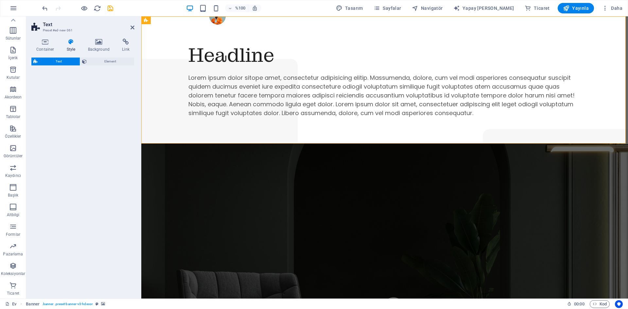
select select "rem"
select select "px"
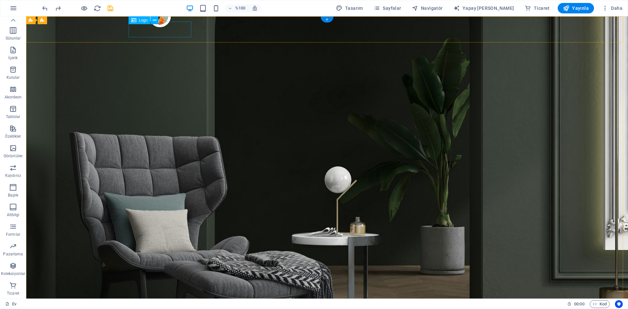
select select "px"
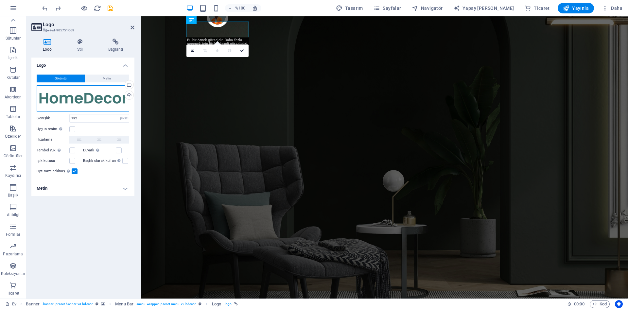
click at [94, 97] on div "Dosyaları buraya sürükleyin, dosyaları seçmek için tıklayın veya Dosyalar'dan v…" at bounding box center [83, 98] width 93 height 26
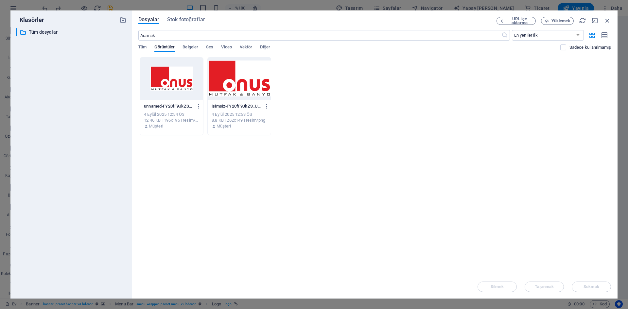
click at [227, 86] on div at bounding box center [239, 78] width 63 height 43
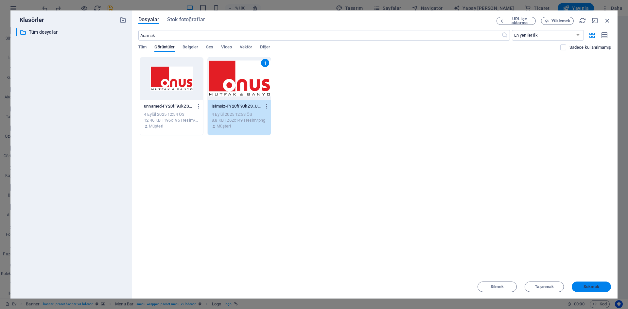
click at [589, 284] on font "Sokmak" at bounding box center [592, 286] width 16 height 5
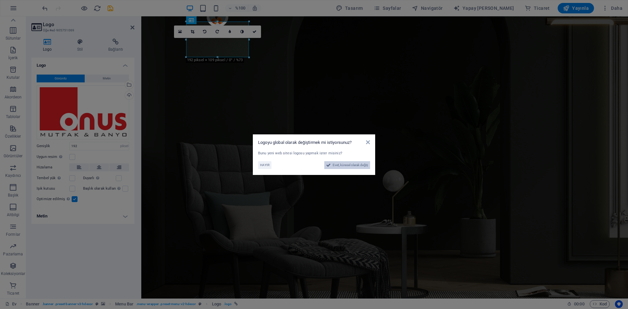
click at [353, 165] on font "Evet, küresel olarak değiş" at bounding box center [350, 165] width 35 height 4
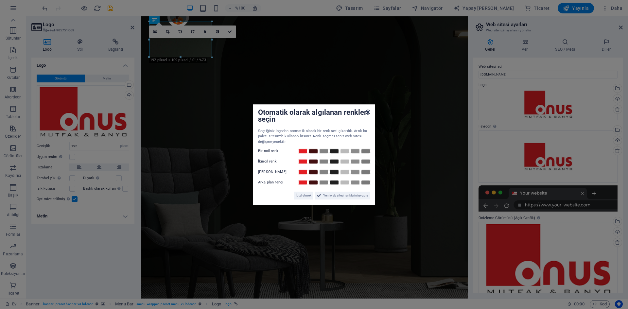
click at [367, 112] on icon at bounding box center [368, 112] width 4 height 5
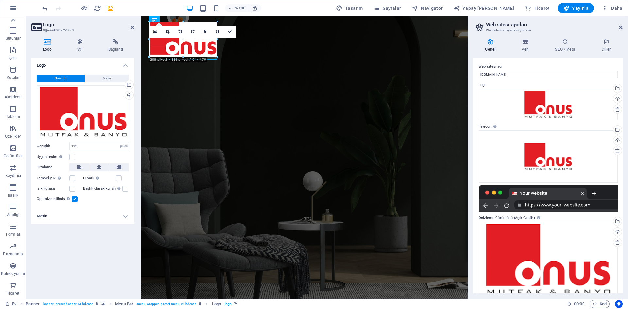
drag, startPoint x: 212, startPoint y: 57, endPoint x: 213, endPoint y: 39, distance: 18.0
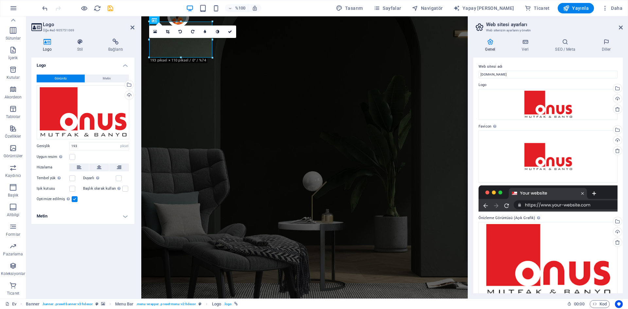
drag, startPoint x: 213, startPoint y: 41, endPoint x: 218, endPoint y: 41, distance: 4.9
click at [218, 38] on div "16:10 16:9 4:3 1:1 1:2 0" at bounding box center [192, 32] width 87 height 12
drag, startPoint x: 210, startPoint y: 39, endPoint x: 211, endPoint y: 42, distance: 3.6
click at [214, 38] on div "16:10 16:9 4:3 1:1 1:2 0" at bounding box center [192, 32] width 87 height 12
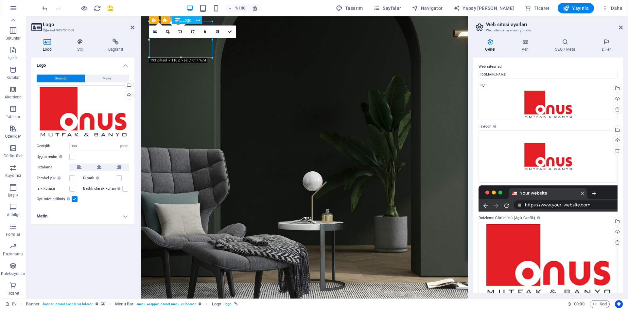
drag, startPoint x: 205, startPoint y: 47, endPoint x: 209, endPoint y: 52, distance: 7.4
drag, startPoint x: 203, startPoint y: 49, endPoint x: 216, endPoint y: 50, distance: 13.4
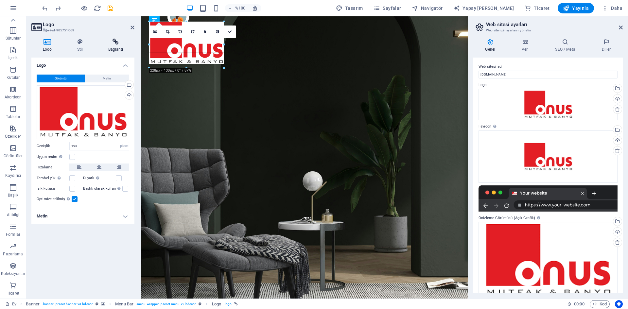
drag, startPoint x: 149, startPoint y: 40, endPoint x: 131, endPoint y: 49, distance: 20.2
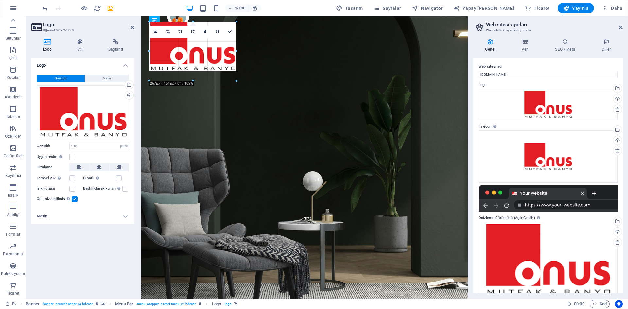
drag, startPoint x: 228, startPoint y: 44, endPoint x: 255, endPoint y: 47, distance: 27.4
drag, startPoint x: 95, startPoint y: 56, endPoint x: 234, endPoint y: 48, distance: 139.6
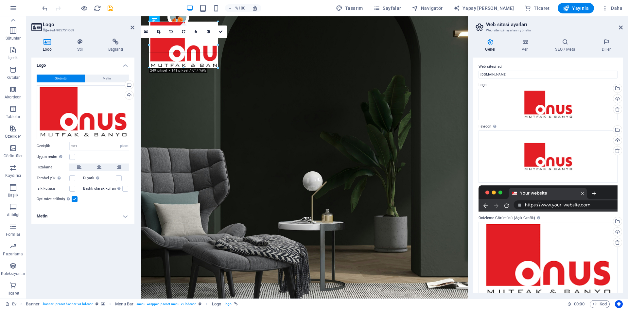
drag, startPoint x: 52, startPoint y: 52, endPoint x: 194, endPoint y: 60, distance: 142.2
type input "210"
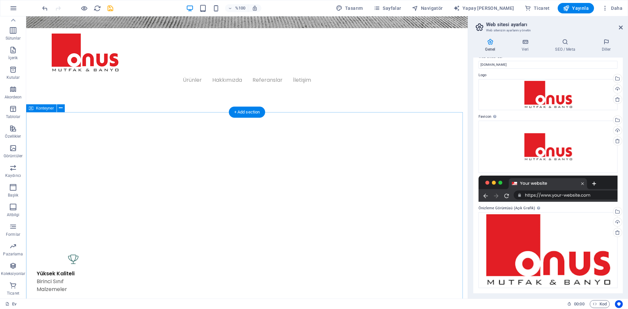
scroll to position [273, 0]
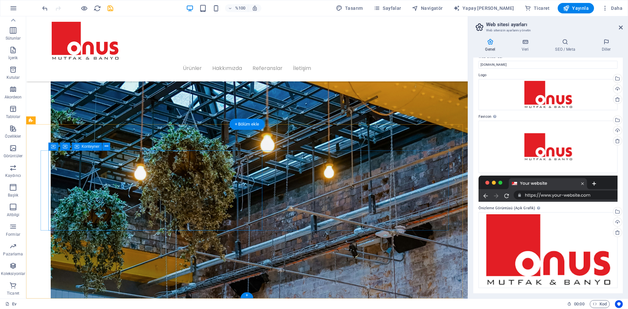
scroll to position [1780, 0]
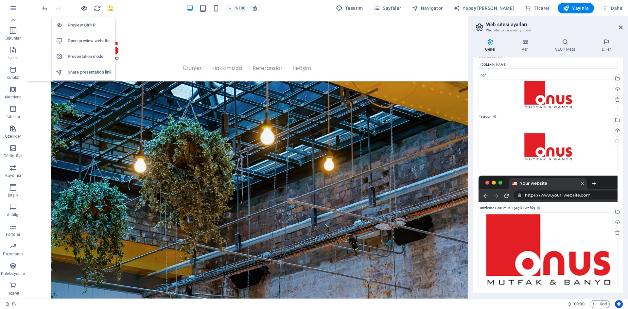
click at [85, 9] on icon "button" at bounding box center [84, 9] width 8 height 8
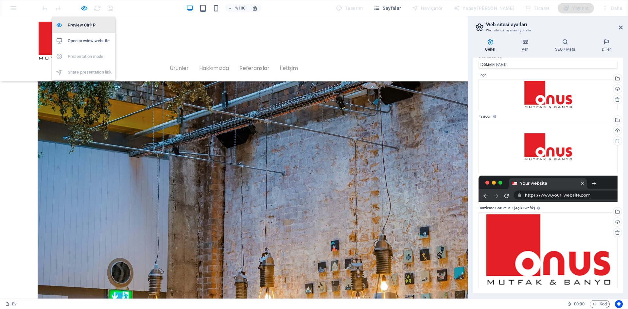
scroll to position [1708, 0]
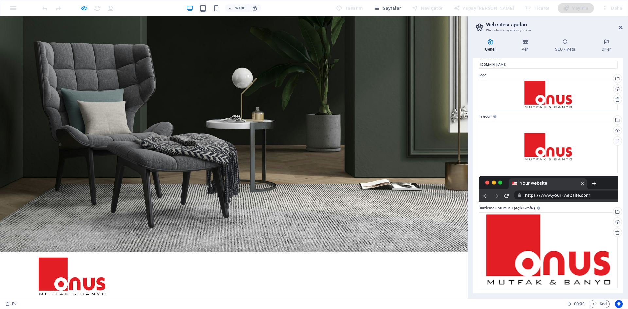
scroll to position [0, 0]
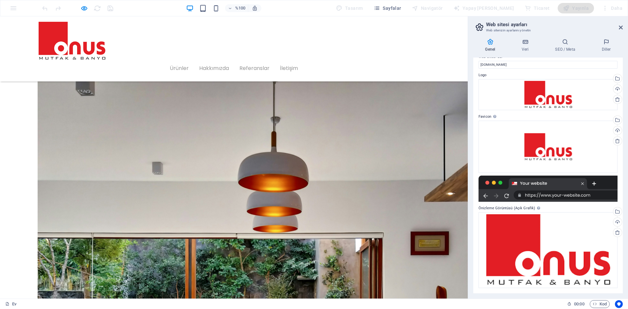
scroll to position [1202, 0]
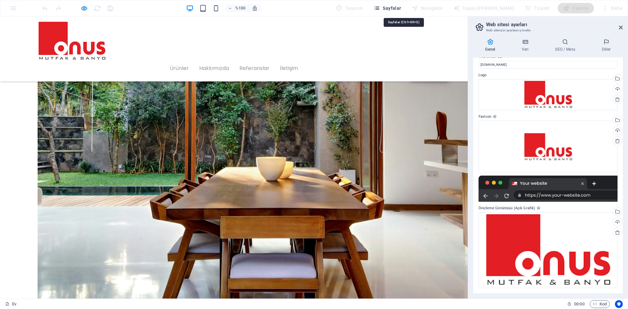
click at [401, 9] on font "Sayfalar" at bounding box center [392, 8] width 18 height 5
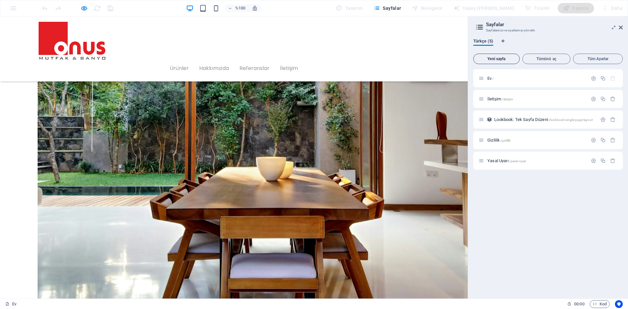
click at [497, 61] on button "Yeni sayfa" at bounding box center [496, 59] width 46 height 10
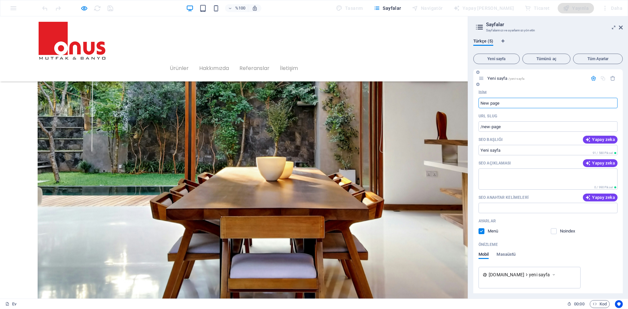
scroll to position [109, 0]
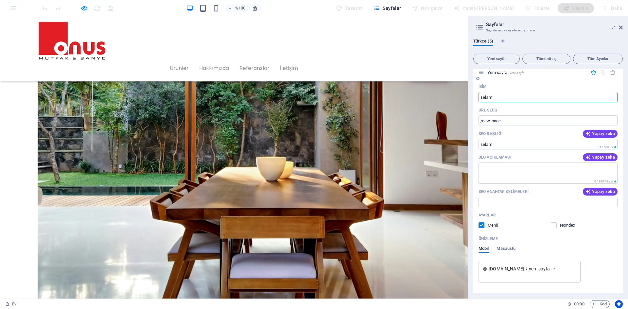
type input "selam"
type input "/selam"
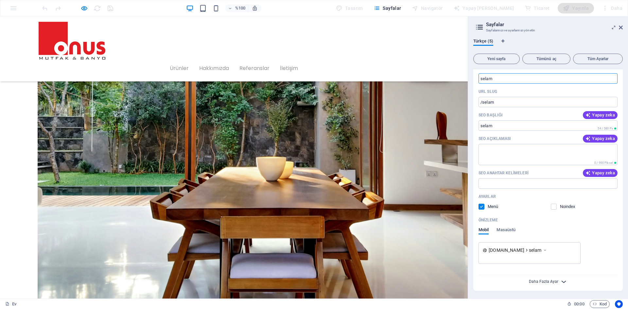
type input "selam"
click at [556, 280] on font "Daha Fazla Ayar" at bounding box center [543, 281] width 29 height 5
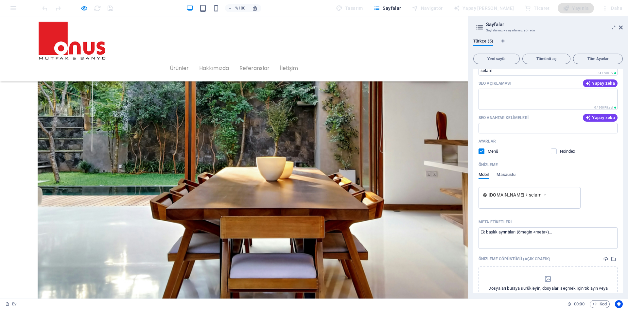
scroll to position [234, 0]
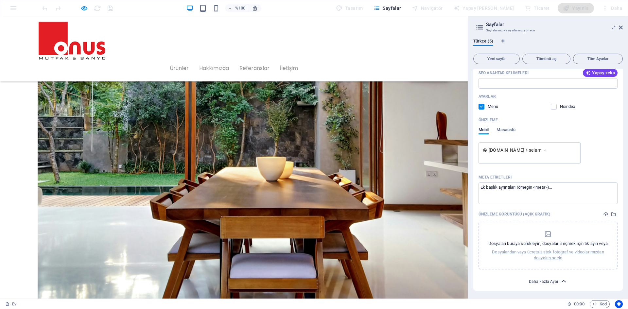
click at [554, 279] on font "Daha Fazla Ayar" at bounding box center [543, 281] width 29 height 5
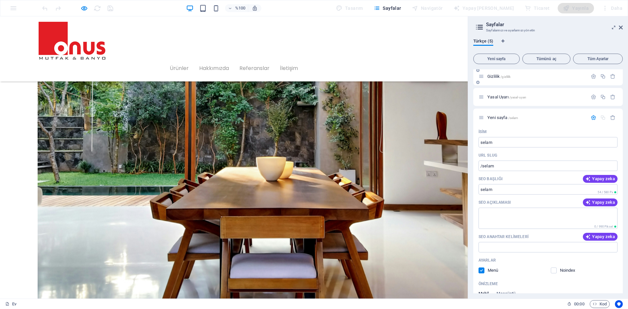
scroll to position [19, 0]
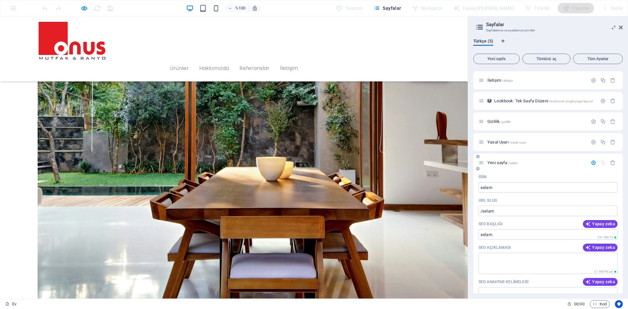
click at [499, 163] on font "Yeni sayfa" at bounding box center [498, 162] width 20 height 5
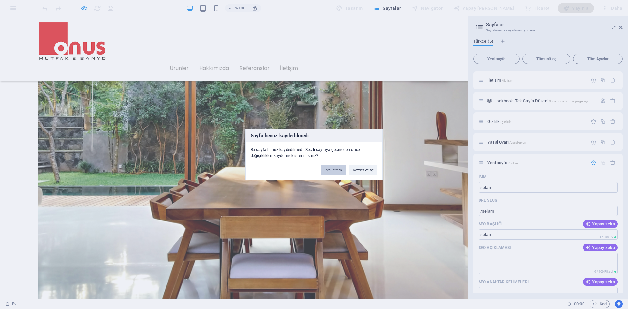
click at [333, 171] on font "İptal etmek" at bounding box center [334, 170] width 18 height 4
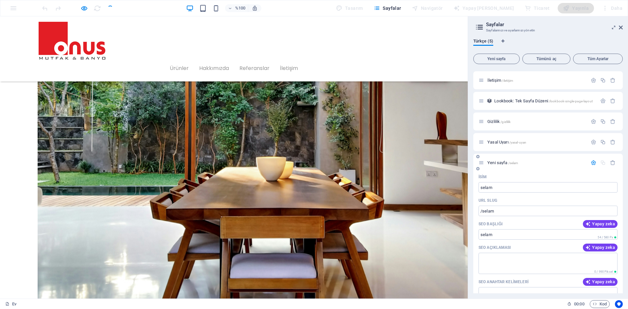
click at [547, 168] on div "Yeni sayfa /selam" at bounding box center [548, 163] width 150 height 18
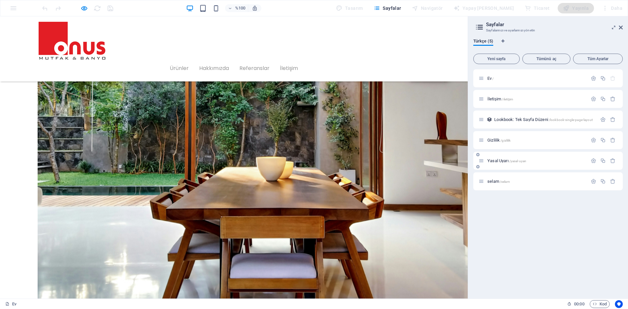
scroll to position [0, 0]
click at [490, 163] on div "Yasal Uyarı /yasal-uyarı" at bounding box center [533, 161] width 109 height 8
click at [494, 181] on span "selam /selam" at bounding box center [499, 181] width 23 height 5
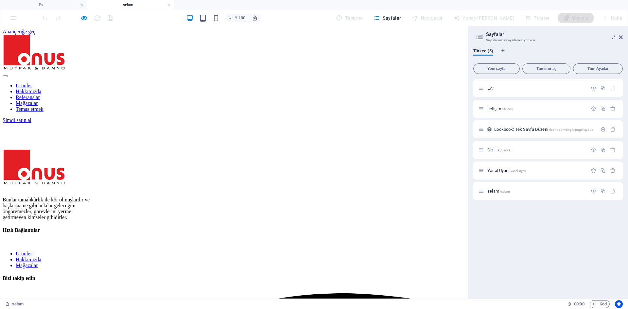
click at [252, 83] on nav "Ürünler Hakkımızda Referanslar Mağazalar Temas etmek" at bounding box center [234, 97] width 463 height 29
click at [223, 83] on nav "Ürünler Hakkımızda Referanslar Mağazalar Temas etmek" at bounding box center [234, 97] width 463 height 29
click at [86, 17] on icon "button" at bounding box center [84, 18] width 8 height 8
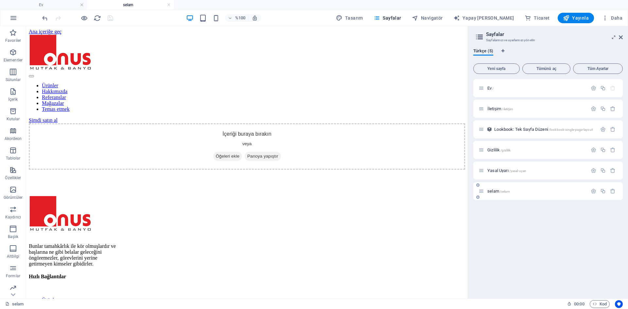
click at [490, 193] on div "selam /selam" at bounding box center [533, 191] width 109 height 8
click at [493, 191] on span "selam /selam" at bounding box center [499, 191] width 23 height 5
click at [233, 83] on nav "Ürünler Hakkımızda Referanslar Mağazalar Temas etmek" at bounding box center [247, 97] width 437 height 29
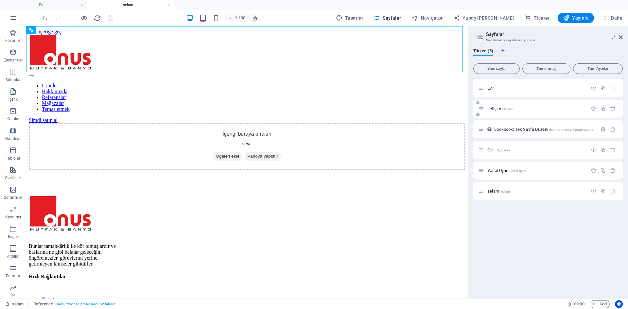
click at [491, 111] on font "İletişim" at bounding box center [495, 108] width 14 height 5
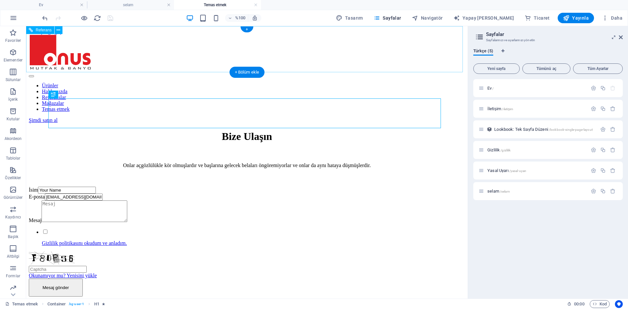
click at [278, 83] on nav "Ürünler Hakkımızda Referanslar Mağazalar Temas etmek" at bounding box center [247, 97] width 437 height 29
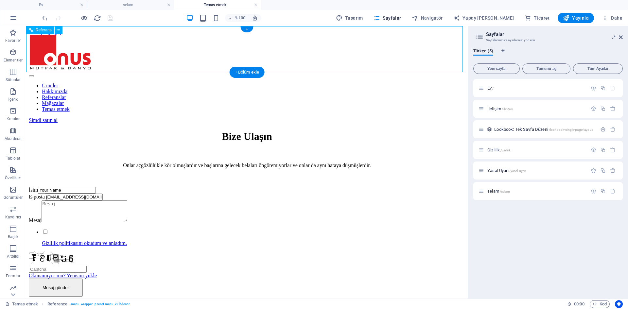
click at [274, 83] on nav "Ürünler Hakkımızda Referanslar Mağazalar Temas etmek" at bounding box center [247, 97] width 437 height 29
click at [234, 83] on nav "Ürünler Hakkımızda Referanslar Mağazalar Temas etmek" at bounding box center [247, 97] width 437 height 29
click at [314, 83] on nav "Ürünler Hakkımızda Referanslar Mağazalar Temas etmek" at bounding box center [247, 97] width 437 height 29
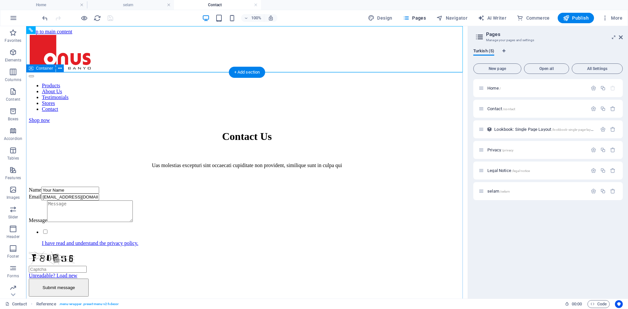
click at [367, 131] on div "Contact Us Uas molestias excepturi sint occaecati cupiditate non provident, sim…" at bounding box center [247, 214] width 437 height 166
click at [330, 58] on div "Products About Us Testimonials Stores Contact Shop now" at bounding box center [247, 79] width 437 height 89
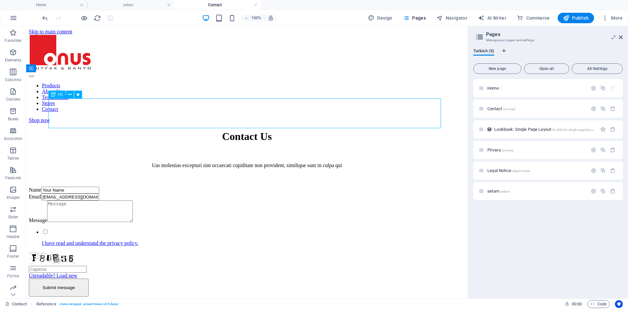
click at [272, 131] on div "Contact Us" at bounding box center [247, 137] width 437 height 12
click at [63, 3] on h4 "Home" at bounding box center [43, 4] width 87 height 7
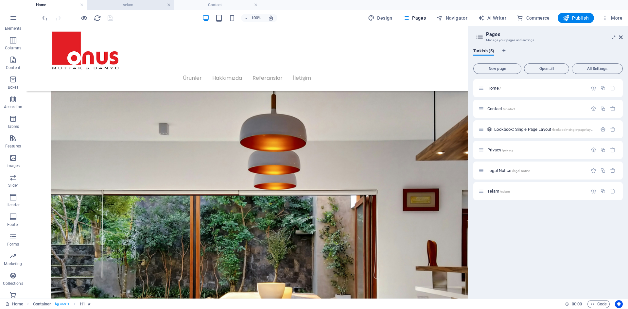
click at [169, 5] on link at bounding box center [169, 5] width 4 height 6
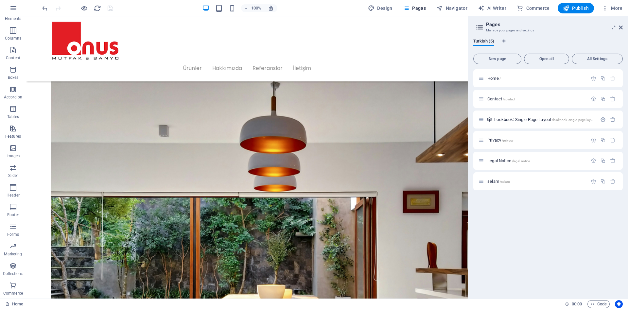
scroll to position [1234, 0]
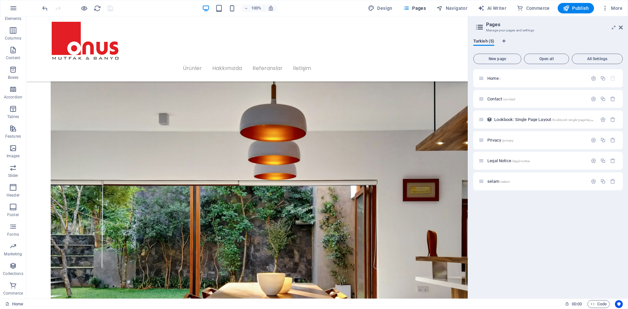
drag, startPoint x: 144, startPoint y: 7, endPoint x: 349, endPoint y: 11, distance: 205.2
click at [349, 11] on div "100% Design Pages Navigator AI Writer Commerce Publish More" at bounding box center [333, 8] width 584 height 10
click at [321, 14] on div "100% Design Pages Navigator AI Writer Commerce Publish More" at bounding box center [314, 8] width 628 height 16
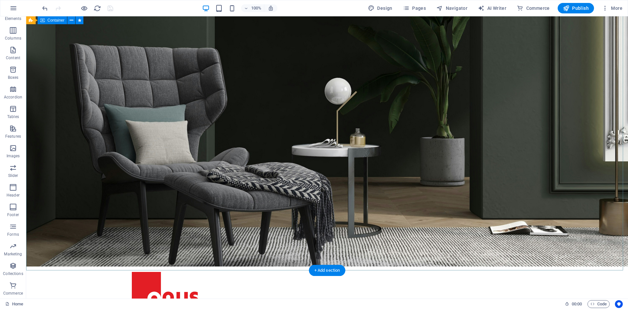
scroll to position [0, 0]
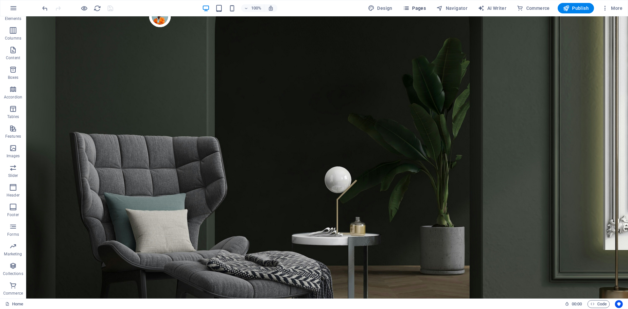
click at [414, 11] on span "Pages" at bounding box center [414, 8] width 23 height 7
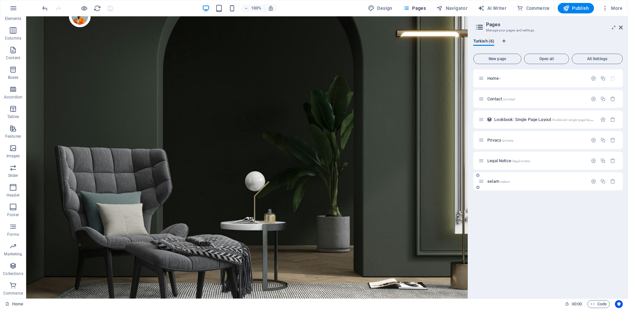
click at [495, 179] on div "selam /selam" at bounding box center [533, 182] width 109 height 8
click at [498, 180] on span "selam /selam" at bounding box center [499, 181] width 23 height 5
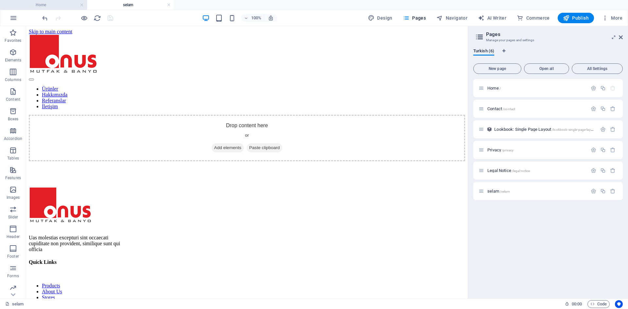
click at [62, 4] on h4 "Home" at bounding box center [43, 4] width 87 height 7
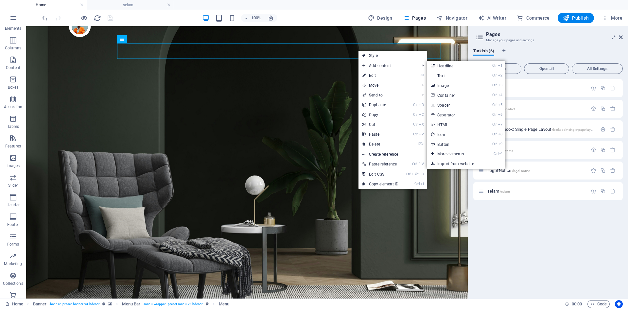
click at [523, 201] on div "Home / Contact /contact Lookbook: Single Page Layout /lookbook-single-page-layo…" at bounding box center [548, 186] width 150 height 214
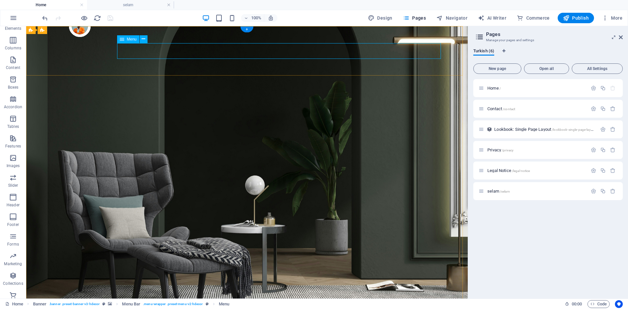
drag, startPoint x: 524, startPoint y: 218, endPoint x: 376, endPoint y: 51, distance: 223.0
click at [482, 190] on icon at bounding box center [482, 191] width 6 height 6
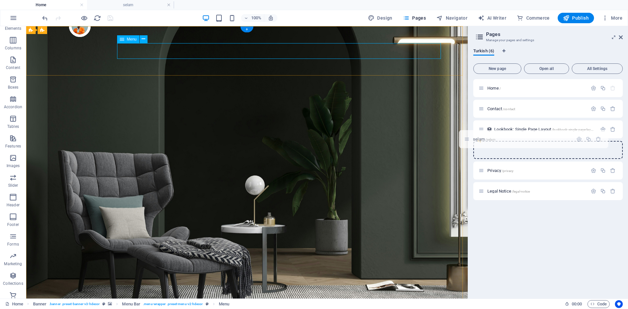
drag, startPoint x: 508, startPoint y: 217, endPoint x: 401, endPoint y: 56, distance: 193.1
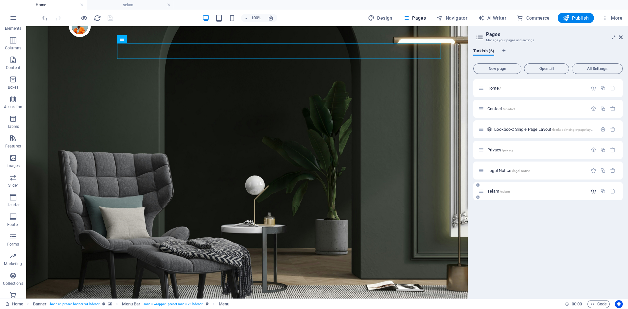
click at [594, 192] on icon "button" at bounding box center [594, 191] width 6 height 6
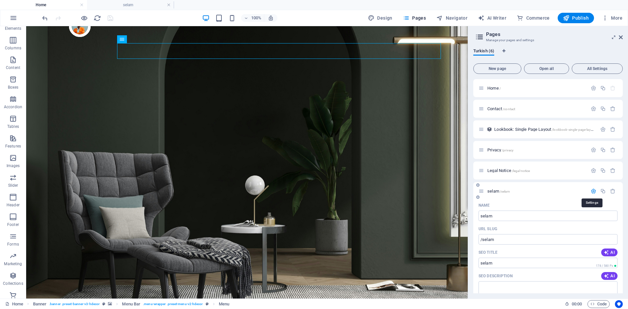
click at [594, 192] on icon "button" at bounding box center [594, 191] width 6 height 6
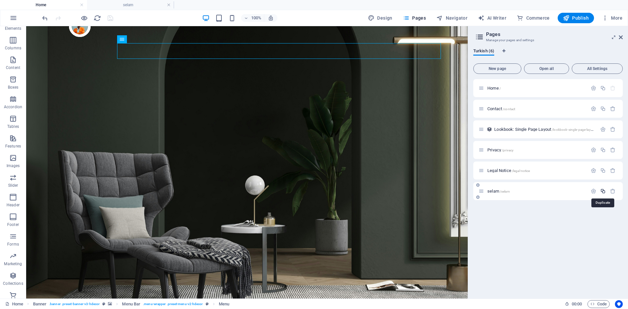
click at [602, 193] on icon "button" at bounding box center [603, 191] width 6 height 6
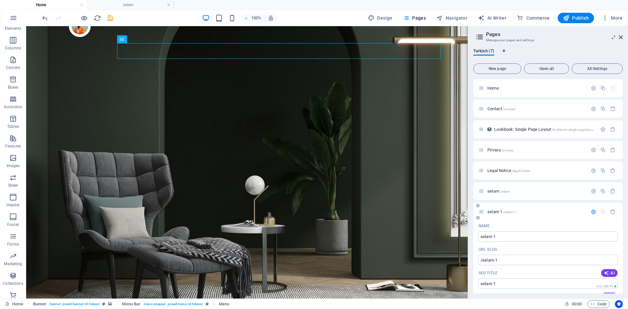
click at [594, 211] on icon "button" at bounding box center [594, 212] width 6 height 6
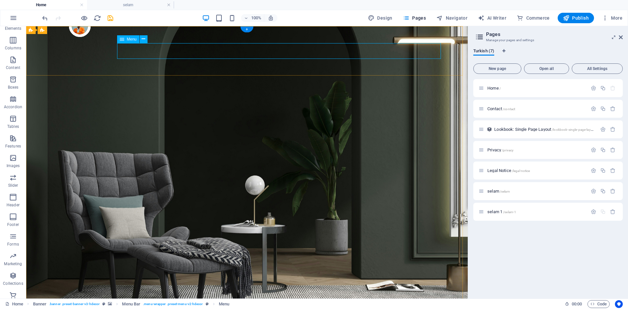
select select "1"
select select
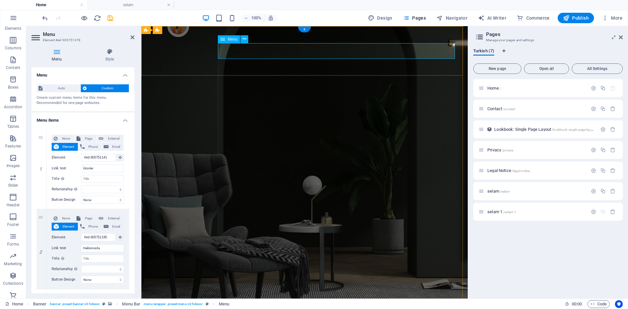
click at [127, 39] on header "Menu Element #ed-905751078" at bounding box center [82, 34] width 103 height 17
click at [129, 38] on header "Menu Element #ed-905751078" at bounding box center [82, 34] width 103 height 17
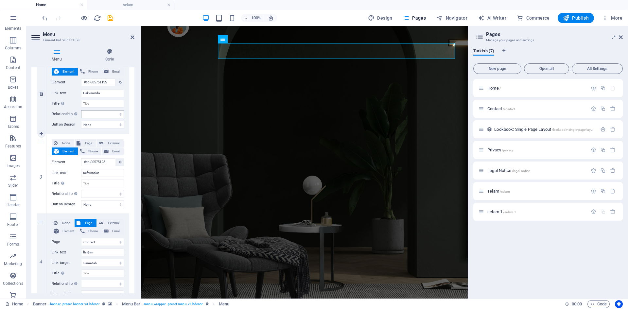
scroll to position [184, 0]
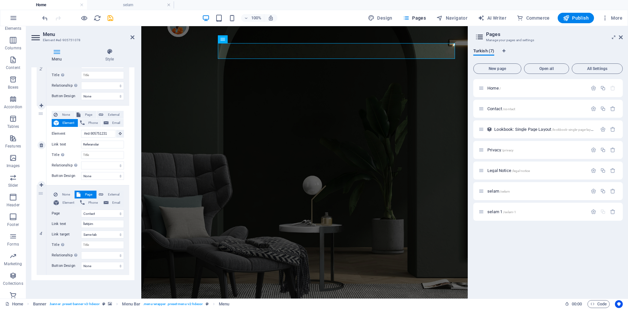
drag, startPoint x: 67, startPoint y: 286, endPoint x: 53, endPoint y: 105, distance: 181.5
click at [53, 106] on div "None Page External Element Phone Email Page Home Contact Privacy Legal Notice s…" at bounding box center [87, 146] width 83 height 80
click at [41, 275] on icon at bounding box center [42, 275] width 4 height 5
select select
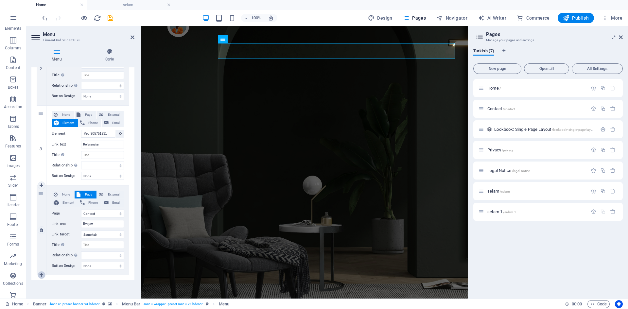
select select
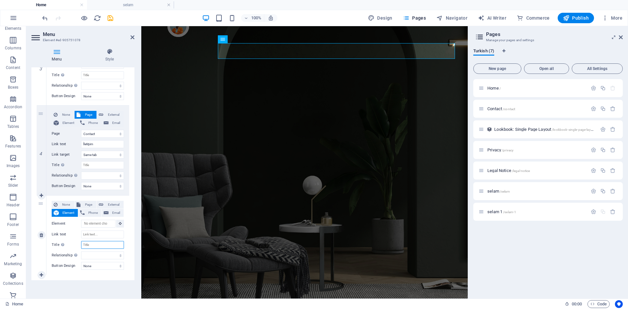
click at [96, 244] on input "Title Additional link description, should not be the same as the link text. The…" at bounding box center [102, 245] width 43 height 8
click at [99, 234] on input "Link text" at bounding box center [102, 235] width 43 height 8
type input "Selam"
select select
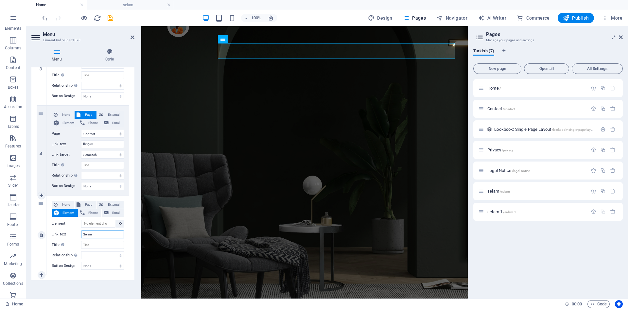
select select
type input "Selam"
drag, startPoint x: 97, startPoint y: 246, endPoint x: 75, endPoint y: 244, distance: 22.0
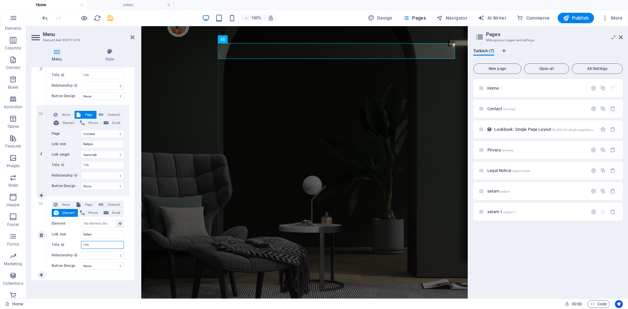
click at [75, 244] on div "Title Additional link description, should not be the same as the link text. The…" at bounding box center [88, 245] width 72 height 8
type input "Selam"
select select
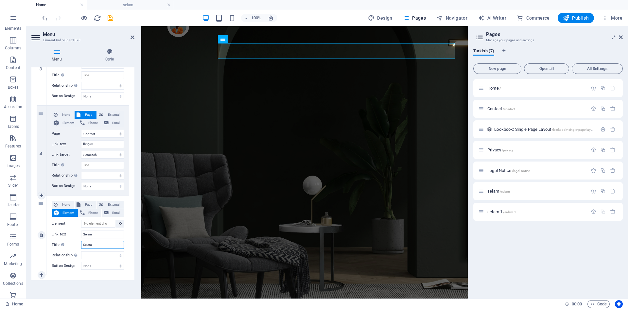
select select
type input "Selam"
drag, startPoint x: 92, startPoint y: 236, endPoint x: 73, endPoint y: 235, distance: 19.3
click at [73, 235] on div "Link text Selam" at bounding box center [88, 235] width 72 height 8
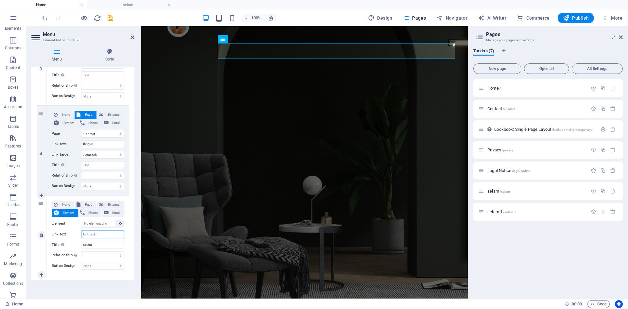
select select
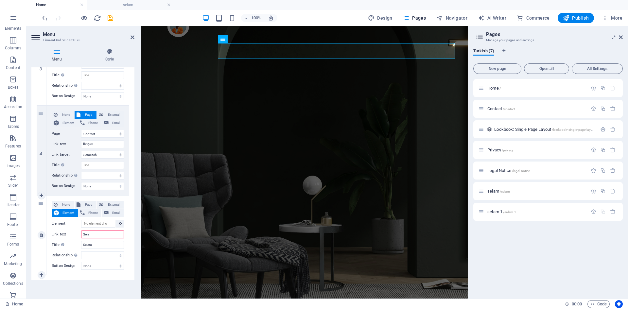
type input "Selam"
select select
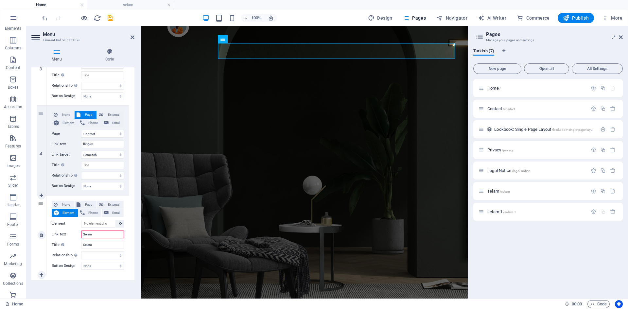
select select
drag, startPoint x: 93, startPoint y: 246, endPoint x: 77, endPoint y: 244, distance: 16.1
click at [77, 244] on div "Title Additional link description, should not be the same as the link text. The…" at bounding box center [88, 245] width 72 height 8
type input "ss"
select select
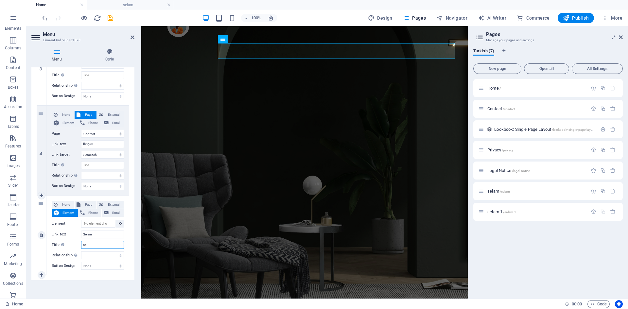
select select
type input "ss"
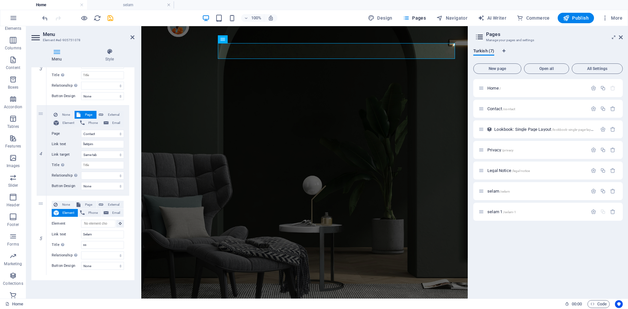
click at [108, 277] on div "1 None Page External Element Phone Email Page Home Contact Privacy Legal Notice…" at bounding box center [82, 70] width 103 height 419
click at [132, 35] on icon at bounding box center [133, 37] width 4 height 5
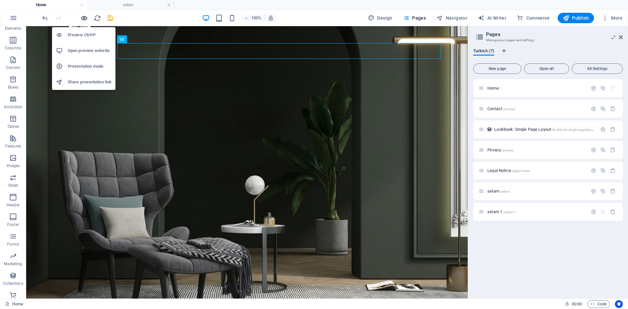
click at [84, 19] on icon "button" at bounding box center [84, 18] width 8 height 8
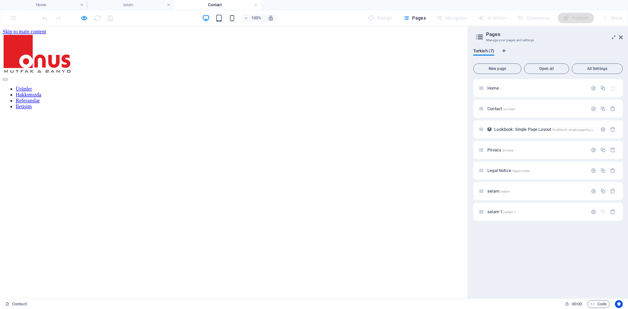
scroll to position [0, 0]
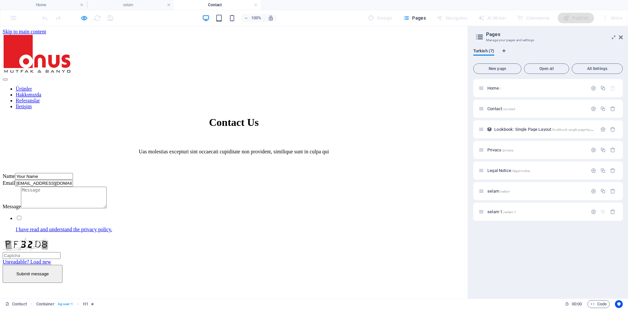
click at [254, 7] on h4 "Contact" at bounding box center [217, 4] width 87 height 7
click at [257, 5] on link at bounding box center [256, 5] width 4 height 6
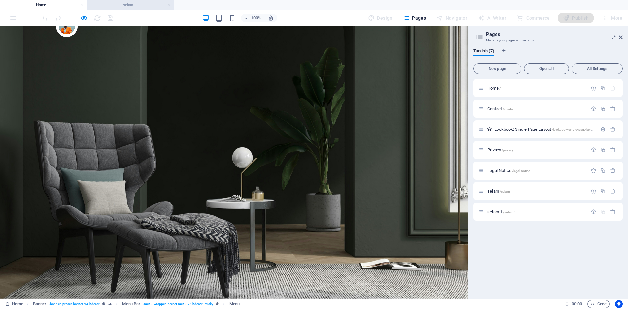
click at [169, 5] on link at bounding box center [169, 5] width 4 height 6
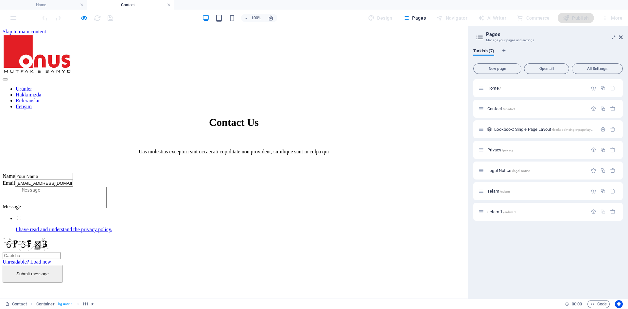
click at [167, 5] on link at bounding box center [169, 5] width 4 height 6
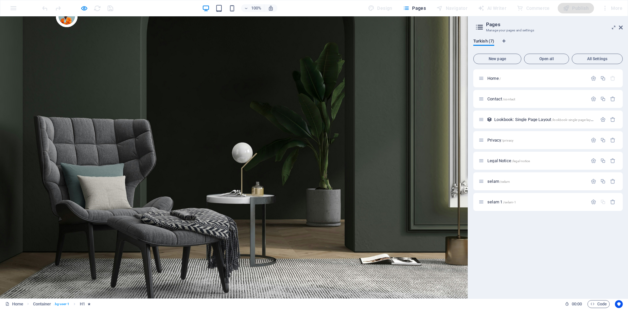
click at [506, 203] on span "/selam-1" at bounding box center [509, 203] width 13 height 4
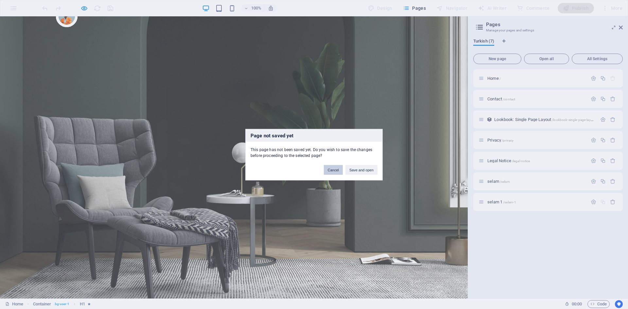
click at [333, 171] on button "Cancel" at bounding box center [333, 170] width 19 height 10
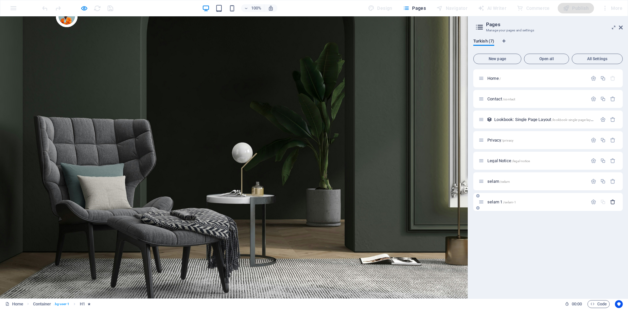
click at [615, 203] on icon "button" at bounding box center [613, 202] width 6 height 6
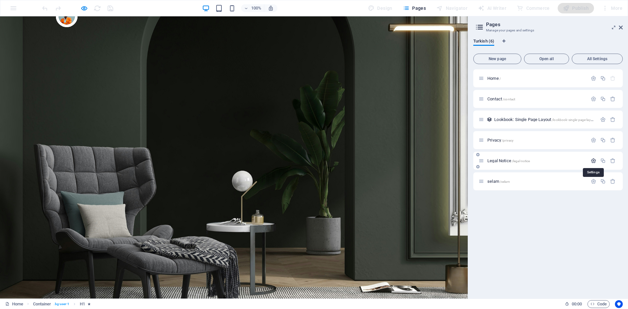
click at [595, 163] on icon "button" at bounding box center [594, 161] width 6 height 6
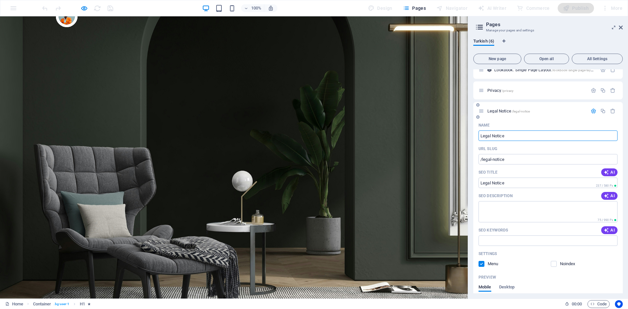
scroll to position [34, 0]
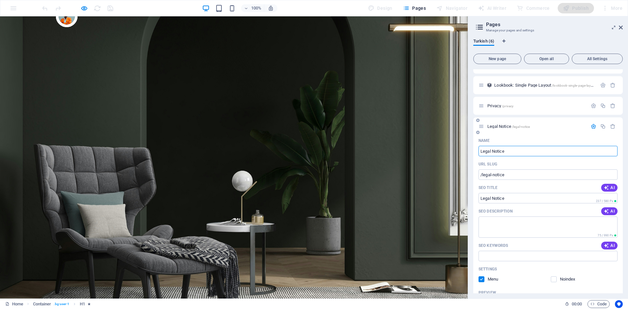
click at [593, 127] on icon "button" at bounding box center [594, 127] width 6 height 6
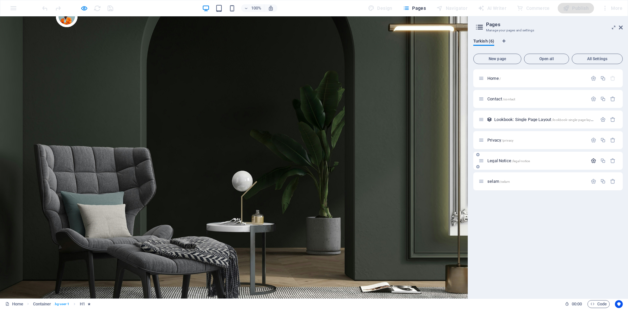
scroll to position [0, 0]
click at [593, 181] on icon "button" at bounding box center [594, 182] width 6 height 6
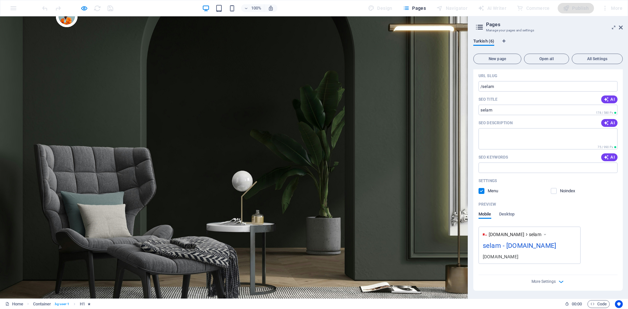
scroll to position [89, 0]
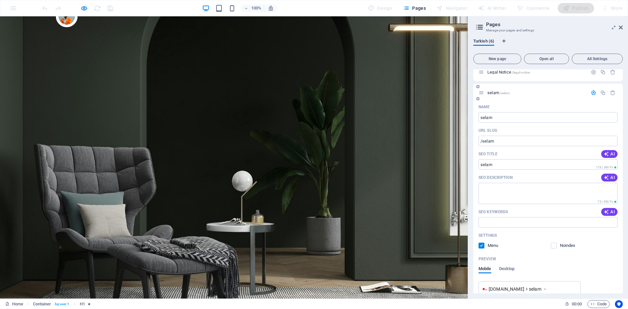
click at [591, 93] on icon "button" at bounding box center [594, 93] width 6 height 6
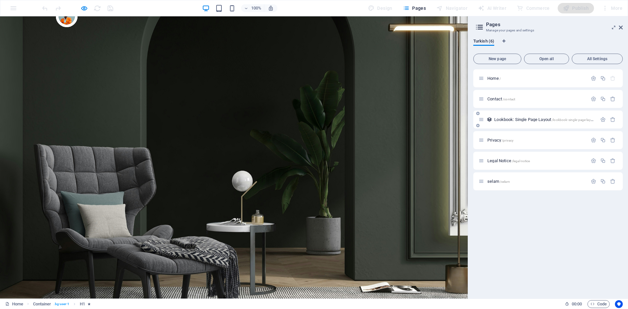
click at [519, 120] on span "Lookbook: Single Page Layout /lookbook-single-page-layout" at bounding box center [544, 119] width 101 height 5
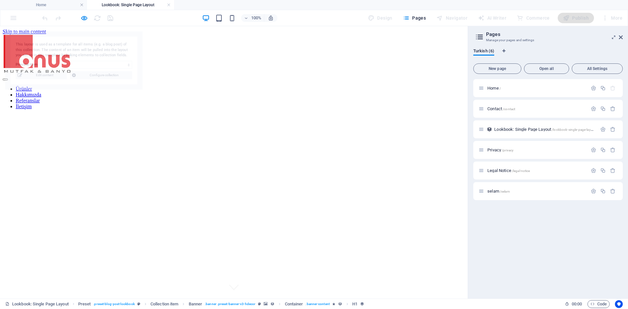
select select "68b987e5bca6f2b035009c74"
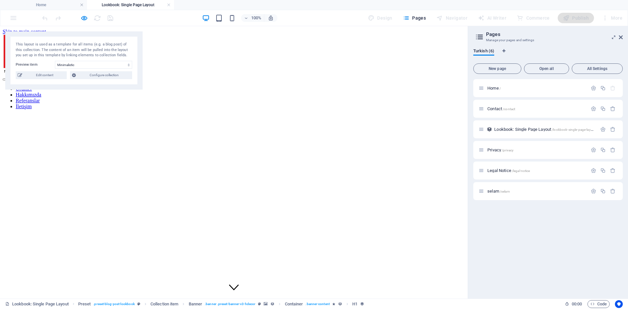
click at [357, 62] on div "Ürünler Hakkımızda Referanslar İletişim" at bounding box center [234, 72] width 463 height 75
click at [167, 5] on link at bounding box center [169, 5] width 4 height 6
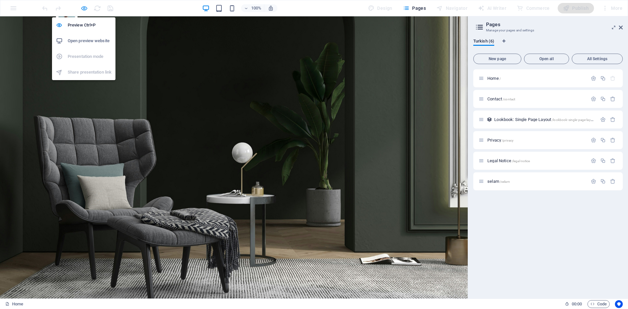
click at [82, 8] on icon "button" at bounding box center [84, 9] width 8 height 8
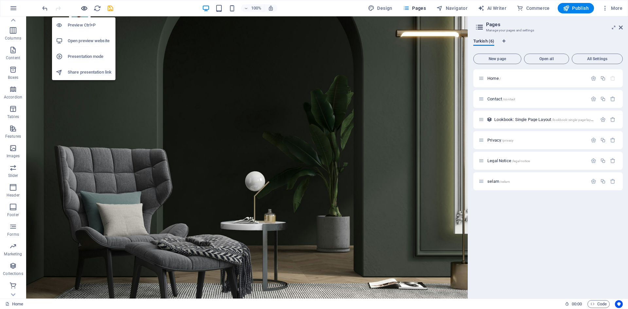
click at [82, 8] on icon "button" at bounding box center [84, 9] width 8 height 8
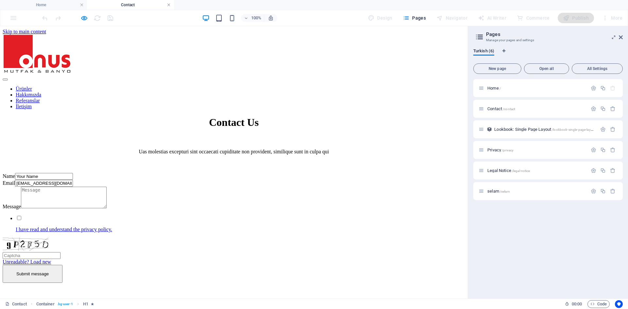
click at [169, 5] on link at bounding box center [169, 5] width 4 height 6
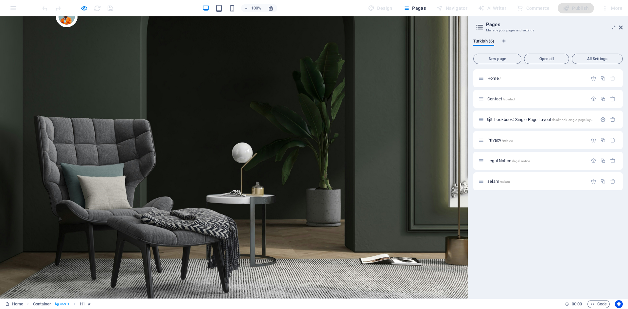
click at [84, 5] on icon "button" at bounding box center [84, 9] width 8 height 8
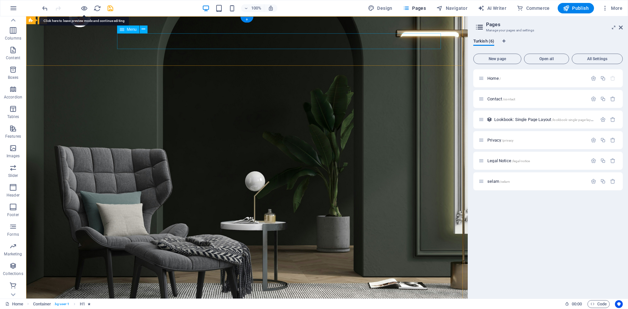
select select "1"
select select
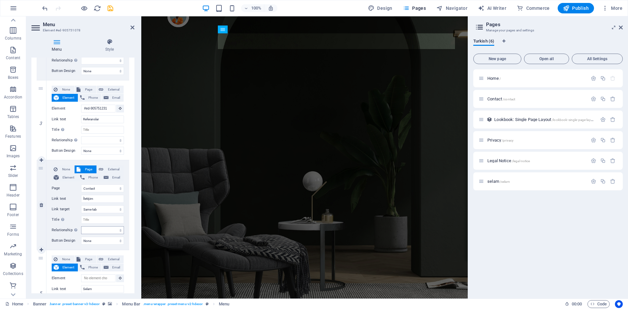
scroll to position [254, 0]
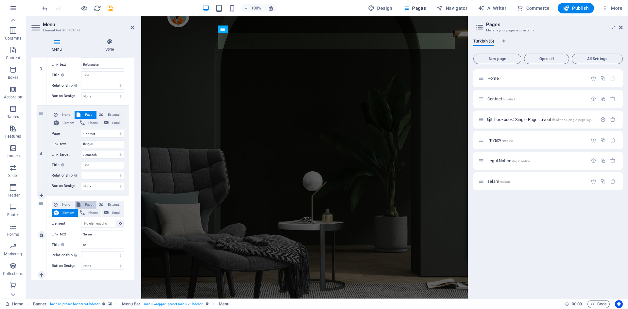
click at [87, 205] on span "Page" at bounding box center [88, 205] width 12 height 8
select select
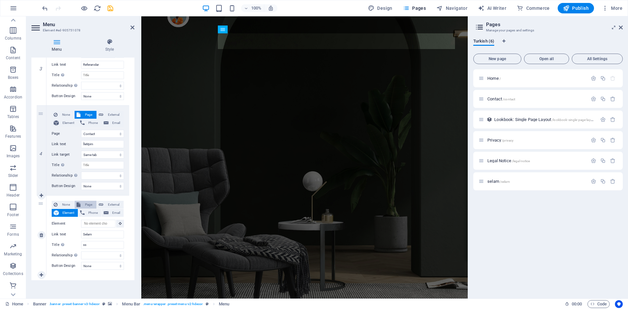
select select
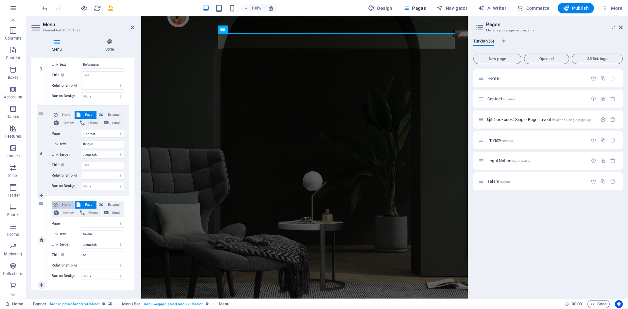
click at [66, 206] on span "None" at bounding box center [66, 205] width 13 height 8
select select
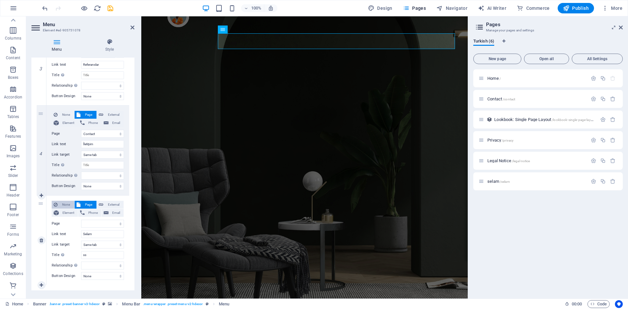
select select
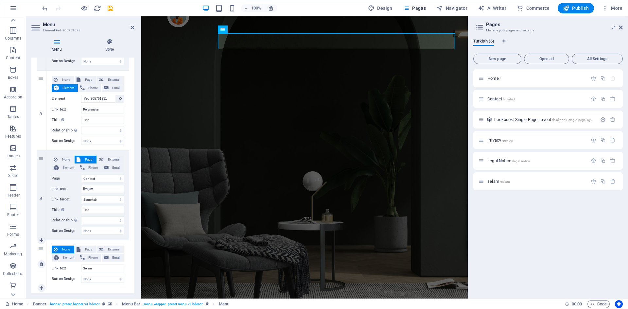
scroll to position [209, 0]
click at [87, 250] on span "Page" at bounding box center [88, 250] width 12 height 8
select select
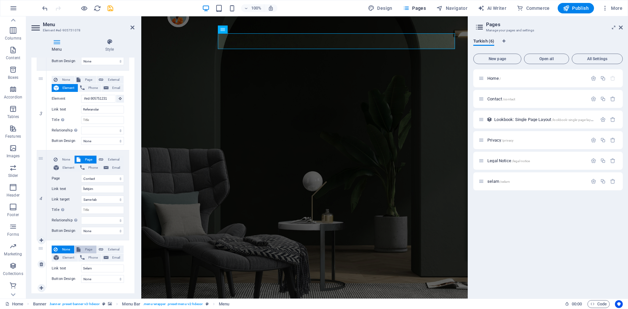
select select
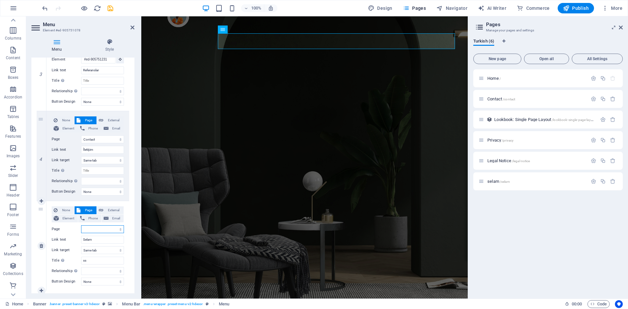
scroll to position [264, 0]
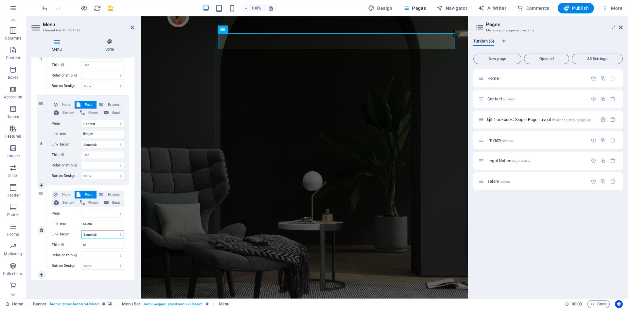
click at [100, 235] on select "New tab Same tab Overlay" at bounding box center [102, 235] width 43 height 8
click at [64, 202] on span "Element" at bounding box center [68, 203] width 15 height 8
select select
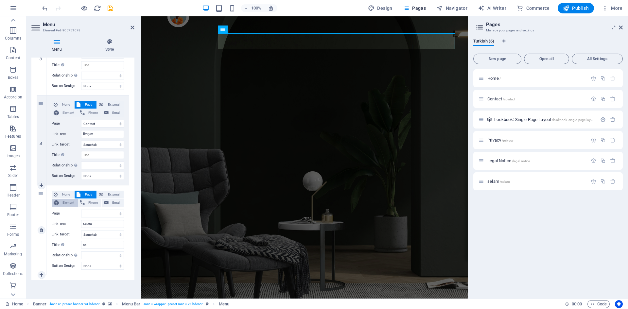
select select
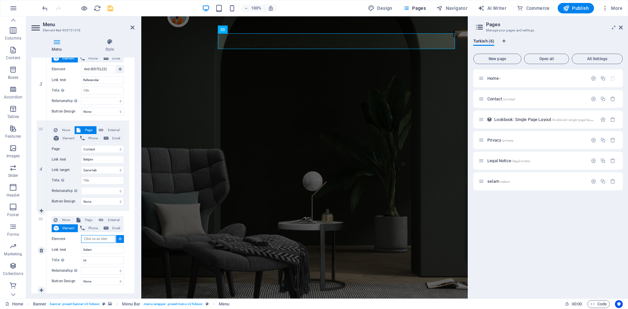
scroll to position [254, 0]
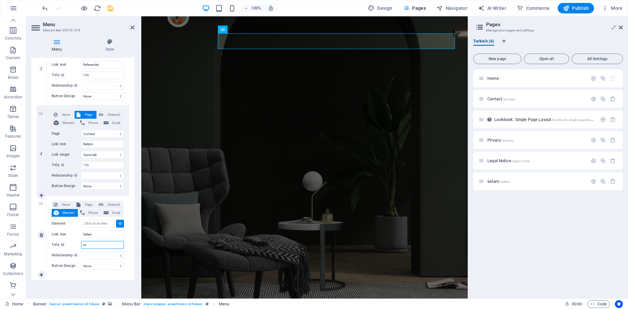
click at [94, 245] on input "ss" at bounding box center [102, 245] width 43 height 8
click at [90, 205] on span "Page" at bounding box center [88, 205] width 12 height 8
select select
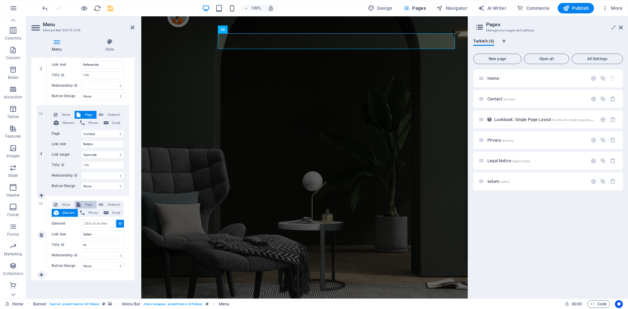
select select
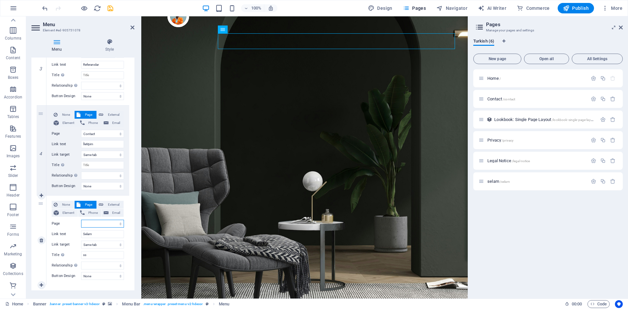
scroll to position [264, 0]
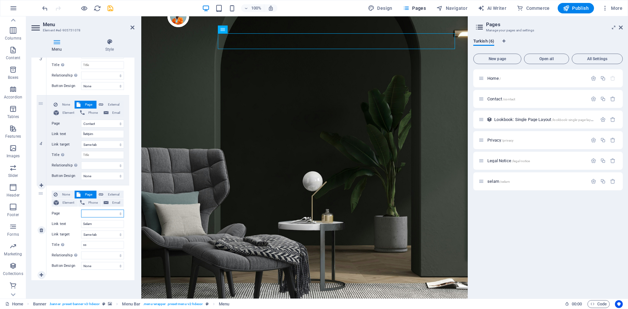
click at [101, 214] on select "Home Contact Privacy Legal Notice selam" at bounding box center [102, 214] width 43 height 8
select select "4"
click at [81, 210] on select "Home Contact Privacy Legal Notice selam" at bounding box center [102, 214] width 43 height 8
select select
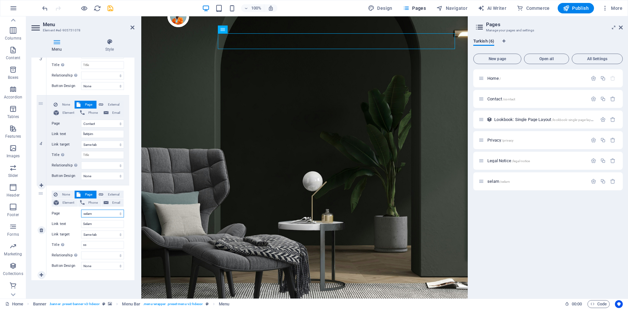
select select
click at [98, 224] on input "Selam" at bounding box center [102, 224] width 43 height 8
click at [100, 235] on select "New tab Same tab Overlay" at bounding box center [102, 235] width 43 height 8
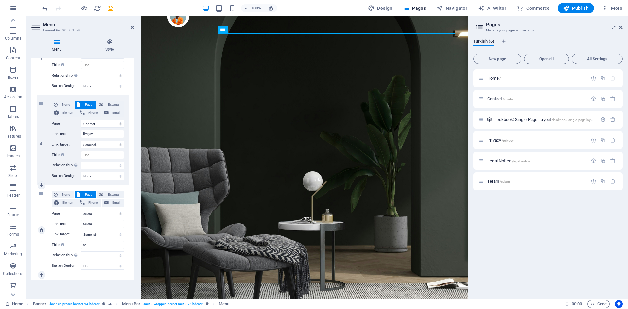
click at [100, 235] on select "New tab Same tab Overlay" at bounding box center [102, 235] width 43 height 8
click at [103, 289] on div "Menu Auto Custom Create custom menu items for this menu. Recommended for one-pa…" at bounding box center [82, 176] width 103 height 236
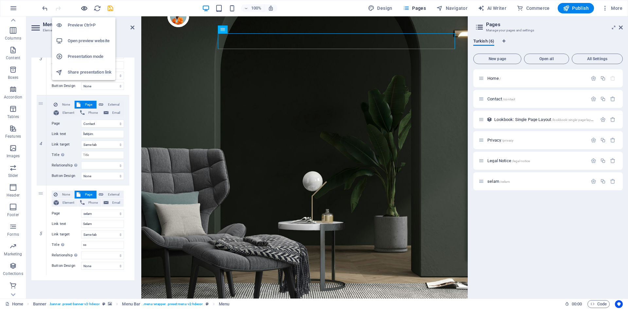
click at [86, 9] on icon "button" at bounding box center [84, 9] width 8 height 8
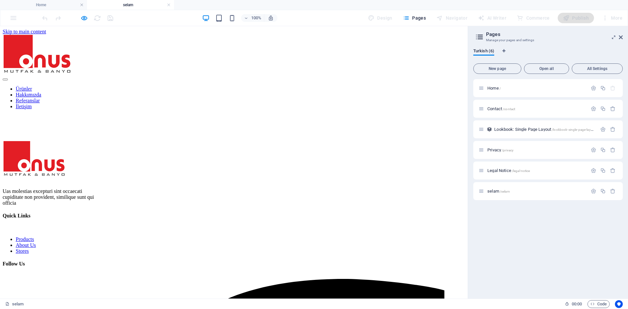
scroll to position [0, 0]
click at [87, 18] on icon "button" at bounding box center [84, 18] width 8 height 8
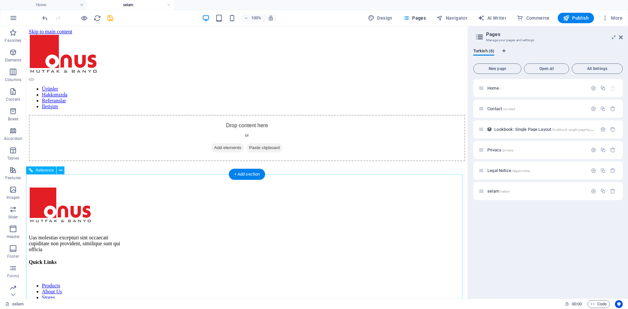
click at [280, 259] on div "Quick Links" at bounding box center [247, 262] width 437 height 6
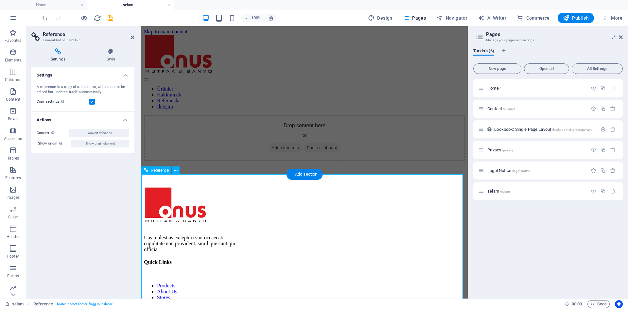
click at [329, 259] on div "Quick Links" at bounding box center [304, 262] width 321 height 6
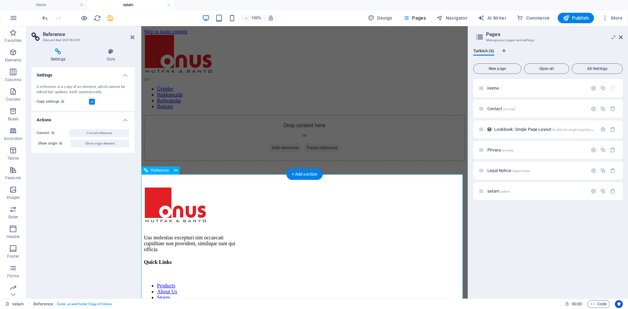
click at [105, 55] on icon at bounding box center [110, 51] width 47 height 7
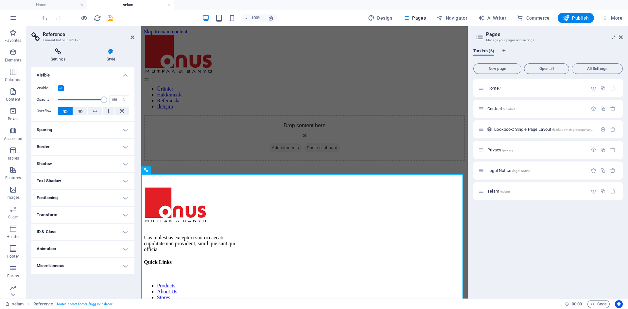
click at [64, 53] on icon at bounding box center [57, 51] width 53 height 7
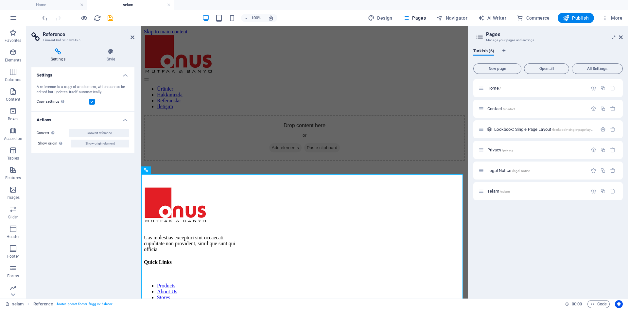
click at [91, 103] on label at bounding box center [92, 102] width 6 height 6
click at [0, 0] on input "Copy settings Use the same settings (flex, animation, position, style) as for t…" at bounding box center [0, 0] width 0 height 0
click at [91, 103] on label at bounding box center [92, 102] width 6 height 6
click at [0, 0] on input "Copy settings Use the same settings (flex, animation, position, style) as for t…" at bounding box center [0, 0] width 0 height 0
click at [114, 119] on h4 "Actions" at bounding box center [82, 118] width 103 height 12
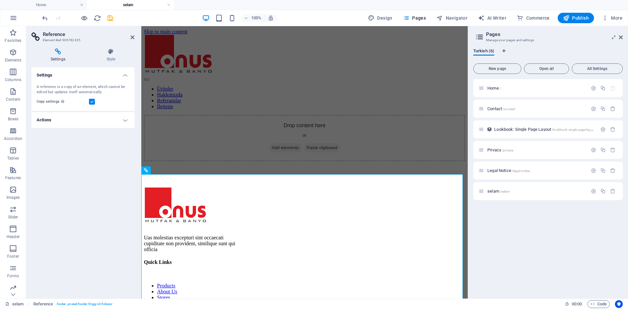
click at [121, 121] on h4 "Actions" at bounding box center [82, 120] width 103 height 16
click at [125, 77] on h4 "Settings" at bounding box center [82, 73] width 103 height 12
click at [125, 77] on h4 "Settings" at bounding box center [82, 75] width 103 height 16
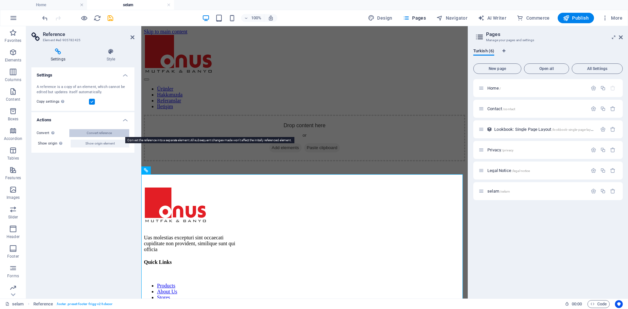
click at [99, 133] on span "Convert reference" at bounding box center [99, 133] width 25 height 8
select select "footer"
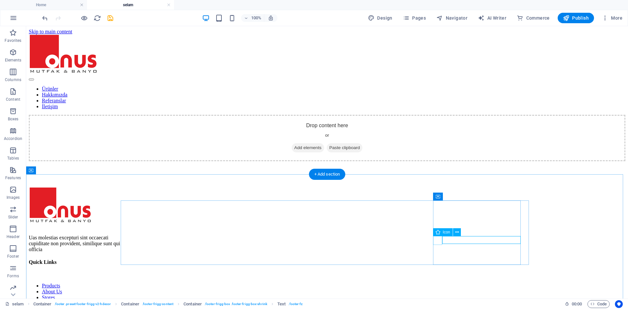
click at [465, 233] on icon at bounding box center [466, 232] width 4 height 7
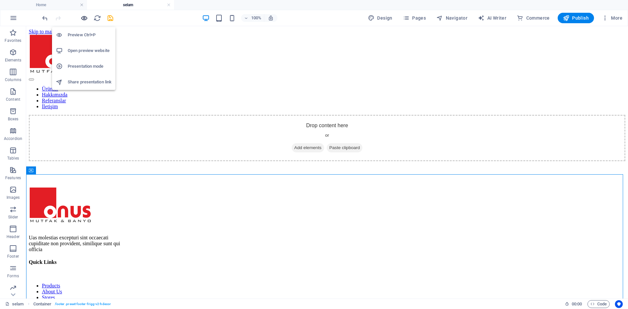
click at [86, 19] on icon "button" at bounding box center [84, 18] width 8 height 8
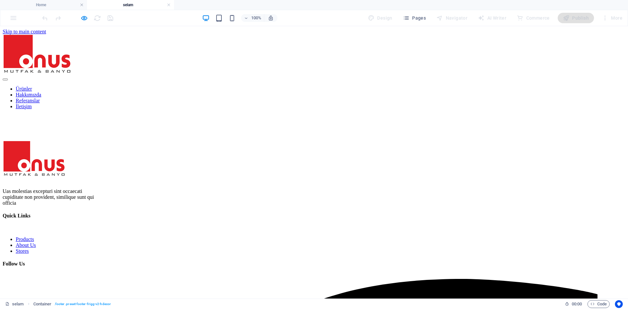
click at [25, 261] on span "Follow Us" at bounding box center [14, 264] width 22 height 6
click at [30, 213] on span "Quick Links" at bounding box center [17, 216] width 28 height 6
click at [34, 237] on link "Products" at bounding box center [25, 240] width 18 height 6
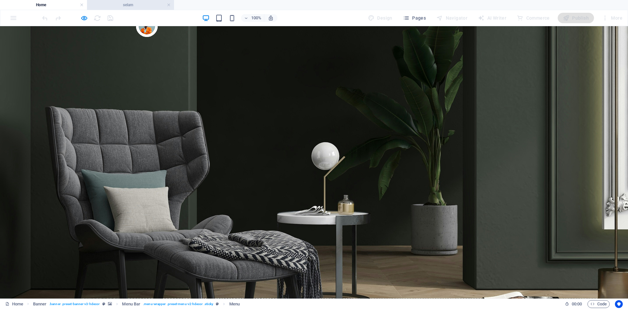
click at [122, 4] on h4 "selam" at bounding box center [130, 4] width 87 height 7
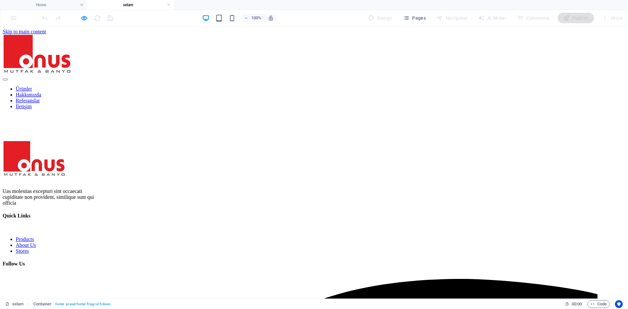
drag, startPoint x: 349, startPoint y: 178, endPoint x: 304, endPoint y: 133, distance: 63.9
click at [36, 242] on link "About Us" at bounding box center [26, 245] width 20 height 6
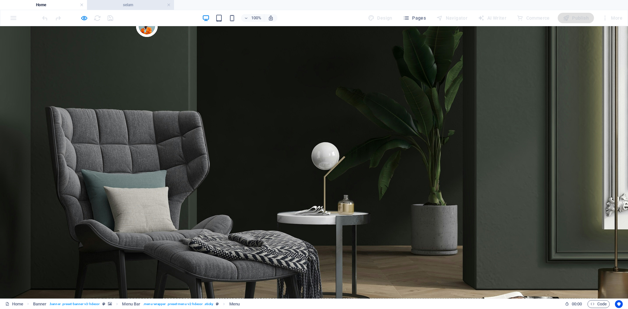
click at [124, 4] on h4 "selam" at bounding box center [130, 4] width 87 height 7
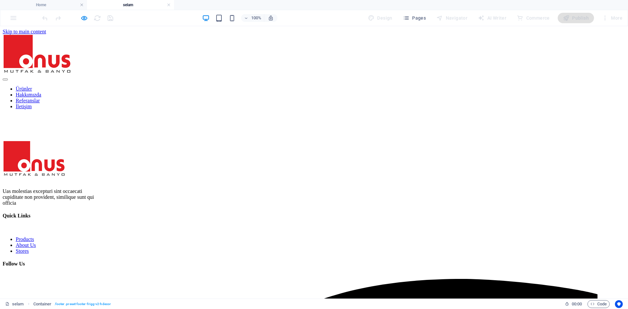
drag, startPoint x: 85, startPoint y: 18, endPoint x: 100, endPoint y: 17, distance: 15.4
click at [85, 18] on icon "button" at bounding box center [84, 18] width 8 height 8
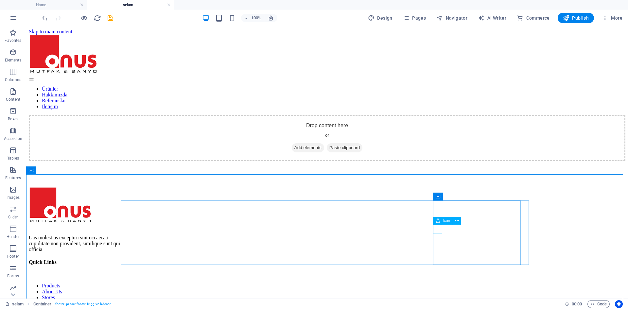
click at [457, 220] on icon at bounding box center [457, 221] width 4 height 7
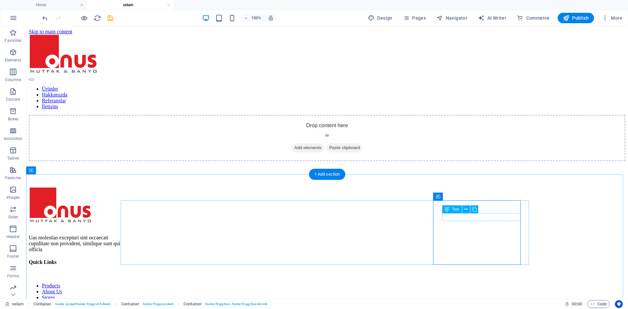
click at [467, 210] on icon at bounding box center [466, 209] width 4 height 7
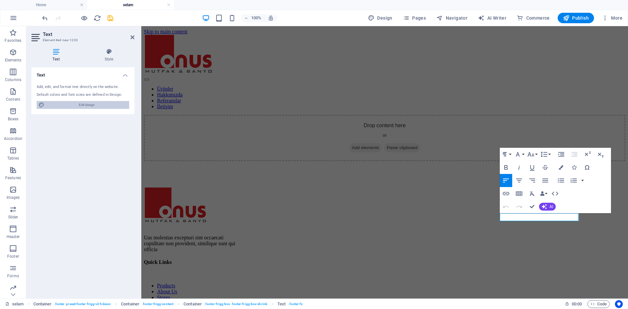
click at [100, 106] on span "Edit design" at bounding box center [86, 105] width 81 height 8
select select "px"
select select "400"
select select "px"
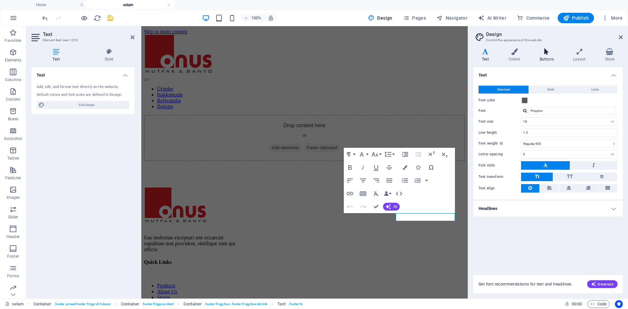
click at [540, 57] on h4 "Buttons" at bounding box center [547, 55] width 33 height 14
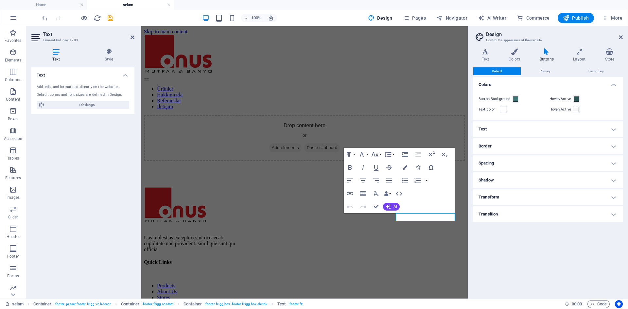
click at [513, 130] on h4 "Text" at bounding box center [548, 129] width 150 height 16
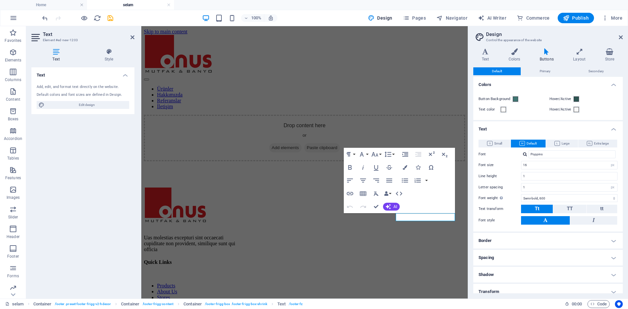
click at [513, 130] on h4 "Text" at bounding box center [548, 127] width 150 height 12
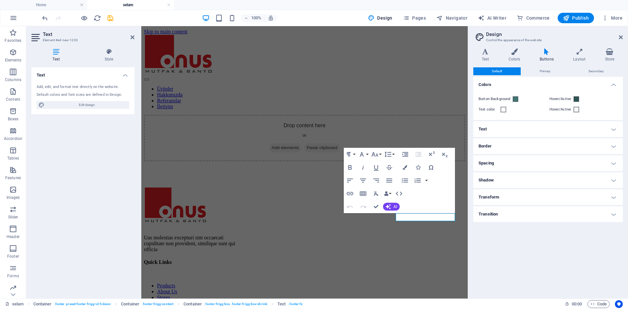
click at [509, 235] on div "Default Primary Secondary Colors Button Background Hover/Active Text color Hove…" at bounding box center [548, 180] width 150 height 226
click at [506, 132] on h4 "Text" at bounding box center [548, 129] width 150 height 16
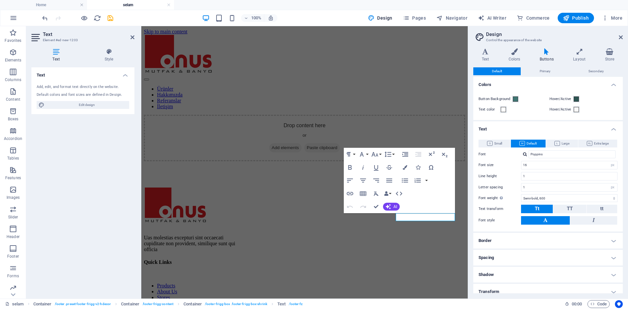
click at [514, 129] on h4 "Text" at bounding box center [548, 127] width 150 height 12
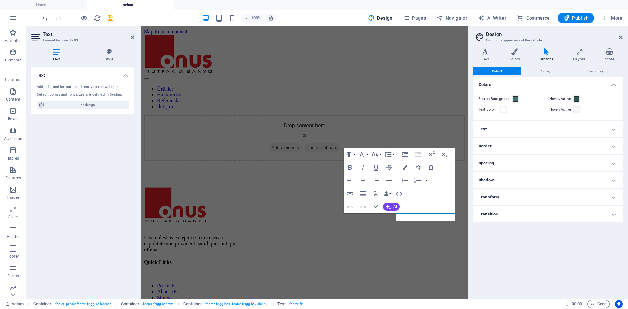
click at [563, 57] on h4 "Buttons" at bounding box center [547, 55] width 33 height 14
click at [571, 56] on h4 "Layout" at bounding box center [581, 55] width 32 height 14
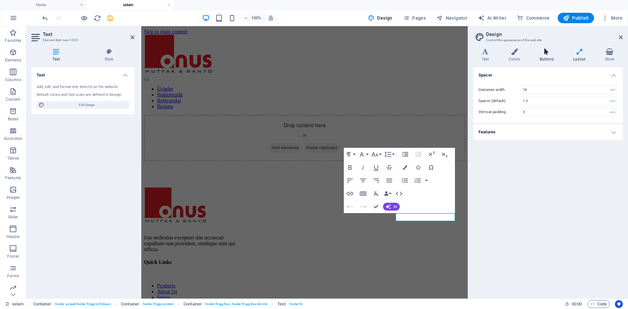
click at [546, 57] on h4 "Buttons" at bounding box center [547, 55] width 33 height 14
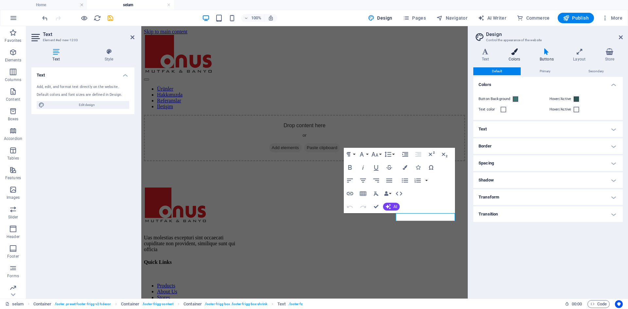
click at [520, 58] on h4 "Colors" at bounding box center [515, 55] width 31 height 14
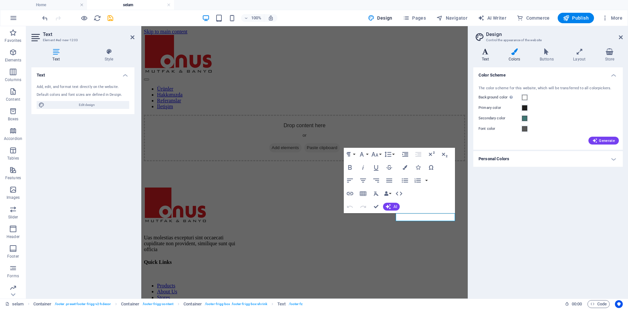
click at [478, 52] on icon at bounding box center [485, 51] width 24 height 7
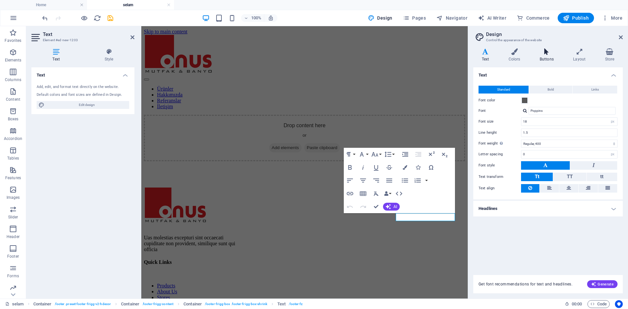
click at [543, 54] on icon at bounding box center [546, 51] width 31 height 7
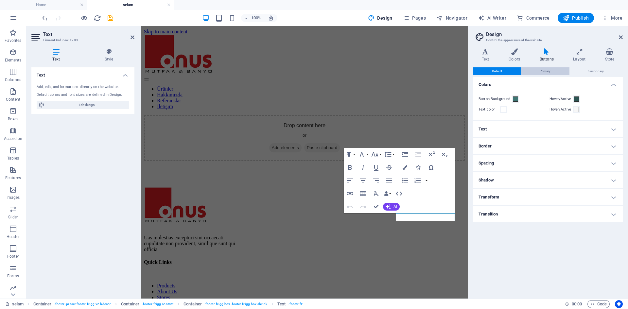
click at [547, 71] on span "Primary" at bounding box center [545, 71] width 11 height 8
click at [499, 77] on h4 "Colors" at bounding box center [548, 83] width 150 height 12
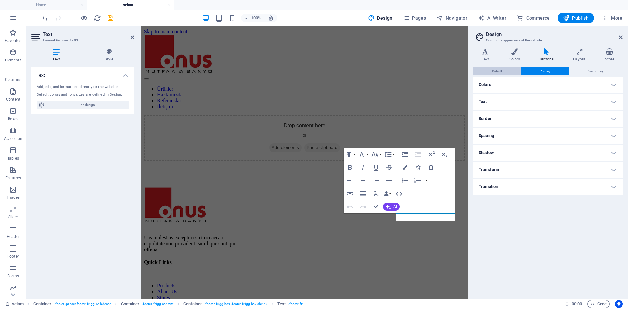
click at [499, 72] on span "Default" at bounding box center [497, 71] width 10 height 8
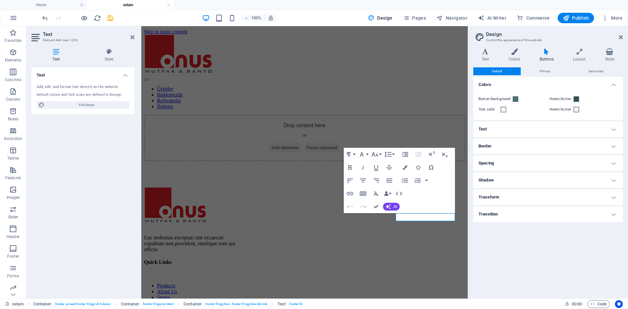
click at [508, 210] on h4 "Transition" at bounding box center [548, 214] width 150 height 16
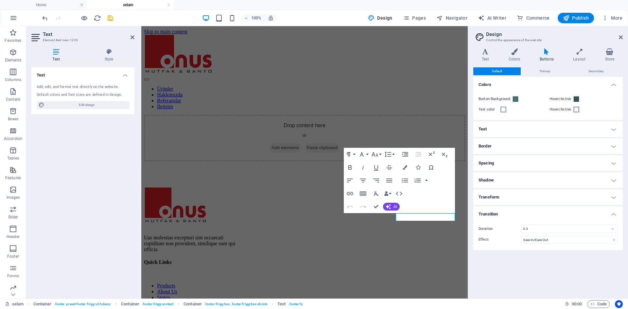
click at [508, 210] on h4 "Transition" at bounding box center [548, 212] width 150 height 12
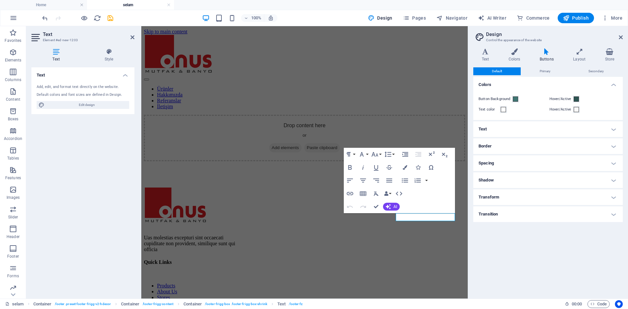
click at [510, 192] on h4 "Transform" at bounding box center [548, 197] width 150 height 16
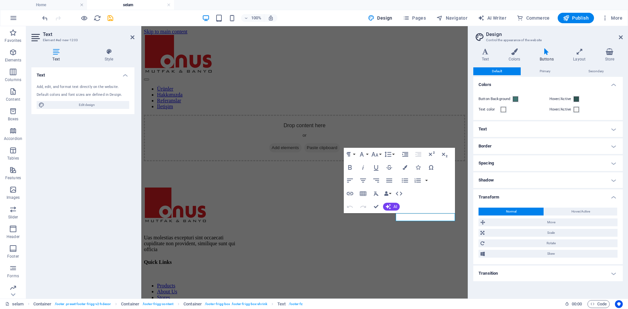
click at [510, 192] on h4 "Transform" at bounding box center [548, 195] width 150 height 12
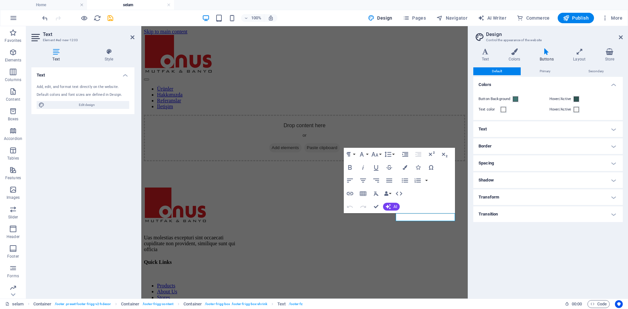
click at [510, 192] on h4 "Transform" at bounding box center [548, 197] width 150 height 16
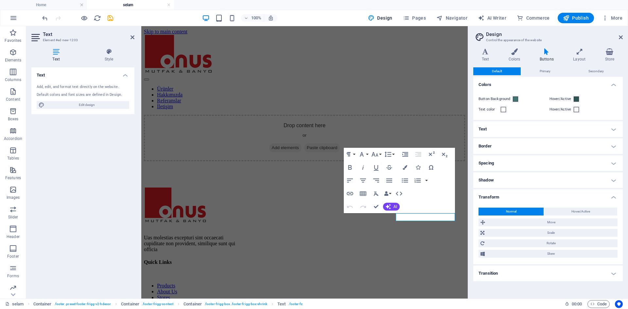
click at [510, 192] on h4 "Transform" at bounding box center [548, 195] width 150 height 12
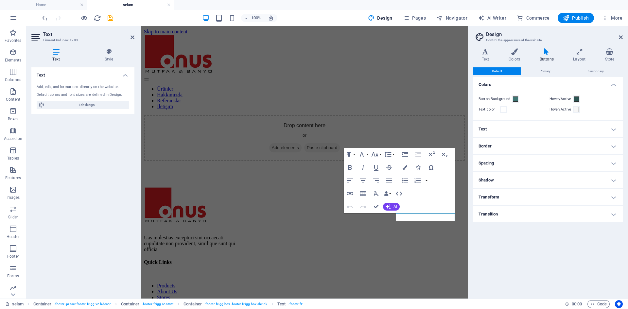
click at [508, 182] on h4 "Shadow" at bounding box center [548, 180] width 150 height 16
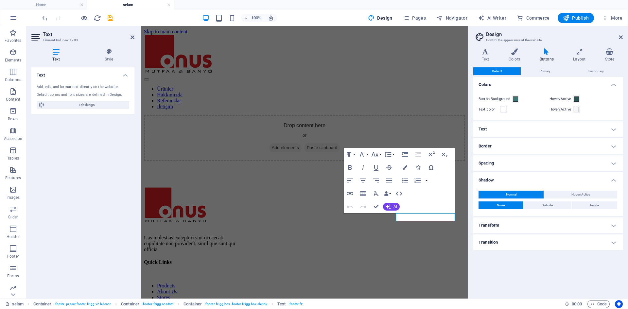
click at [508, 182] on h4 "Shadow" at bounding box center [548, 178] width 150 height 12
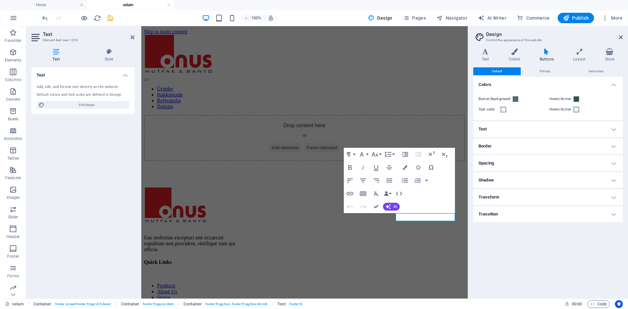
click at [507, 166] on h4 "Spacing" at bounding box center [548, 163] width 150 height 16
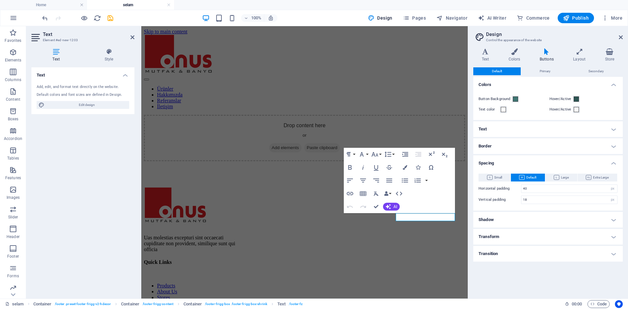
click at [507, 162] on h4 "Spacing" at bounding box center [548, 161] width 150 height 12
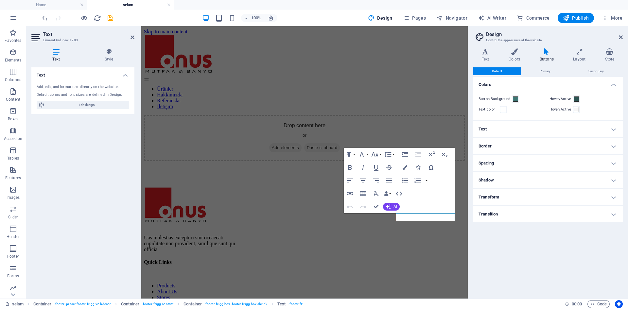
click at [508, 151] on h4 "Border" at bounding box center [548, 146] width 150 height 16
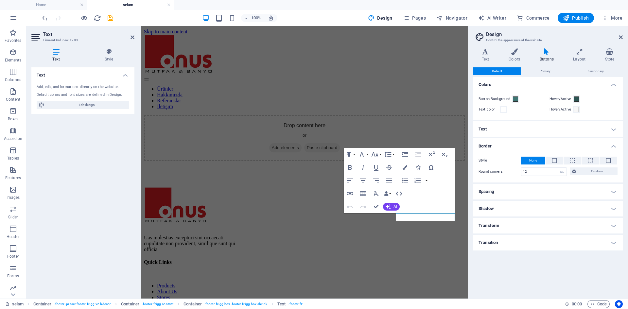
click at [512, 143] on h4 "Border" at bounding box center [548, 144] width 150 height 12
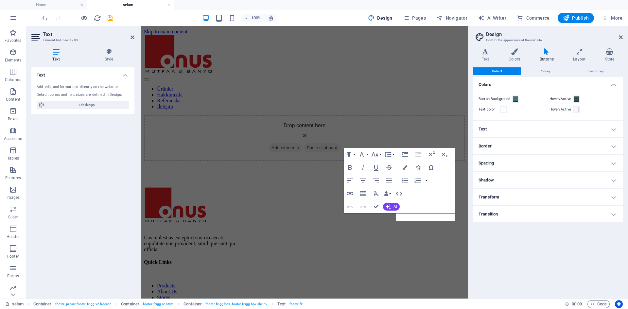
click at [504, 127] on h4 "Text" at bounding box center [548, 129] width 150 height 16
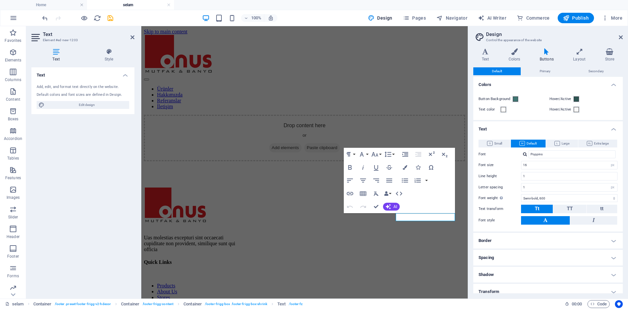
click at [504, 127] on h4 "Text" at bounding box center [548, 127] width 150 height 12
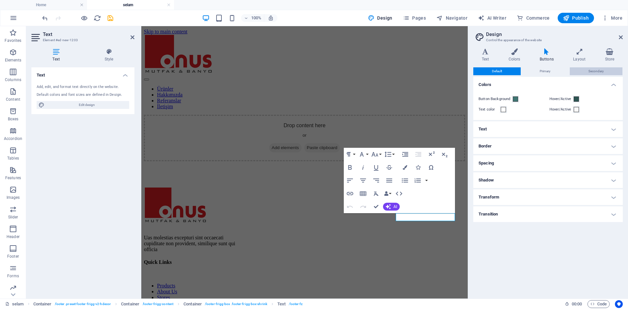
click at [595, 74] on span "Secondary" at bounding box center [596, 71] width 15 height 8
click at [497, 76] on div "Default Primary Secondary Colors Button Background Hover/Active Text color Hove…" at bounding box center [548, 180] width 150 height 226
click at [504, 73] on button "Default" at bounding box center [496, 71] width 47 height 8
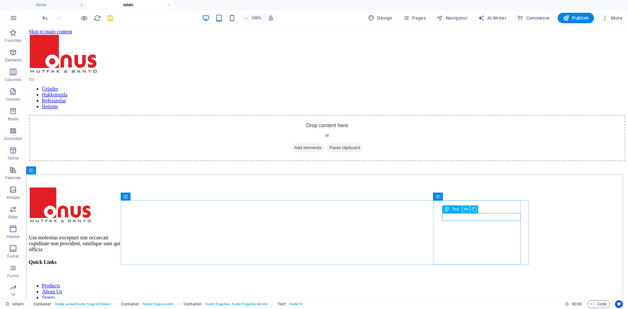
click at [466, 209] on icon at bounding box center [466, 209] width 4 height 7
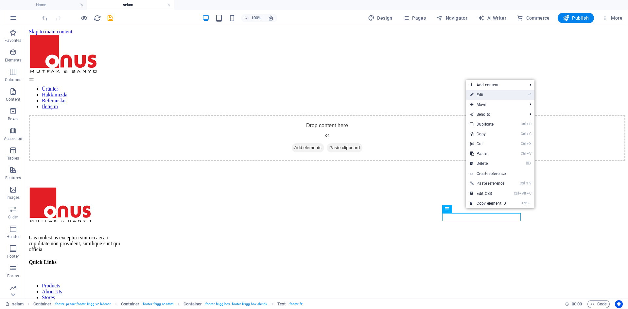
click at [499, 96] on link "⏎ Edit" at bounding box center [488, 95] width 44 height 10
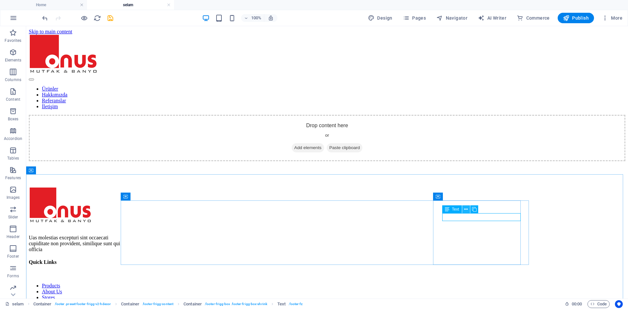
click at [467, 211] on icon at bounding box center [466, 209] width 4 height 7
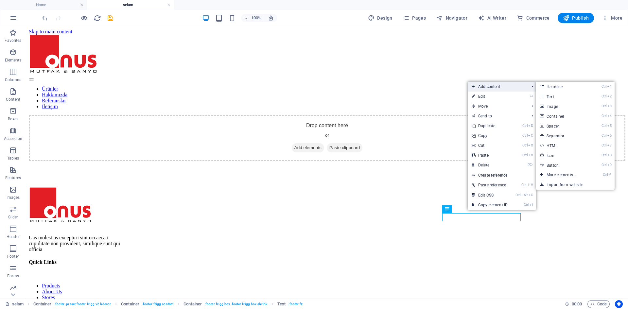
click at [491, 87] on span "Add content" at bounding box center [497, 87] width 59 height 10
click at [568, 150] on link "Ctrl 7 HTML" at bounding box center [563, 146] width 54 height 10
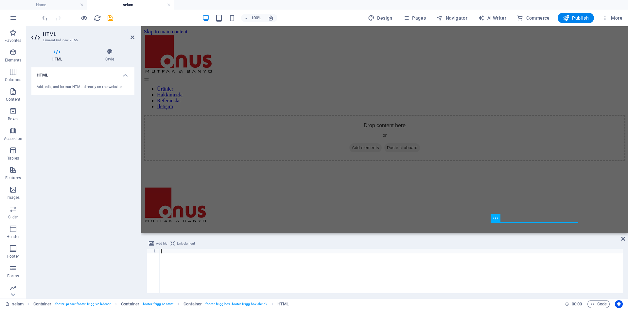
click at [204, 253] on div at bounding box center [391, 276] width 463 height 54
paste textarea "[URL][DOMAIN_NAME]"
type textarea "[URL][DOMAIN_NAME]"
click at [266, 161] on div "Drop content here or Add elements Paste clipboard" at bounding box center [385, 138] width 482 height 46
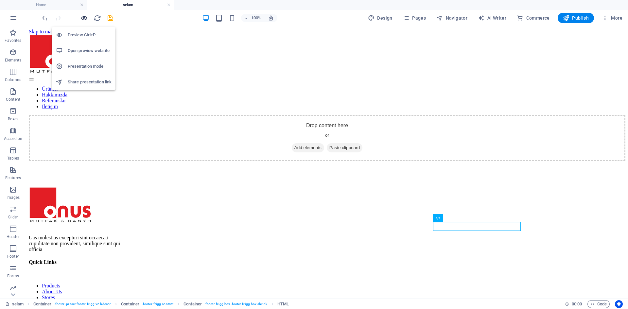
click at [85, 15] on icon "button" at bounding box center [84, 18] width 8 height 8
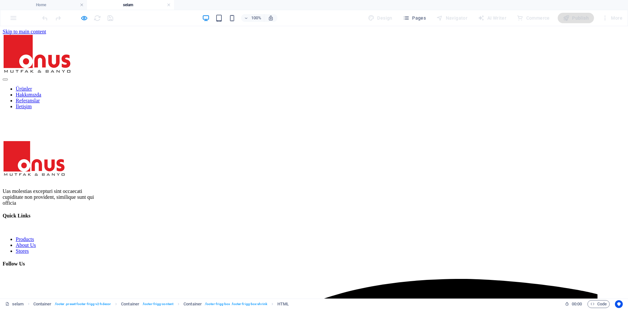
click at [84, 18] on icon "button" at bounding box center [84, 18] width 8 height 8
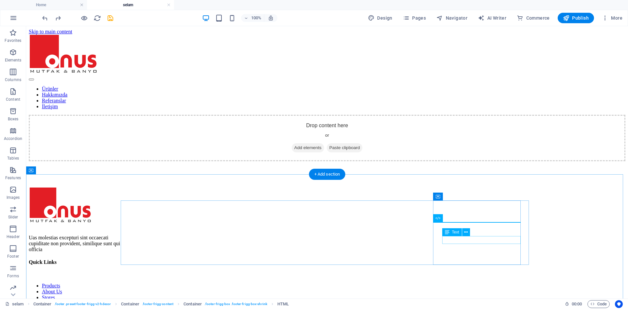
click at [464, 232] on icon at bounding box center [466, 232] width 4 height 7
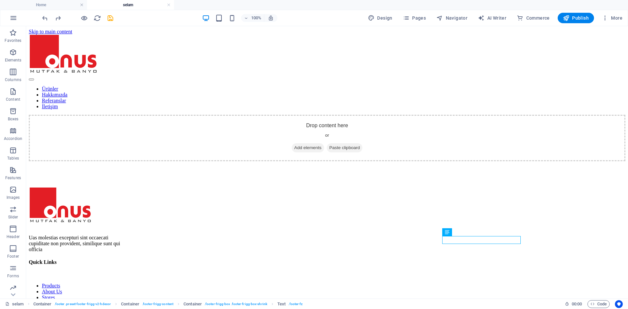
click at [602, 3] on ul "Home selam" at bounding box center [314, 5] width 628 height 10
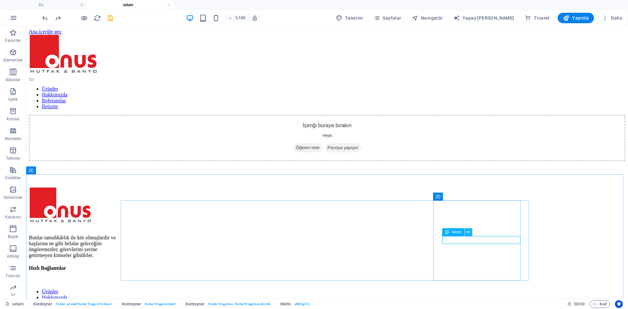
click at [467, 233] on icon at bounding box center [469, 232] width 4 height 7
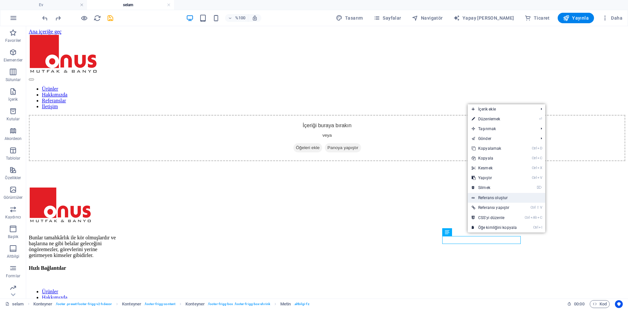
click at [498, 201] on link "Referans oluştur" at bounding box center [507, 198] width 78 height 10
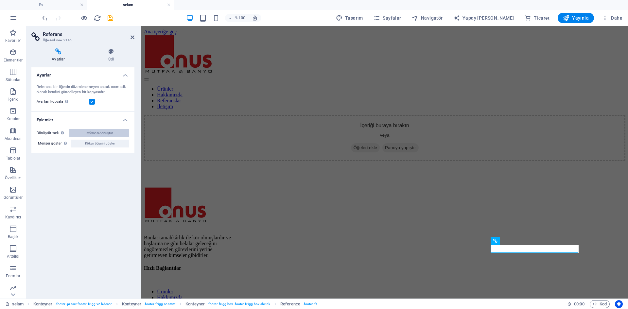
click at [105, 134] on font "Referansı dönüştür" at bounding box center [99, 133] width 27 height 4
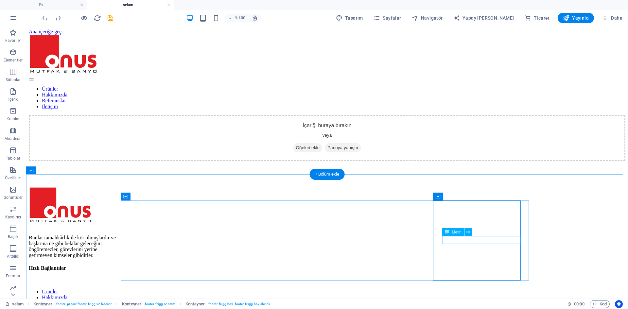
click at [467, 234] on icon at bounding box center [469, 232] width 4 height 7
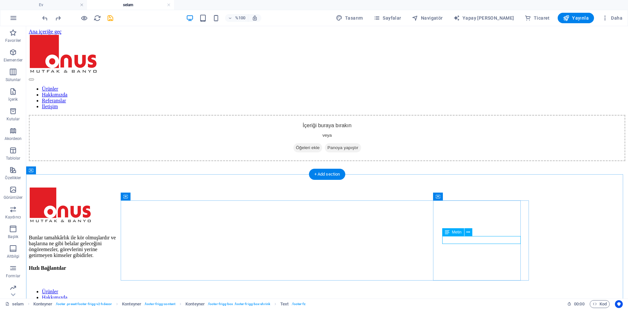
click at [468, 233] on icon at bounding box center [469, 232] width 4 height 7
click at [471, 230] on button at bounding box center [469, 232] width 8 height 8
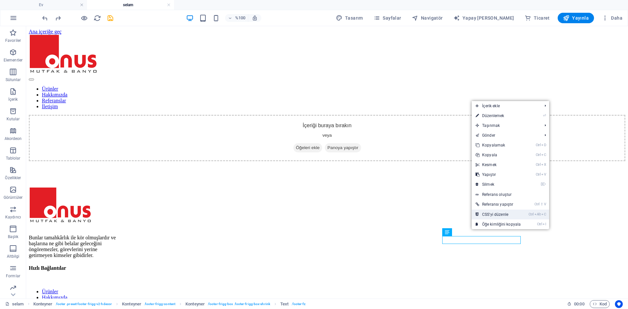
click at [510, 213] on link "Ctrl Alt C CSS'yi düzenle" at bounding box center [498, 215] width 53 height 10
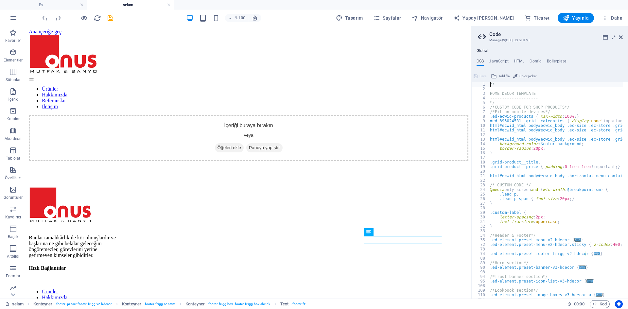
type textarea ".footer-fz { font-size: 16px; }"
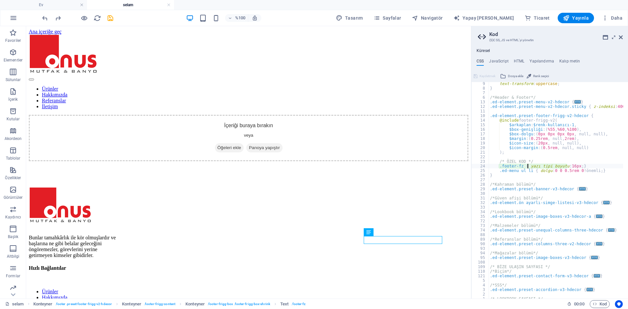
scroll to position [138, 0]
click at [621, 37] on icon at bounding box center [621, 37] width 4 height 5
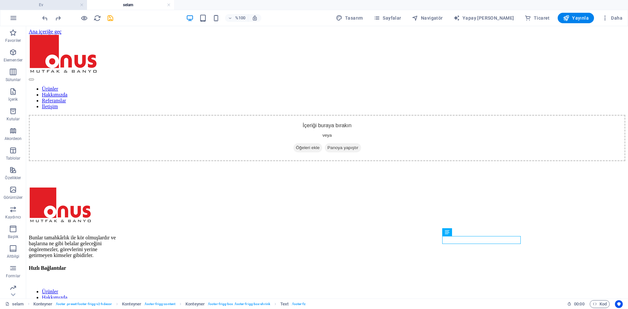
click at [36, 5] on h4 "Ev" at bounding box center [43, 4] width 87 height 7
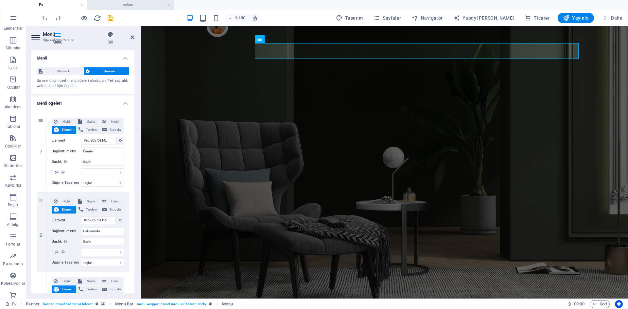
click at [137, 6] on h4 "selam" at bounding box center [130, 4] width 87 height 7
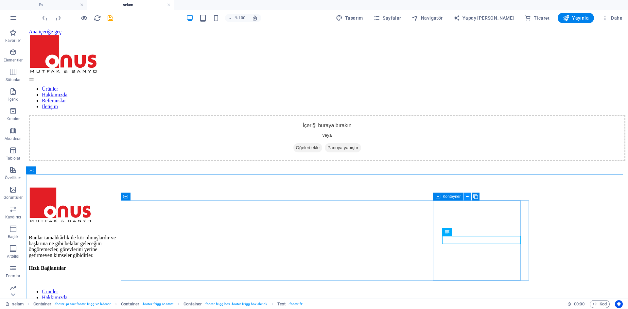
click at [466, 197] on icon at bounding box center [468, 196] width 4 height 7
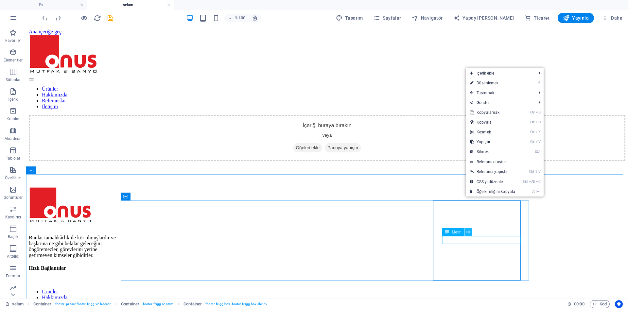
click at [469, 235] on icon at bounding box center [469, 232] width 4 height 7
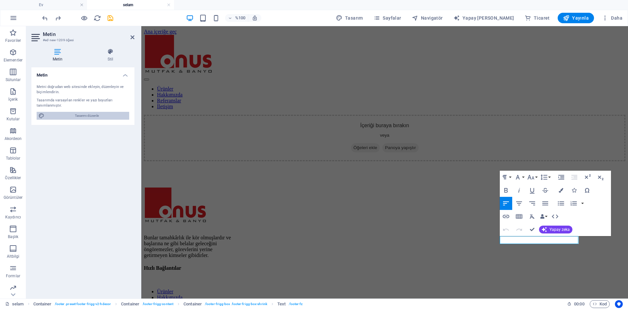
click at [78, 116] on font "Tasarımı düzenle" at bounding box center [87, 116] width 24 height 4
select select "px"
select select "400"
select select "px"
select select "400"
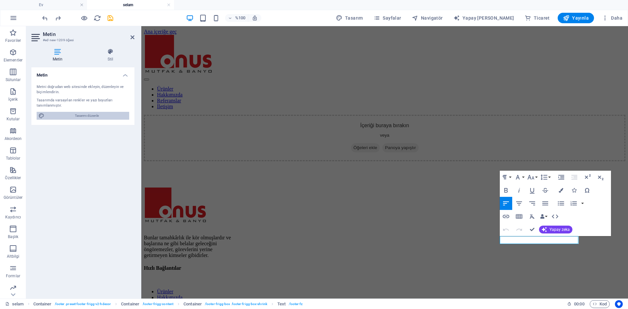
select select "px"
select select "rem"
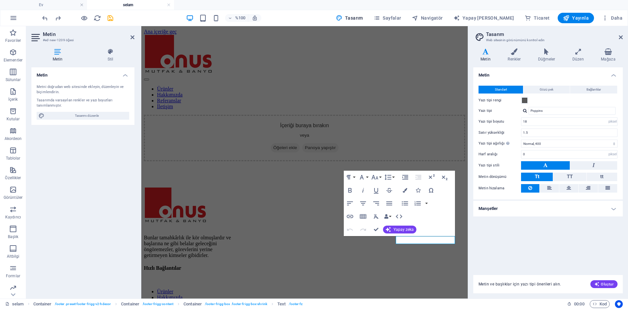
click at [507, 205] on h4 "Manşetler" at bounding box center [548, 209] width 150 height 16
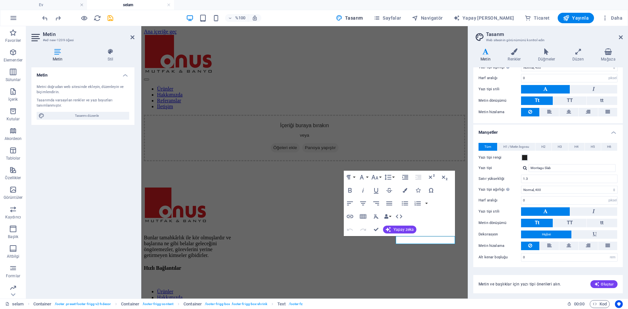
scroll to position [77, 0]
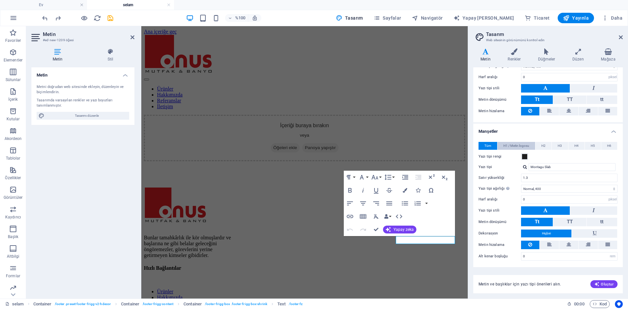
click at [521, 145] on font "H1 / Metin logosu" at bounding box center [517, 146] width 26 height 4
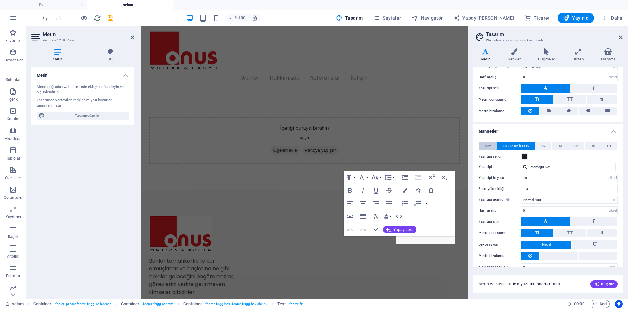
click at [485, 145] on font "Tüm" at bounding box center [488, 146] width 7 height 4
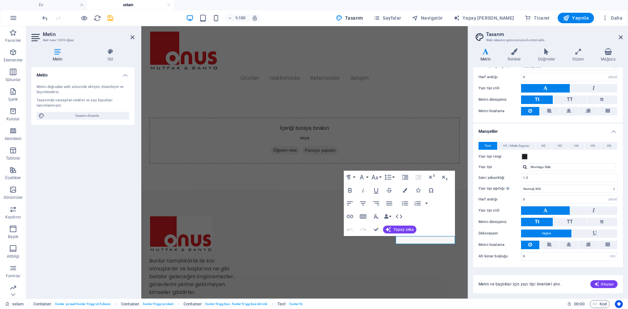
click at [511, 132] on h4 "Manşetler" at bounding box center [548, 130] width 150 height 12
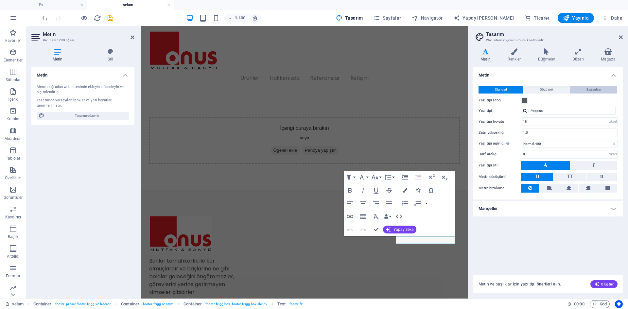
click at [590, 92] on span "Bağlantılar" at bounding box center [594, 90] width 15 height 8
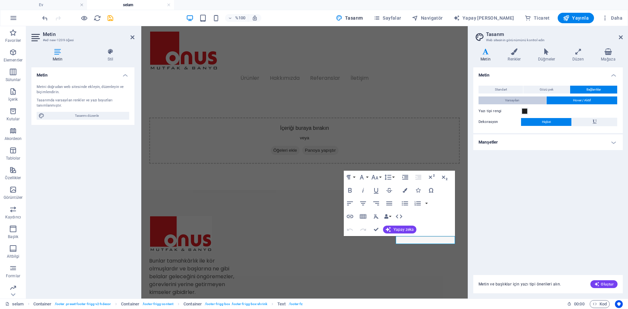
click at [516, 97] on span "Varsayılan" at bounding box center [512, 101] width 14 height 8
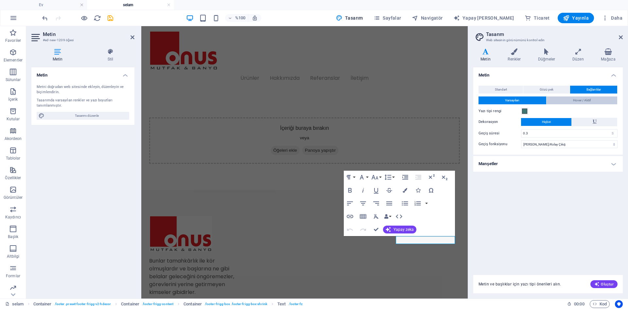
click at [565, 101] on button "Hover / Aktif" at bounding box center [582, 101] width 71 height 8
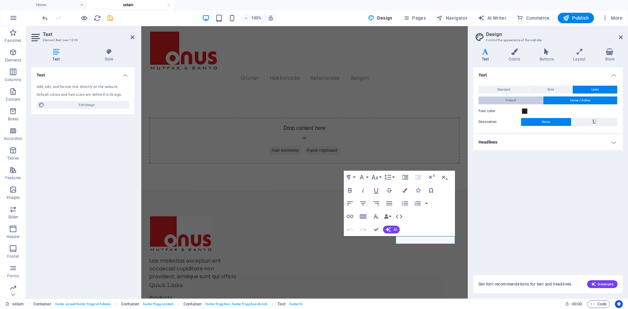
click at [531, 101] on button "Default" at bounding box center [511, 101] width 64 height 8
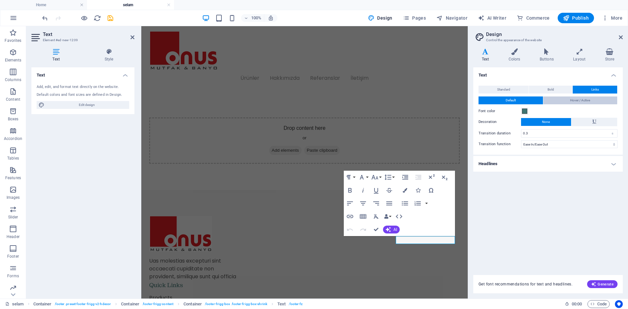
click at [562, 100] on button "Hover / Active" at bounding box center [581, 101] width 74 height 8
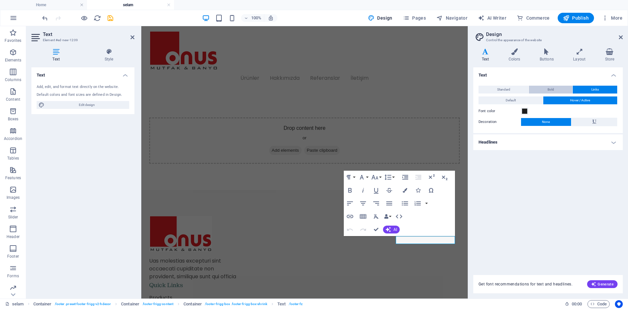
click at [552, 90] on span "Bold" at bounding box center [551, 90] width 7 height 8
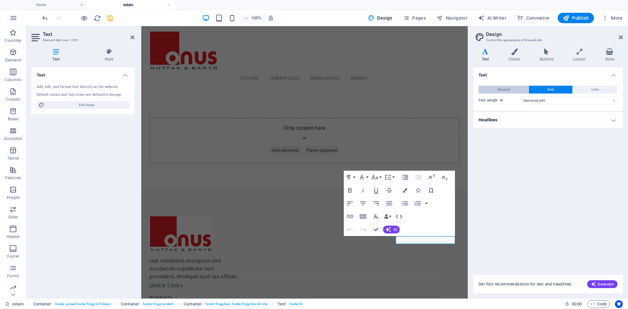
click at [512, 91] on button "Standard" at bounding box center [504, 90] width 50 height 8
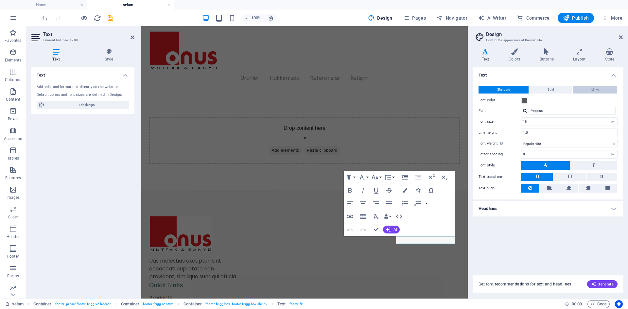
click at [585, 89] on button "Links" at bounding box center [595, 90] width 45 height 8
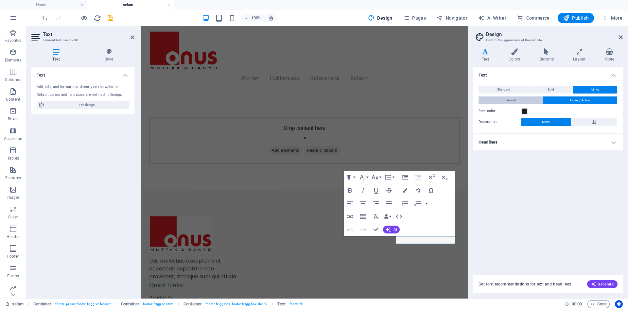
click at [520, 102] on button "Default" at bounding box center [511, 101] width 64 height 8
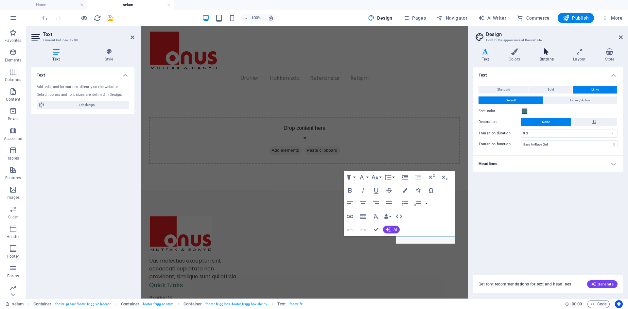
click at [542, 55] on icon at bounding box center [546, 51] width 31 height 7
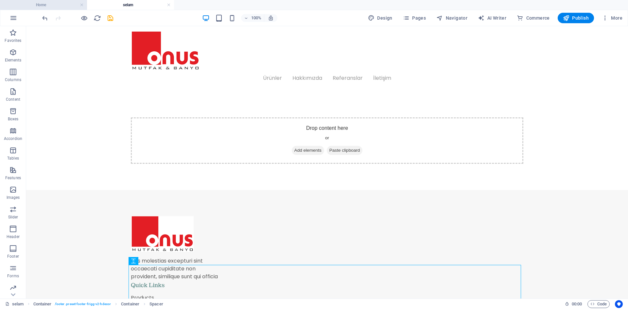
click at [62, 8] on h4 "Home" at bounding box center [43, 4] width 87 height 7
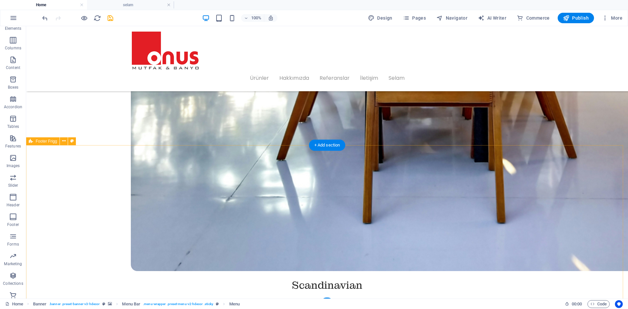
scroll to position [1763, 0]
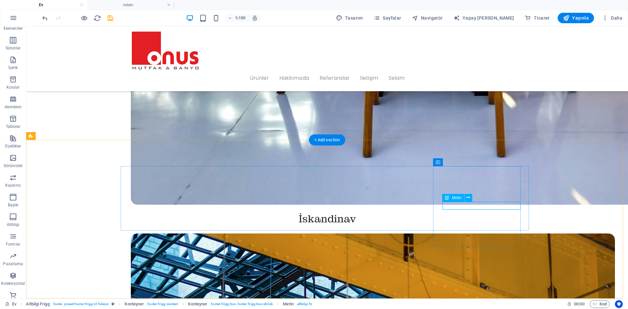
click at [468, 200] on icon at bounding box center [469, 197] width 4 height 7
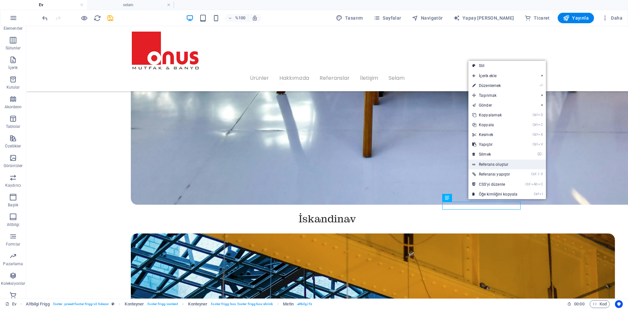
click at [495, 167] on font "Referans oluştur" at bounding box center [493, 164] width 29 height 5
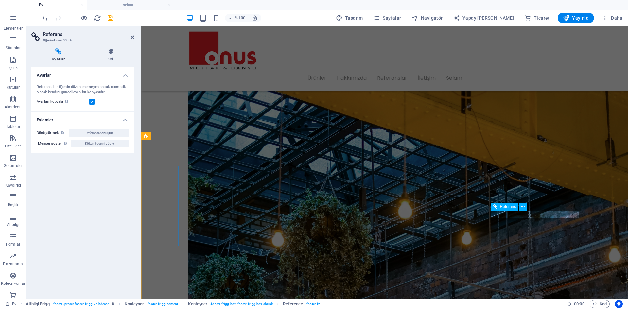
click at [503, 208] on font "Referans" at bounding box center [508, 207] width 16 height 5
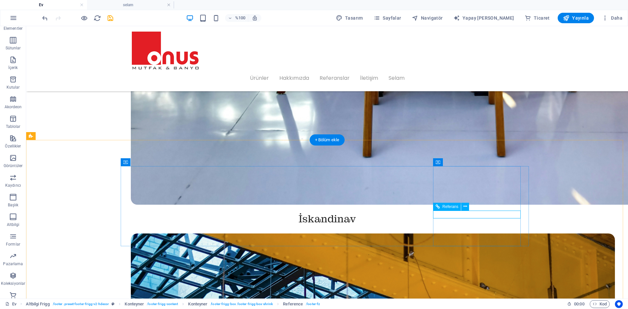
drag, startPoint x: 464, startPoint y: 214, endPoint x: 491, endPoint y: 235, distance: 34.8
click at [465, 209] on icon at bounding box center [466, 206] width 4 height 7
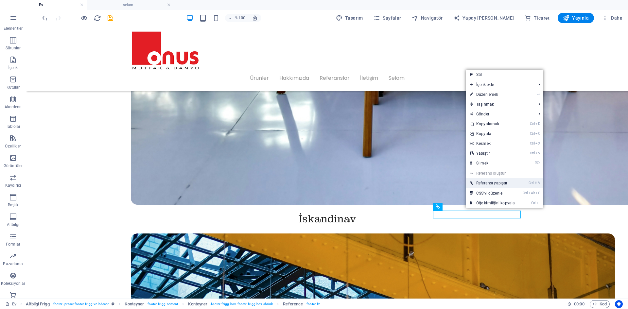
click at [494, 184] on font "Referansı yapıştır" at bounding box center [491, 183] width 31 height 5
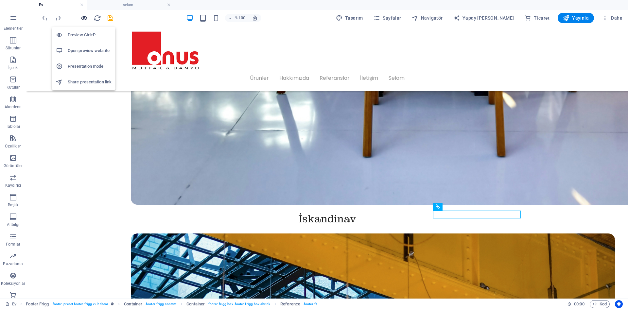
drag, startPoint x: 84, startPoint y: 18, endPoint x: 58, endPoint y: 0, distance: 32.0
click at [84, 18] on icon "button" at bounding box center [84, 18] width 8 height 8
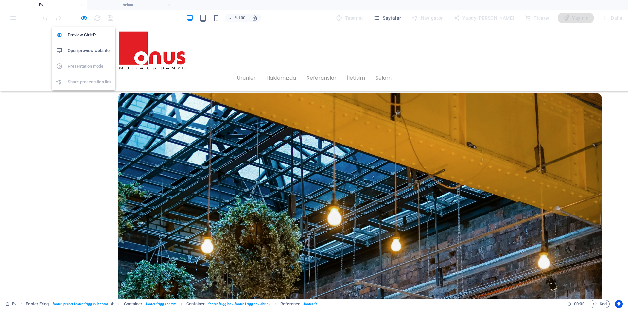
scroll to position [1699, 0]
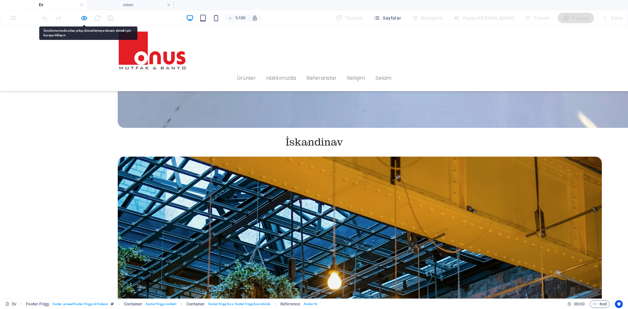
click at [84, 18] on icon "button" at bounding box center [84, 18] width 8 height 8
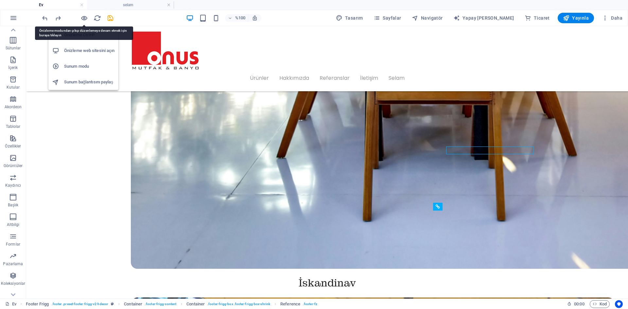
scroll to position [1763, 0]
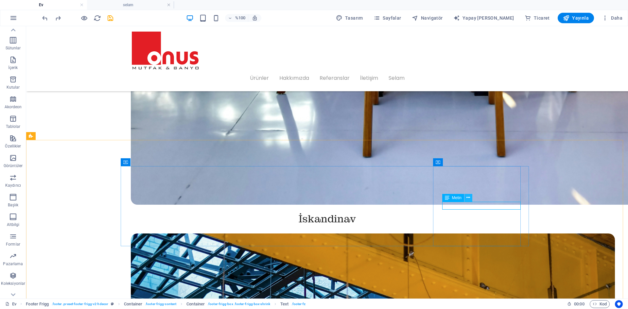
click at [468, 198] on icon at bounding box center [469, 197] width 4 height 7
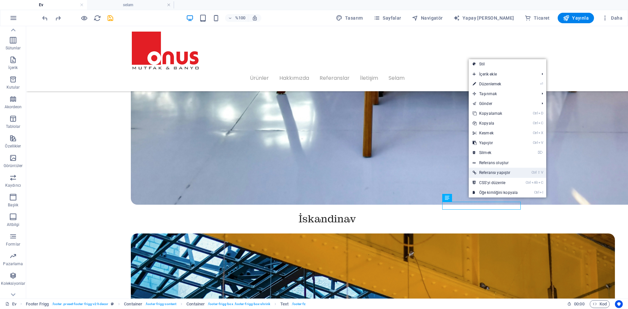
click at [497, 175] on font "Referansı yapıştır" at bounding box center [494, 172] width 31 height 5
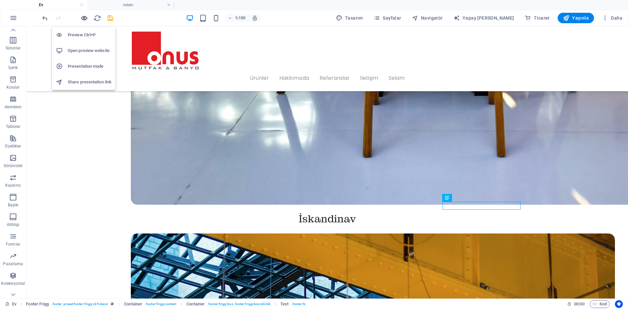
click at [83, 16] on icon "button" at bounding box center [84, 18] width 8 height 8
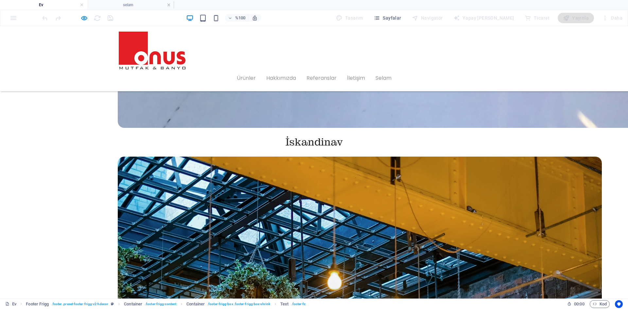
drag, startPoint x: 84, startPoint y: 18, endPoint x: 112, endPoint y: 39, distance: 34.9
click at [84, 18] on icon "button" at bounding box center [84, 18] width 8 height 8
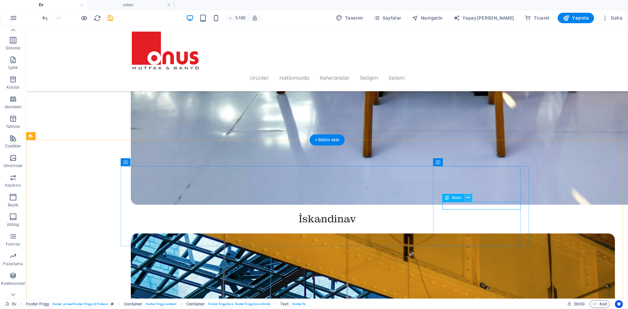
click at [469, 200] on icon at bounding box center [469, 197] width 4 height 7
click at [469, 199] on icon at bounding box center [469, 197] width 4 height 7
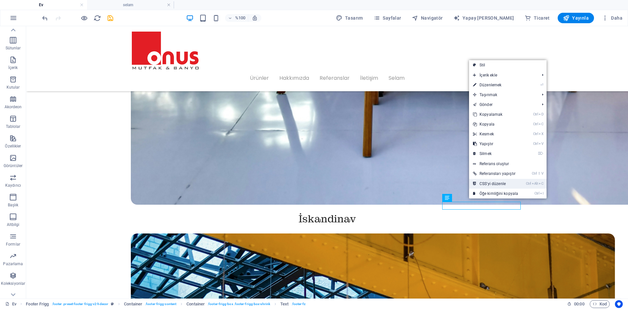
click at [503, 182] on font "CSS'yi düzenle" at bounding box center [493, 184] width 26 height 5
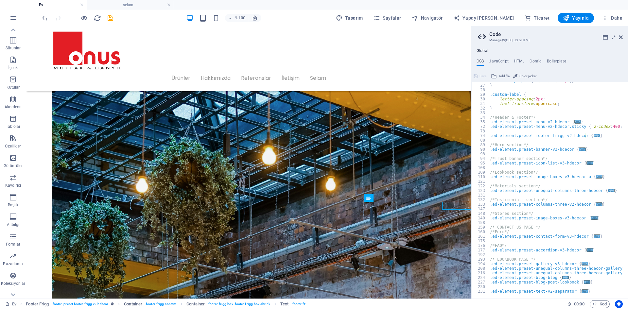
type textarea ".footer-fz { font-size: 16px; }"
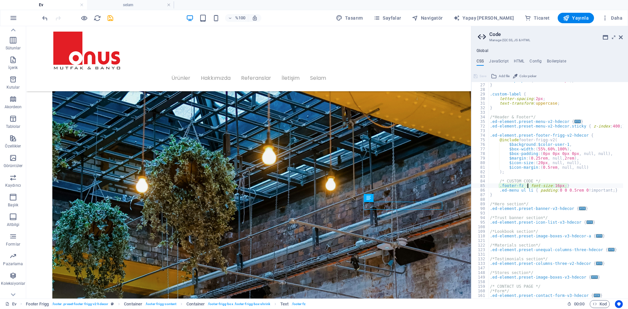
scroll to position [119, 0]
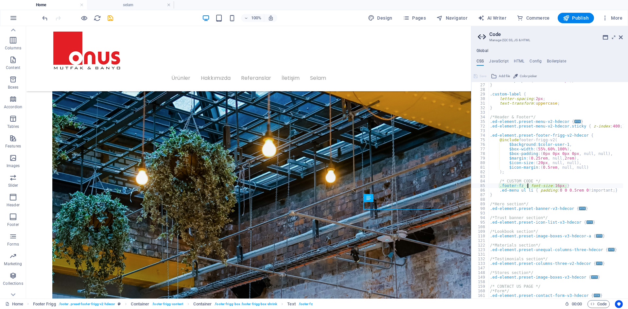
click at [624, 37] on aside "Code Manage (S)CSS, JS & HTML Global CSS JavaScript HTML Config Boilerplate .fo…" at bounding box center [549, 162] width 157 height 273
click at [620, 36] on icon at bounding box center [621, 37] width 4 height 5
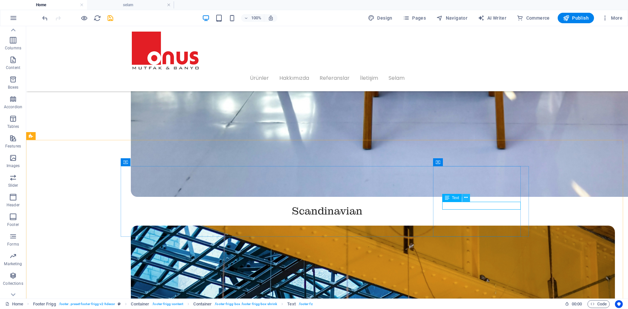
click at [467, 201] on icon at bounding box center [466, 197] width 4 height 7
click at [464, 198] on icon at bounding box center [466, 197] width 4 height 7
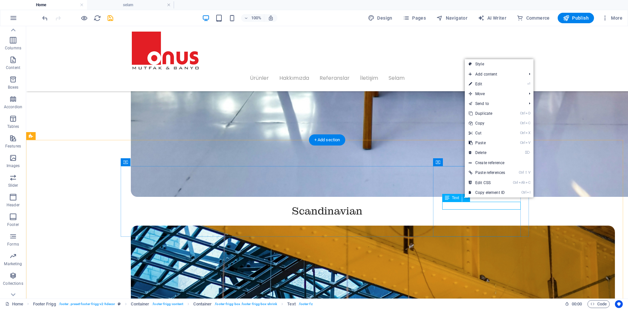
drag, startPoint x: 462, startPoint y: 203, endPoint x: 491, endPoint y: 226, distance: 37.5
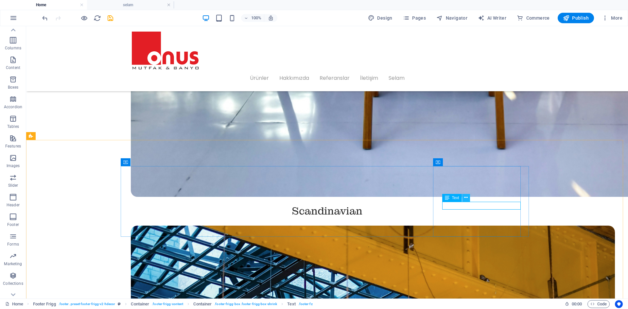
click at [466, 198] on icon at bounding box center [466, 197] width 4 height 7
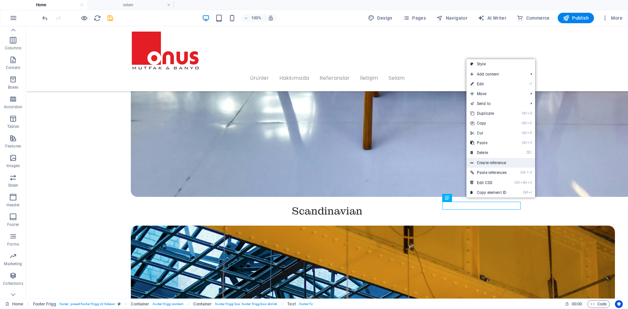
click at [489, 163] on link "Create reference" at bounding box center [501, 163] width 69 height 10
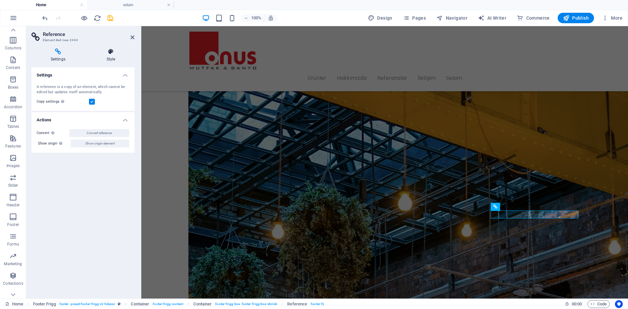
click at [111, 58] on h4 "Style" at bounding box center [110, 55] width 47 height 14
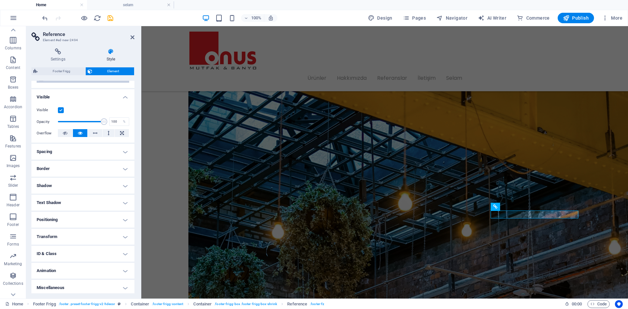
scroll to position [64, 0]
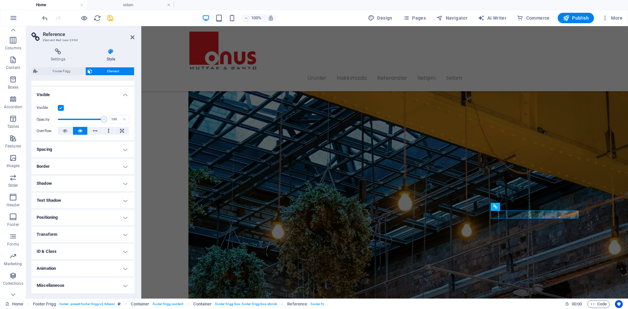
click at [97, 251] on h4 "ID & Class" at bounding box center [82, 252] width 103 height 16
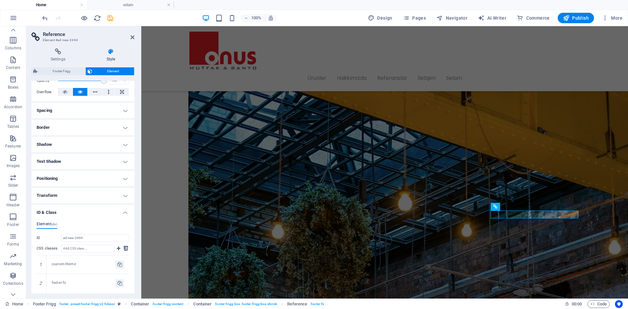
scroll to position [118, 0]
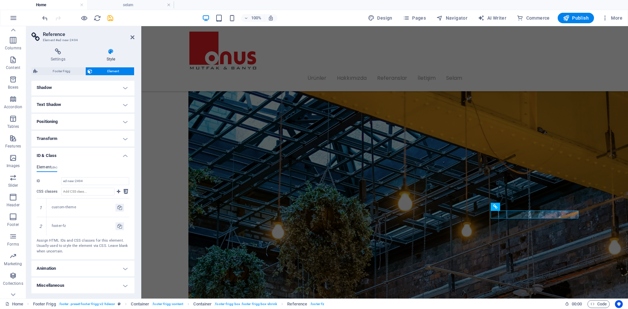
click at [108, 158] on h4 "ID & Class" at bounding box center [82, 154] width 103 height 12
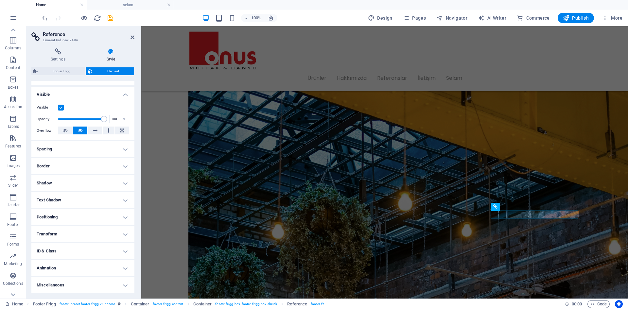
scroll to position [64, 0]
click at [72, 272] on h4 "Animation" at bounding box center [82, 269] width 103 height 16
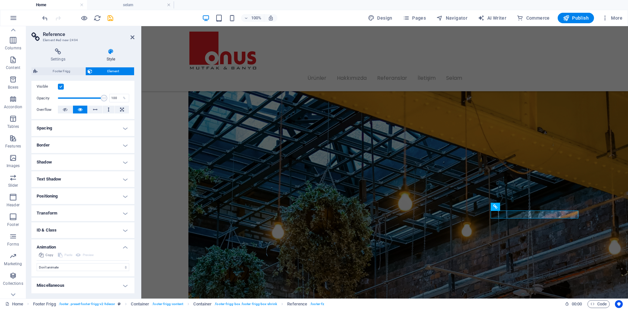
click at [85, 241] on h4 "Animation" at bounding box center [82, 246] width 103 height 12
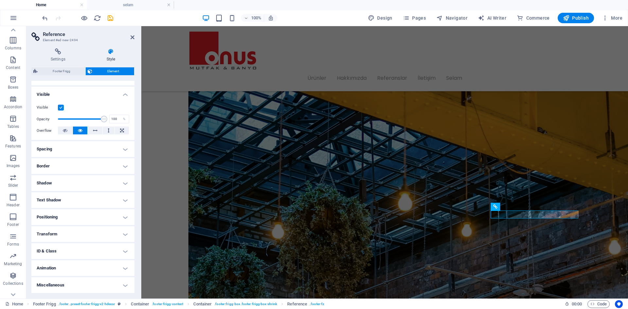
click at [89, 182] on h4 "Shadow" at bounding box center [82, 183] width 103 height 16
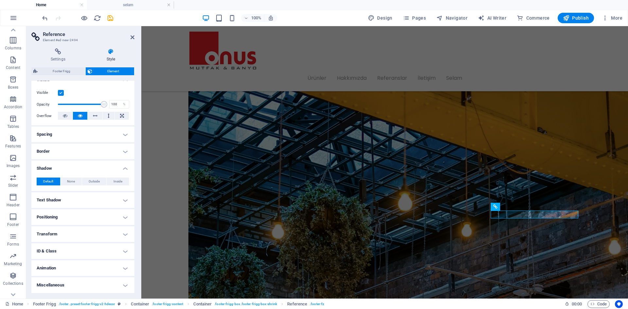
click at [98, 167] on h4 "Shadow" at bounding box center [82, 167] width 103 height 12
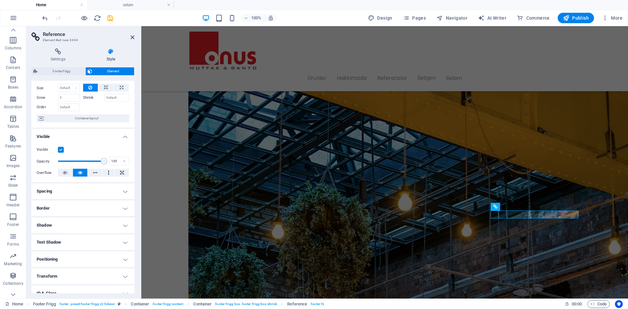
scroll to position [0, 0]
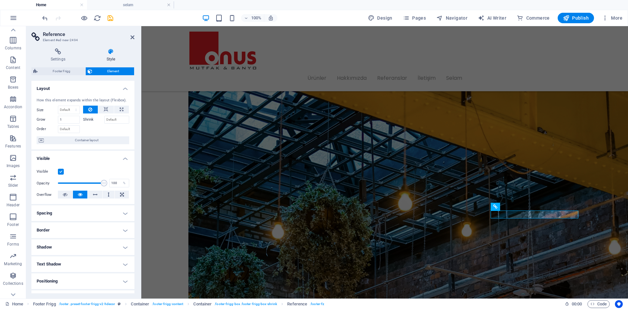
click at [113, 159] on h4 "Visible" at bounding box center [82, 157] width 103 height 12
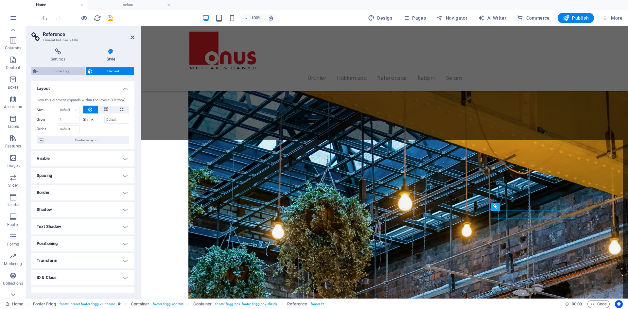
click at [58, 72] on span "Footer Frigg" at bounding box center [62, 71] width 44 height 8
select select "rem"
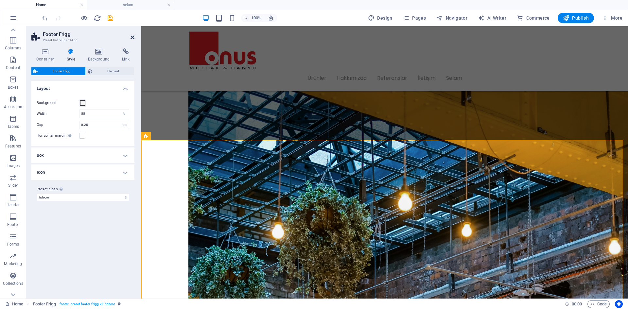
click at [134, 35] on icon at bounding box center [133, 37] width 4 height 5
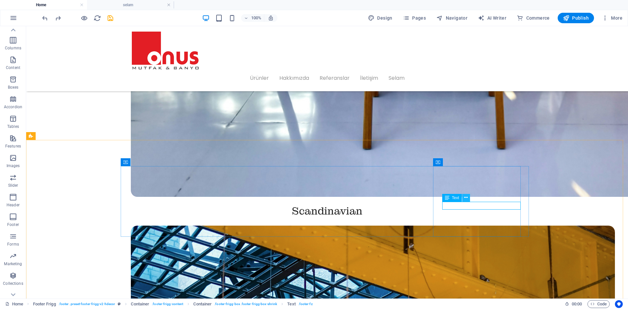
click at [465, 199] on icon at bounding box center [466, 197] width 4 height 7
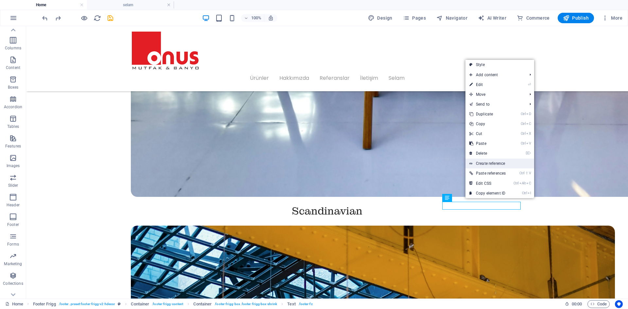
click at [490, 164] on link "Create reference" at bounding box center [500, 164] width 69 height 10
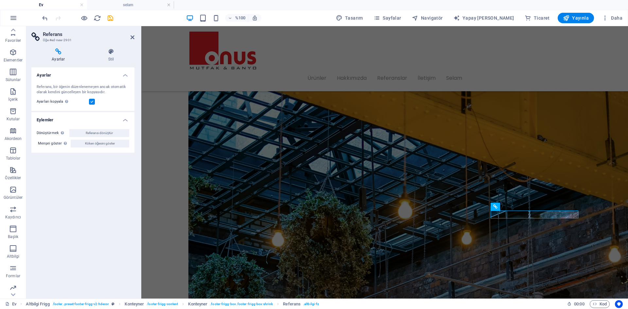
scroll to position [15, 0]
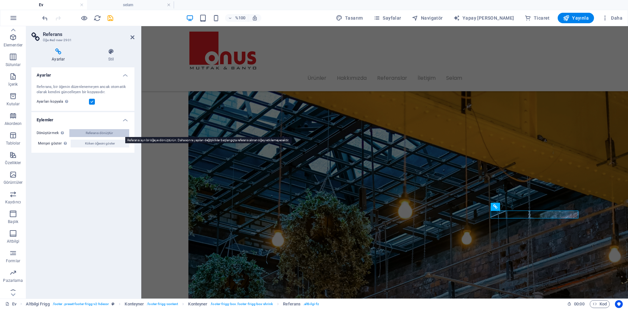
click at [94, 135] on span "Referansı dönüştür" at bounding box center [99, 133] width 27 height 8
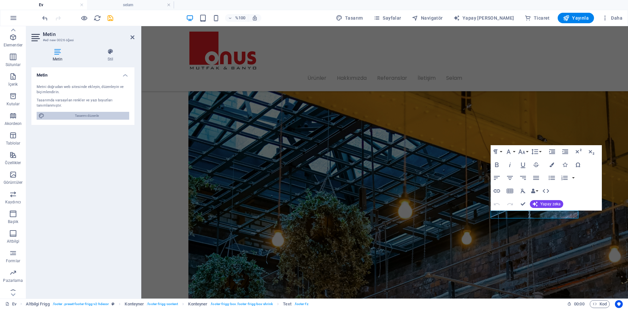
click at [102, 115] on span "Tasarımı düzenle" at bounding box center [86, 116] width 81 height 8
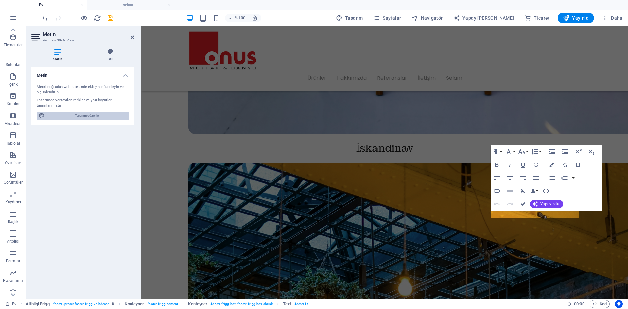
select select "ease-in-out"
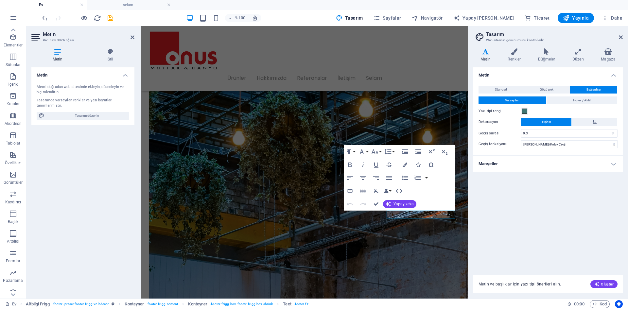
click at [548, 167] on h4 "Manşetler" at bounding box center [548, 164] width 150 height 16
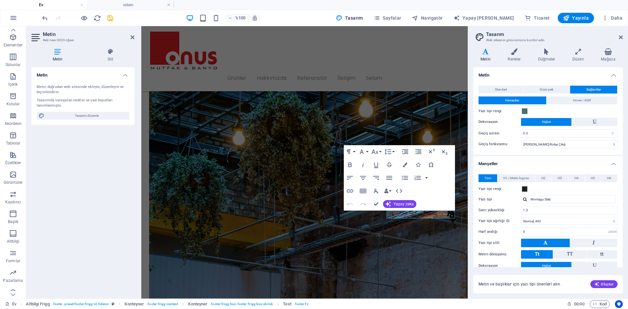
scroll to position [32, 0]
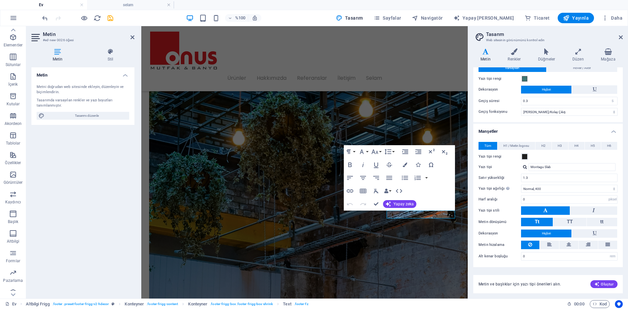
click at [549, 131] on h4 "Manşetler" at bounding box center [548, 130] width 150 height 12
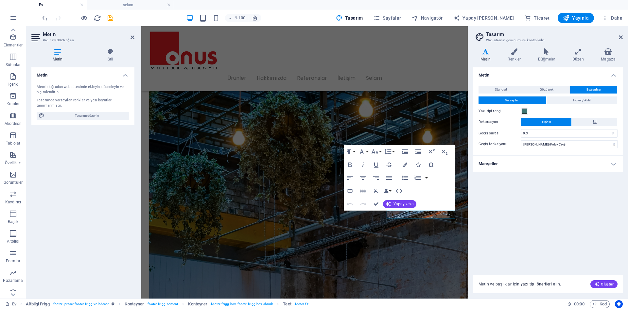
click at [616, 38] on header "Tasarım Web sitesinin görünümünü kontrol edin" at bounding box center [549, 34] width 148 height 17
click at [619, 37] on icon at bounding box center [621, 37] width 4 height 5
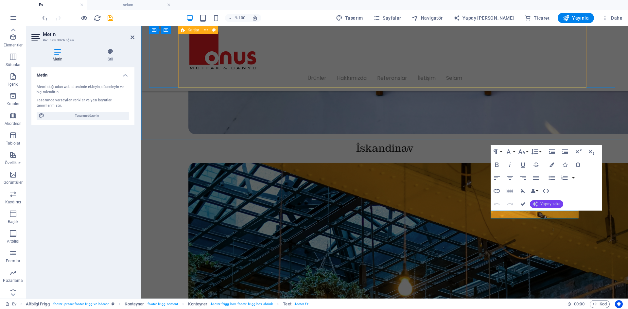
scroll to position [1763, 0]
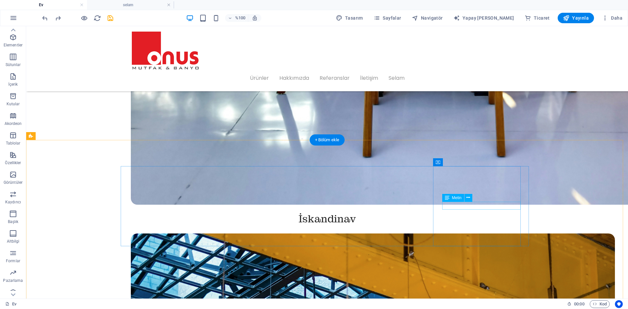
click at [469, 198] on icon at bounding box center [469, 197] width 4 height 7
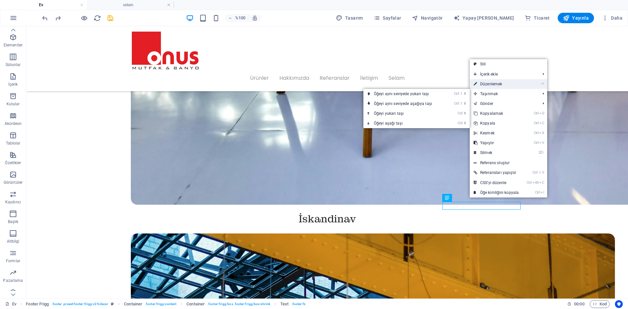
click at [508, 84] on link "⏎ Düzenlemek" at bounding box center [496, 84] width 53 height 10
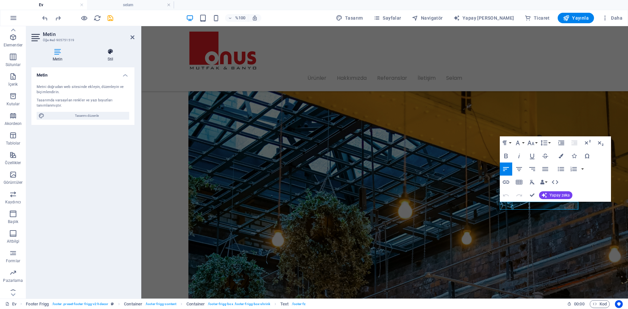
click at [112, 52] on icon at bounding box center [110, 51] width 48 height 7
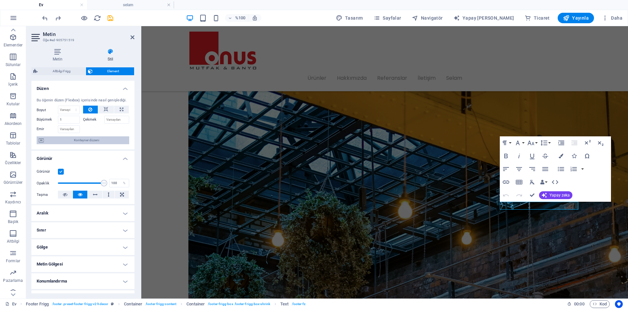
click at [99, 137] on span "Konteyner düzeni" at bounding box center [86, 140] width 81 height 8
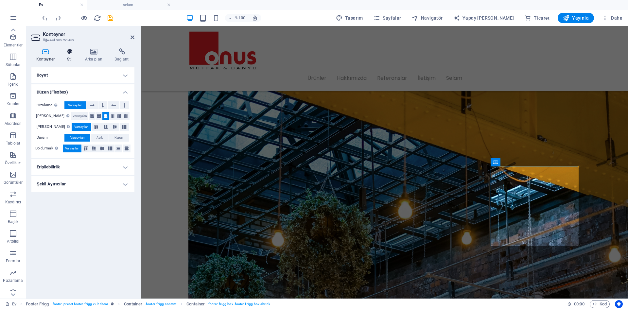
click at [72, 56] on h4 "Stil" at bounding box center [71, 55] width 18 height 14
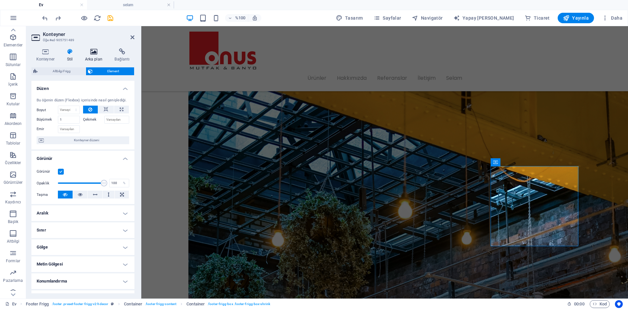
click at [90, 53] on icon at bounding box center [93, 51] width 27 height 7
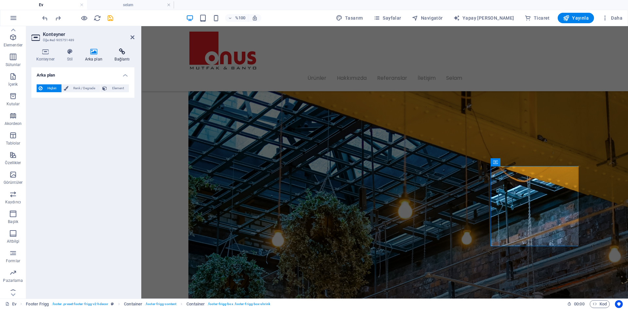
click at [118, 53] on icon at bounding box center [122, 51] width 25 height 7
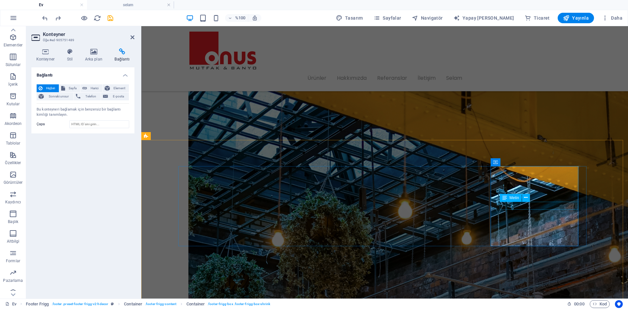
click at [123, 56] on h4 "Bağlantı" at bounding box center [122, 55] width 25 height 14
click at [77, 89] on span "Sayfa" at bounding box center [72, 88] width 11 height 8
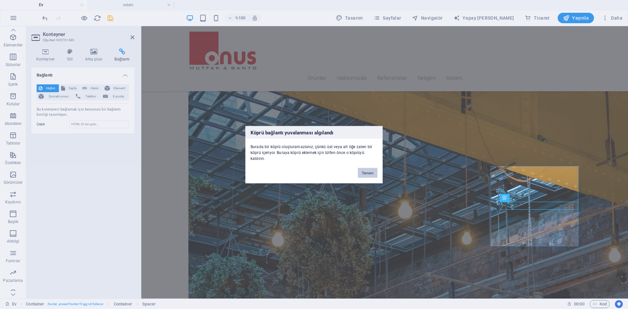
click at [366, 172] on font "Tamam" at bounding box center [368, 173] width 12 height 4
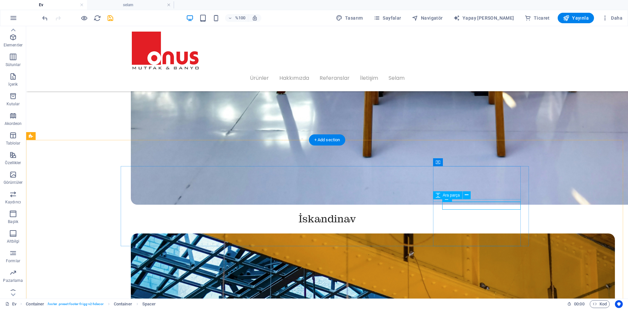
click at [471, 199] on button at bounding box center [469, 198] width 8 height 8
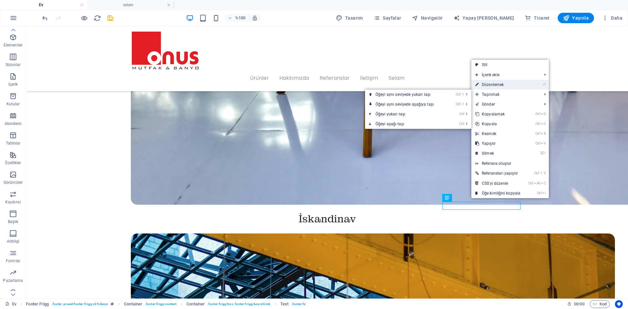
click at [505, 86] on link "⏎ Düzenlemek" at bounding box center [498, 85] width 53 height 10
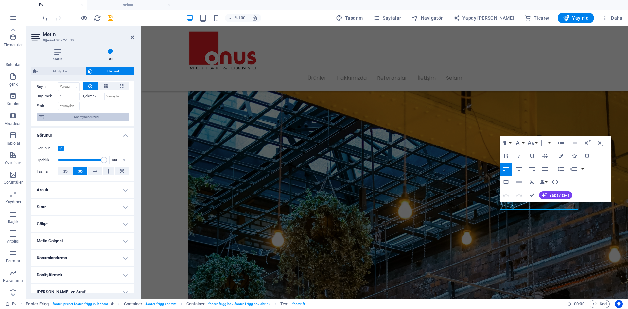
scroll to position [0, 0]
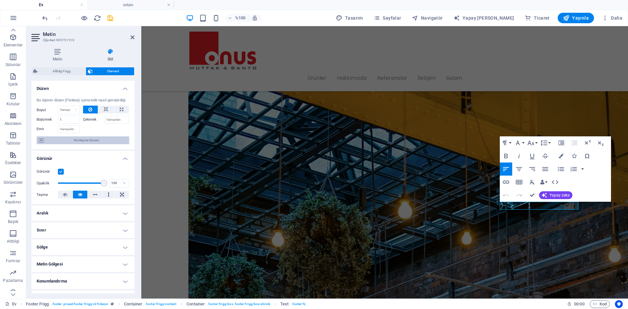
click at [98, 140] on font "Konteyner düzeni" at bounding box center [86, 140] width 25 height 4
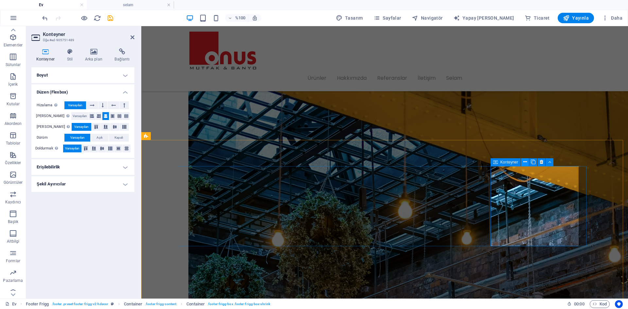
click at [524, 163] on icon at bounding box center [526, 162] width 4 height 7
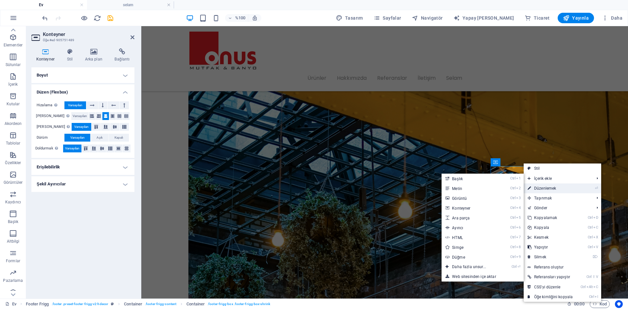
click at [542, 190] on font "Düzenlemek" at bounding box center [545, 188] width 22 height 5
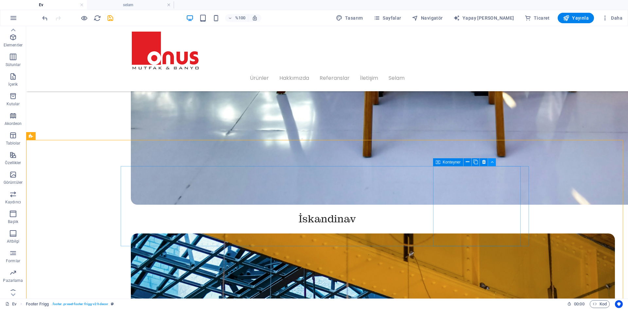
click at [492, 162] on icon at bounding box center [492, 162] width 3 height 7
click at [457, 163] on font "H4" at bounding box center [457, 162] width 5 height 5
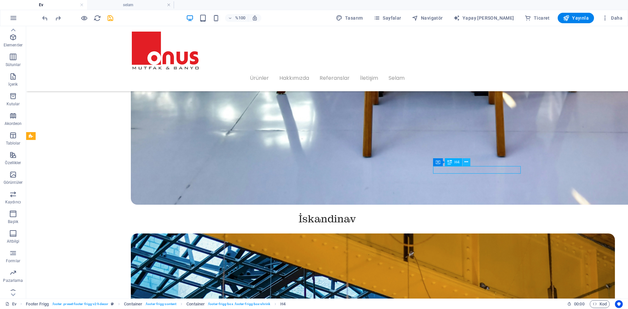
click at [470, 163] on button at bounding box center [467, 162] width 8 height 8
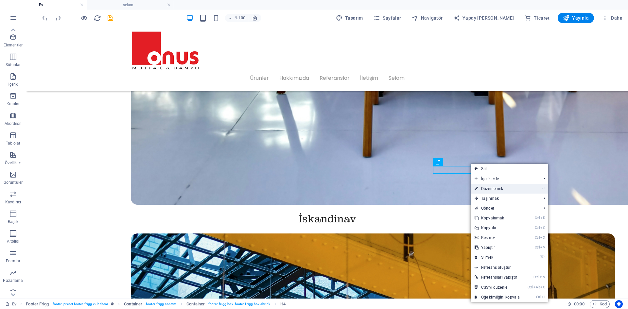
click at [491, 190] on font "Düzenlemek" at bounding box center [492, 189] width 22 height 5
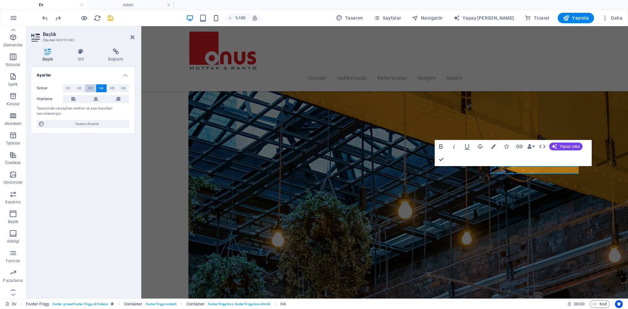
click at [90, 89] on font "H3" at bounding box center [90, 88] width 4 height 4
click at [103, 89] on font "H4" at bounding box center [101, 88] width 4 height 4
click at [82, 55] on icon at bounding box center [81, 51] width 28 height 7
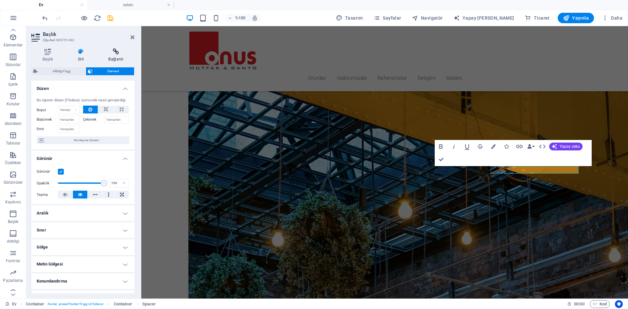
click at [112, 54] on icon at bounding box center [116, 51] width 37 height 7
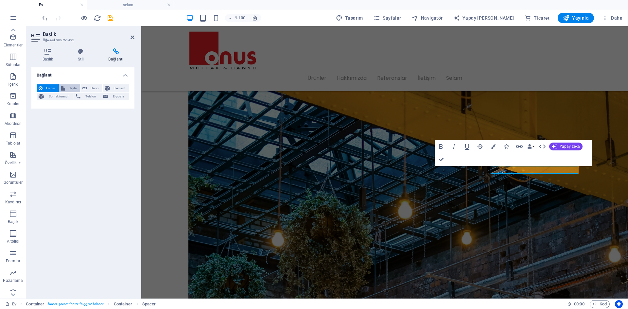
click at [80, 89] on button "Sayfa" at bounding box center [69, 88] width 21 height 8
select select
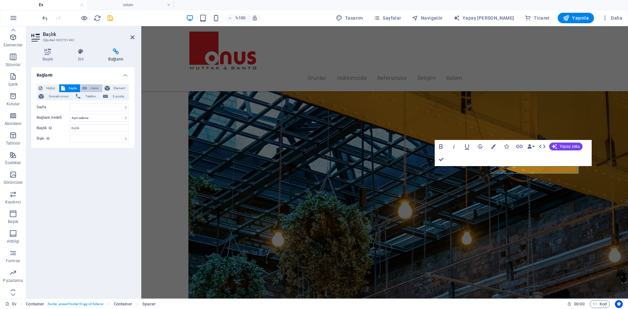
click at [88, 89] on button "Harici" at bounding box center [91, 88] width 22 height 8
select select "blank"
click at [73, 88] on font "Sayfa" at bounding box center [73, 88] width 8 height 4
select select
click at [91, 88] on font "Harici" at bounding box center [95, 88] width 8 height 4
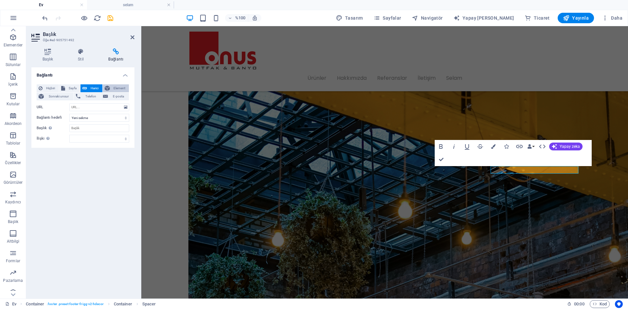
click at [107, 86] on icon at bounding box center [107, 88] width 5 height 8
click at [66, 97] on font "Sonraki unsur" at bounding box center [59, 97] width 20 height 4
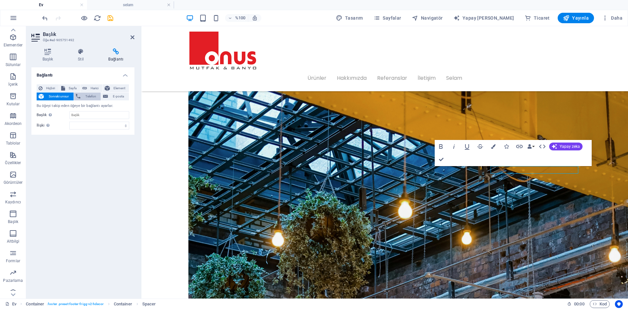
click at [87, 96] on font "Telefon" at bounding box center [90, 97] width 11 height 4
click at [90, 89] on span "Harici" at bounding box center [94, 88] width 11 height 8
select select "blank"
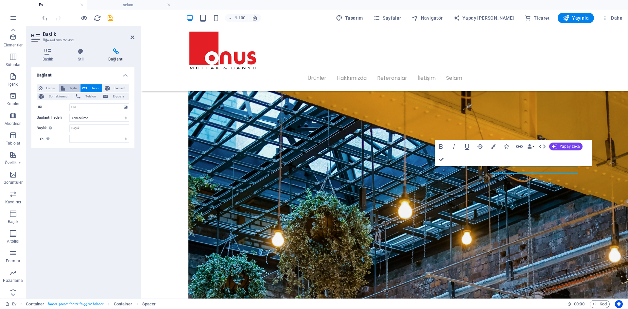
click at [73, 88] on font "Sayfa" at bounding box center [73, 88] width 8 height 4
select select
click at [90, 88] on span "Harici" at bounding box center [94, 88] width 11 height 8
select select "blank"
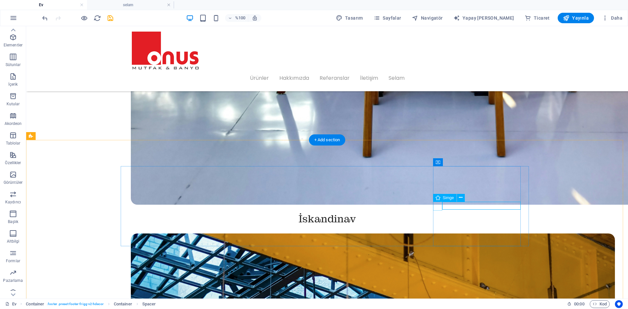
click at [466, 199] on button at bounding box center [469, 198] width 8 height 8
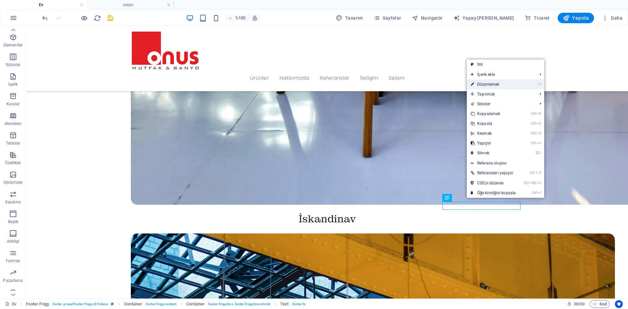
click at [492, 87] on link "⏎ Düzenlemek" at bounding box center [493, 85] width 53 height 10
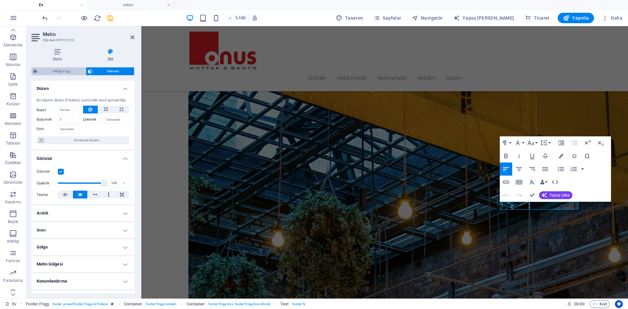
click at [68, 70] on font "Altbilgi Frigg" at bounding box center [62, 71] width 18 height 4
select select "rem"
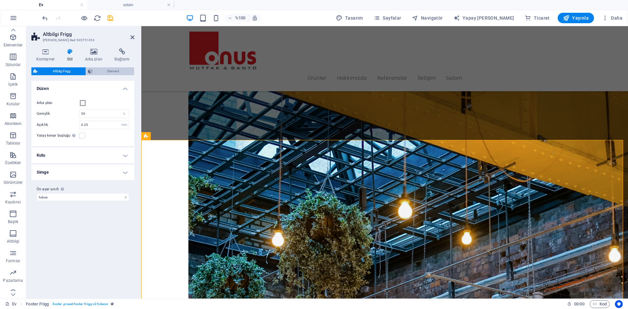
click at [108, 72] on font "Element" at bounding box center [113, 71] width 12 height 4
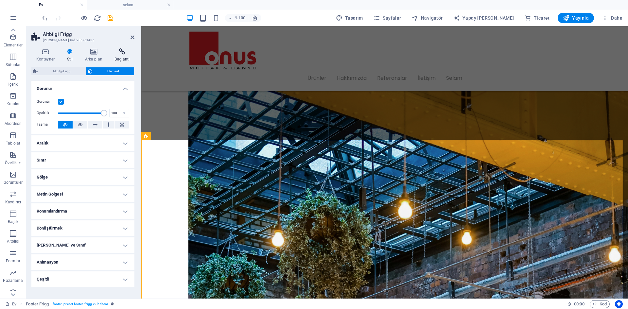
click at [120, 54] on icon at bounding box center [122, 51] width 25 height 7
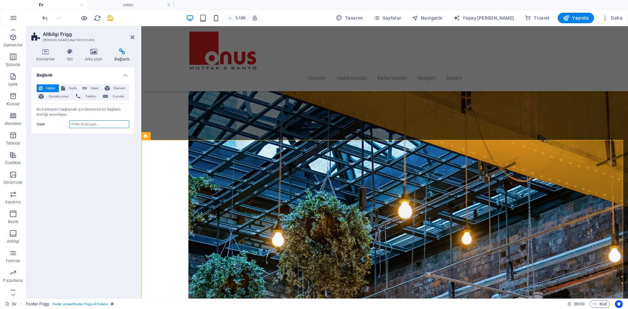
click at [93, 122] on input "Çapa" at bounding box center [99, 124] width 60 height 8
paste input "[URL][DOMAIN_NAME]"
paste input "[DOMAIN_NAME]"
type input "[URL][DOMAIN_NAME]"
click at [74, 53] on icon at bounding box center [69, 51] width 15 height 7
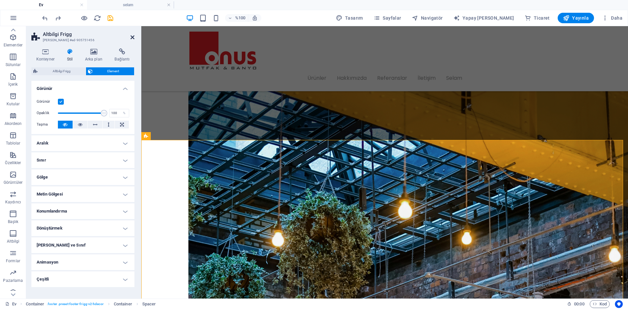
click at [131, 38] on icon at bounding box center [133, 37] width 4 height 5
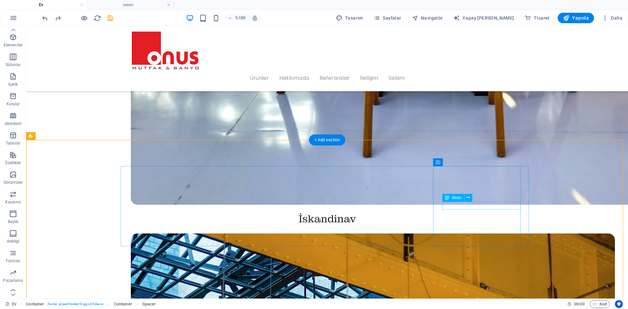
click at [470, 198] on icon at bounding box center [469, 197] width 4 height 7
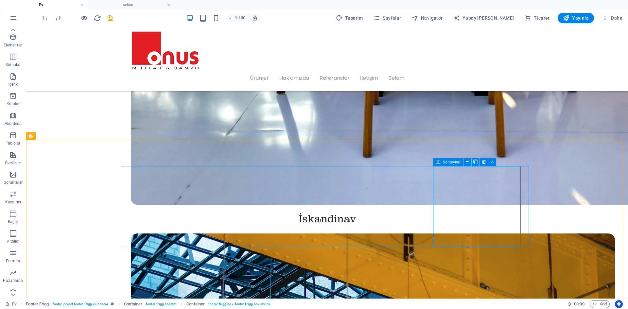
click at [439, 162] on icon at bounding box center [438, 162] width 5 height 8
click at [468, 163] on icon at bounding box center [468, 162] width 4 height 7
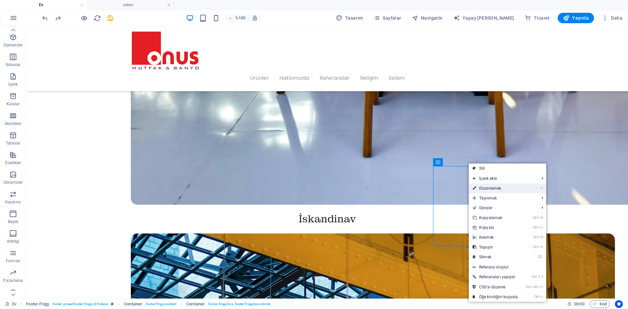
click at [486, 189] on font "Düzenlemek" at bounding box center [490, 188] width 22 height 5
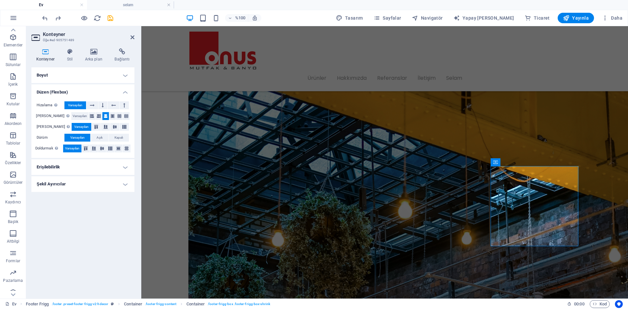
click at [116, 76] on h4 "Boyut" at bounding box center [82, 75] width 103 height 16
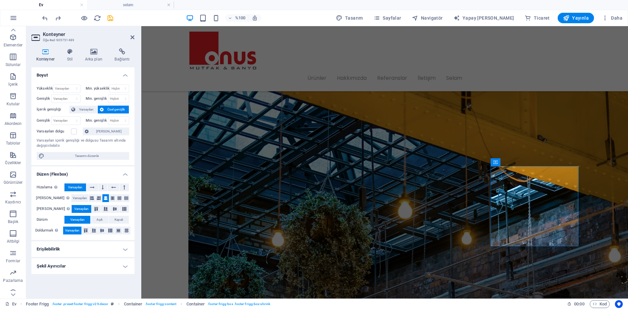
click at [116, 76] on h4 "Boyut" at bounding box center [82, 73] width 103 height 12
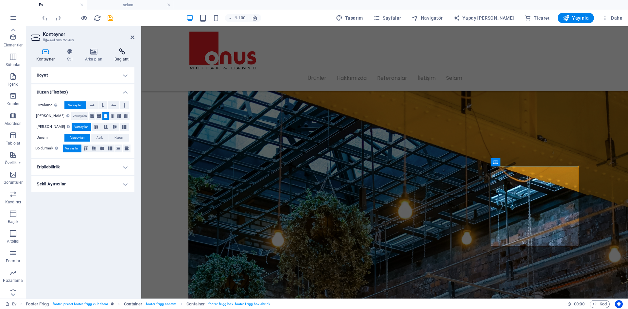
click at [119, 58] on font "Bağlantı" at bounding box center [122, 59] width 15 height 5
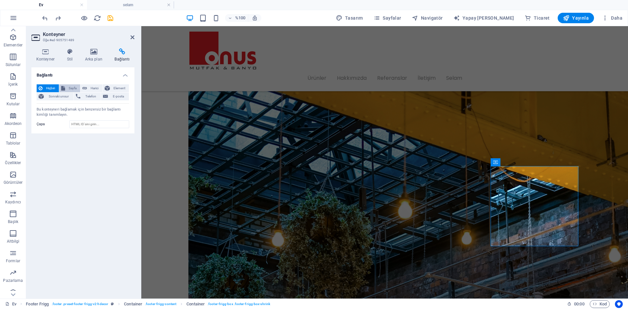
click at [77, 89] on font "Sayfa" at bounding box center [73, 88] width 8 height 4
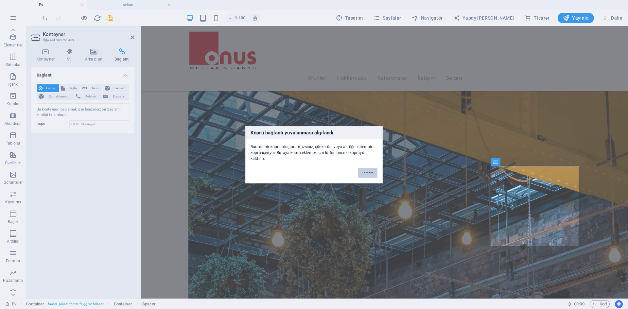
click at [369, 169] on button "Tamam" at bounding box center [368, 173] width 20 height 10
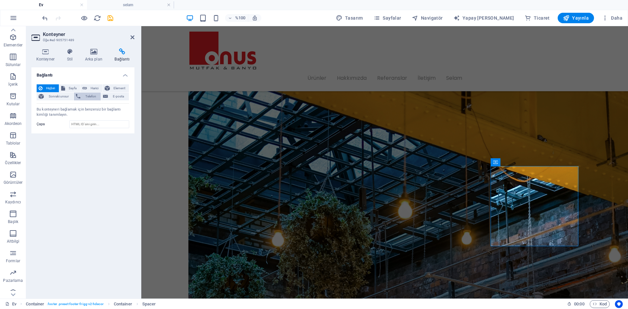
click at [94, 98] on font "Telefon" at bounding box center [90, 97] width 11 height 4
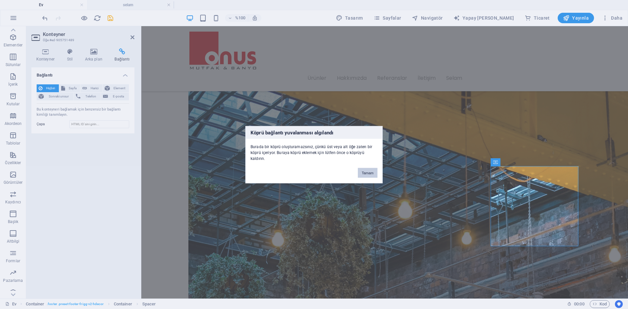
click at [364, 173] on font "Tamam" at bounding box center [368, 173] width 12 height 4
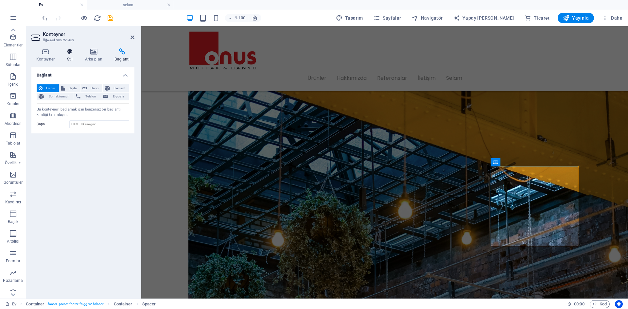
click at [73, 50] on icon at bounding box center [69, 51] width 15 height 7
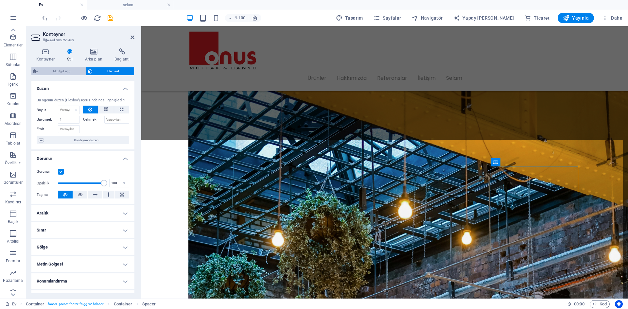
click at [68, 72] on font "Altbilgi Frigg" at bounding box center [62, 71] width 18 height 4
select select "footer"
select select "rem"
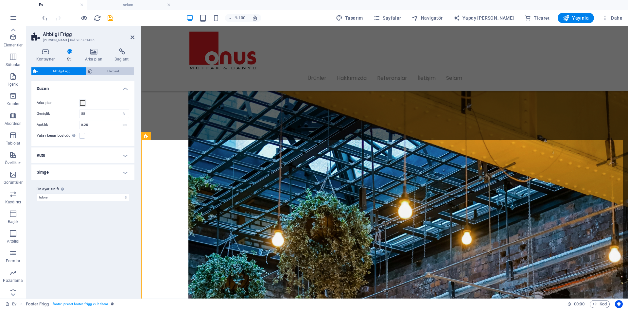
click at [98, 70] on span "Element" at bounding box center [114, 71] width 38 height 8
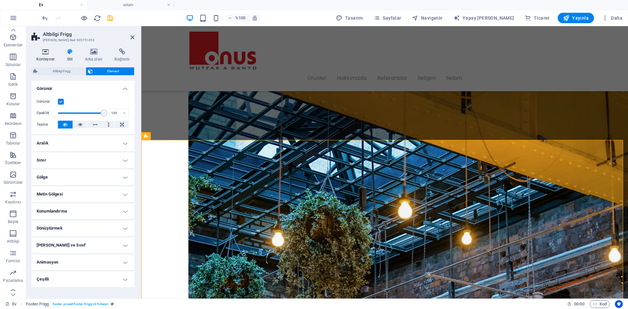
click at [51, 55] on icon at bounding box center [45, 51] width 28 height 7
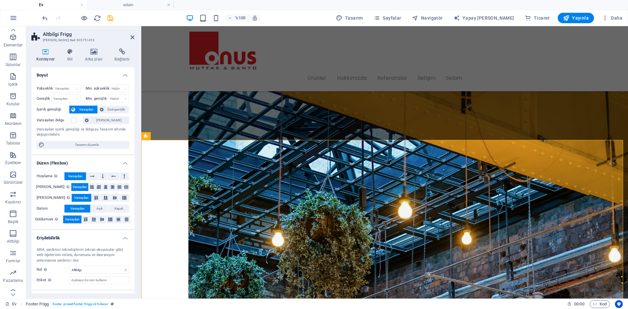
scroll to position [27, 0]
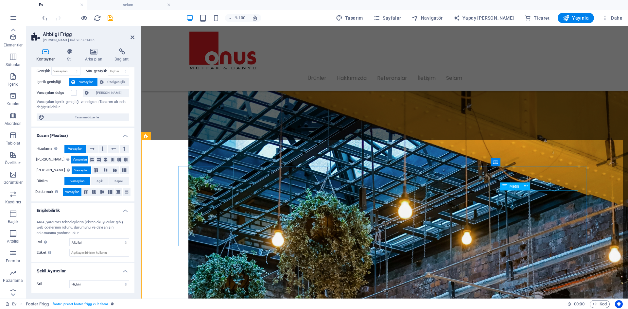
click at [527, 198] on icon at bounding box center [526, 197] width 4 height 7
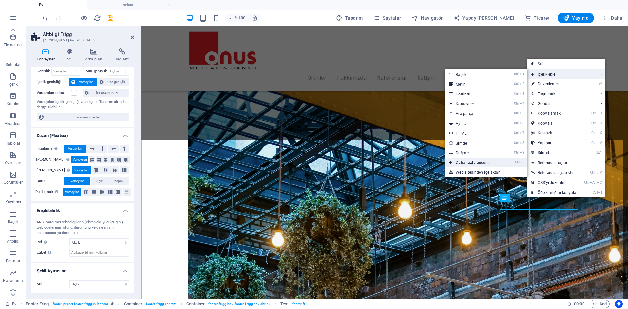
click at [468, 163] on font "Daha fazla unsur..." at bounding box center [473, 162] width 34 height 5
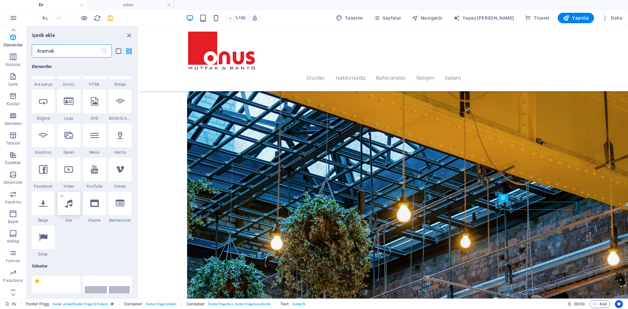
scroll to position [70, 0]
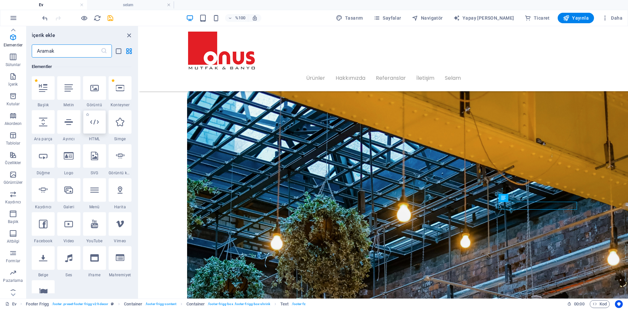
click at [99, 123] on div at bounding box center [94, 122] width 23 height 24
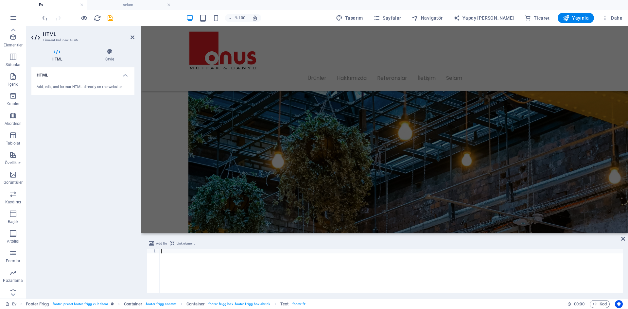
scroll to position [1684, 0]
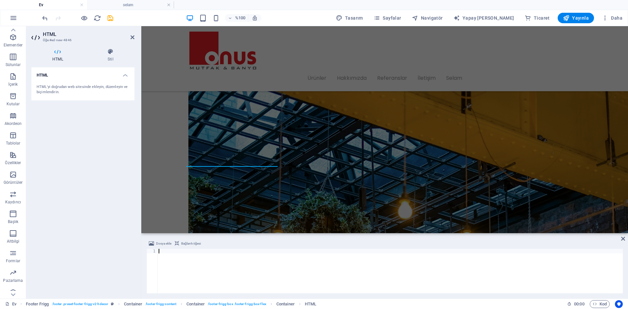
type textarea "[URL][DOMAIN_NAME]"
click at [185, 243] on font "Bağlantı öğesi" at bounding box center [191, 244] width 20 height 4
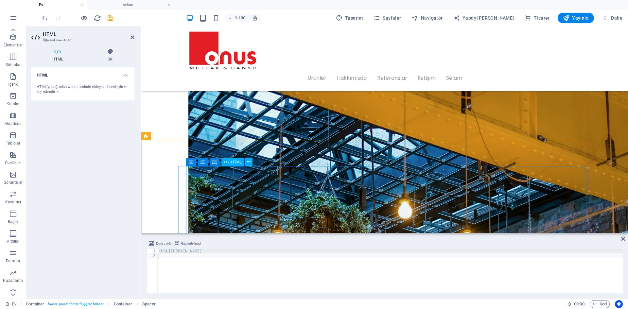
type textarea "[URL][DOMAIN_NAME]"
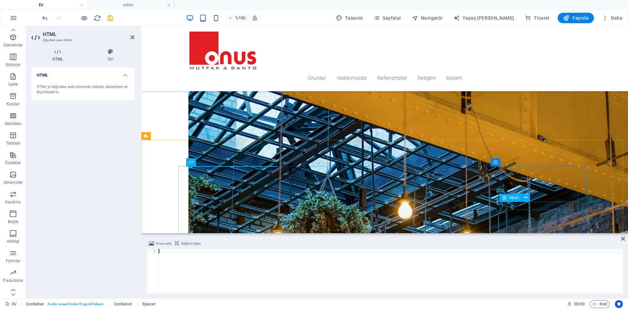
drag, startPoint x: 511, startPoint y: 200, endPoint x: 369, endPoint y: 180, distance: 142.7
click at [511, 200] on font "Metin" at bounding box center [514, 198] width 9 height 5
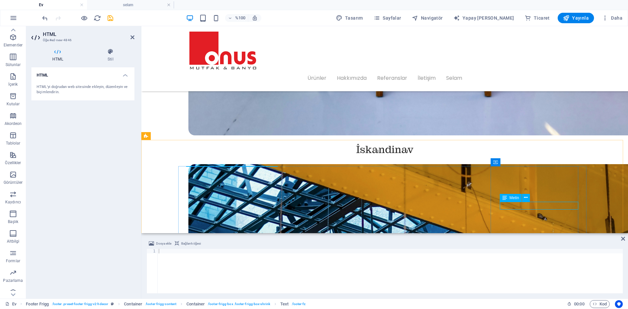
scroll to position [1763, 0]
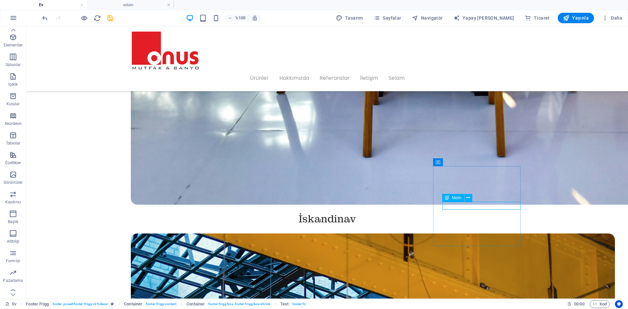
click at [468, 199] on icon at bounding box center [469, 197] width 4 height 7
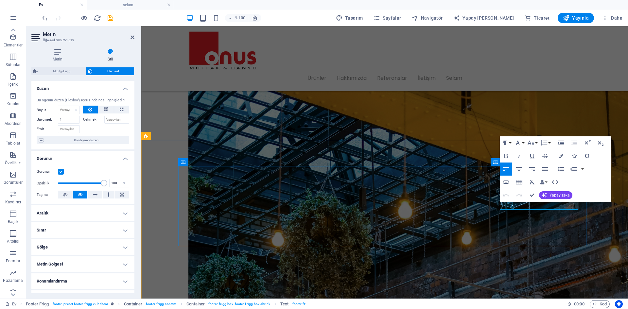
drag, startPoint x: 530, startPoint y: 208, endPoint x: 500, endPoint y: 208, distance: 30.4
click at [504, 181] on icon "button" at bounding box center [506, 182] width 7 height 3
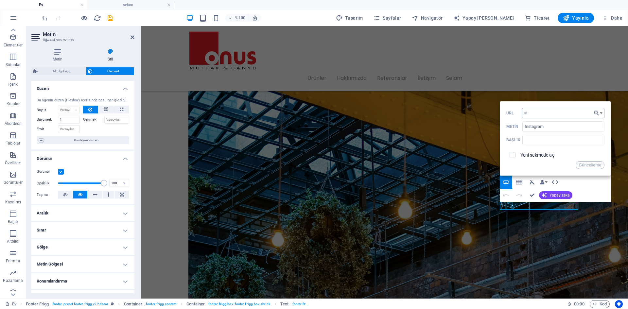
type input "#[URL][DOMAIN_NAME]"
click at [588, 164] on font "Güncelleme" at bounding box center [590, 165] width 23 height 5
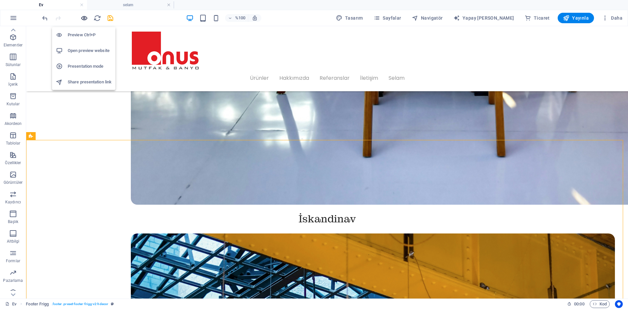
click at [84, 16] on icon "button" at bounding box center [84, 18] width 8 height 8
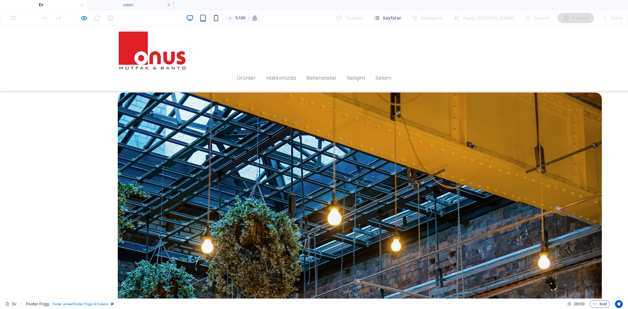
scroll to position [1699, 0]
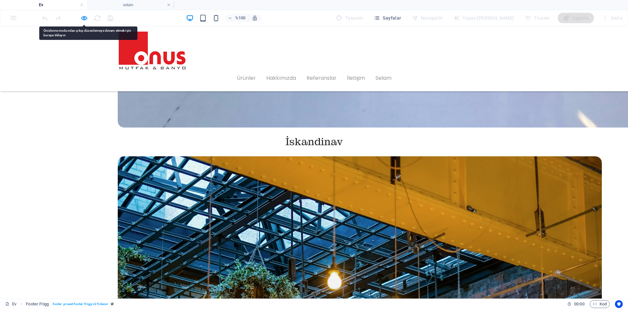
scroll to position [1706, 0]
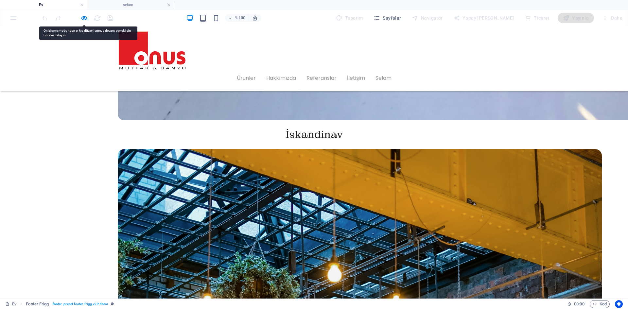
click at [84, 18] on icon "button" at bounding box center [84, 18] width 8 height 8
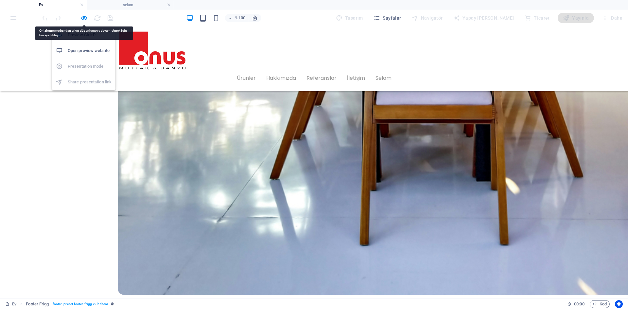
scroll to position [1770, 0]
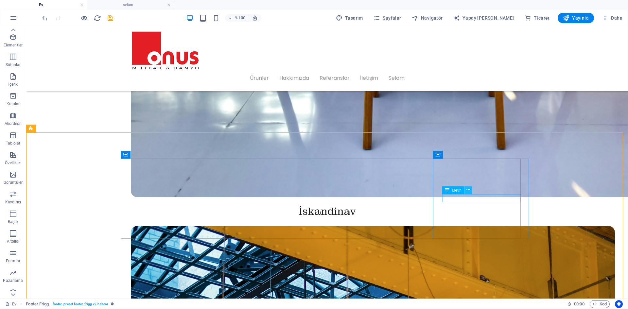
click at [467, 193] on icon at bounding box center [469, 190] width 4 height 7
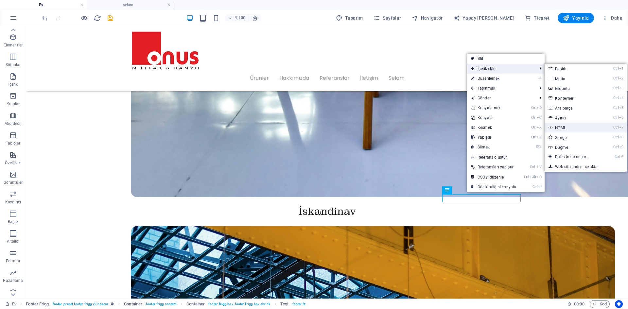
click at [578, 128] on link "Ctrl 7 HTML" at bounding box center [574, 128] width 58 height 10
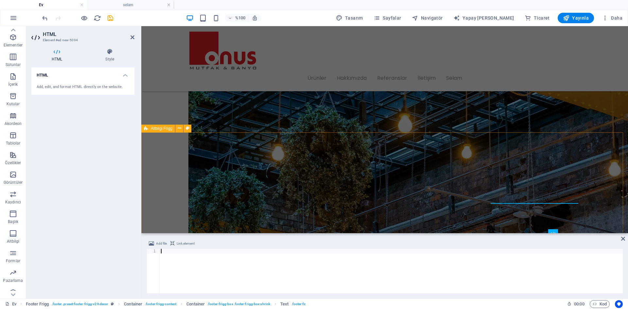
scroll to position [1692, 0]
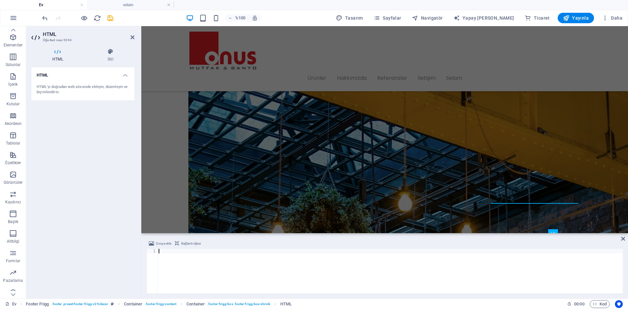
type textarea "[URL][DOMAIN_NAME]"
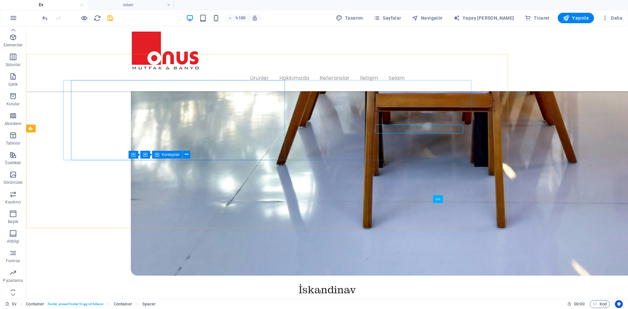
scroll to position [1770, 0]
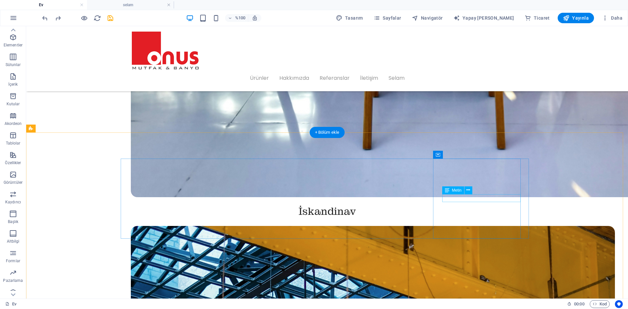
click at [466, 191] on button at bounding box center [469, 191] width 8 height 8
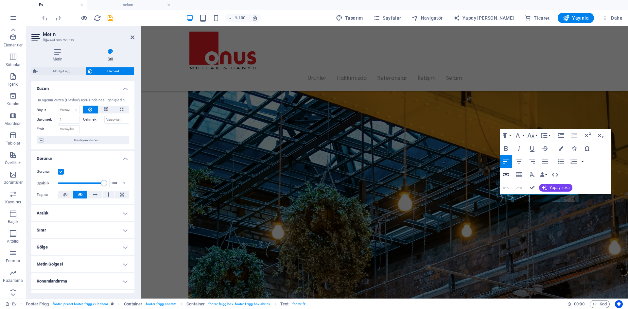
click at [507, 172] on icon "button" at bounding box center [506, 175] width 8 height 8
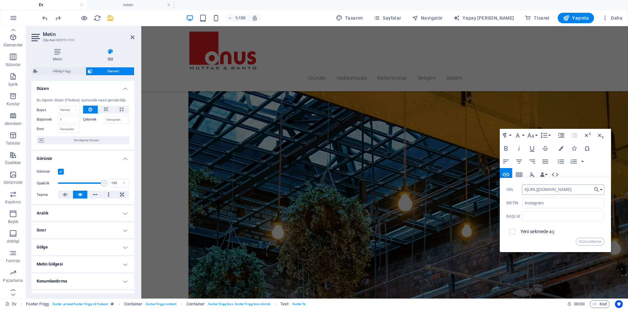
click at [528, 191] on input "#[URL][DOMAIN_NAME]" at bounding box center [563, 190] width 82 height 10
type input "[URL][DOMAIN_NAME]"
click at [516, 232] on span at bounding box center [513, 231] width 12 height 12
click at [510, 232] on input "checkbox" at bounding box center [512, 231] width 6 height 6
checkbox input "true"
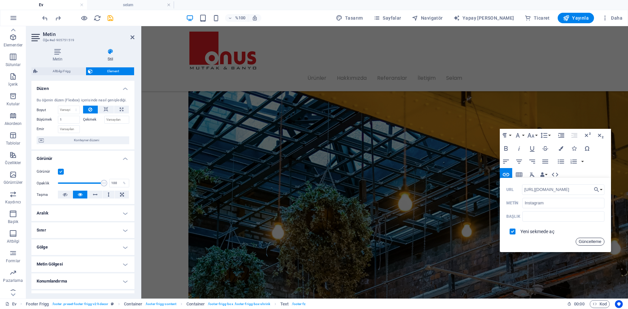
click at [586, 240] on font "Güncelleme" at bounding box center [590, 241] width 23 height 5
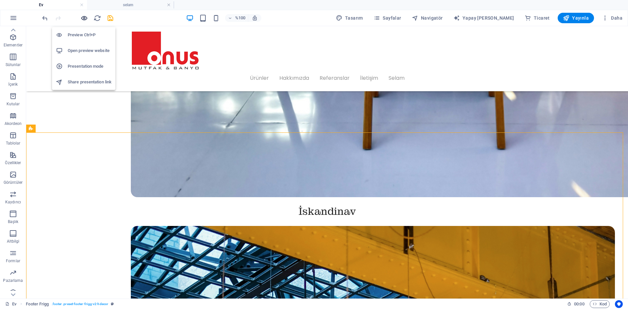
click at [84, 16] on icon "button" at bounding box center [84, 18] width 8 height 8
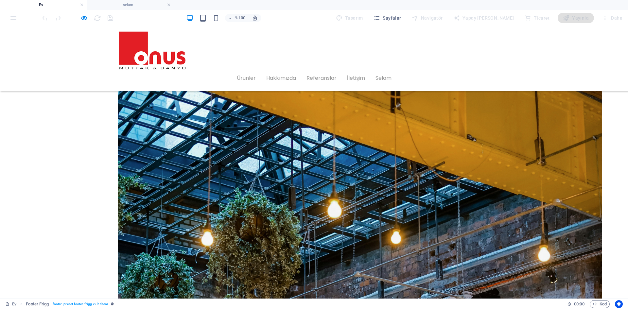
scroll to position [1706, 0]
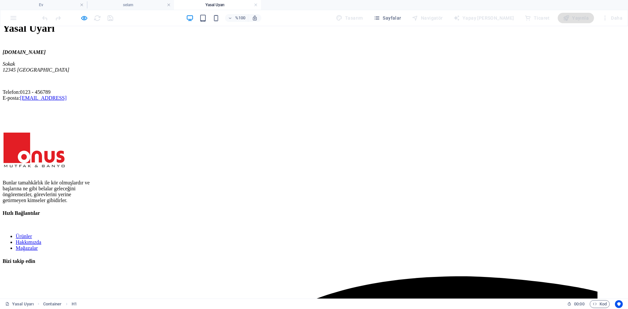
scroll to position [0, 0]
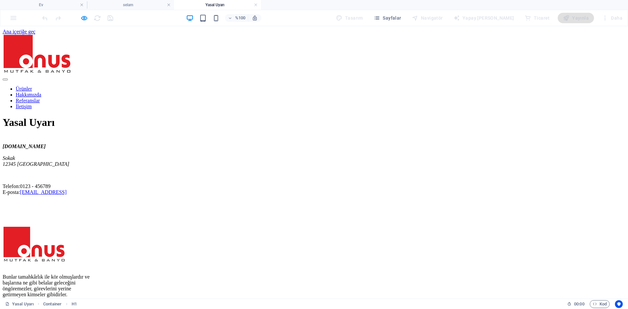
click at [162, 63] on div at bounding box center [314, 55] width 623 height 40
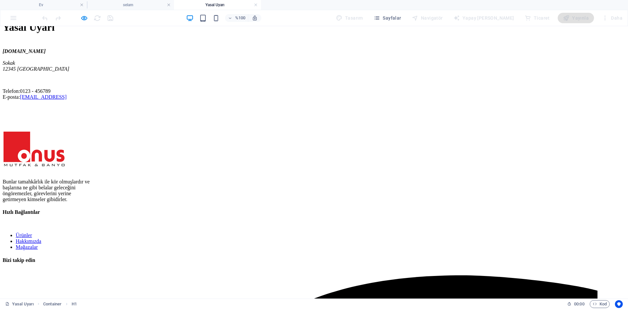
click at [94, 174] on div at bounding box center [49, 171] width 92 height 5
click at [94, 169] on div at bounding box center [49, 150] width 92 height 37
click at [346, 233] on nav "Ürünler Hakkımızda Mağazalar" at bounding box center [314, 242] width 623 height 18
click at [339, 233] on nav "Ürünler Hakkımızda Mağazalar" at bounding box center [314, 242] width 623 height 18
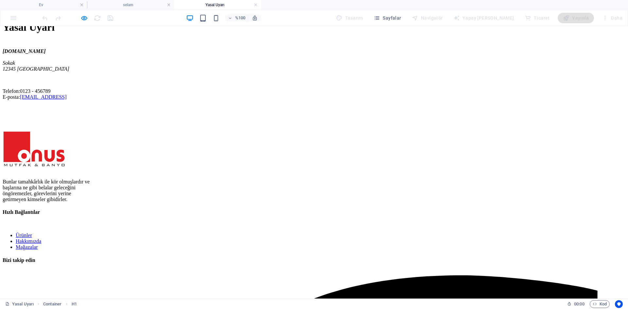
click at [79, 16] on div at bounding box center [77, 18] width 73 height 10
click at [86, 18] on icon "button" at bounding box center [84, 18] width 8 height 8
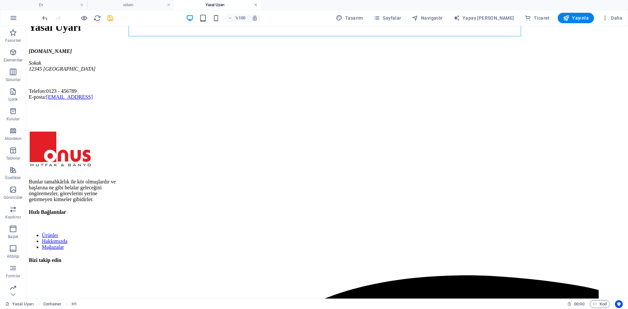
click at [255, 4] on link at bounding box center [256, 5] width 4 height 6
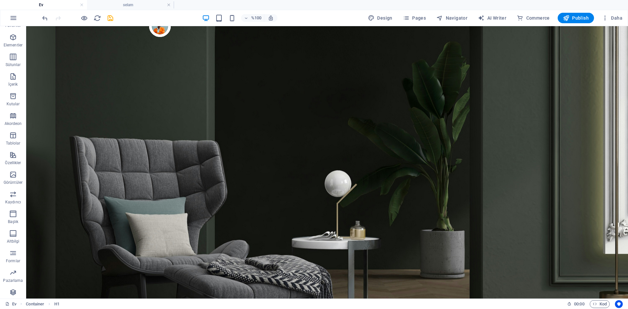
scroll to position [1712, 0]
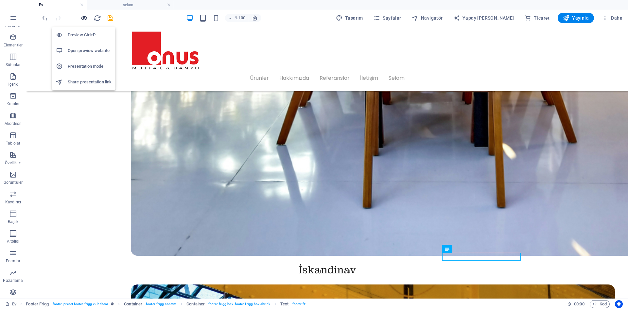
drag, startPoint x: 86, startPoint y: 18, endPoint x: 179, endPoint y: 43, distance: 96.3
click at [86, 18] on icon "button" at bounding box center [84, 18] width 8 height 8
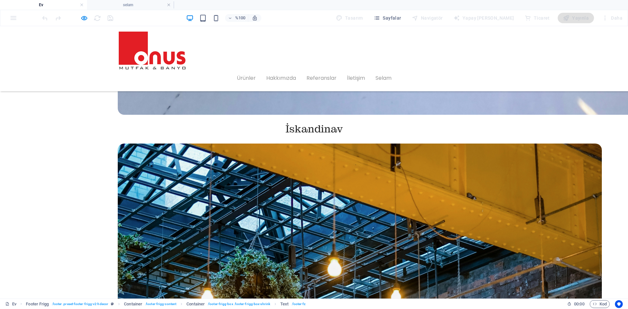
scroll to position [1648, 0]
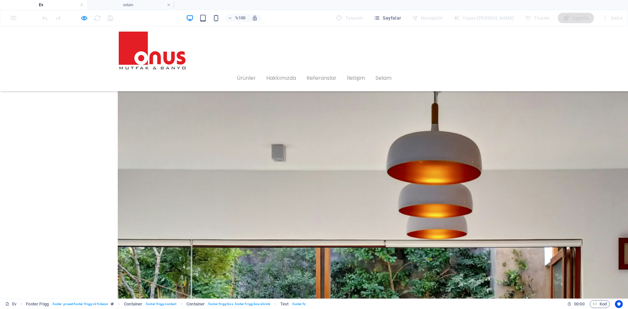
scroll to position [993, 0]
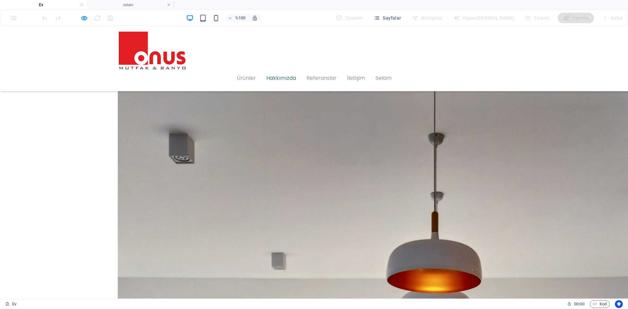
click at [296, 74] on font "Hakkımızda" at bounding box center [281, 78] width 30 height 8
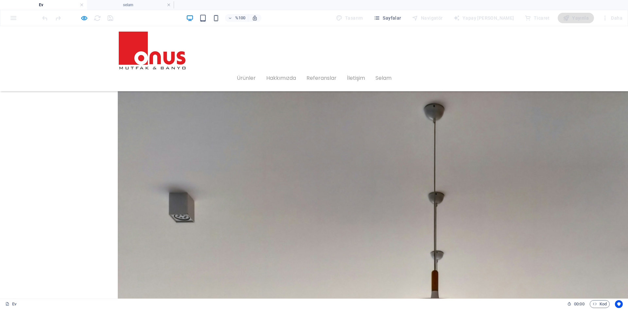
scroll to position [909, 0]
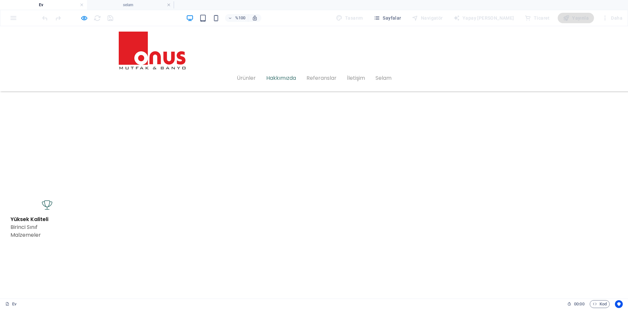
click at [296, 74] on font "Hakkımızda" at bounding box center [281, 78] width 30 height 8
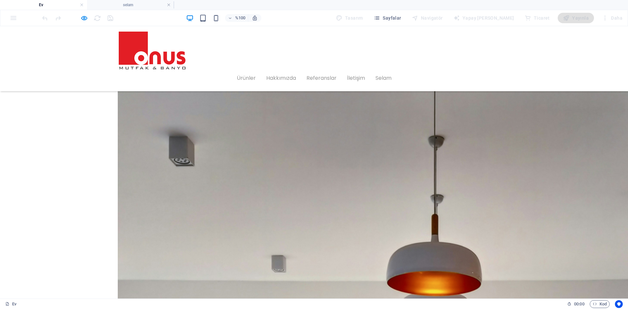
scroll to position [1019, 0]
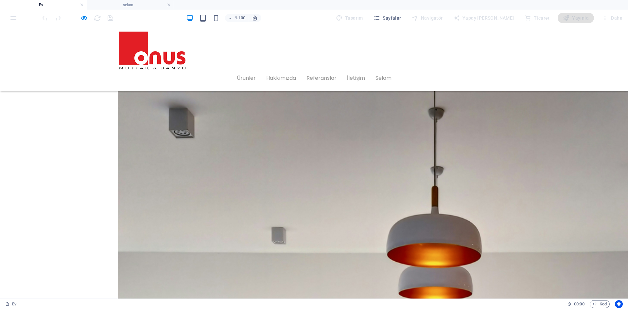
drag, startPoint x: 143, startPoint y: 150, endPoint x: 122, endPoint y: 122, distance: 34.9
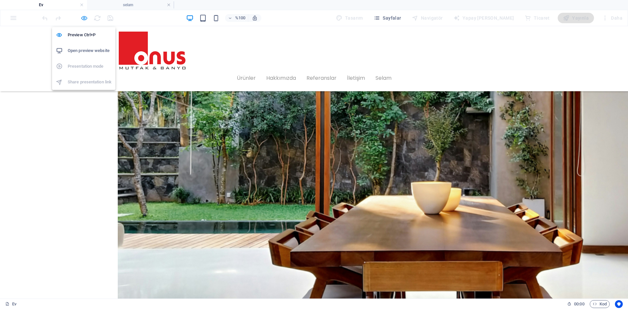
click at [82, 17] on icon "button" at bounding box center [84, 18] width 8 height 8
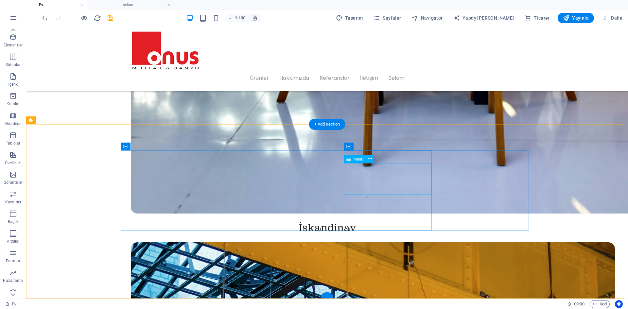
scroll to position [1778, 0]
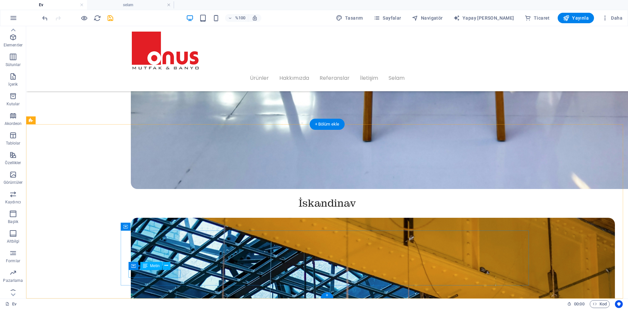
click at [568, 51] on div "Ürünler Hakkımızda Referanslar İletişim Selam" at bounding box center [327, 58] width 602 height 65
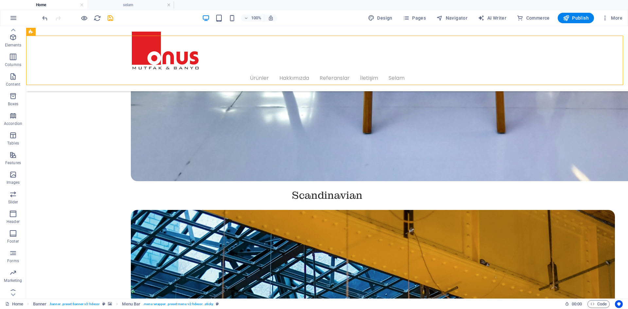
scroll to position [1769, 0]
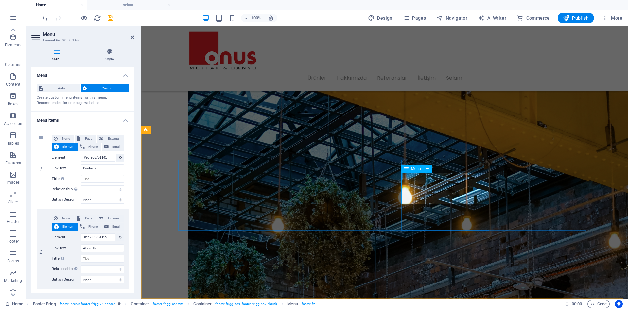
drag, startPoint x: 104, startPoint y: 169, endPoint x: 71, endPoint y: 170, distance: 33.4
click at [71, 170] on div "Link text Products" at bounding box center [88, 169] width 72 height 8
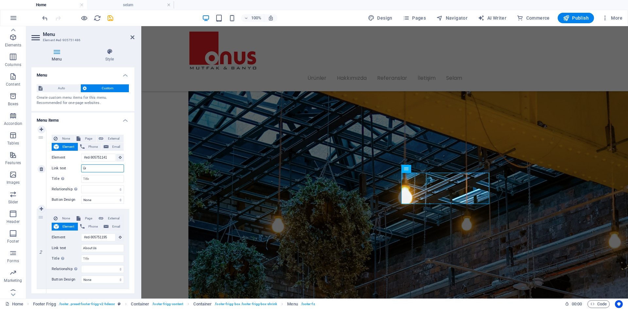
type input "Ürü"
select select
type input "Ürünler"
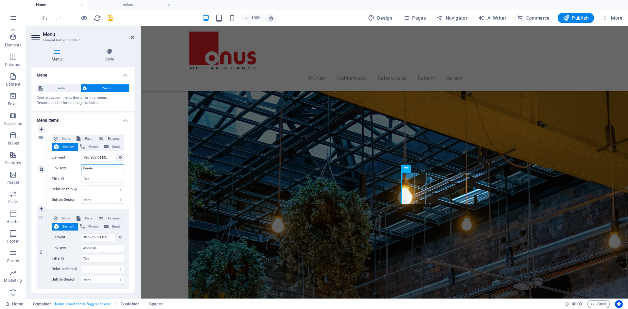
select select
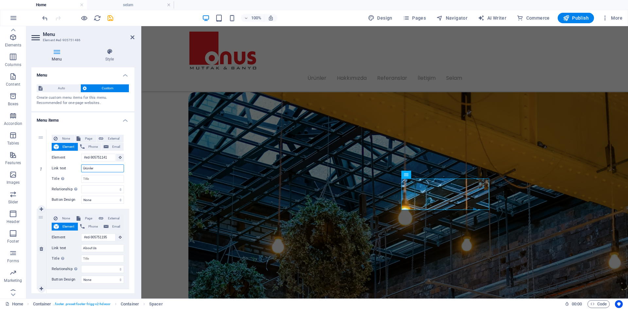
scroll to position [1720, 0]
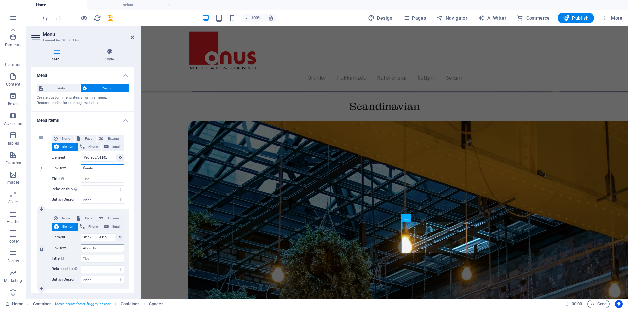
type input "Ürünler"
drag, startPoint x: 98, startPoint y: 249, endPoint x: 65, endPoint y: 247, distance: 33.1
click at [65, 247] on div "Link text About Us" at bounding box center [88, 248] width 72 height 8
type input "Hakkımızda"
select select
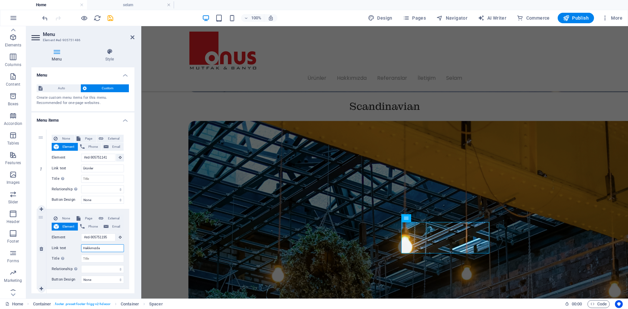
select select
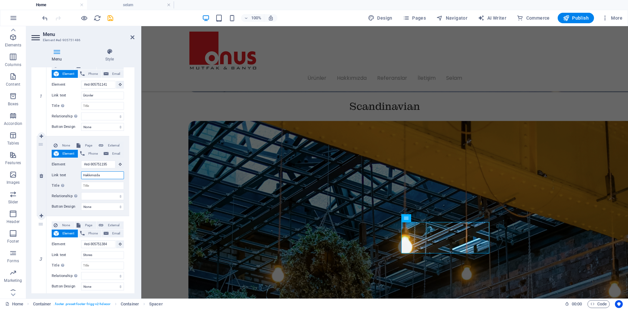
scroll to position [94, 0]
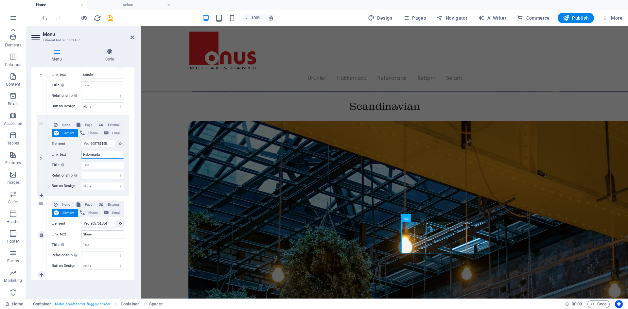
type input "Hakkımızda"
drag, startPoint x: 100, startPoint y: 238, endPoint x: 76, endPoint y: 235, distance: 24.6
click at [76, 235] on div "Link text Stores" at bounding box center [88, 235] width 72 height 8
type input "Ma"
select select
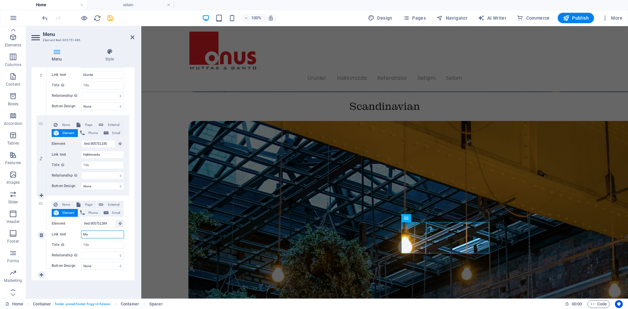
select select
type input "Mağazalar"
select select
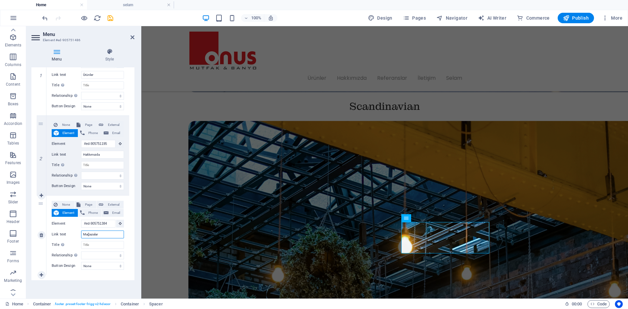
select select
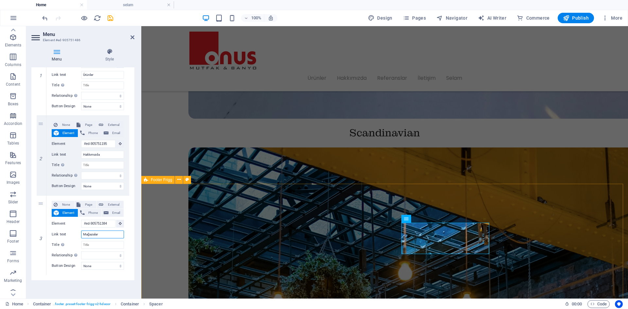
scroll to position [1670, 0]
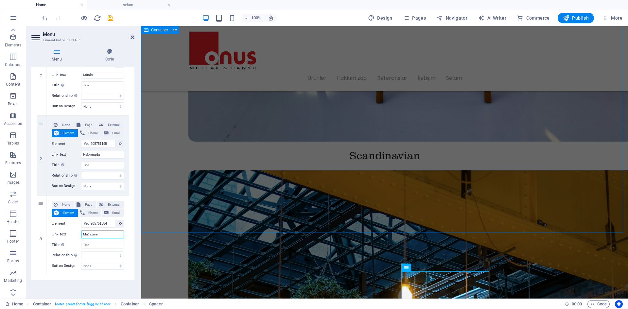
type input "Mağazalar"
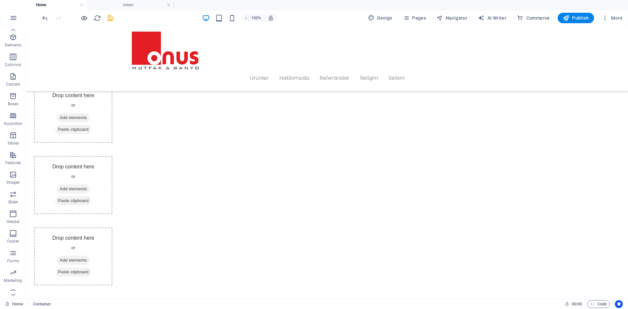
scroll to position [460, 0]
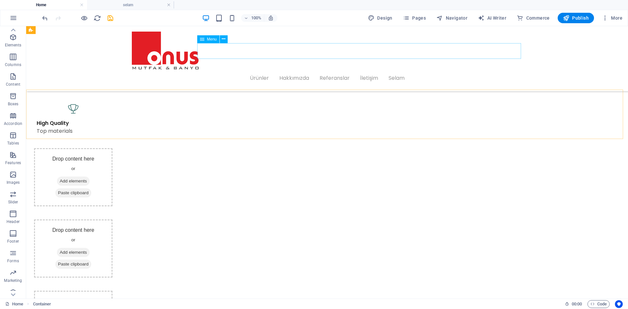
click at [433, 70] on nav "Ürünler Hakkımızda Referanslar İletişim Selam" at bounding box center [327, 78] width 393 height 16
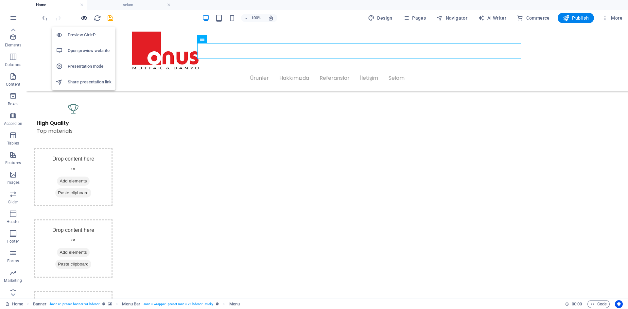
click at [83, 19] on icon "button" at bounding box center [84, 18] width 8 height 8
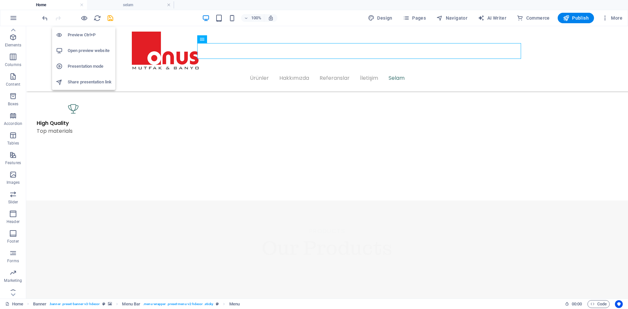
scroll to position [423, 0]
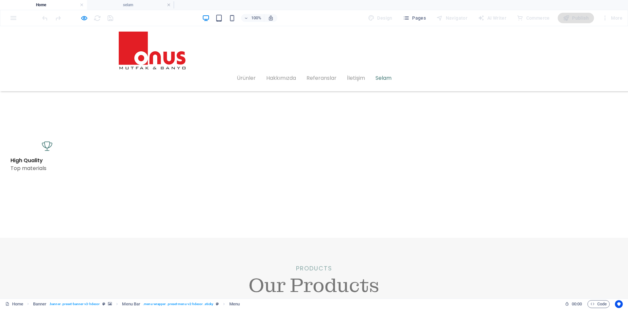
click at [392, 70] on link "Selam" at bounding box center [384, 78] width 16 height 16
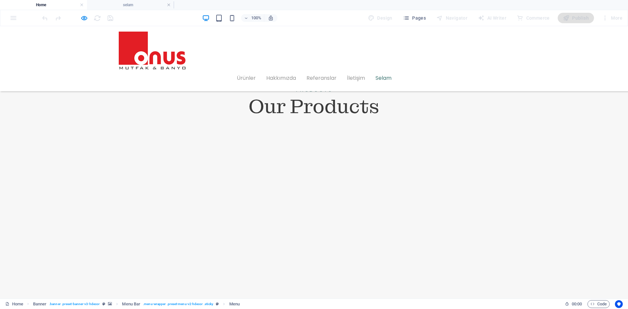
scroll to position [0, 0]
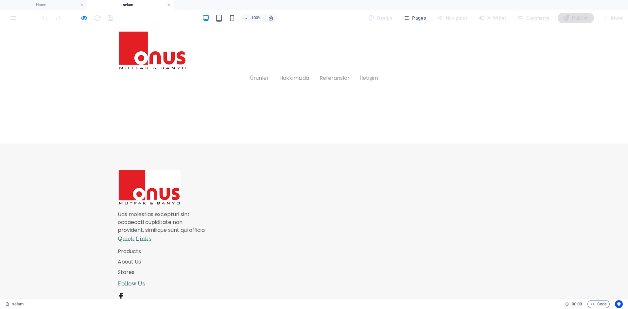
click at [167, 6] on link at bounding box center [169, 5] width 4 height 6
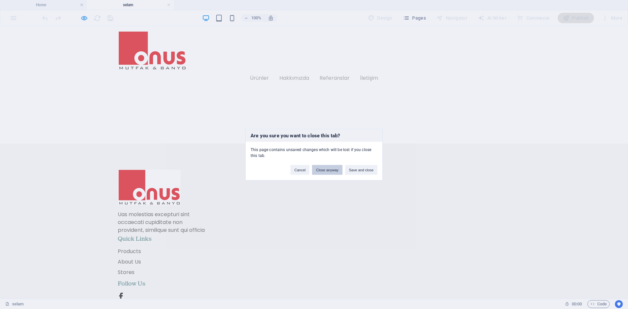
click at [330, 171] on button "Close anyway" at bounding box center [327, 170] width 30 height 10
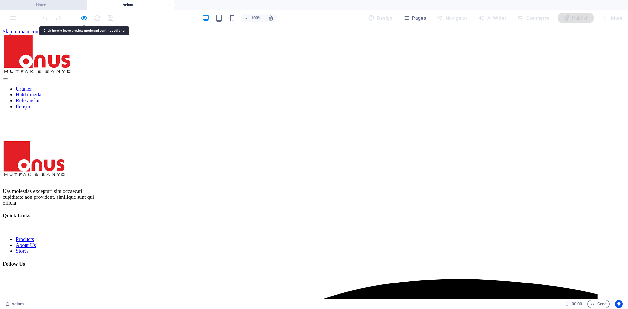
click at [53, 5] on h4 "Home" at bounding box center [43, 4] width 87 height 7
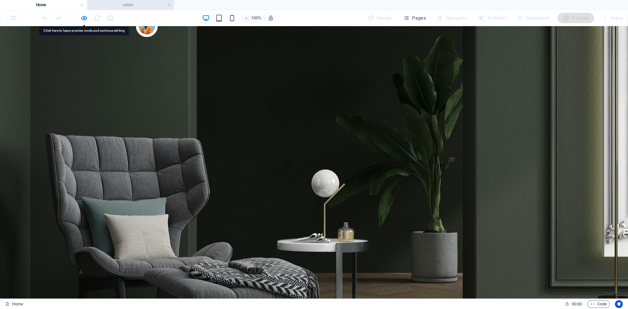
click at [127, 4] on h4 "selam" at bounding box center [130, 4] width 87 height 7
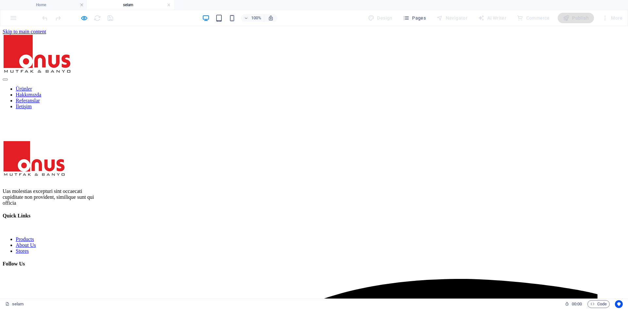
click at [345, 237] on nav "Products About Us Stores" at bounding box center [314, 246] width 623 height 18
click at [358, 213] on div "Quick Links" at bounding box center [314, 216] width 623 height 6
click at [404, 86] on nav "Ürünler Hakkımızda Referanslar İletişim" at bounding box center [314, 98] width 623 height 24
click at [49, 9] on li "Home" at bounding box center [43, 5] width 87 height 10
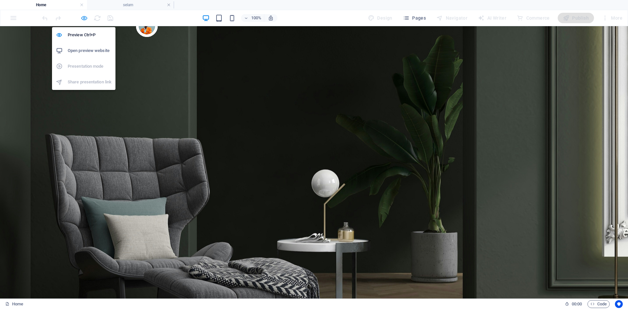
click at [85, 19] on icon "button" at bounding box center [84, 18] width 8 height 8
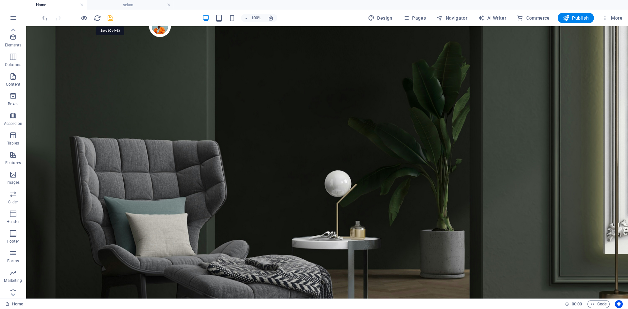
click at [111, 18] on icon "save" at bounding box center [111, 18] width 8 height 8
click at [169, 5] on link at bounding box center [169, 5] width 4 height 6
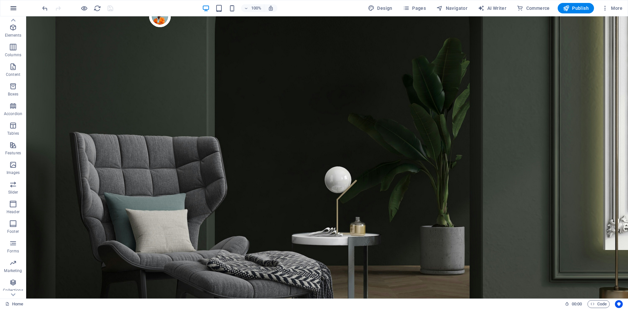
click at [19, 11] on button "button" at bounding box center [14, 8] width 16 height 16
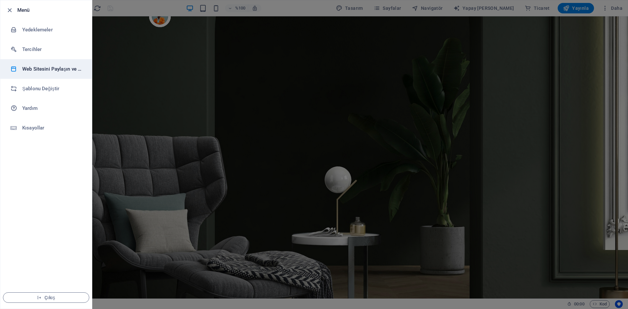
click at [53, 70] on font "Web Sitesini Paylaşın ve [GEOGRAPHIC_DATA]" at bounding box center [73, 69] width 103 height 6
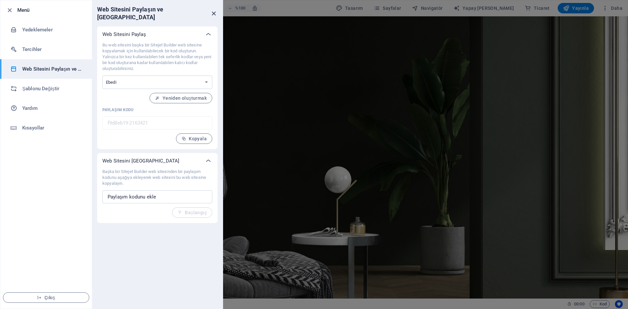
click at [212, 13] on icon "kapalı" at bounding box center [214, 14] width 8 height 8
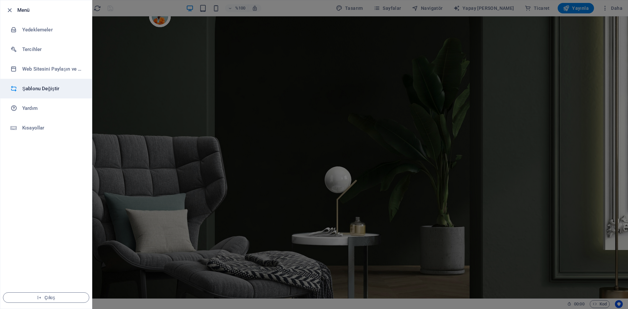
click at [51, 86] on font "Şablonu Değiştir" at bounding box center [40, 89] width 37 height 6
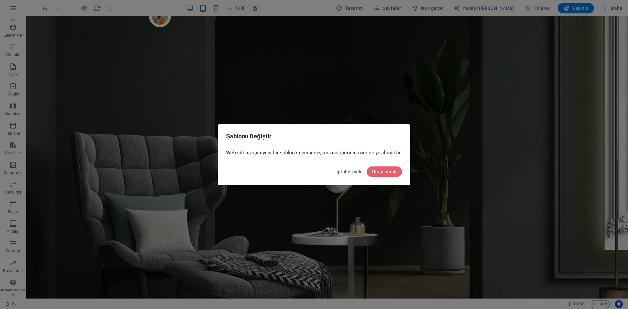
click at [349, 170] on font "İptal etmek" at bounding box center [349, 171] width 25 height 5
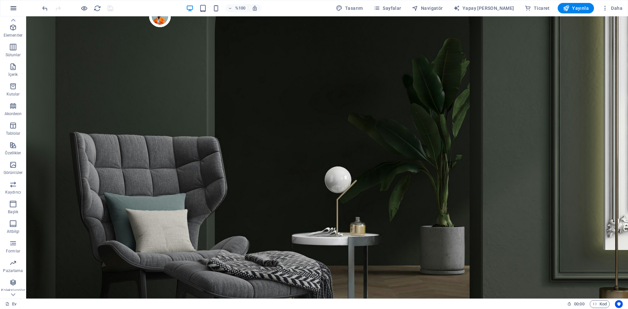
click at [13, 9] on icon "button" at bounding box center [13, 8] width 8 height 8
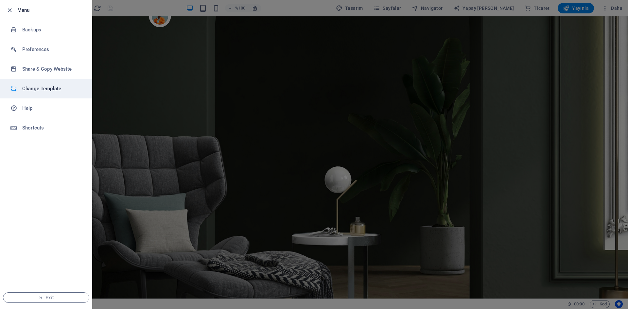
click at [39, 90] on h6 "Change Template" at bounding box center [52, 89] width 61 height 8
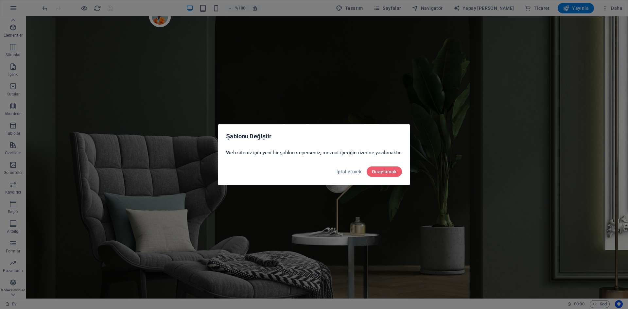
click at [391, 172] on font "Onaylamak" at bounding box center [384, 171] width 25 height 5
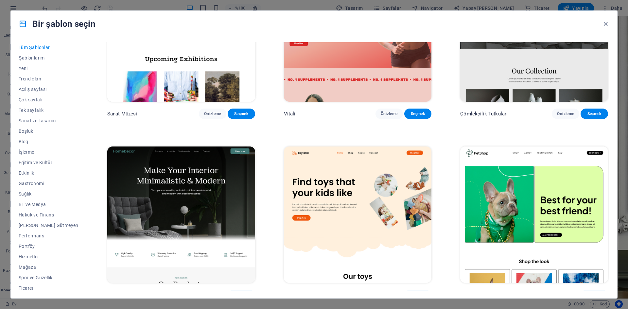
scroll to position [273, 0]
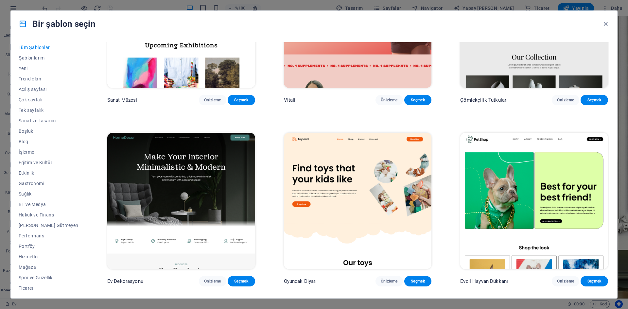
click at [35, 48] on font "Tüm Şablonlar" at bounding box center [34, 47] width 31 height 5
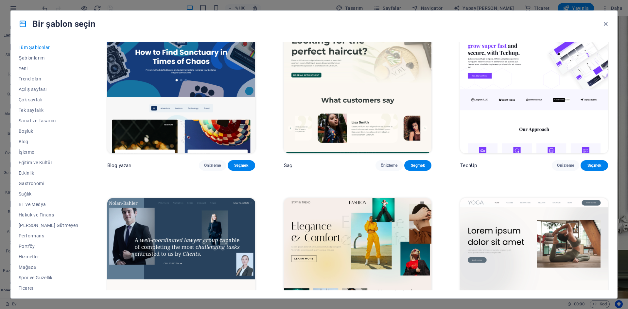
scroll to position [2945, 0]
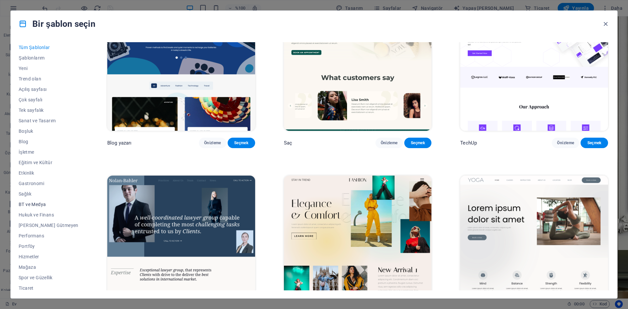
click at [33, 206] on font "BT ve Medya" at bounding box center [32, 204] width 27 height 5
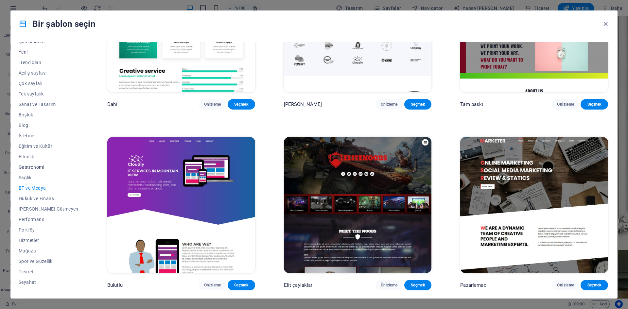
scroll to position [24, 0]
click at [31, 213] on font "Performans" at bounding box center [32, 211] width 26 height 5
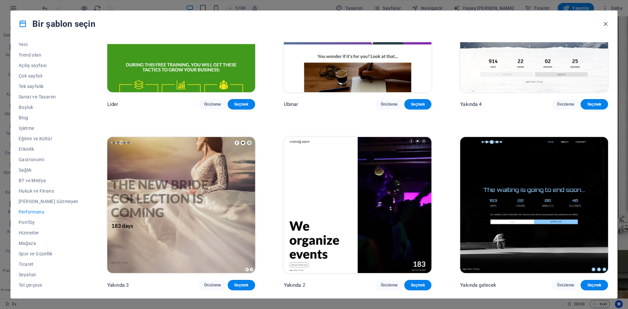
scroll to position [834, 0]
click at [33, 222] on font "Portföy" at bounding box center [27, 222] width 16 height 5
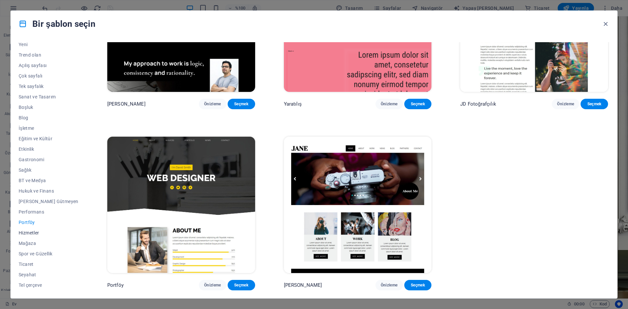
click at [35, 233] on font "Hizmetler" at bounding box center [29, 232] width 21 height 5
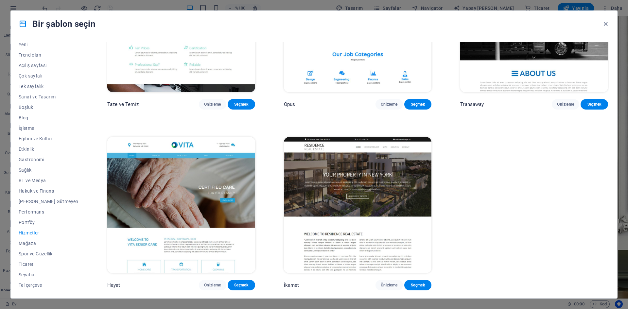
scroll to position [1018, 0]
click at [27, 244] on font "Mağaza" at bounding box center [27, 243] width 17 height 5
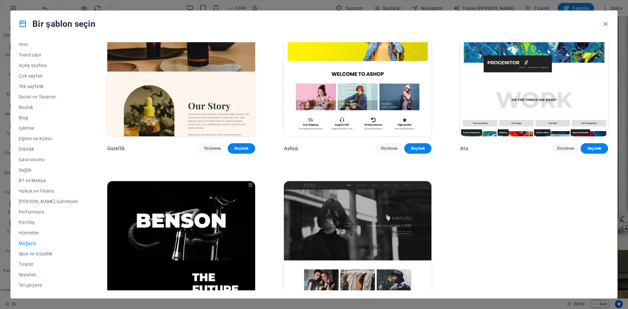
scroll to position [355, 0]
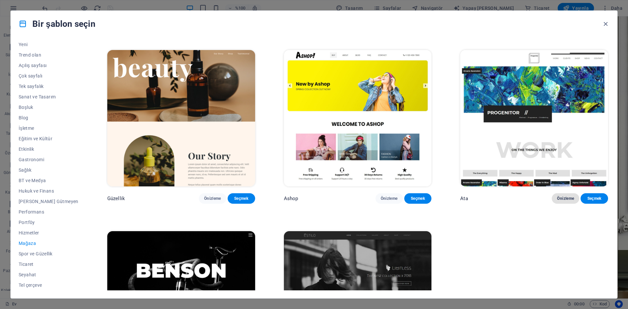
click at [567, 201] on font "Önizleme" at bounding box center [565, 198] width 17 height 5
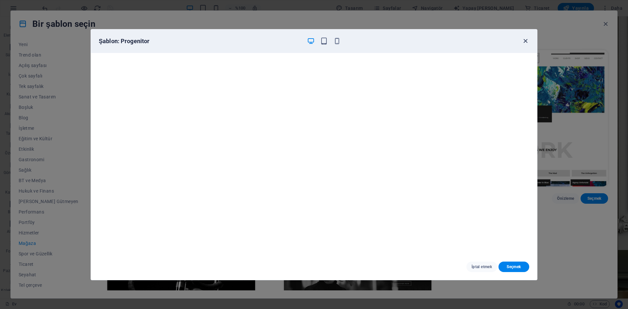
click at [528, 41] on icon "button" at bounding box center [526, 41] width 8 height 8
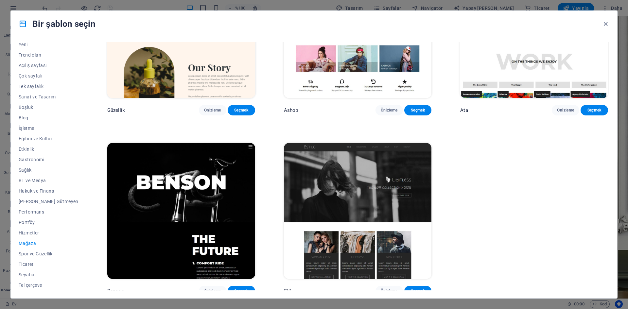
scroll to position [464, 0]
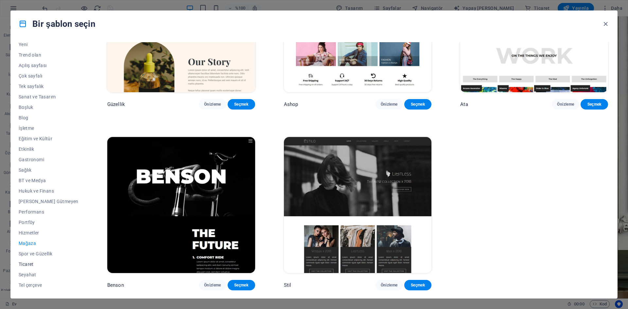
click at [29, 264] on font "Ticaret" at bounding box center [26, 264] width 15 height 5
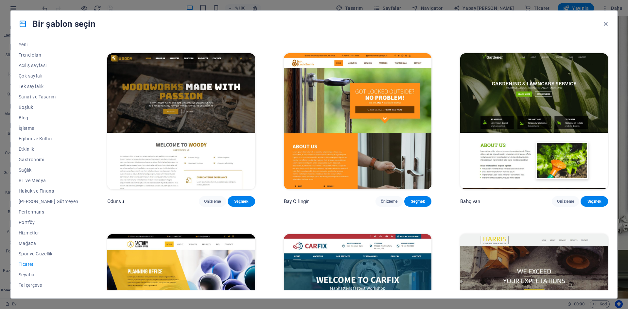
scroll to position [170, 0]
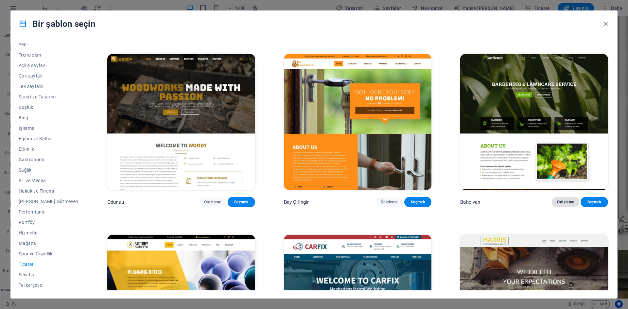
click at [558, 205] on button "Önizleme" at bounding box center [565, 202] width 27 height 10
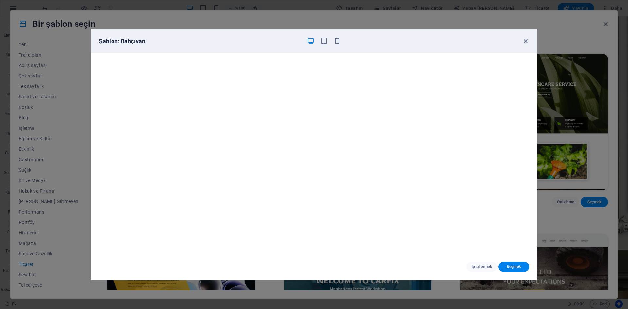
click at [523, 41] on icon "button" at bounding box center [526, 41] width 8 height 8
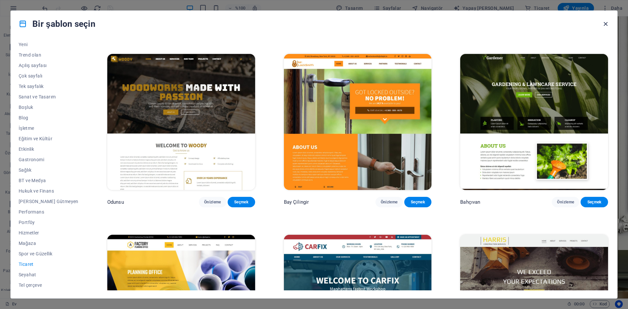
click at [607, 25] on icon "button" at bounding box center [606, 24] width 8 height 8
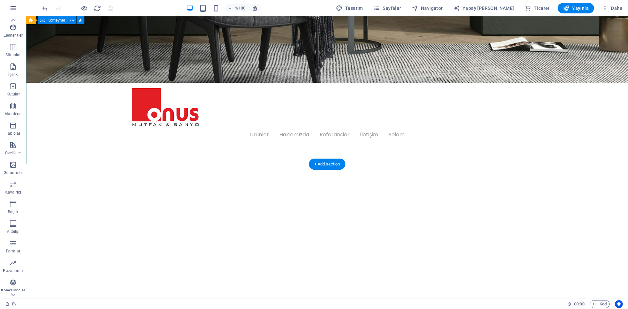
scroll to position [0, 0]
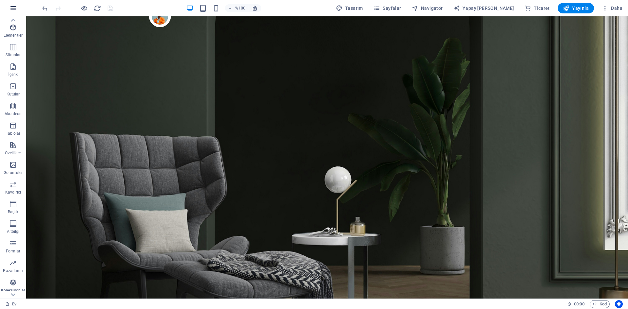
click at [15, 10] on icon "button" at bounding box center [13, 8] width 8 height 8
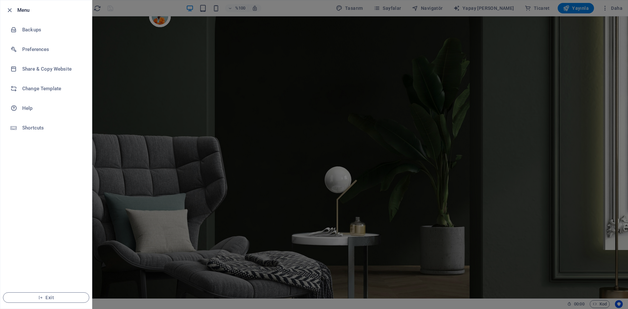
click at [188, 87] on div at bounding box center [314, 154] width 628 height 309
